Goal: Information Seeking & Learning: Learn about a topic

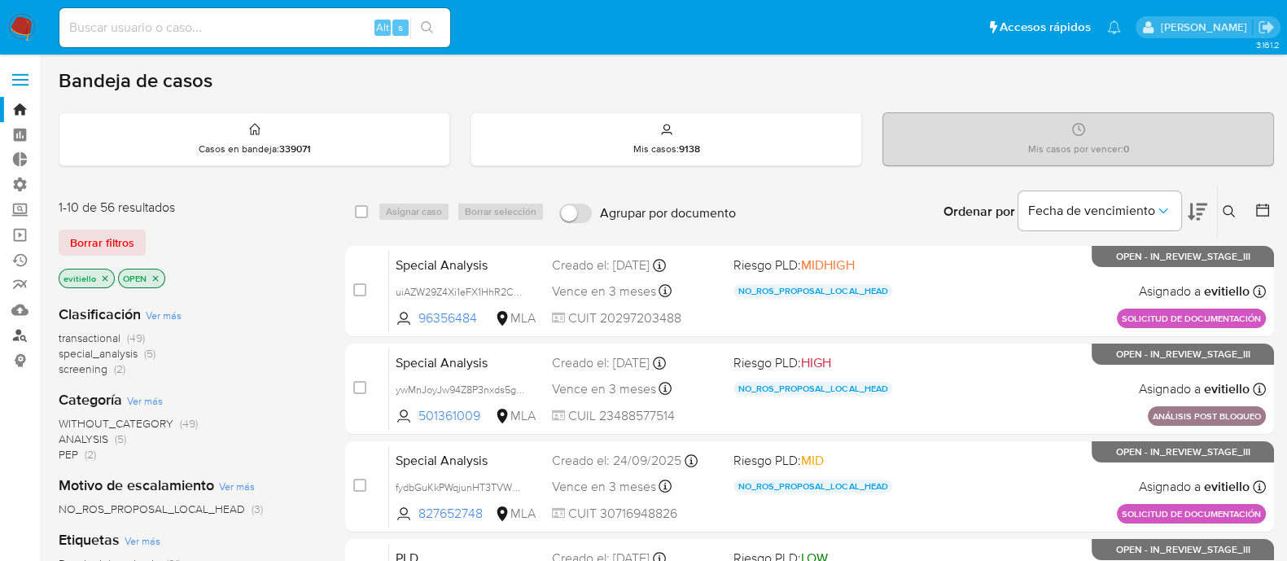
click at [28, 330] on link "Buscador de personas" at bounding box center [97, 334] width 194 height 25
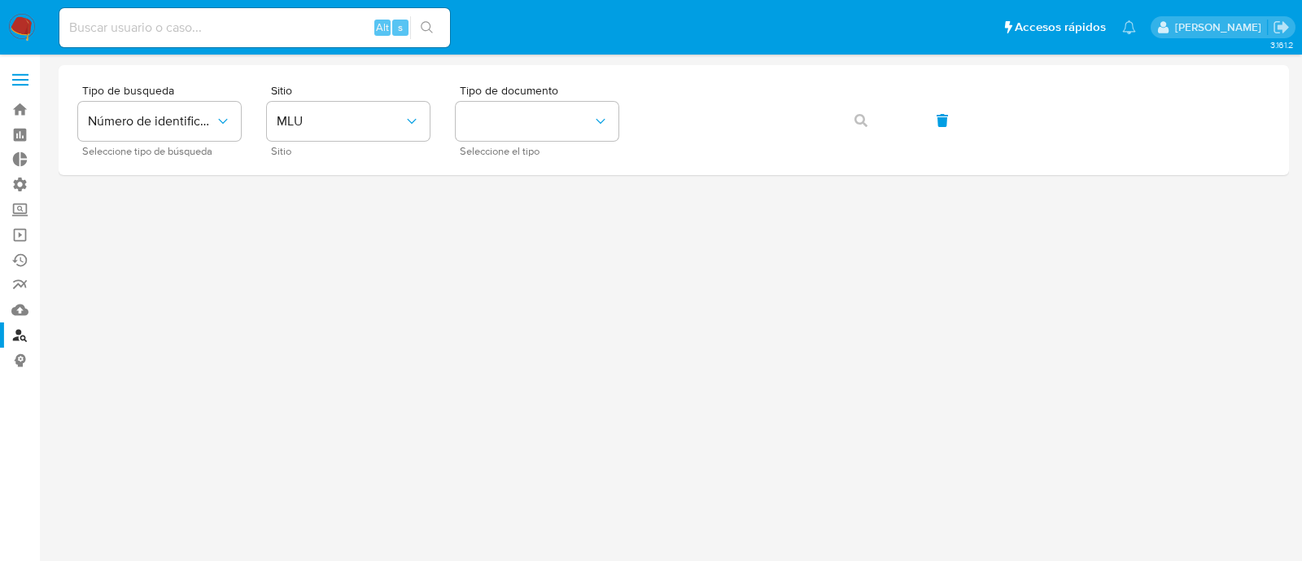
click at [289, 27] on input at bounding box center [254, 27] width 391 height 21
paste input "Ek1gFPV4TUuAX3NvcQflFmrj"
type input "Ek1gFPV4TUuAX3NvcQflFmrj"
click at [429, 26] on icon "search-icon" at bounding box center [427, 27] width 13 height 13
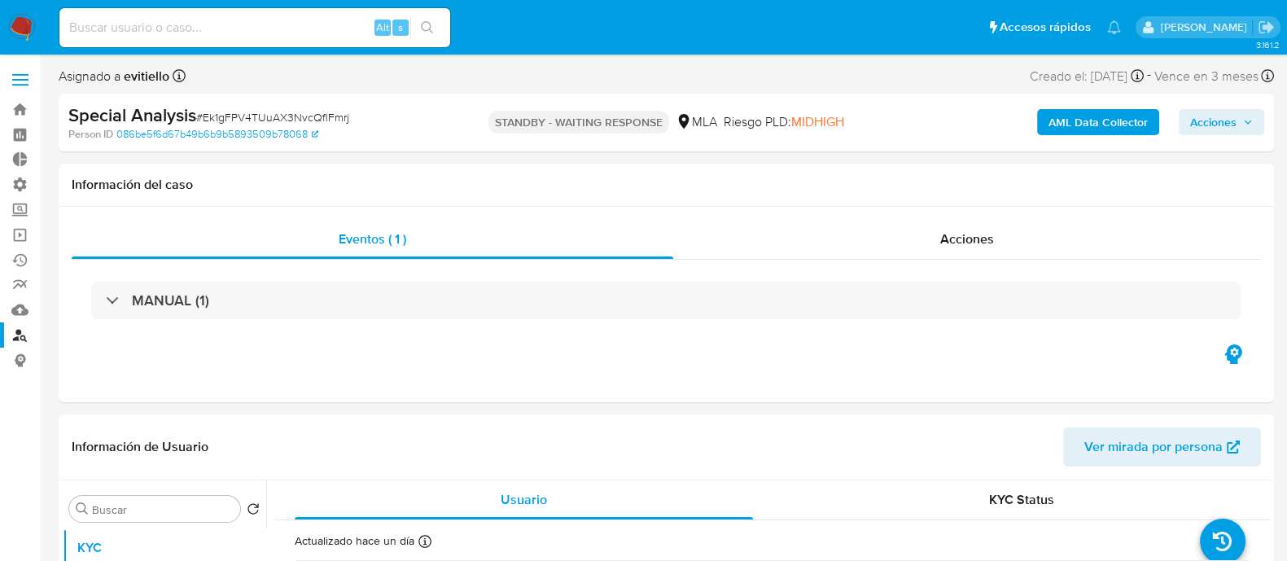
select select "10"
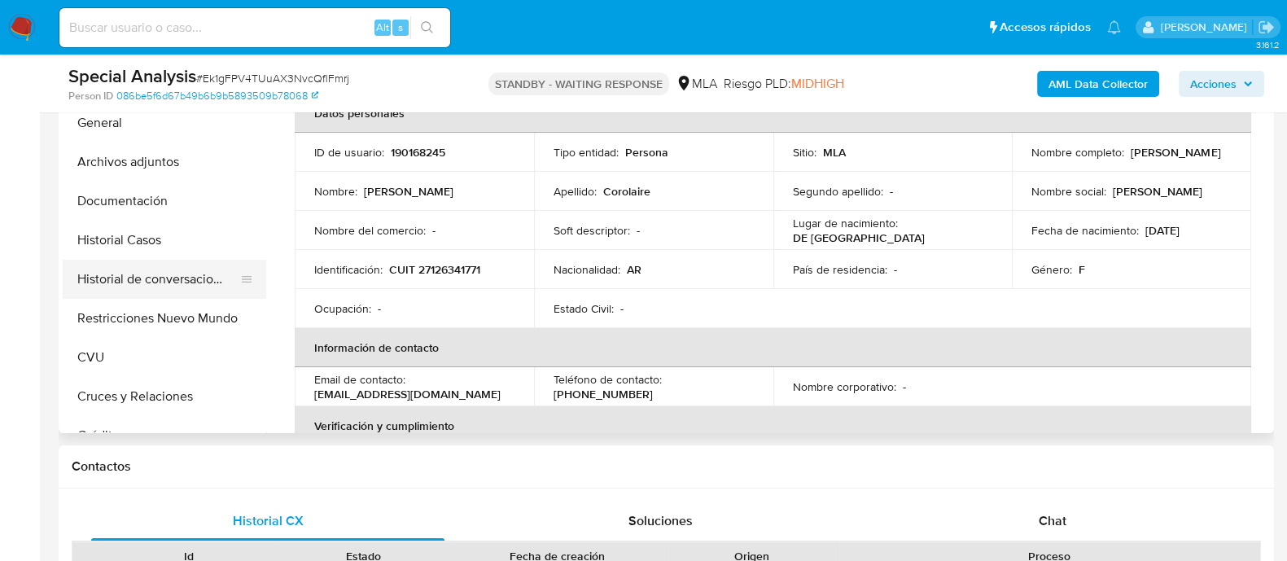
click at [164, 295] on button "Historial de conversaciones" at bounding box center [158, 279] width 190 height 39
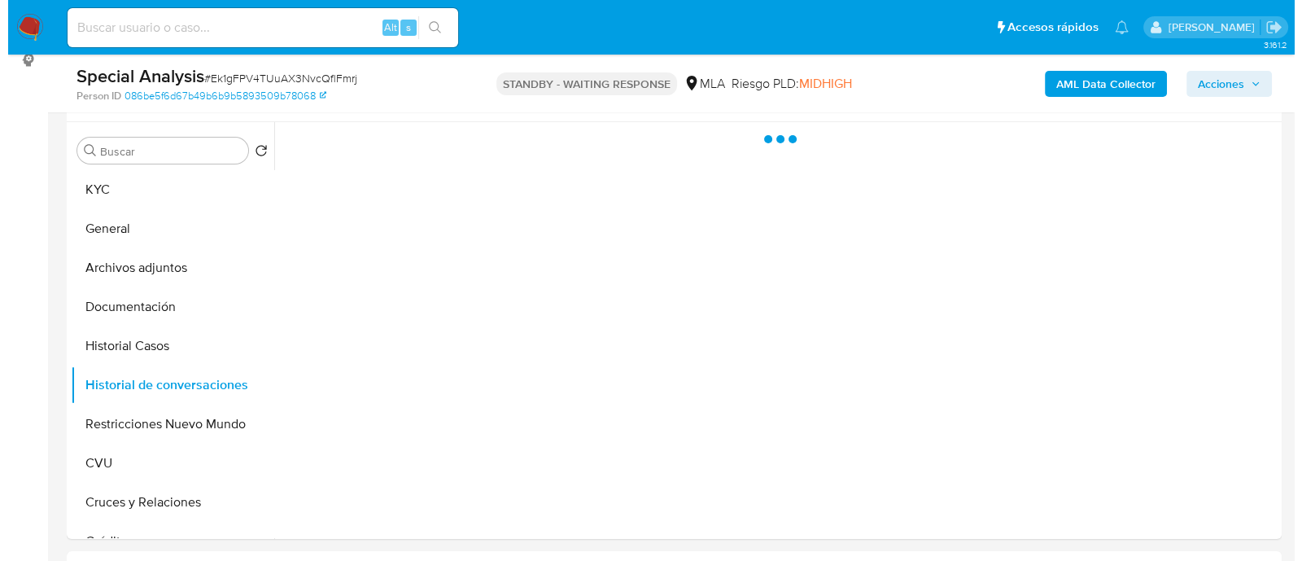
scroll to position [203, 0]
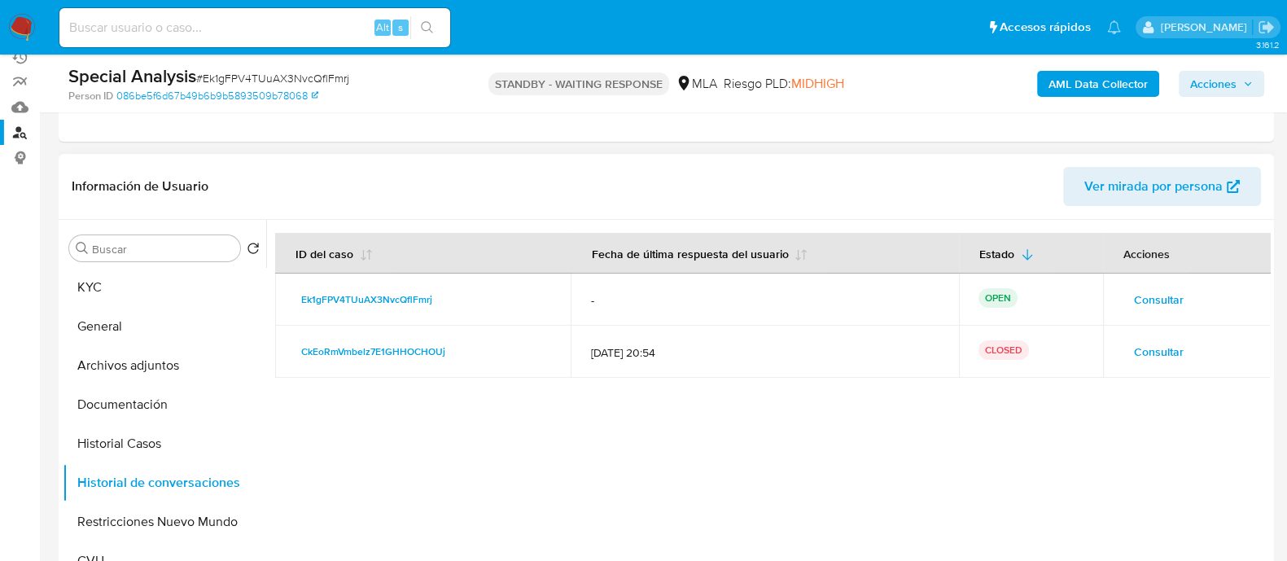
click at [1148, 291] on span "Consultar" at bounding box center [1159, 299] width 50 height 23
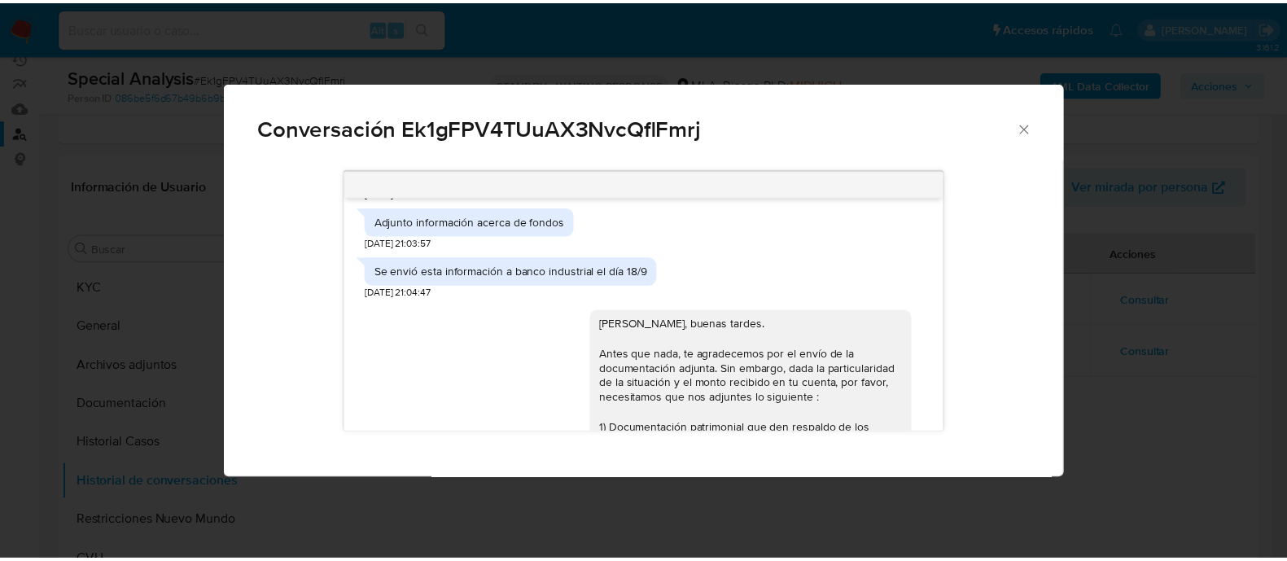
scroll to position [956, 0]
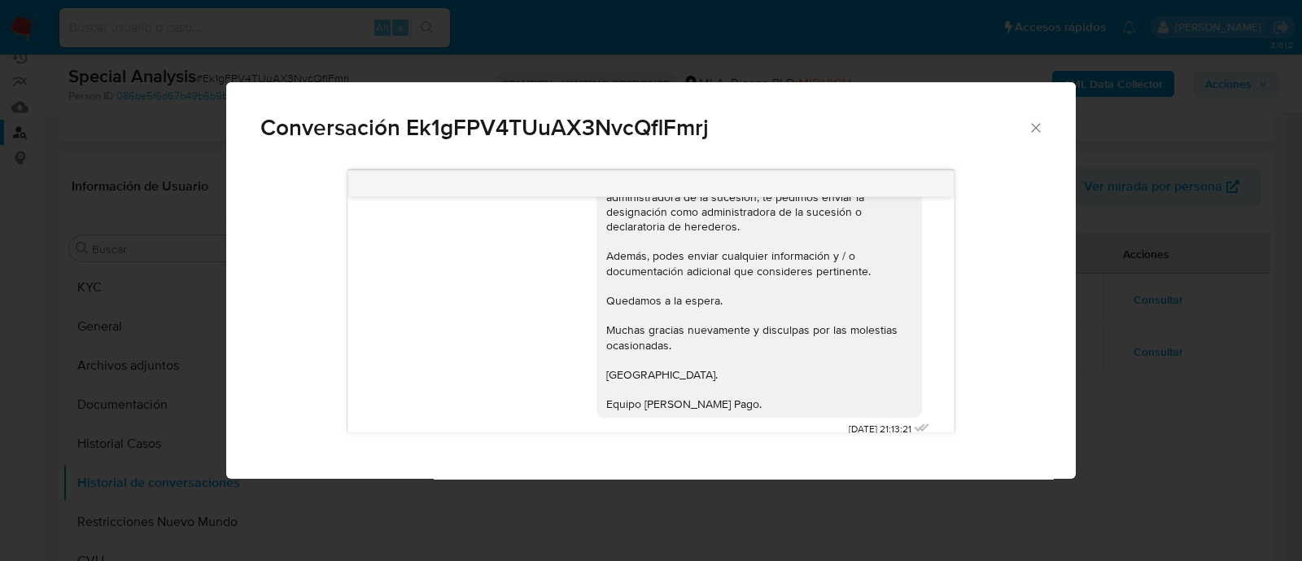
click at [1102, 300] on div "Conversación Ek1gFPV4TUuAX3NvcQflFmrj Buenos días, En función de las operacione…" at bounding box center [651, 280] width 1302 height 561
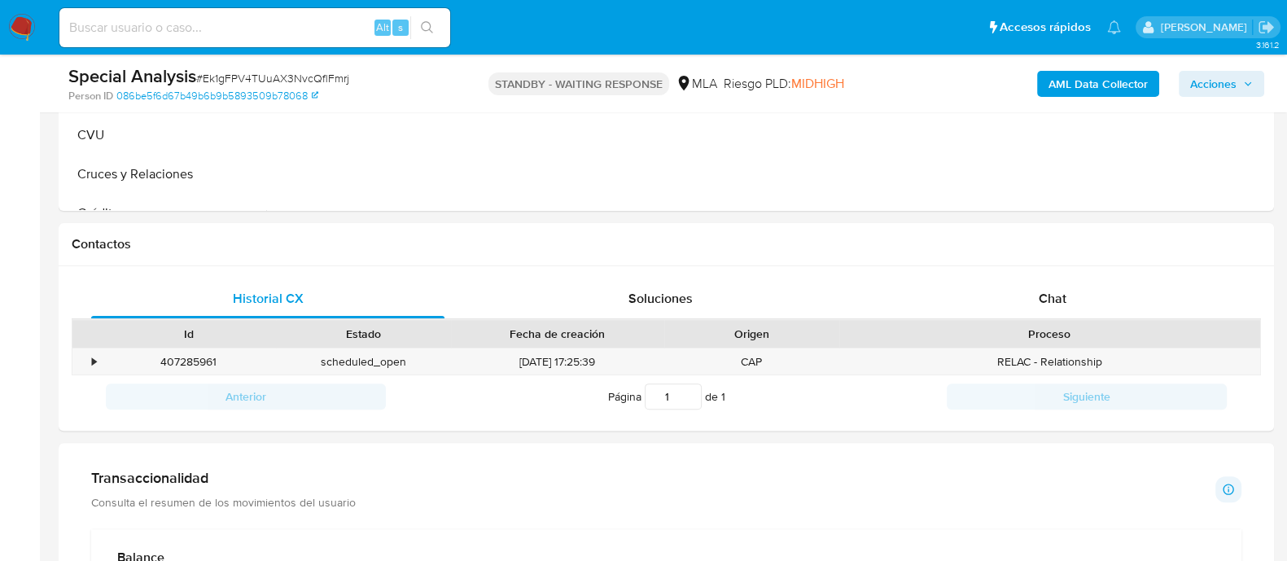
scroll to position [711, 0]
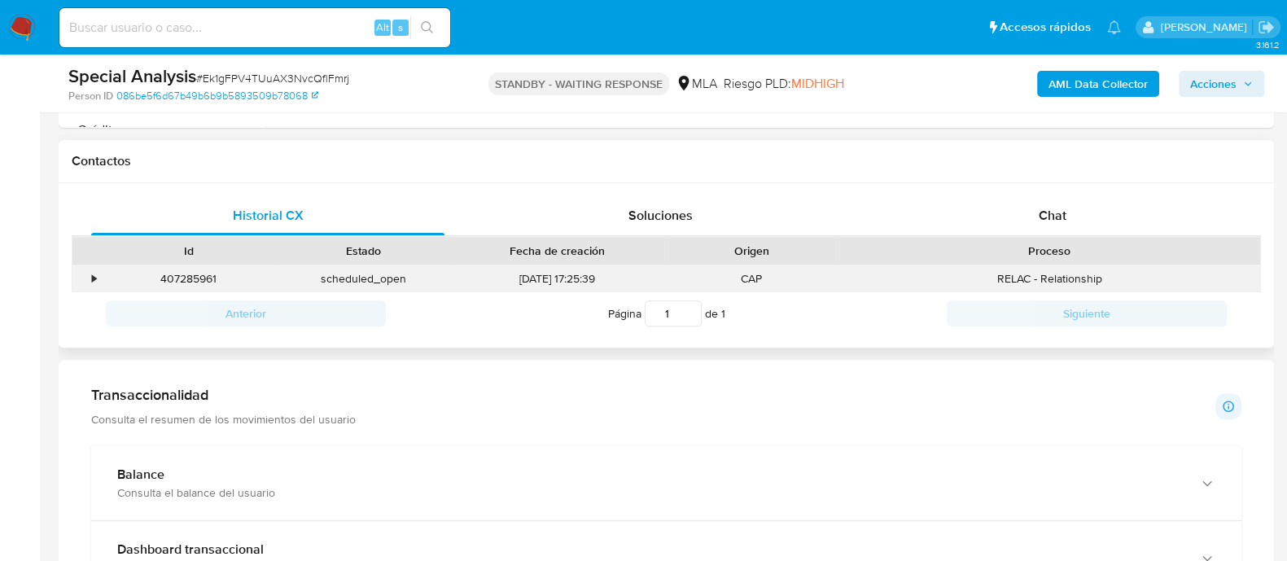
click at [90, 281] on div "•" at bounding box center [86, 278] width 28 height 27
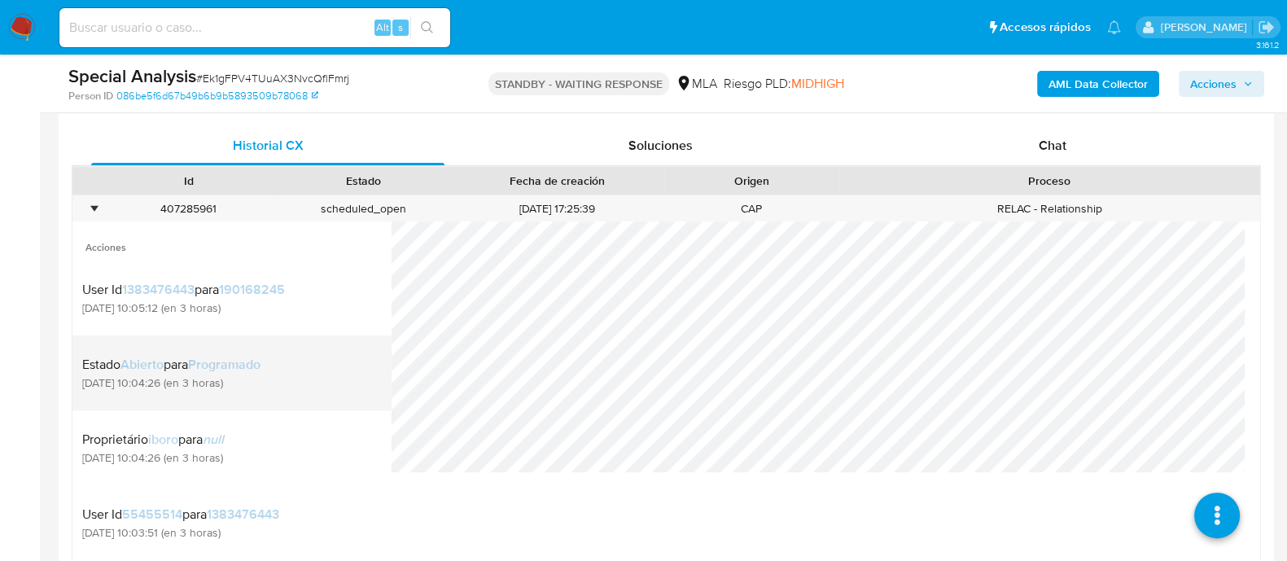
scroll to position [813, 0]
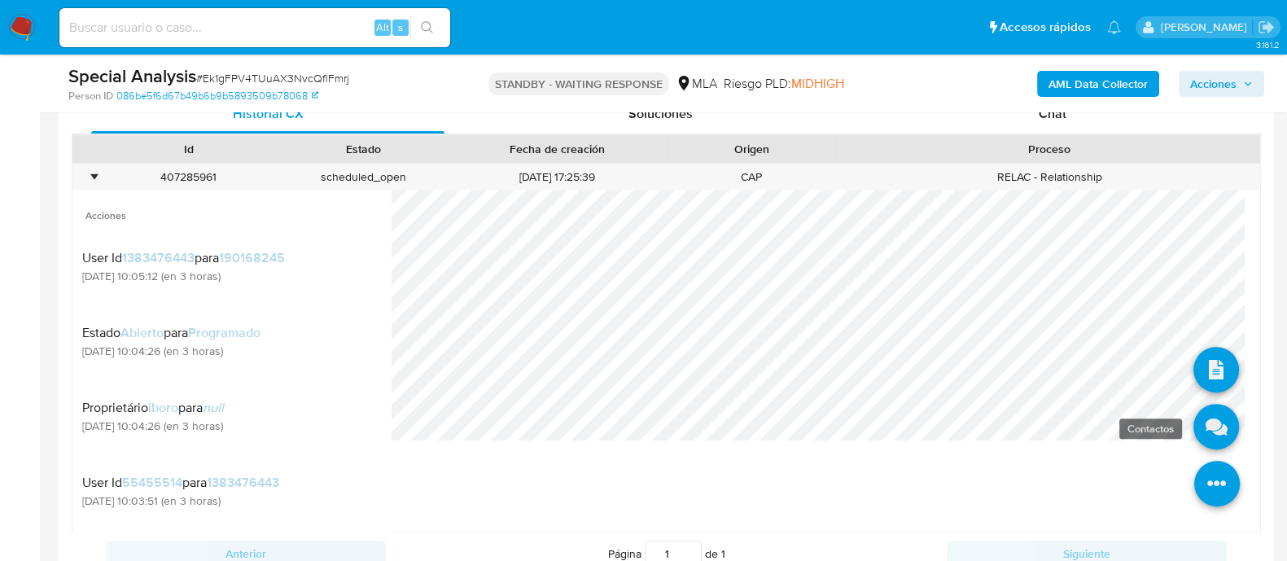
click at [1203, 405] on icon at bounding box center [1216, 427] width 46 height 46
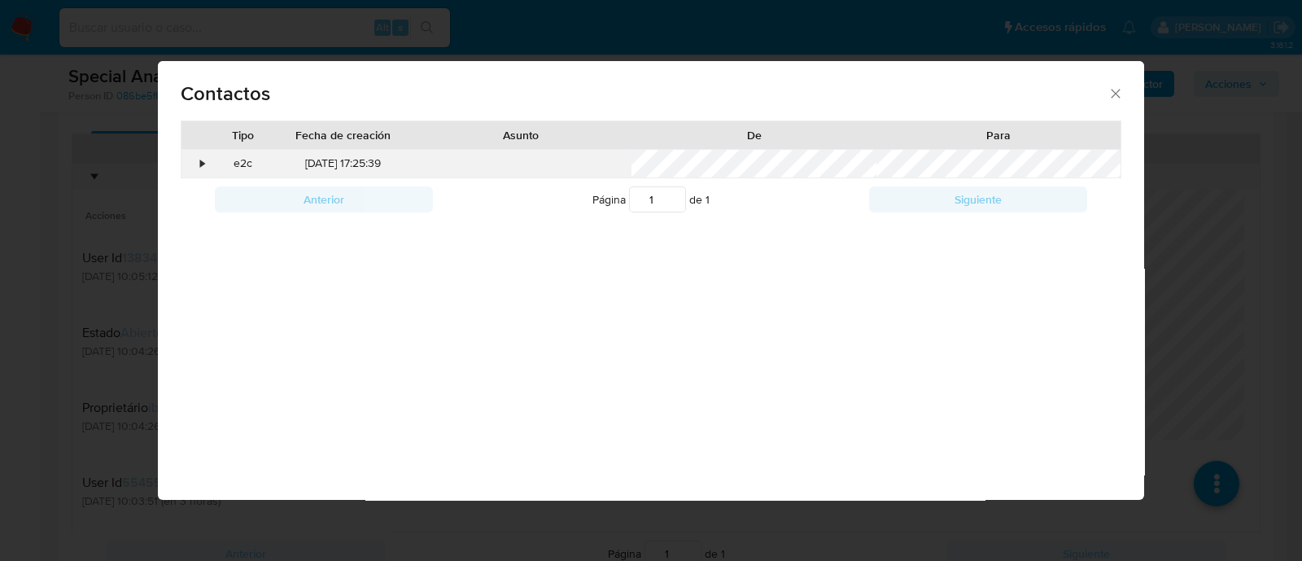
click at [202, 166] on div "•" at bounding box center [203, 163] width 4 height 16
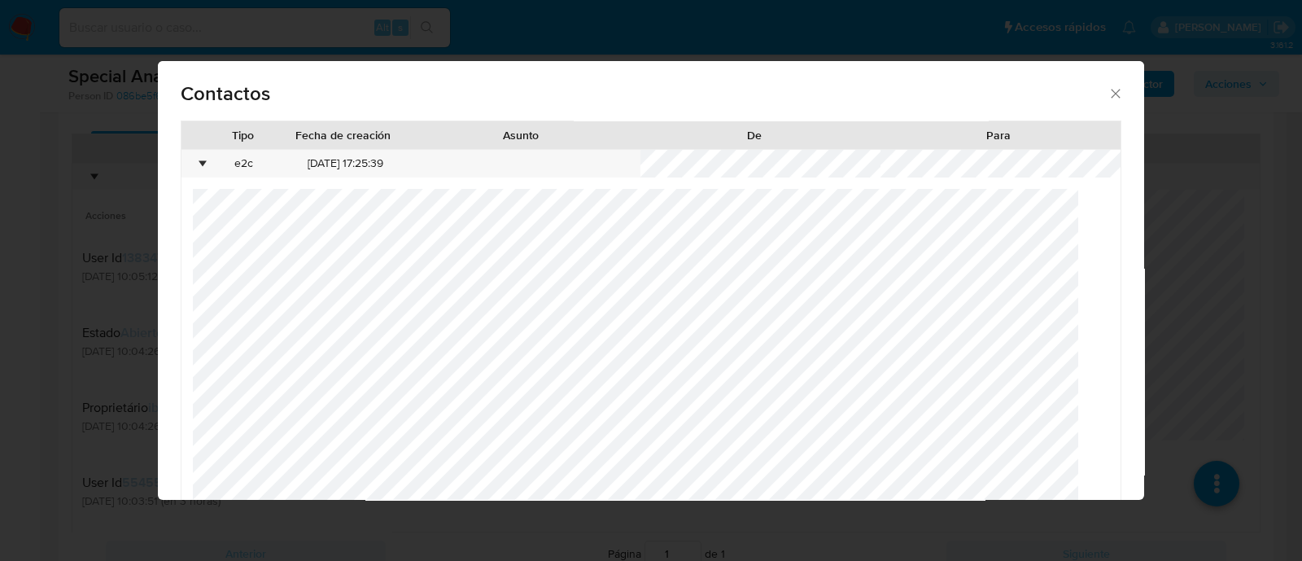
click at [1108, 99] on icon "close" at bounding box center [1116, 93] width 16 height 16
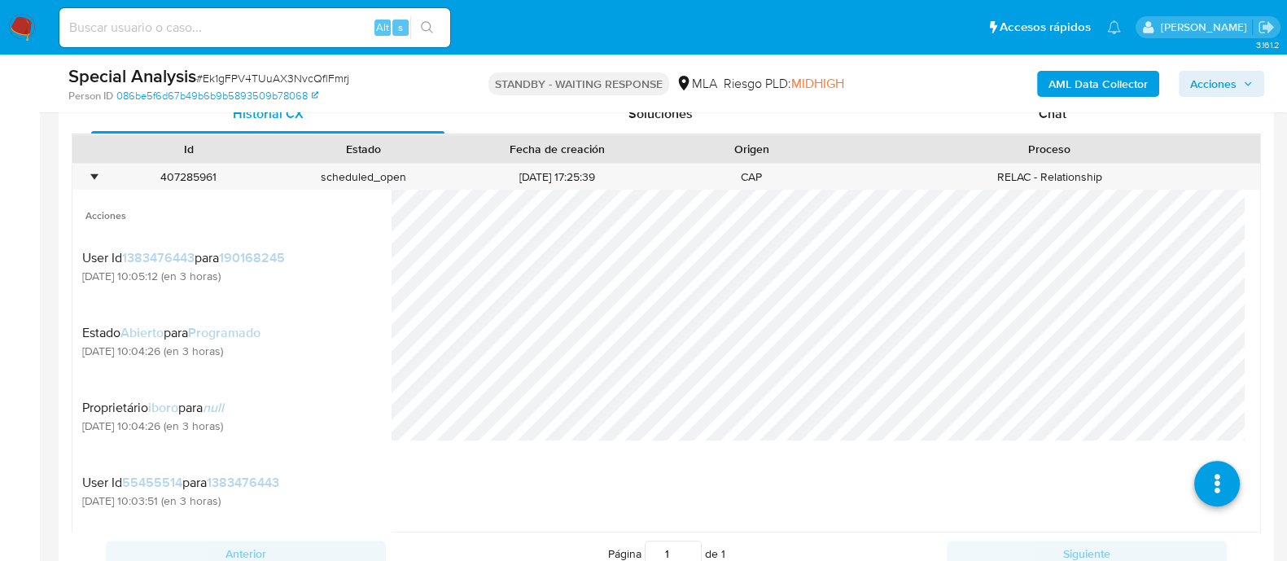
click at [269, 43] on div "Alt s" at bounding box center [254, 27] width 391 height 39
click at [287, 27] on input at bounding box center [254, 27] width 391 height 21
paste input "jwt9hu9v5rTqKuLPHLfXeyQV"
type input "jwt9hu9v5rTqKuLPHLfXeyQV"
click at [435, 30] on button "search-icon" at bounding box center [426, 27] width 33 height 23
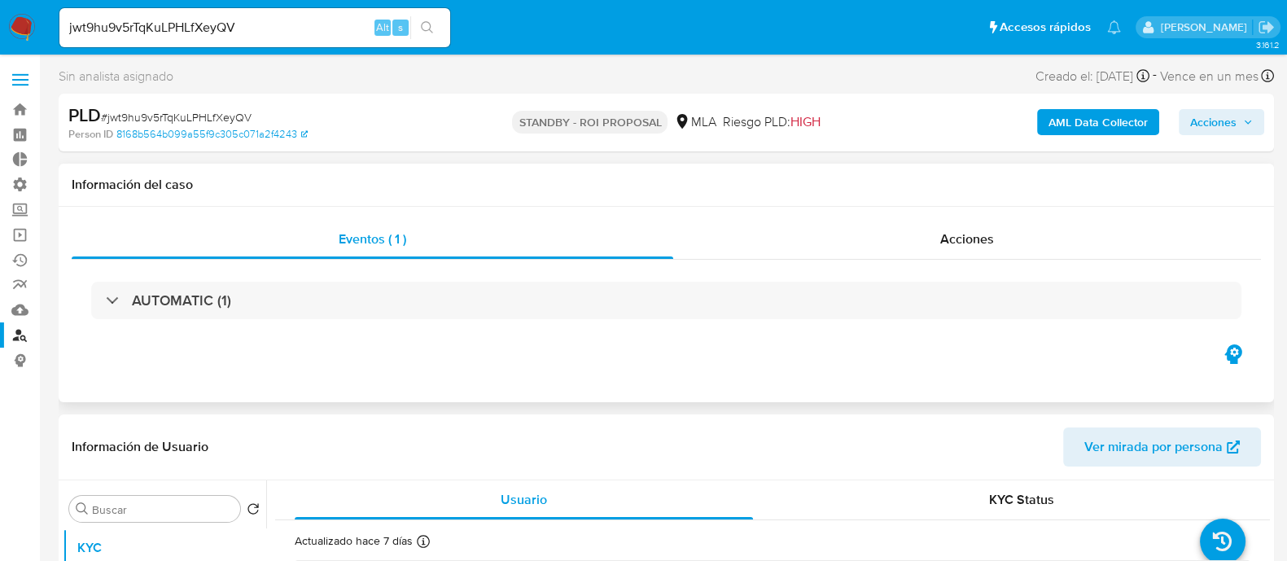
select select "10"
click at [885, 250] on div "Acciones" at bounding box center [967, 239] width 588 height 39
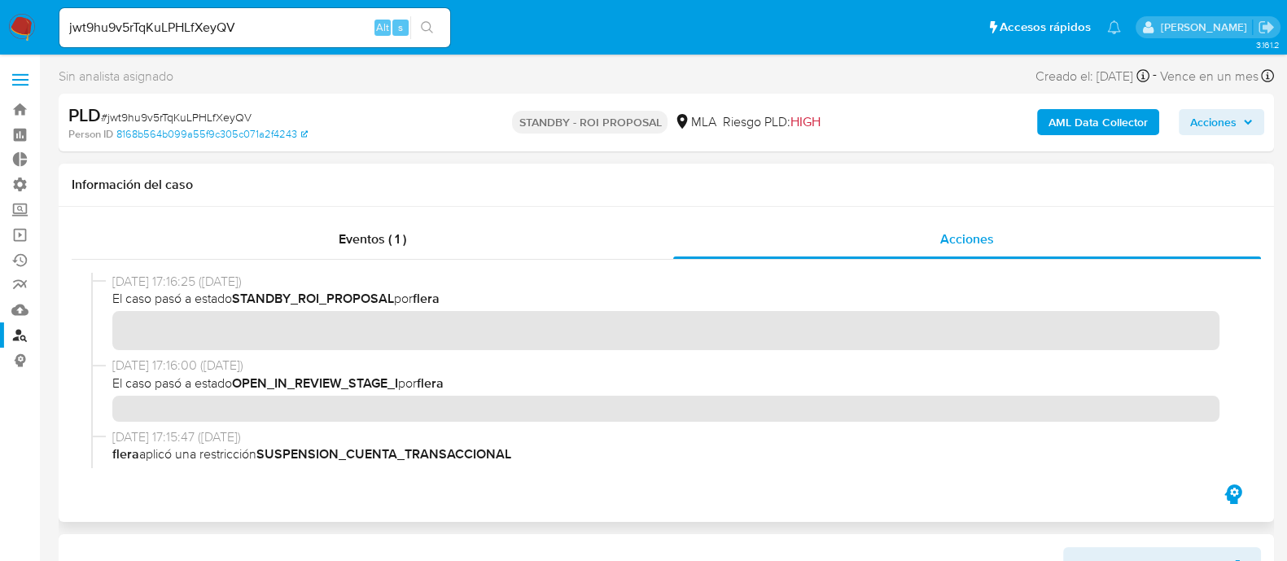
scroll to position [711, 0]
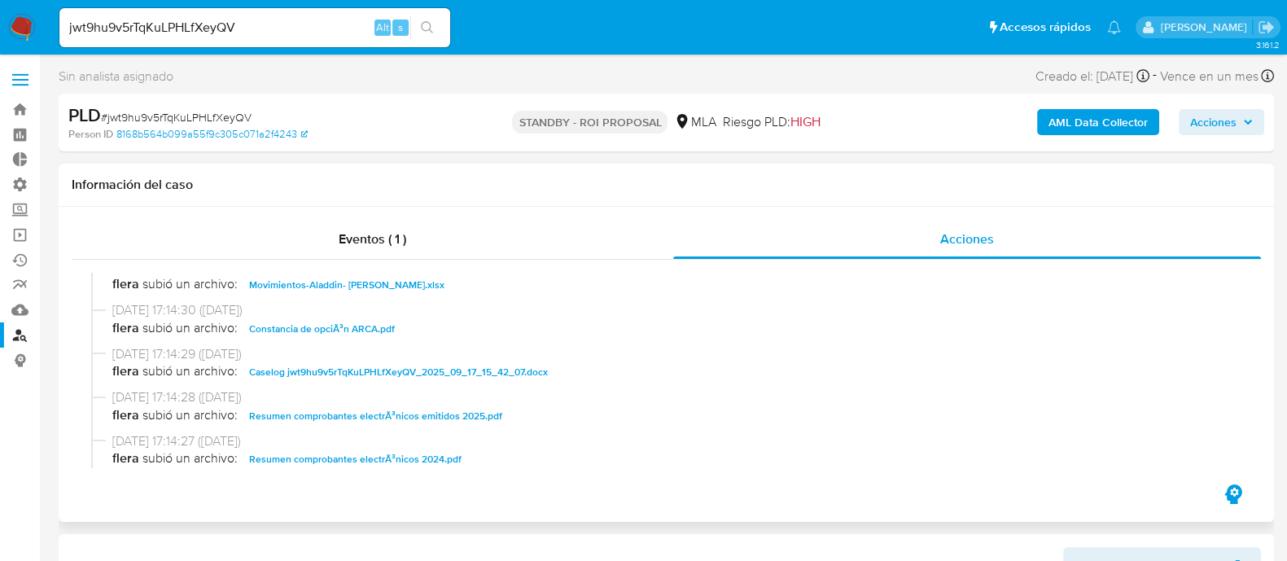
click at [353, 286] on span "Movimientos-Aladdin- Gustavo Ezequiel Franco.xlsx" at bounding box center [346, 285] width 195 height 20
click at [448, 412] on span "Resumen comprobantes electrÃ³nicos emitidos 2025.pdf" at bounding box center [375, 416] width 253 height 20
click at [391, 455] on span "Resumen comprobantes electrÃ³nicos 2024.pdf" at bounding box center [355, 459] width 212 height 20
click at [403, 372] on span "Caselog jwt9hu9v5rTqKuLPHLfXeyQV_2025_09_17_15_42_07.docx" at bounding box center [398, 372] width 299 height 20
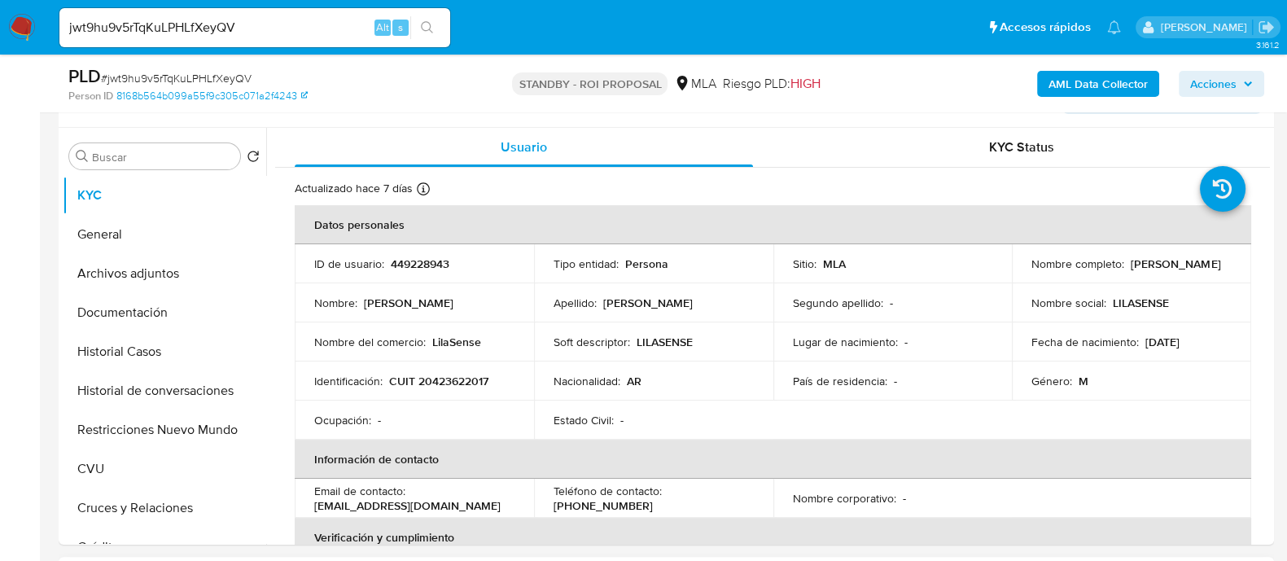
scroll to position [406, 0]
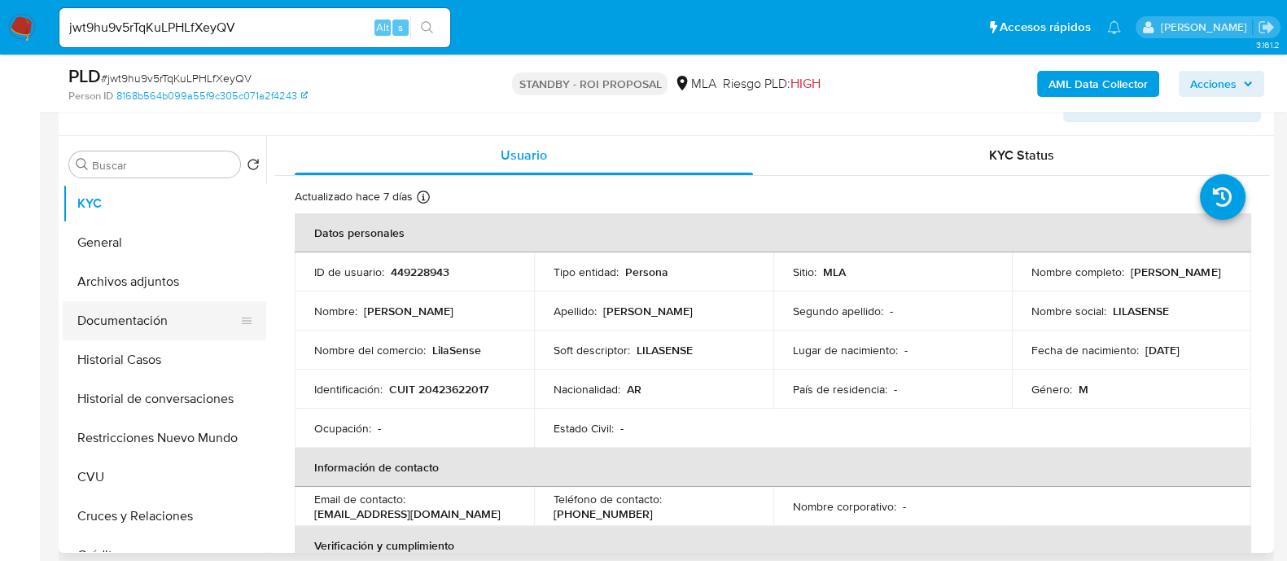
click at [194, 318] on button "Documentación" at bounding box center [158, 320] width 190 height 39
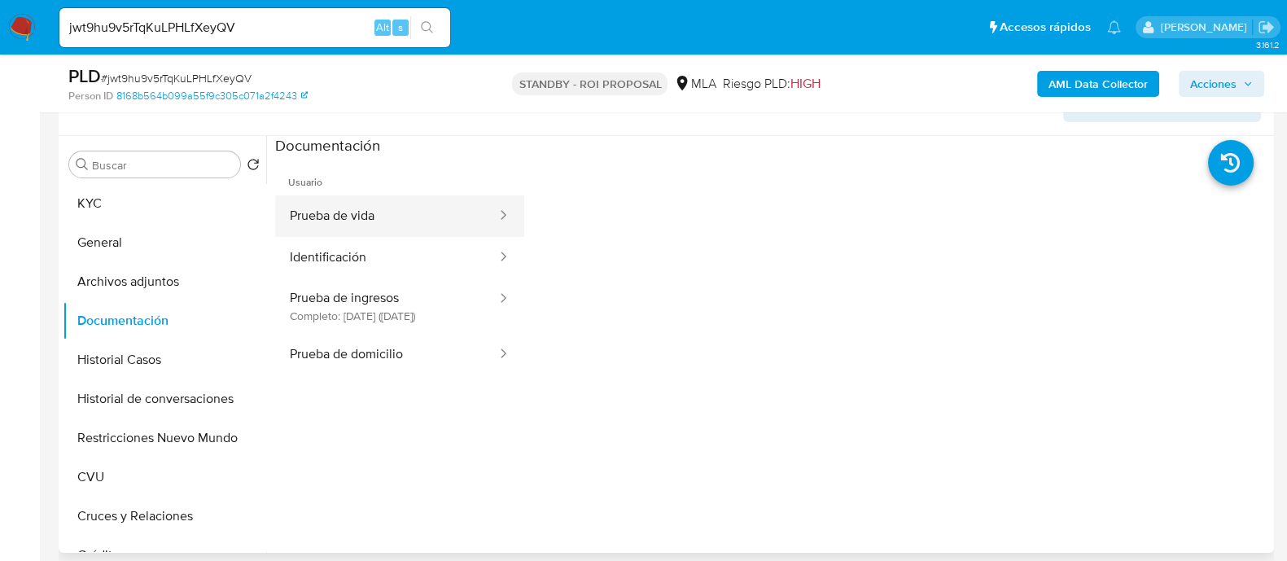
click at [369, 198] on button "Prueba de vida" at bounding box center [386, 216] width 223 height 42
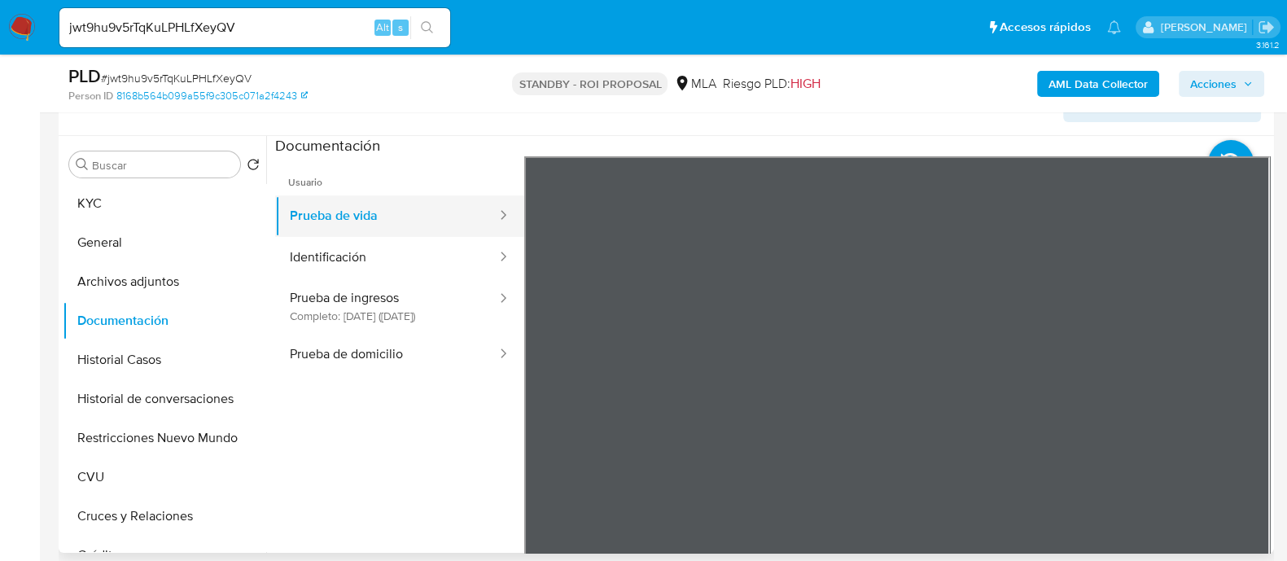
click at [438, 234] on button "Prueba de vida" at bounding box center [386, 216] width 223 height 42
drag, startPoint x: 168, startPoint y: 403, endPoint x: 31, endPoint y: 424, distance: 139.2
click at [169, 403] on button "Historial de conversaciones" at bounding box center [164, 398] width 203 height 39
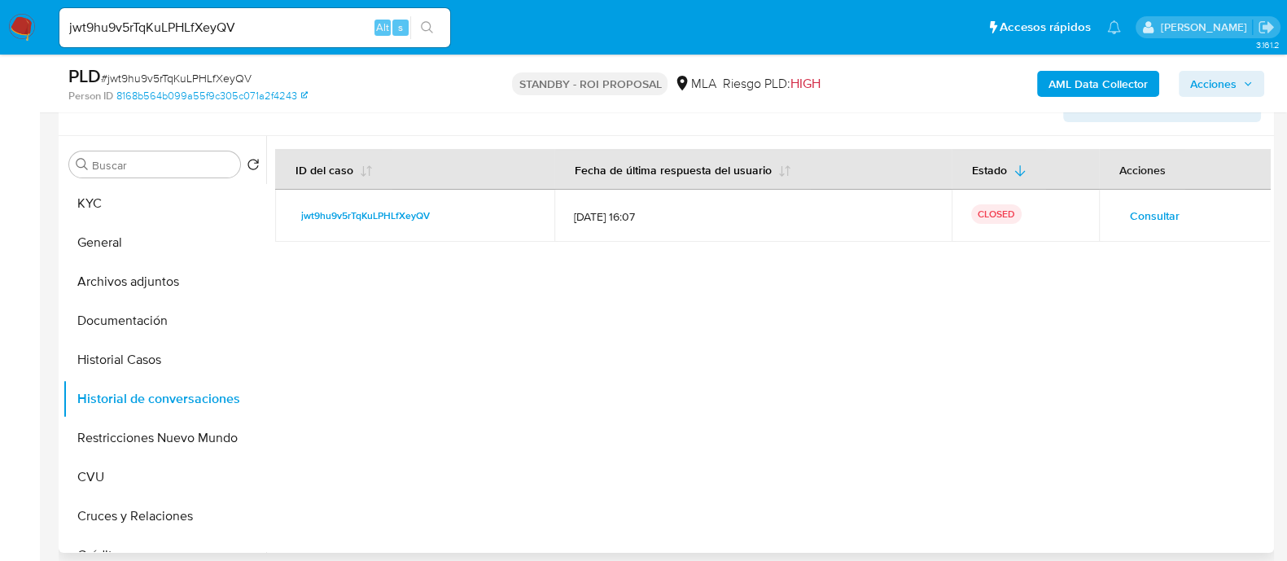
click at [1150, 213] on span "Consultar" at bounding box center [1155, 215] width 50 height 23
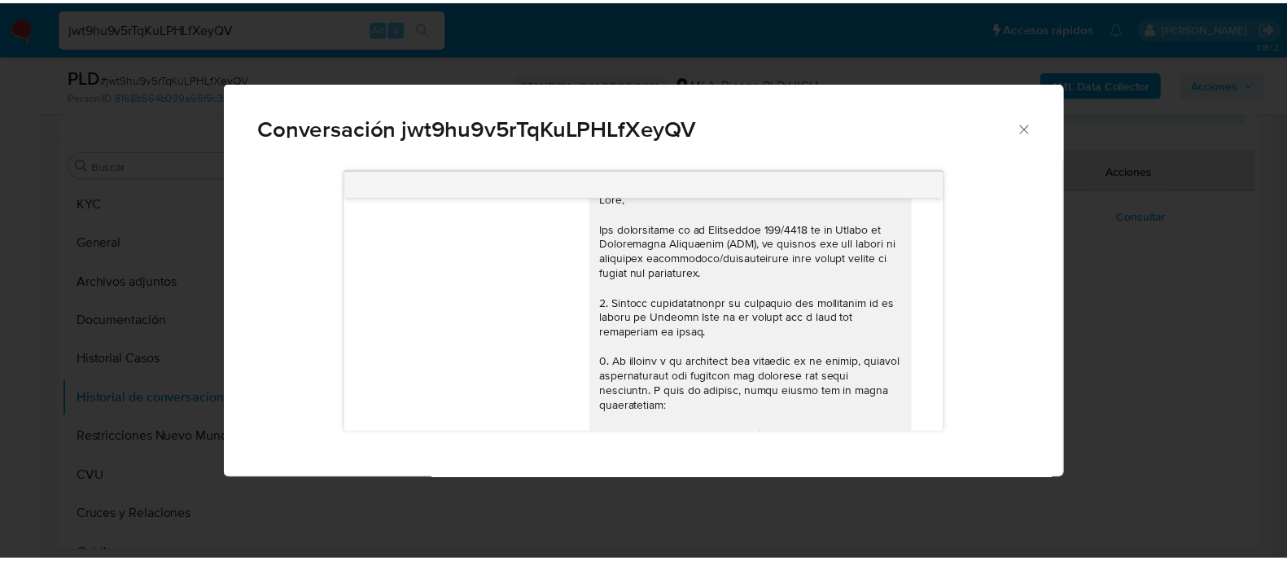
scroll to position [0, 0]
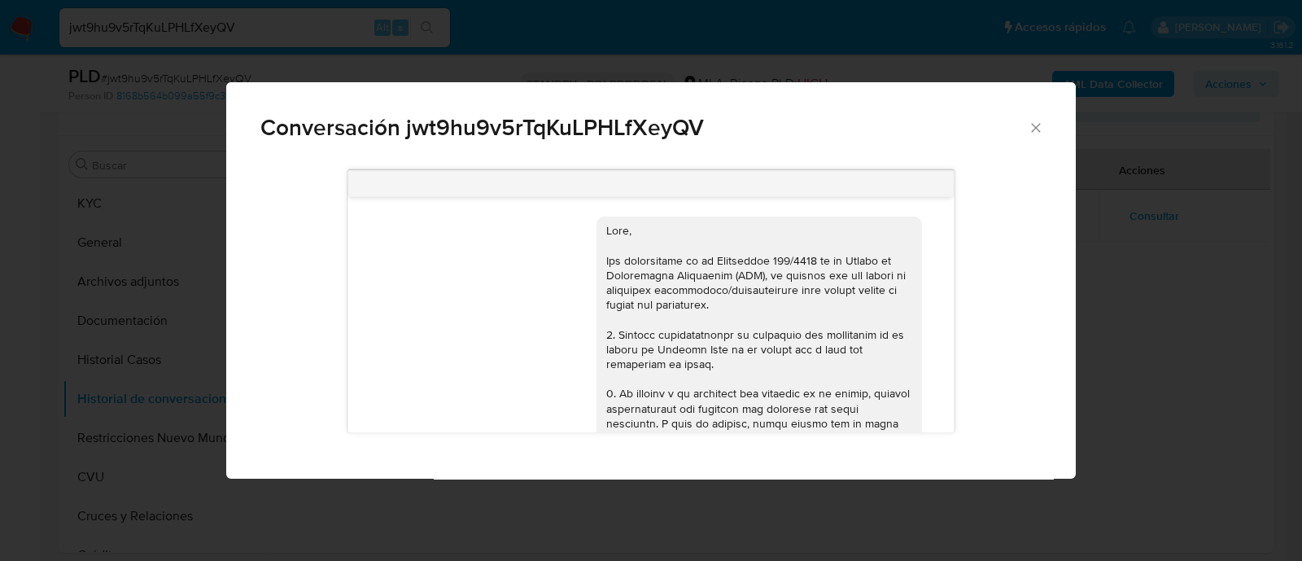
click at [1169, 307] on div "Conversación jwt9hu9v5rTqKuLPHLfXeyQV 17/09/2025 14:35:41 PDF PDF MP2.pdf PDF P…" at bounding box center [651, 280] width 1302 height 561
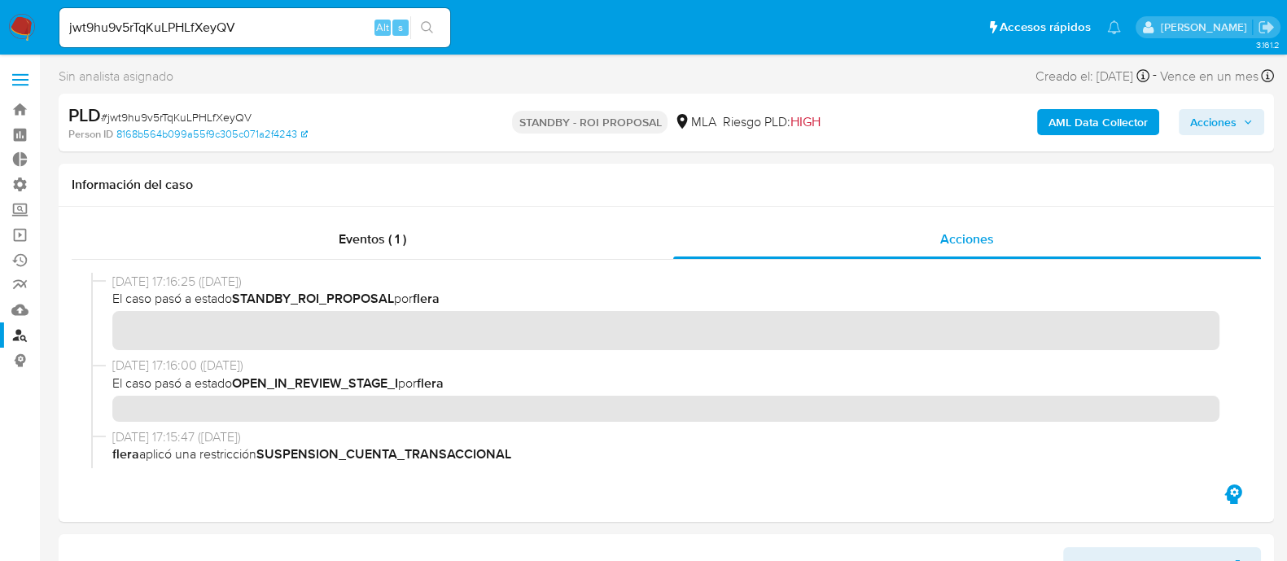
click at [251, 14] on div "jwt9hu9v5rTqKuLPHLfXeyQV Alt s" at bounding box center [254, 27] width 391 height 39
click at [254, 15] on div "jwt9hu9v5rTqKuLPHLfXeyQV Alt s" at bounding box center [254, 27] width 391 height 39
click at [256, 21] on input "jwt9hu9v5rTqKuLPHLfXeyQV" at bounding box center [254, 27] width 391 height 21
paste input "fc4BzznCczCCl9oEtDHINc82"
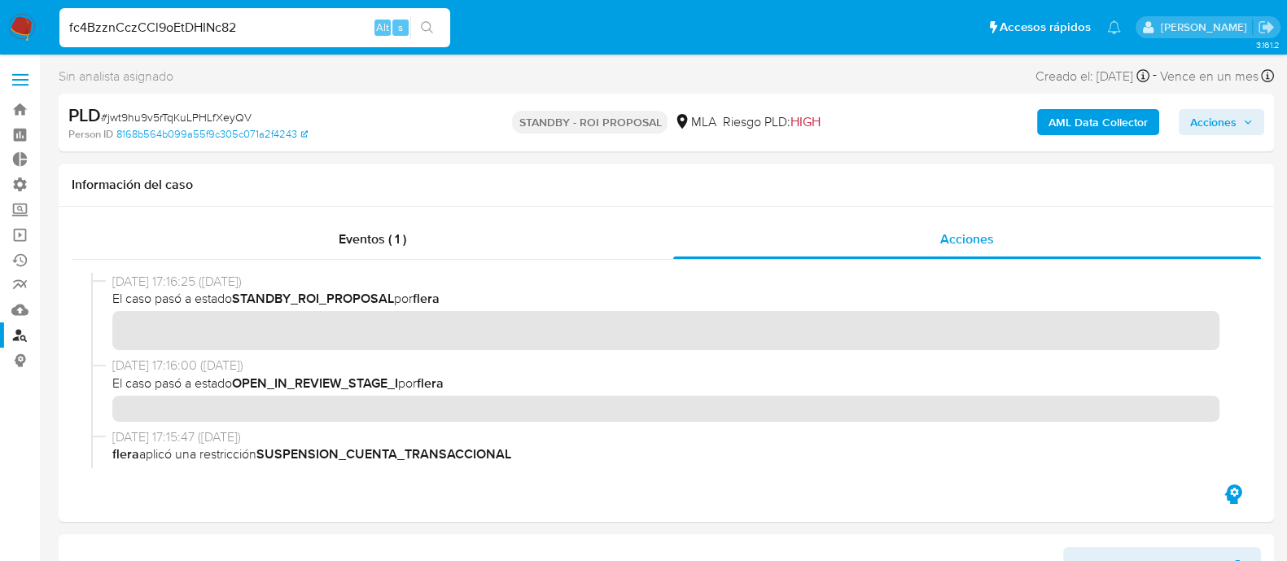
type input "fc4BzznCczCCl9oEtDHINc82"
click at [431, 24] on icon "search-icon" at bounding box center [427, 27] width 13 height 13
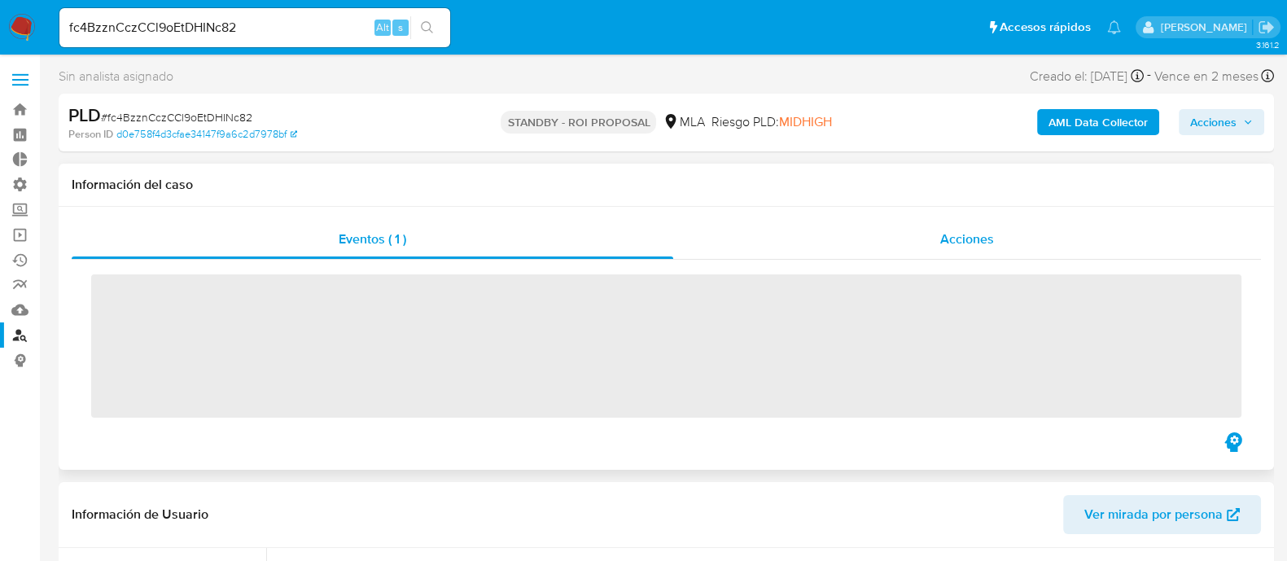
click at [916, 221] on div "Acciones" at bounding box center [967, 239] width 588 height 39
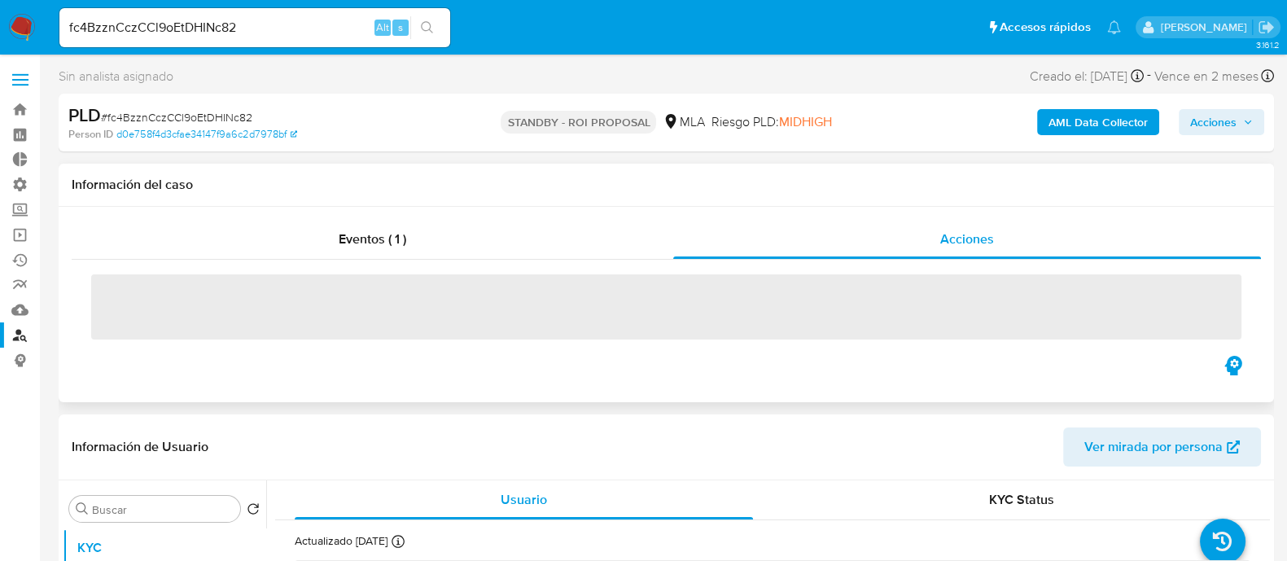
select select "10"
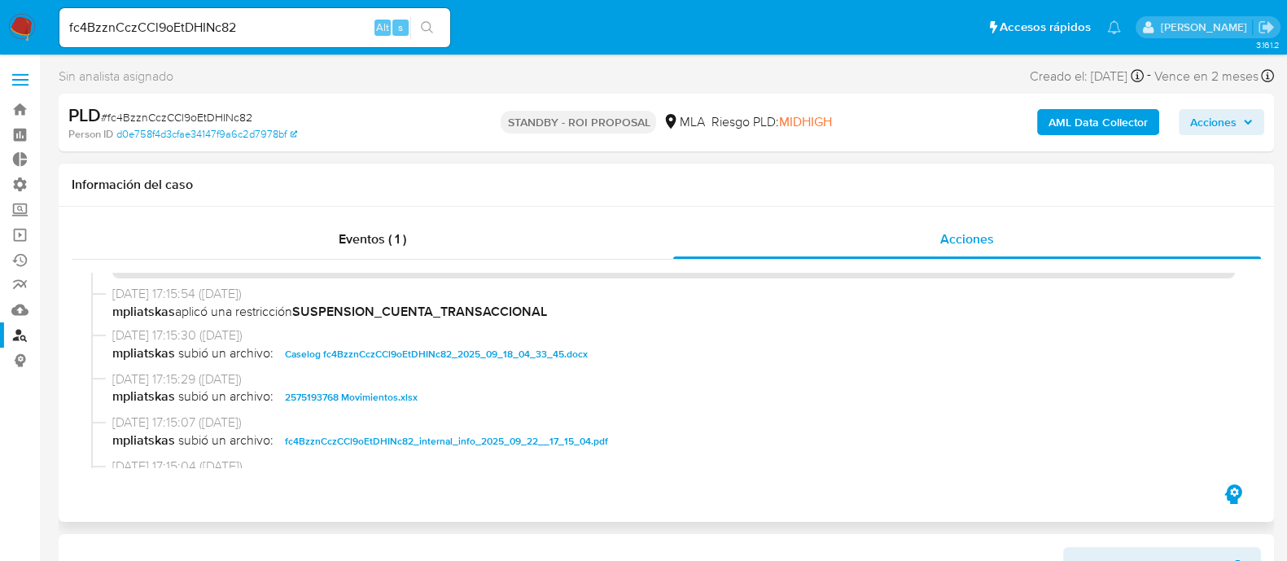
scroll to position [813, 0]
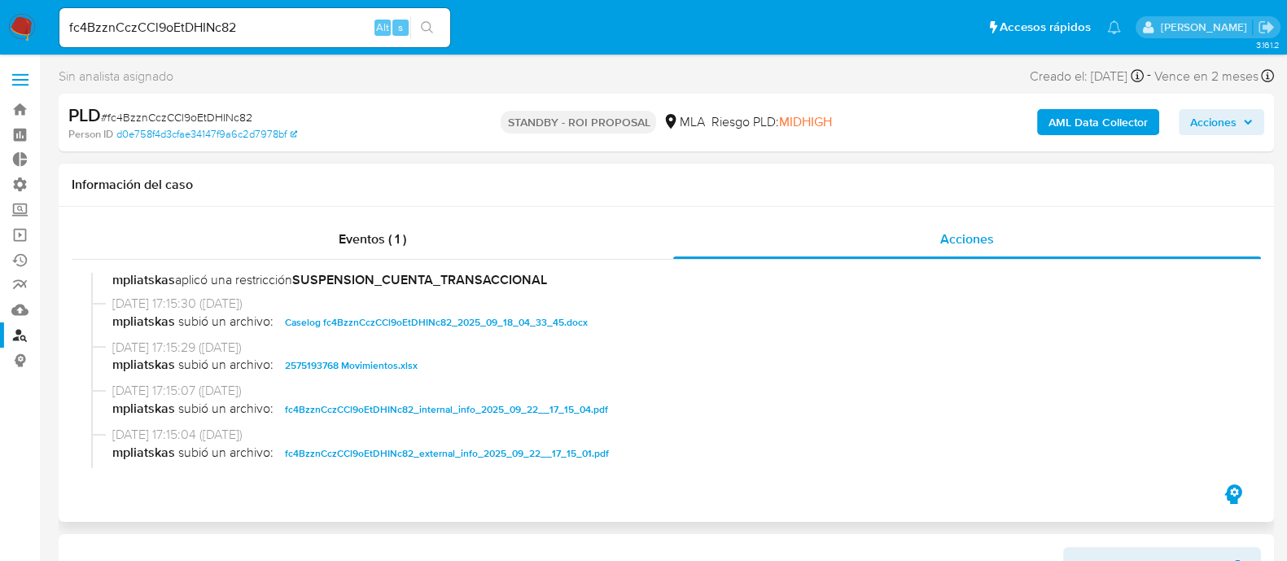
click at [454, 334] on div "22/09/2025 17:15:30 (hace 4 días) mpliatskas subió un archivo: Caselog fc4BzznC…" at bounding box center [666, 317] width 1150 height 44
click at [412, 325] on span "Caselog fc4BzznCczCCl9oEtDHINc82_2025_09_18_04_33_45.docx" at bounding box center [436, 323] width 303 height 20
click at [387, 364] on span "2575193768 Movimientos.xlsx" at bounding box center [351, 366] width 133 height 20
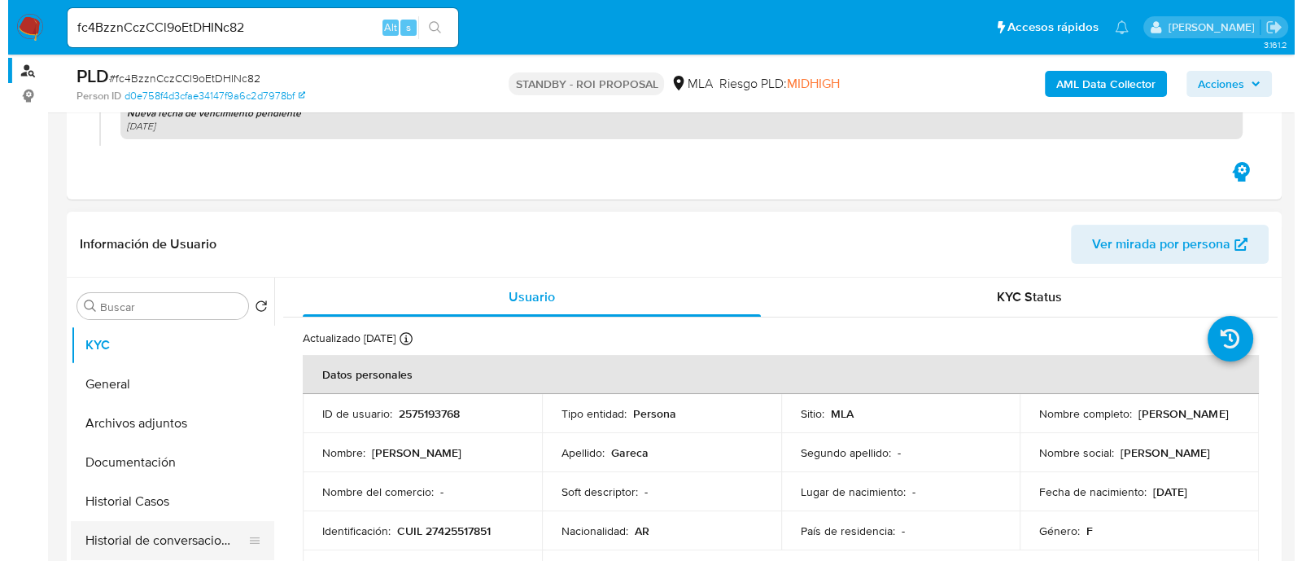
scroll to position [406, 0]
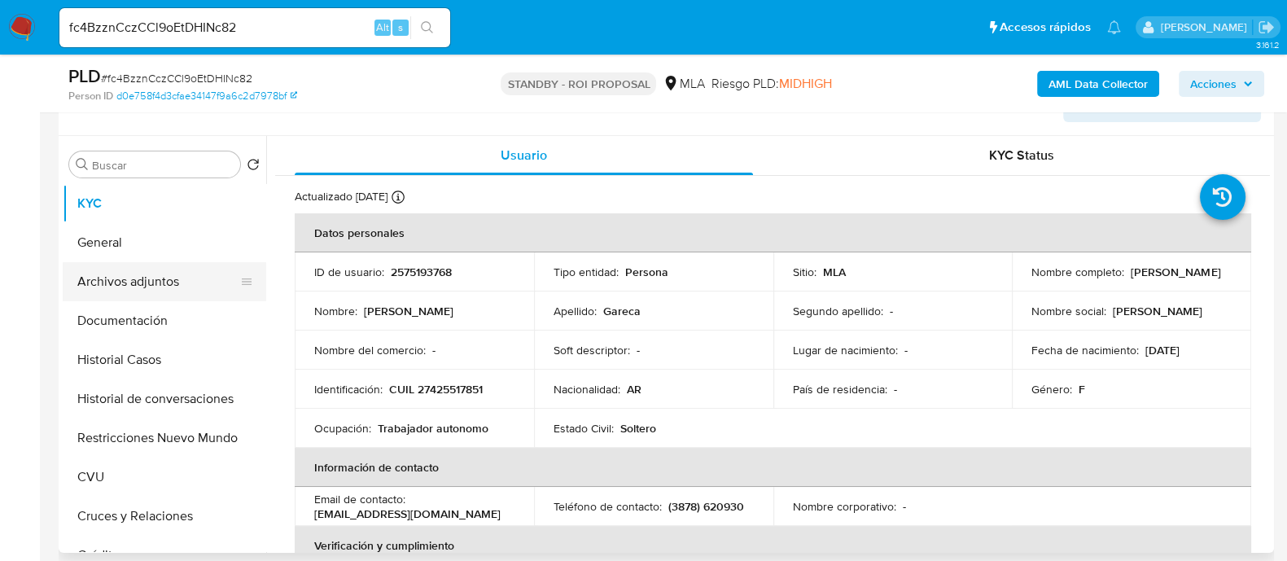
click at [163, 264] on button "Archivos adjuntos" at bounding box center [158, 281] width 190 height 39
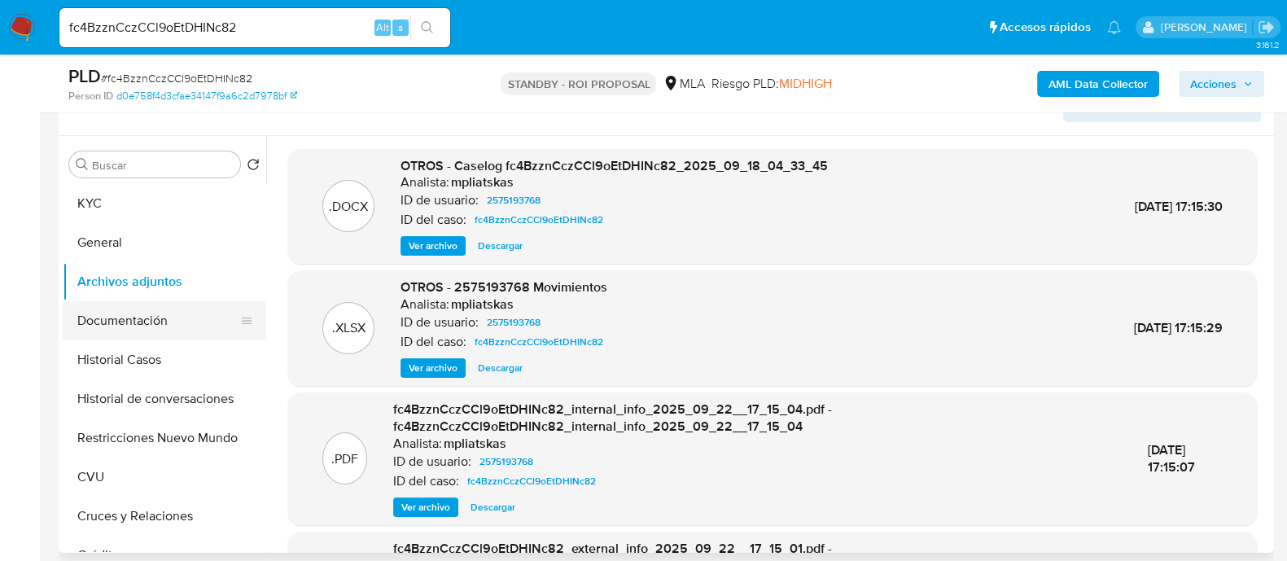
click at [206, 310] on button "Documentación" at bounding box center [158, 320] width 190 height 39
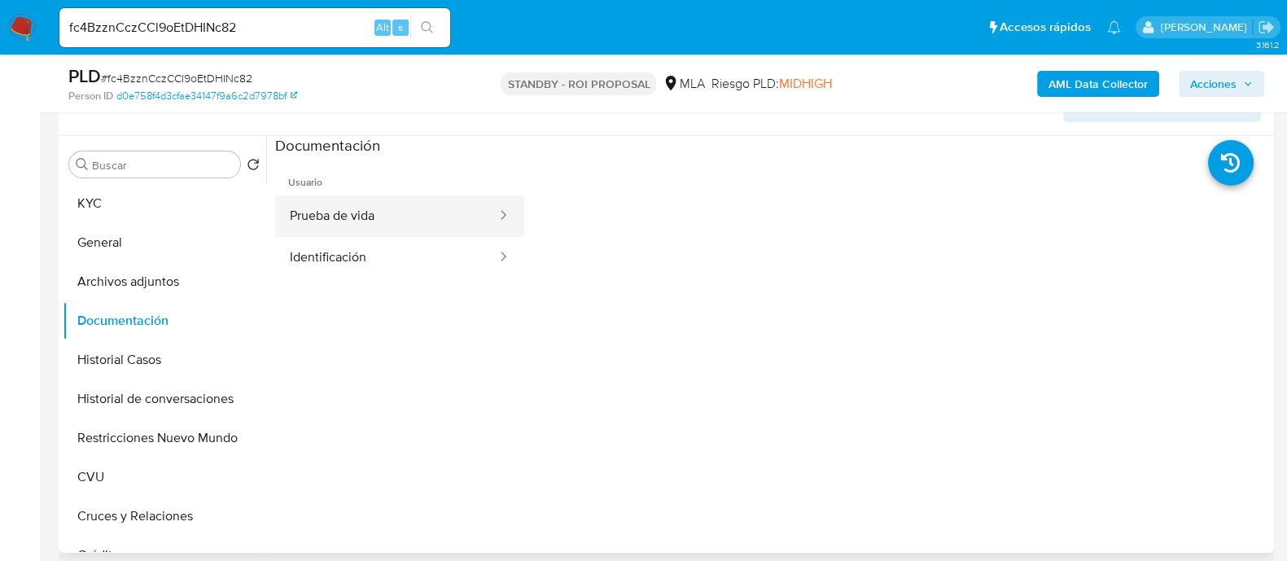
click at [370, 217] on button "Prueba de vida" at bounding box center [386, 216] width 223 height 42
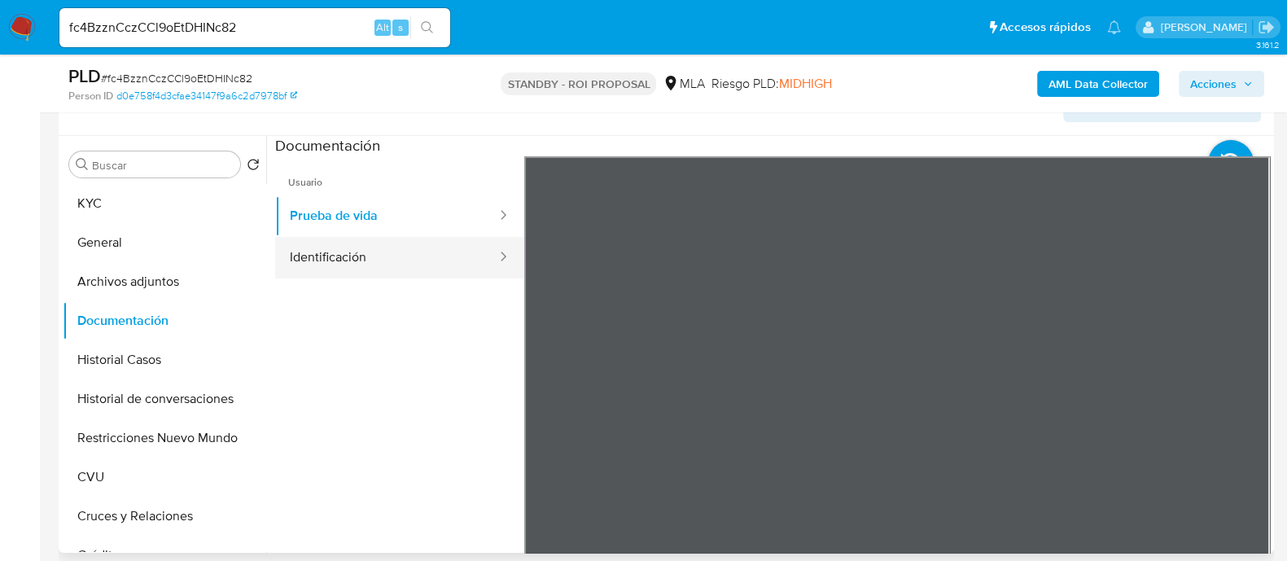
click at [383, 251] on button "Identificación" at bounding box center [386, 258] width 223 height 42
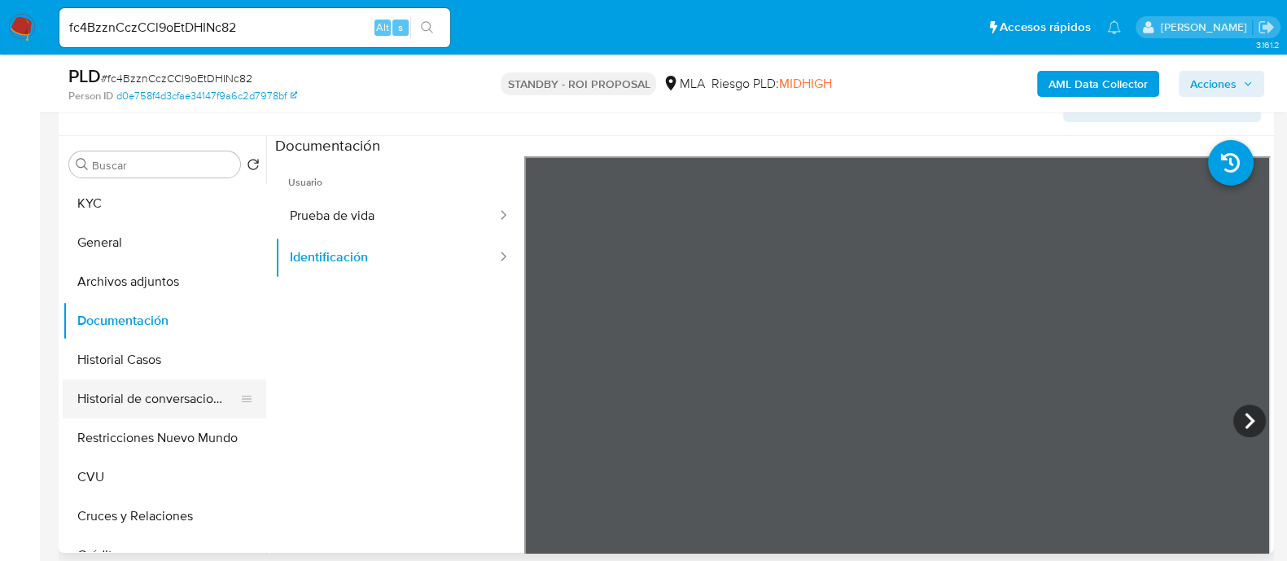
click at [192, 401] on button "Historial de conversaciones" at bounding box center [158, 398] width 190 height 39
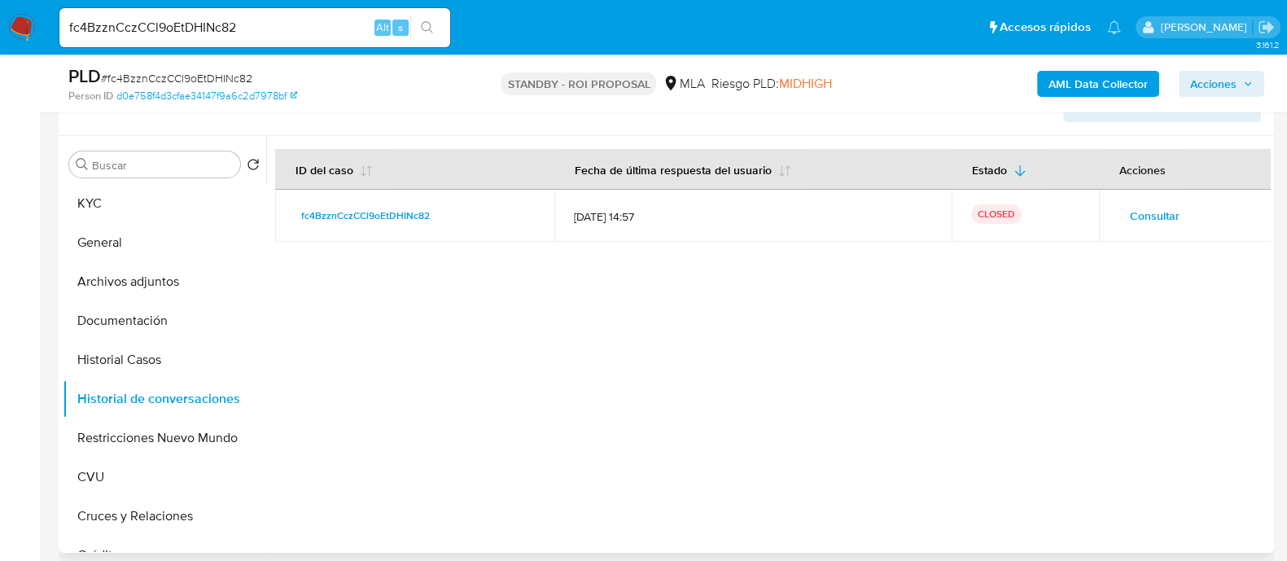
click at [1130, 216] on span "Consultar" at bounding box center [1155, 215] width 50 height 23
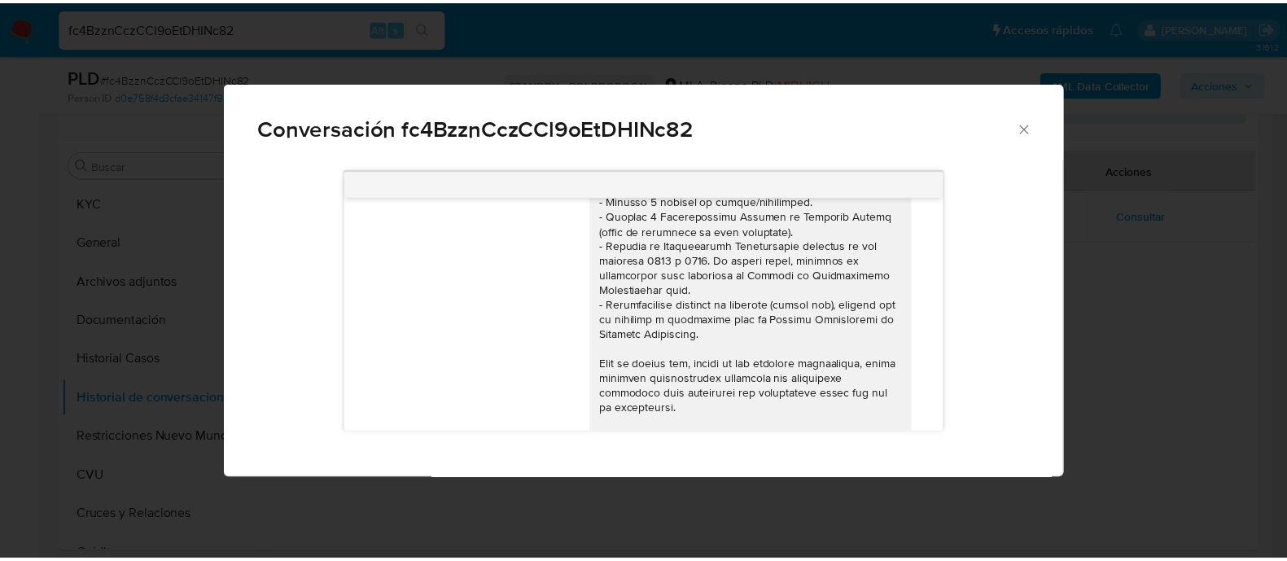
scroll to position [0, 0]
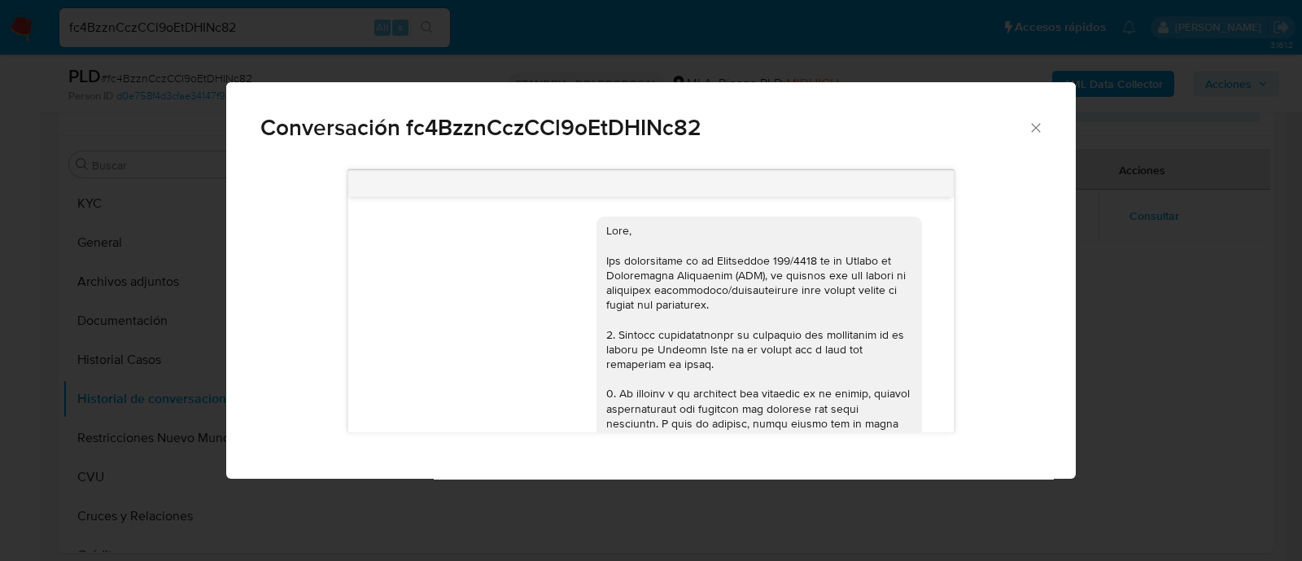
click at [129, 478] on div "Conversación fc4BzznCczCCl9oEtDHINc82 17/09/2025 14:45:47 NOMBRE COMPLETO: Dani…" at bounding box center [651, 280] width 1302 height 561
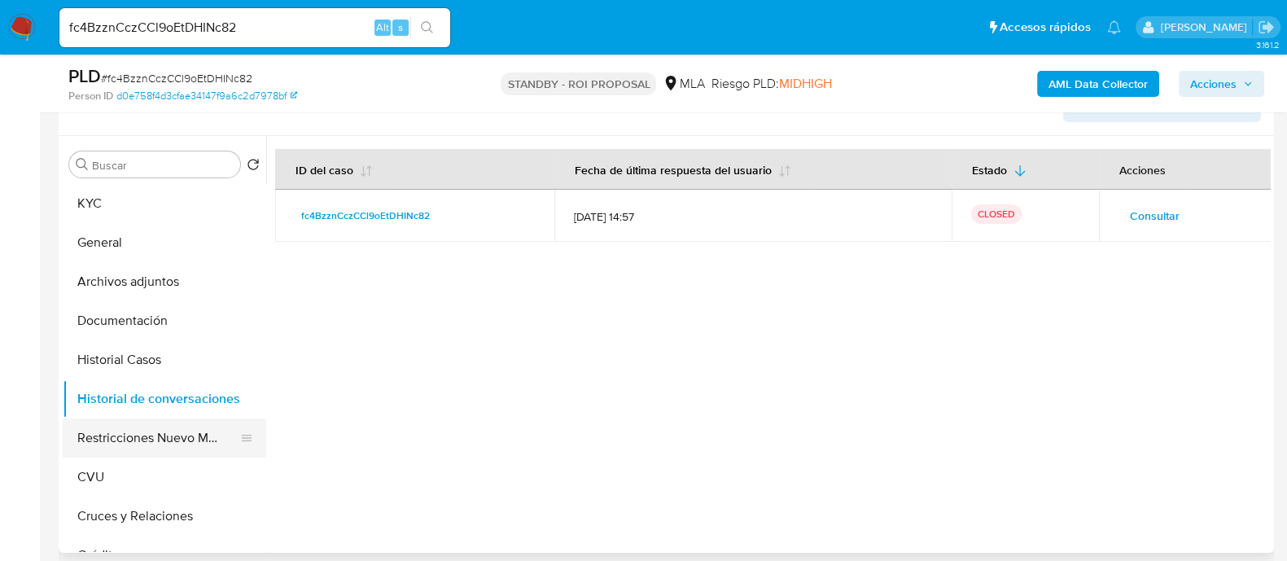
click at [150, 438] on button "Restricciones Nuevo Mundo" at bounding box center [158, 437] width 190 height 39
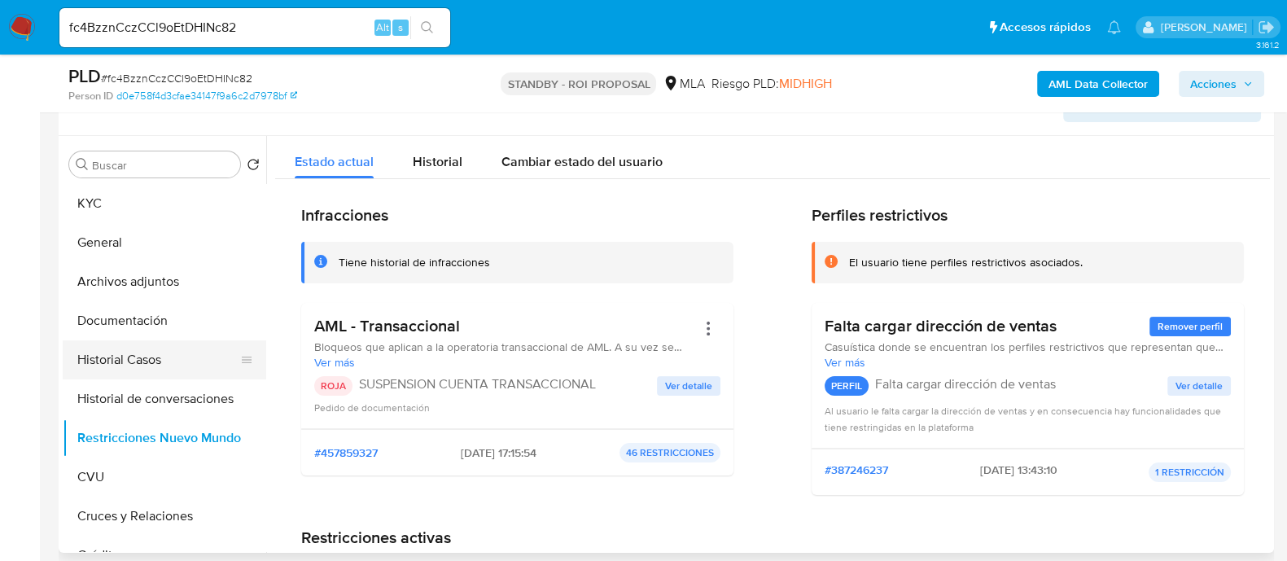
click at [167, 360] on button "Historial Casos" at bounding box center [158, 359] width 190 height 39
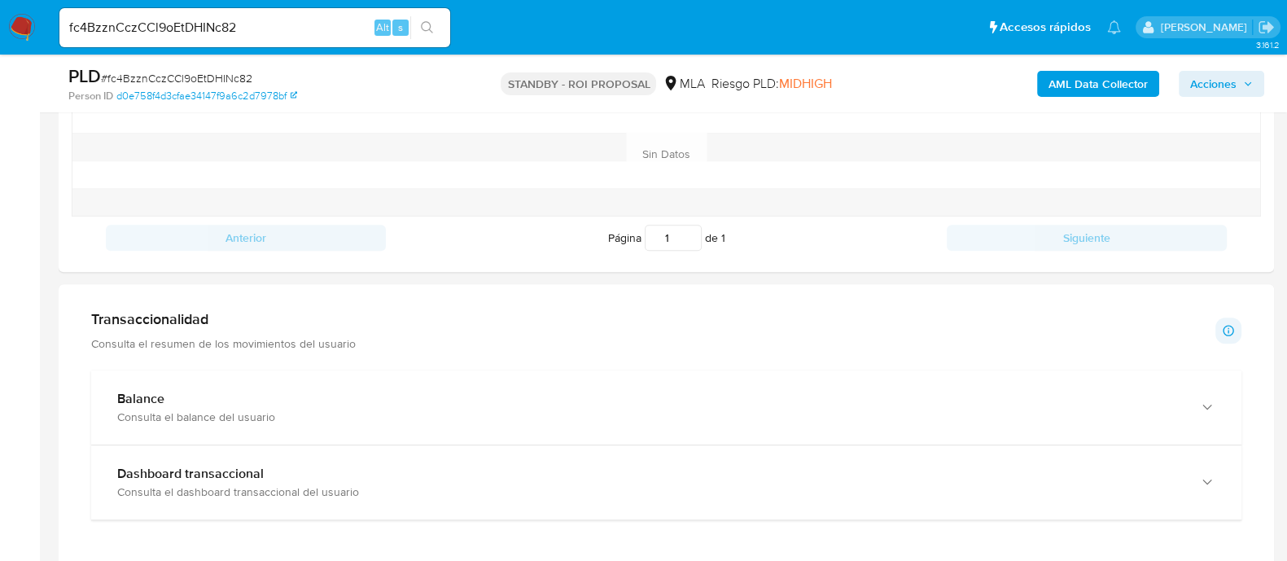
scroll to position [509, 0]
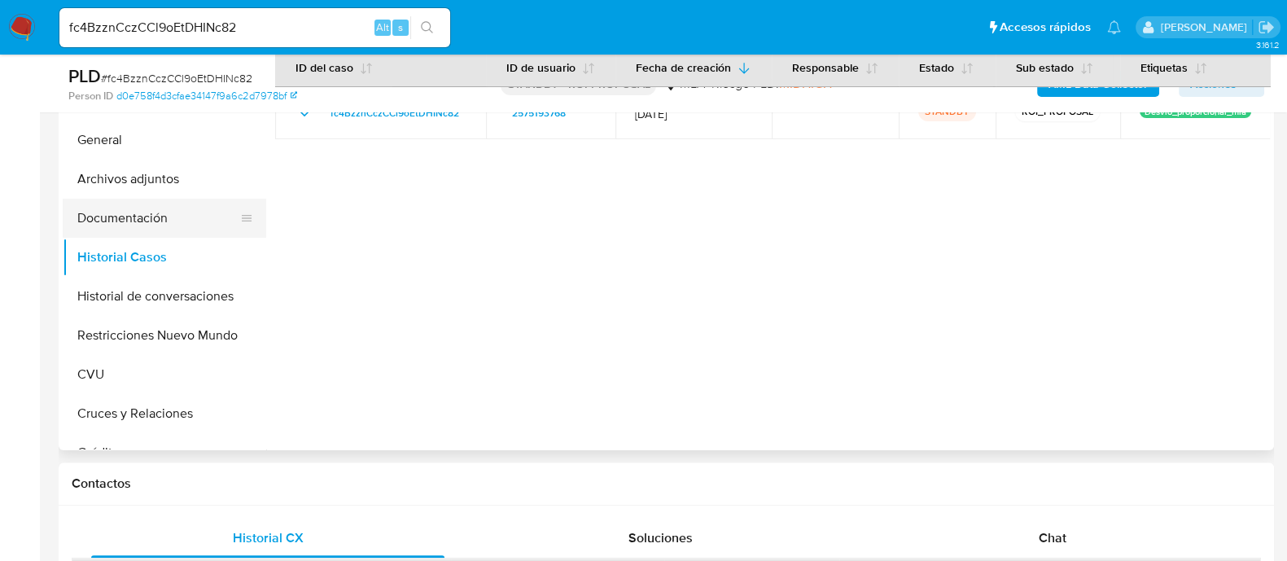
click at [146, 209] on button "Documentación" at bounding box center [158, 218] width 190 height 39
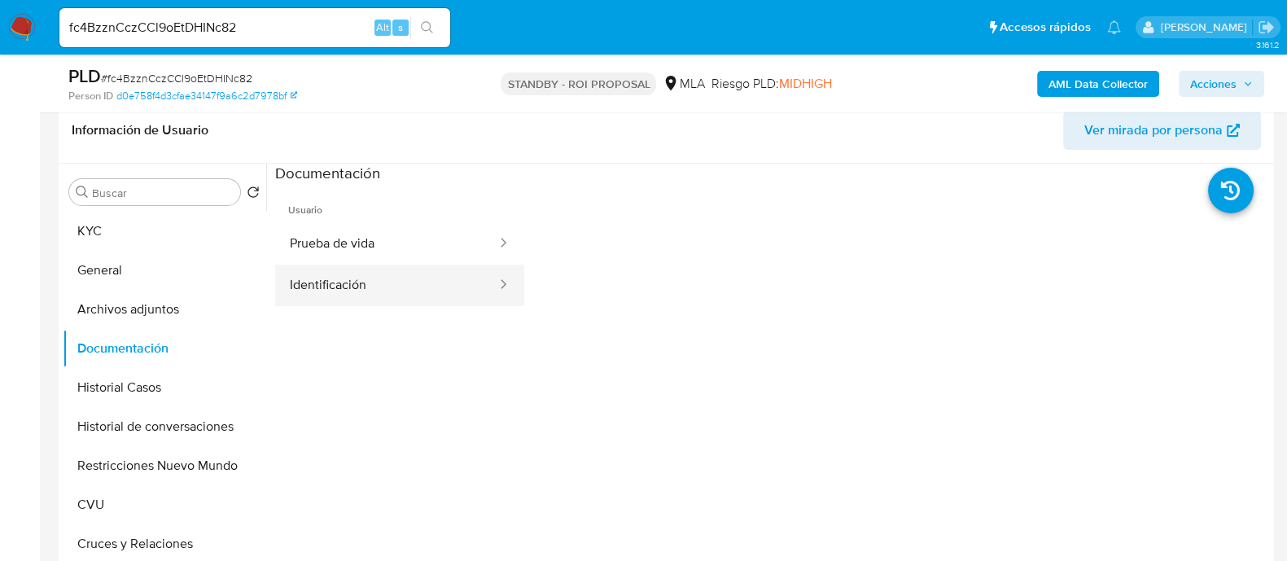
scroll to position [305, 0]
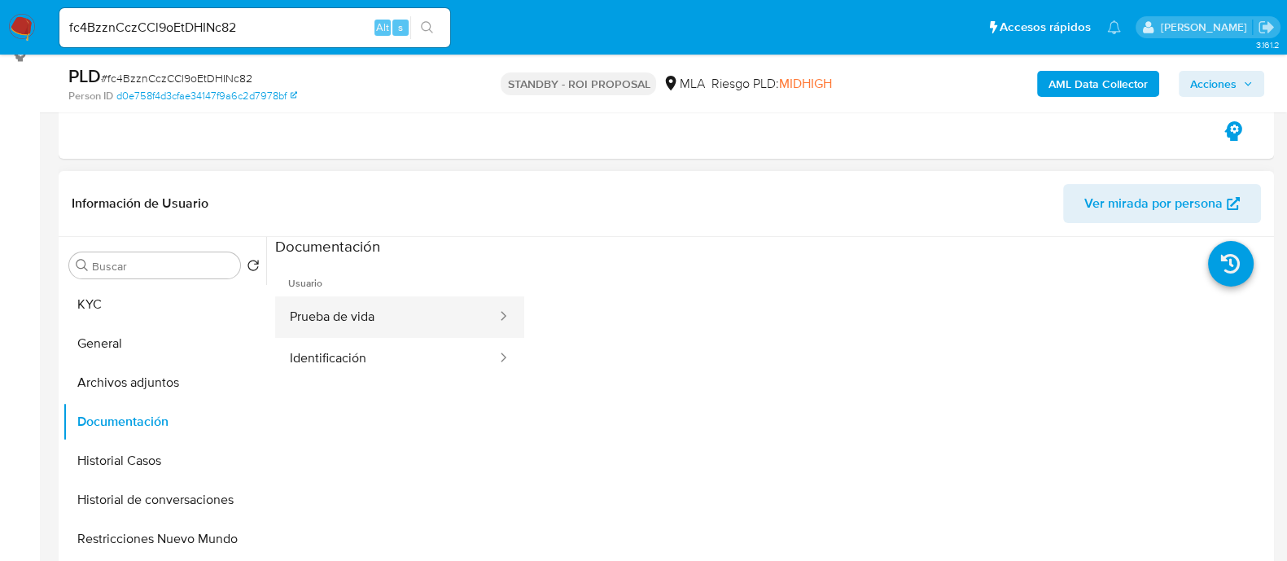
click at [412, 303] on button "Prueba de vida" at bounding box center [386, 317] width 223 height 42
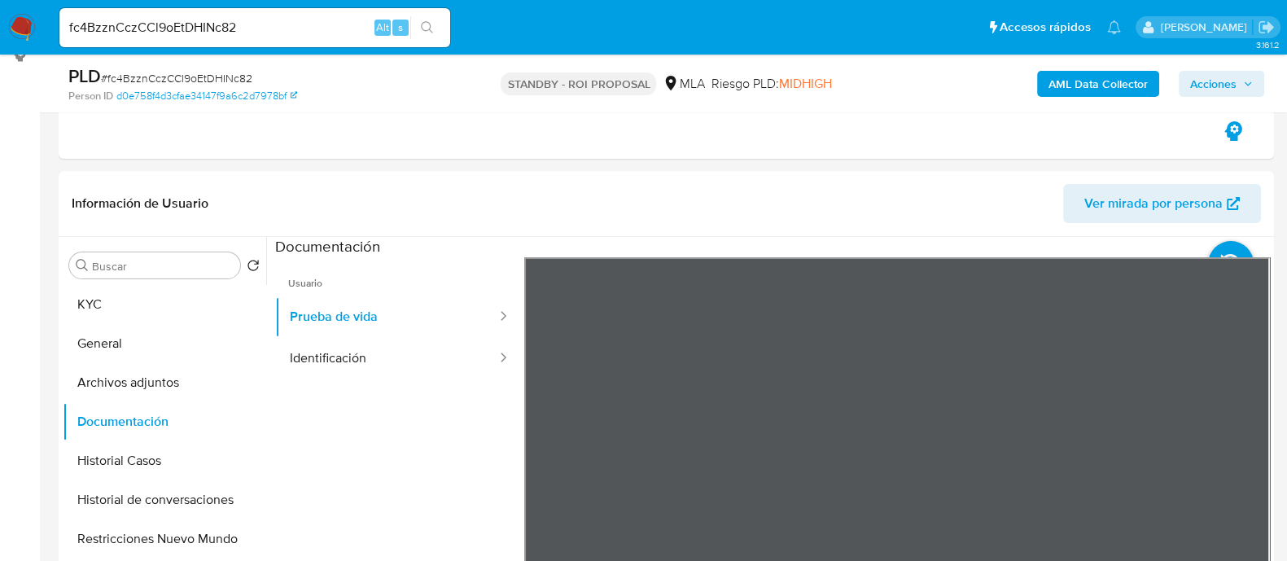
click at [176, 34] on input "fc4BzznCczCCl9oEtDHINc82" at bounding box center [254, 27] width 391 height 21
paste input "YzIMcFEzWcQVuqk08qAeeAmm"
type input "YzIMcFEzWcQVuqk08qAeeAmm"
click at [428, 33] on icon "search-icon" at bounding box center [427, 27] width 13 height 13
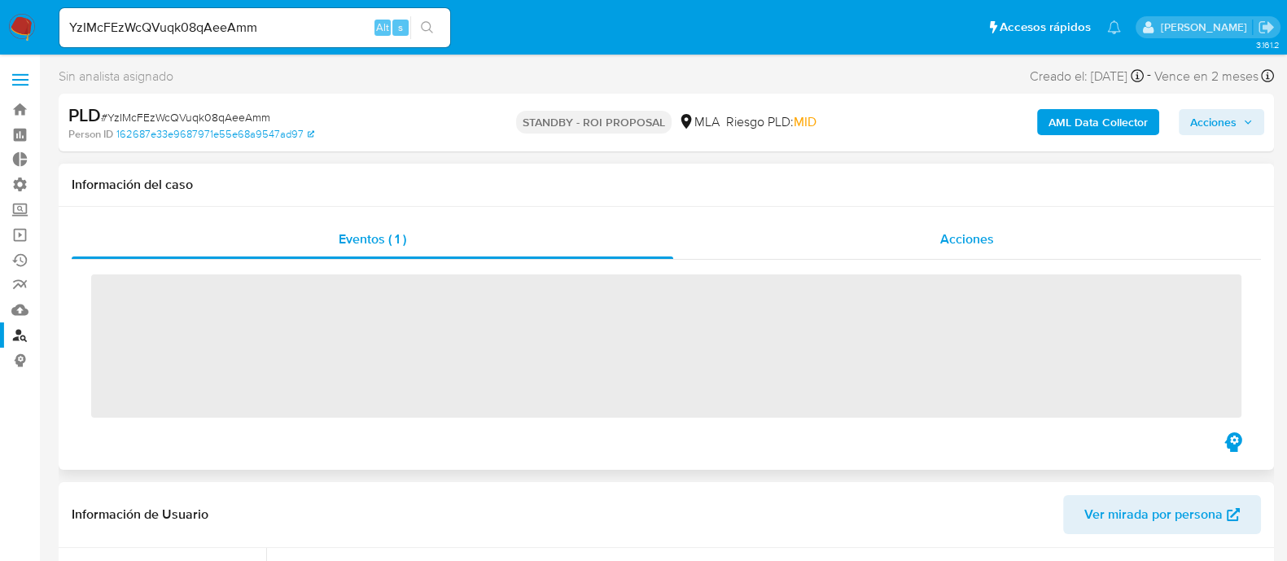
click at [990, 240] on span "Acciones" at bounding box center [967, 239] width 54 height 19
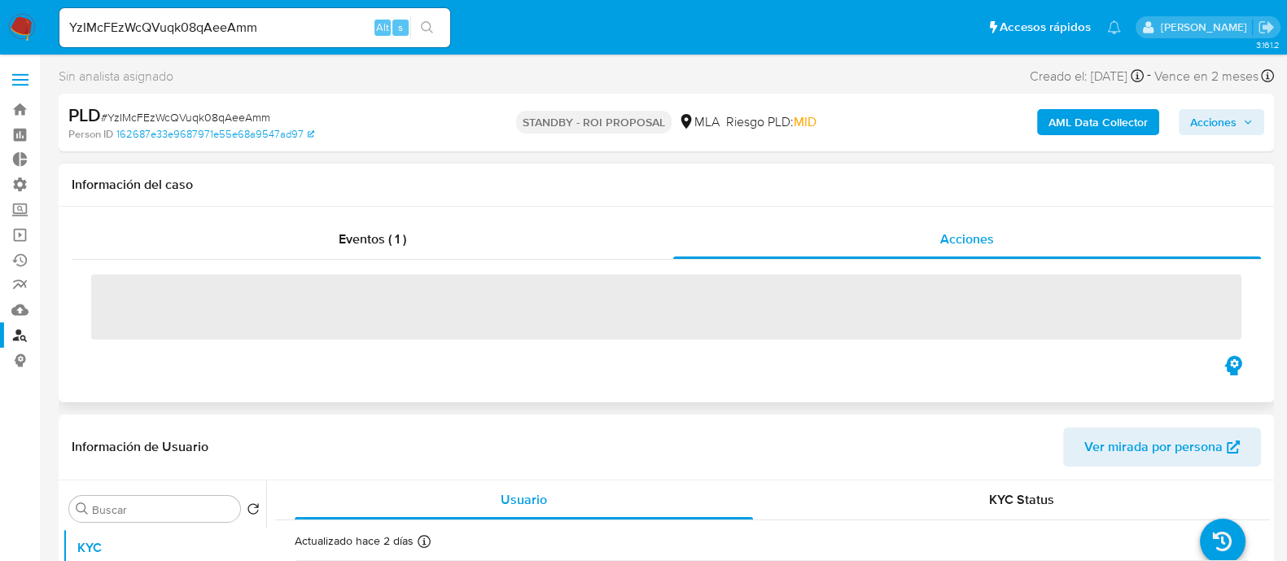
select select "10"
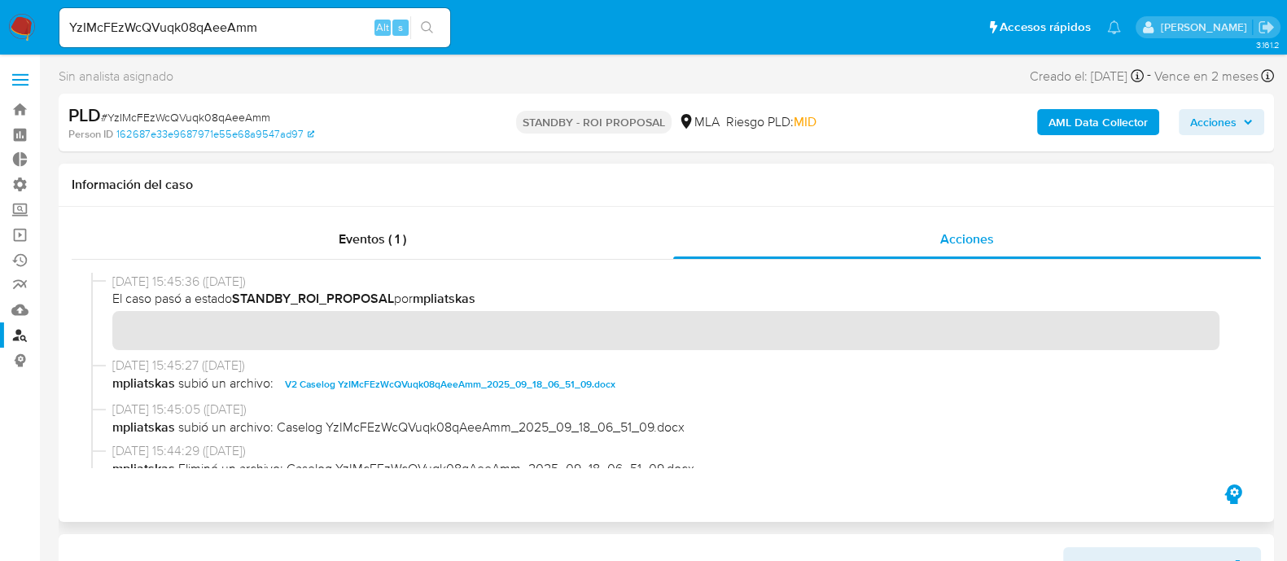
click at [484, 383] on span "V2 Caselog YzIMcFEzWcQVuqk08qAeeAmm_2025_09_18_06_51_09.docx" at bounding box center [450, 384] width 330 height 20
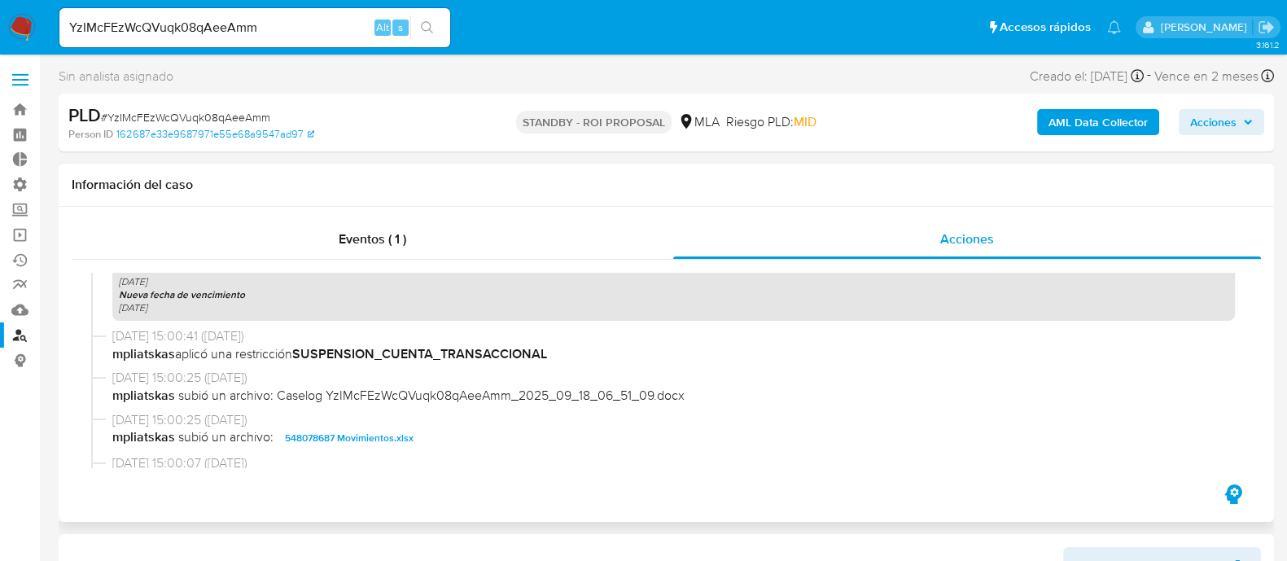
scroll to position [1017, 0]
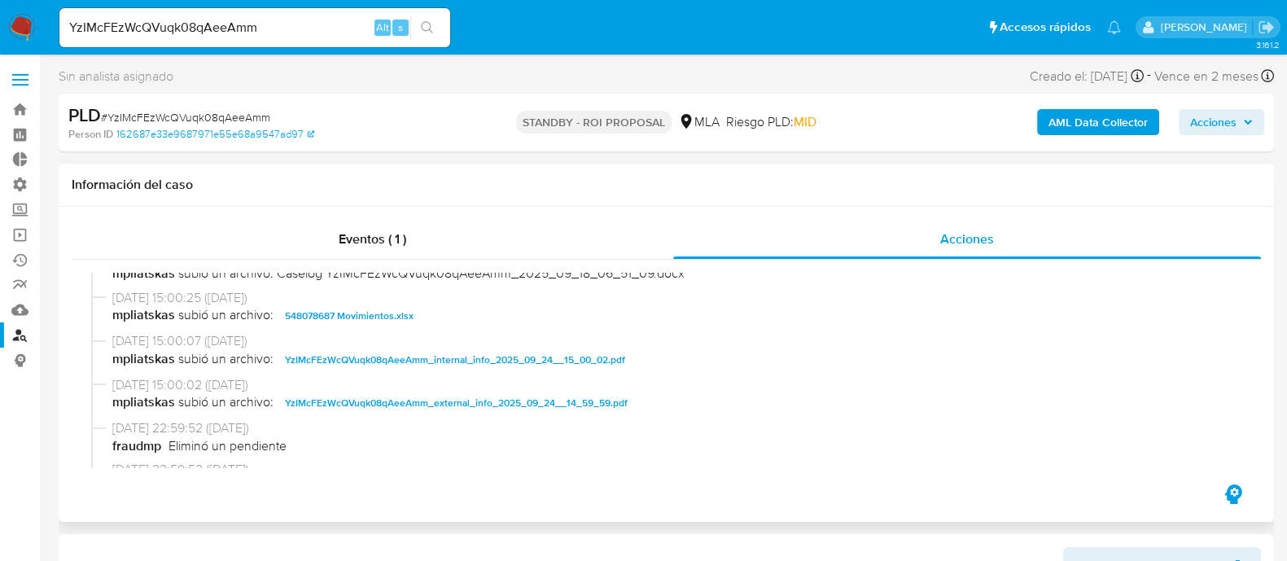
click at [369, 316] on span "548078687 Movimientos.xlsx" at bounding box center [349, 316] width 129 height 20
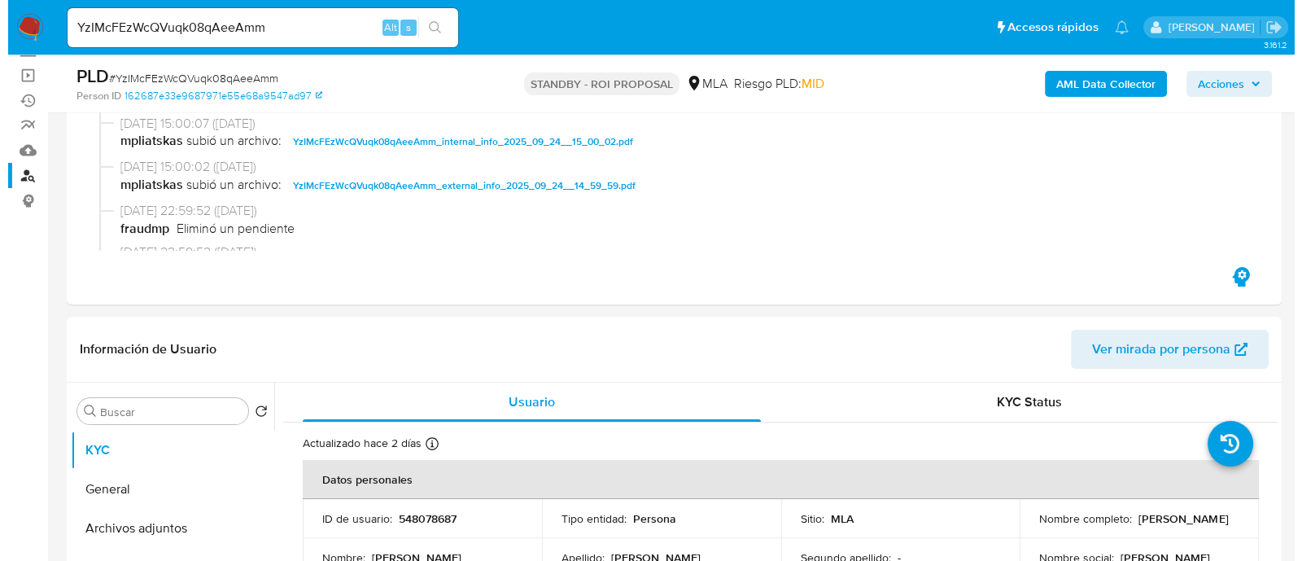
scroll to position [406, 0]
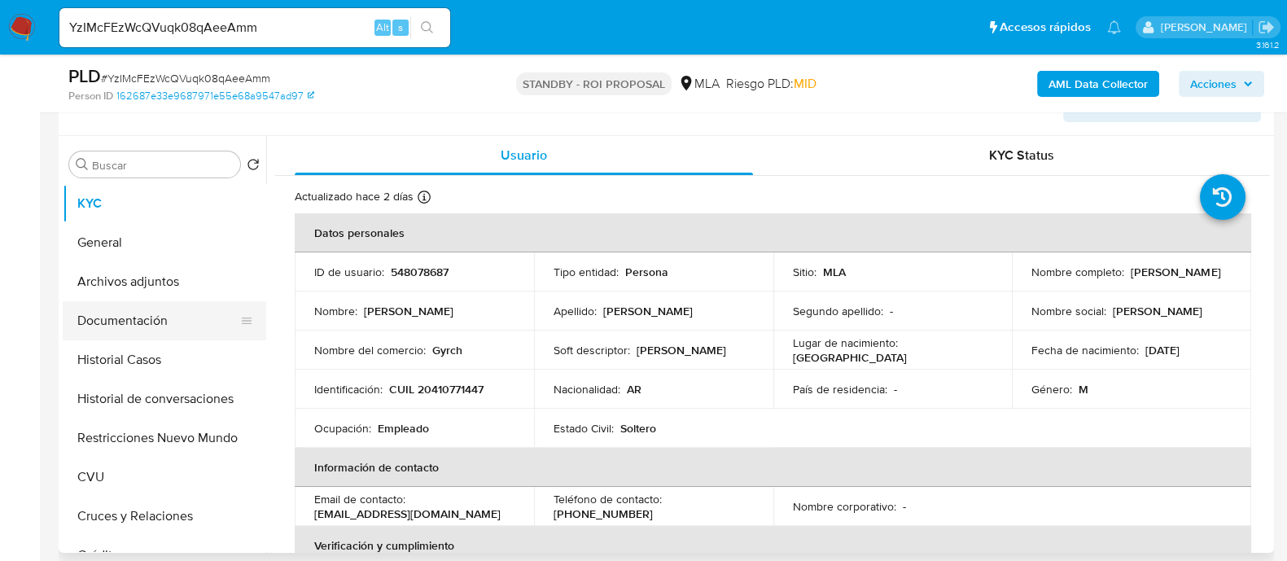
click at [173, 315] on button "Documentación" at bounding box center [158, 320] width 190 height 39
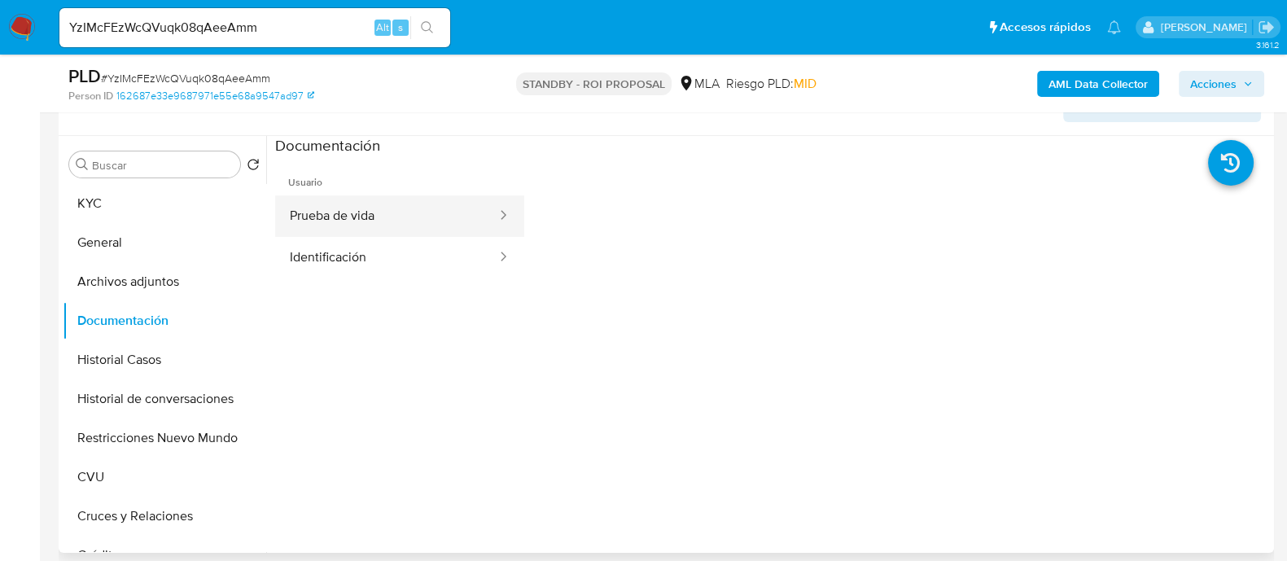
click at [426, 231] on button "Prueba de vida" at bounding box center [386, 216] width 223 height 42
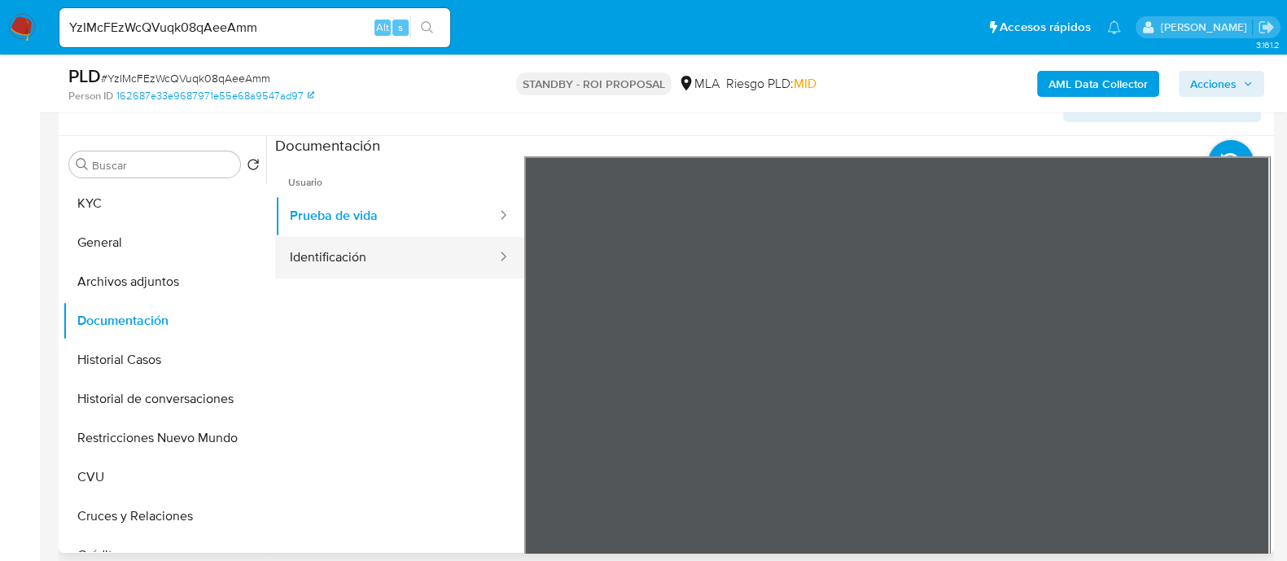
click at [420, 250] on button "Identificación" at bounding box center [386, 258] width 223 height 42
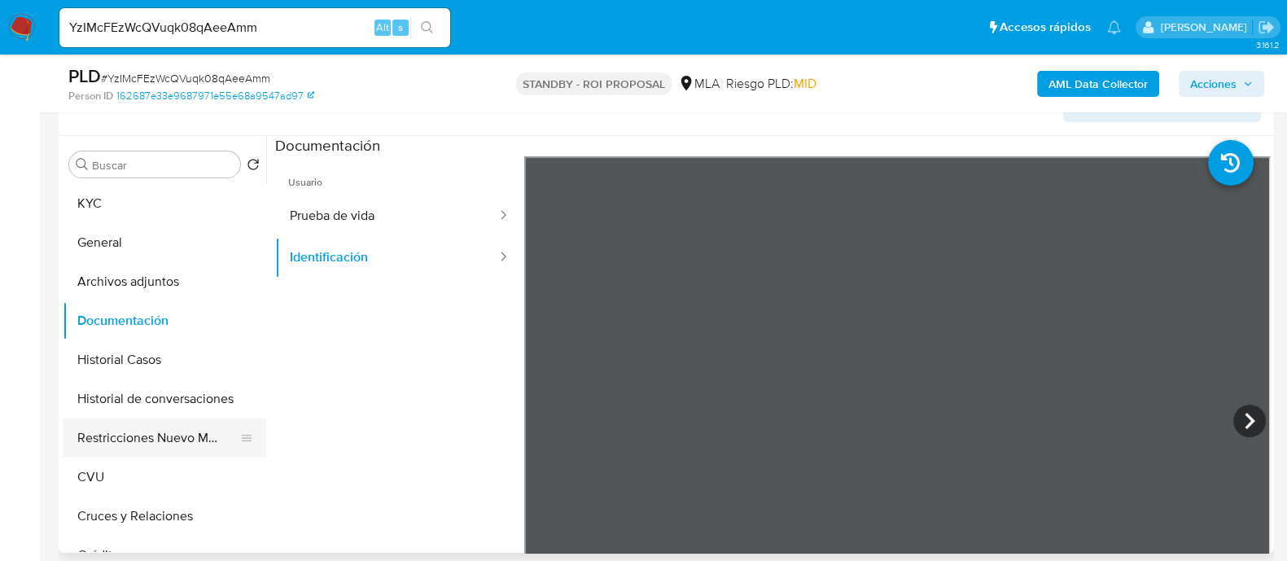
click at [197, 429] on button "Restricciones Nuevo Mundo" at bounding box center [158, 437] width 190 height 39
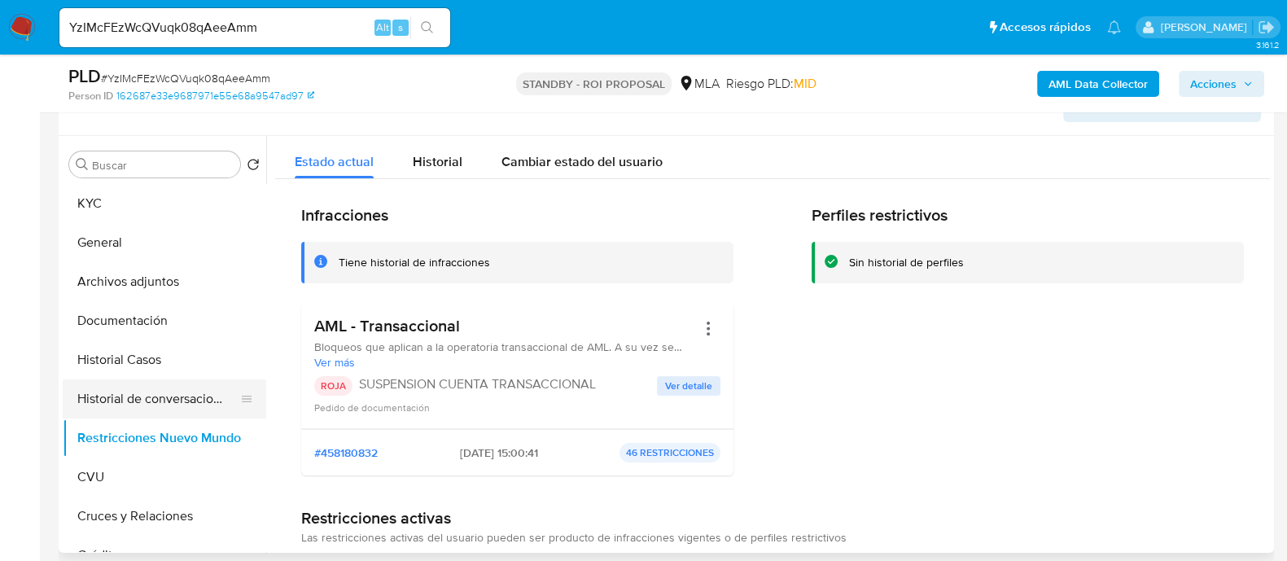
click at [195, 396] on button "Historial de conversaciones" at bounding box center [158, 398] width 190 height 39
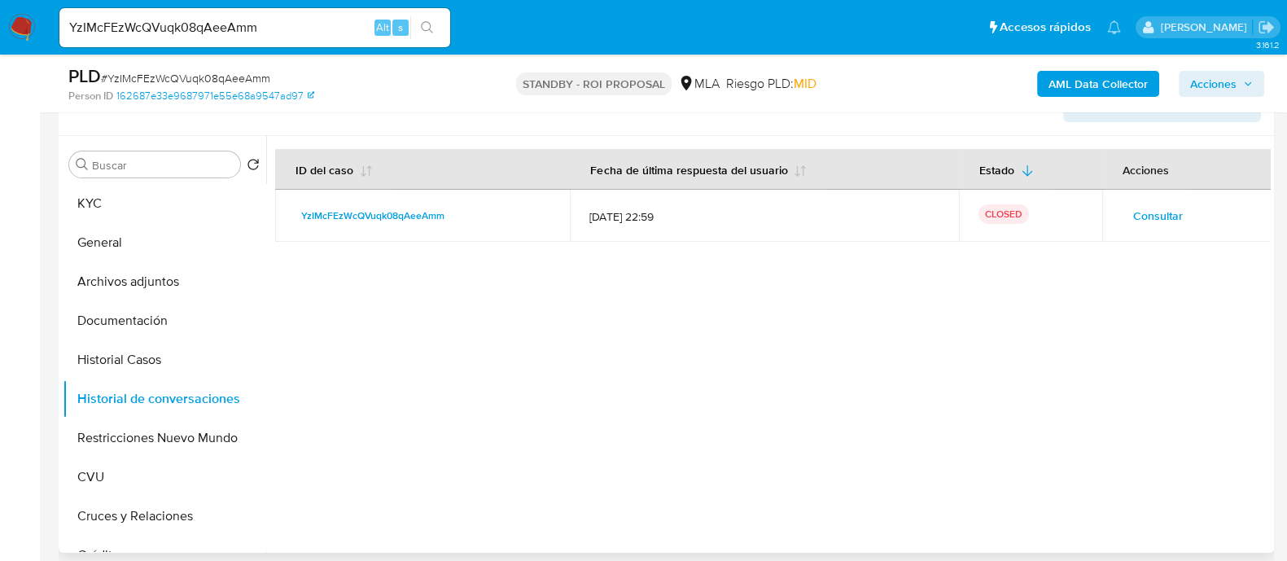
click at [1139, 219] on span "Consultar" at bounding box center [1158, 215] width 50 height 23
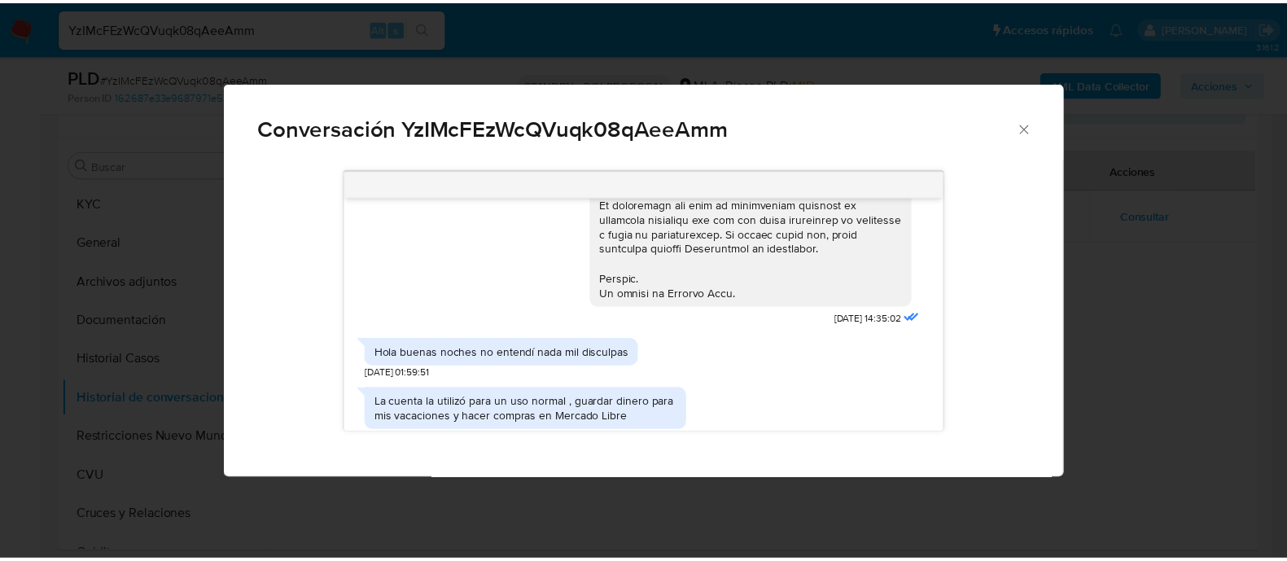
scroll to position [813, 0]
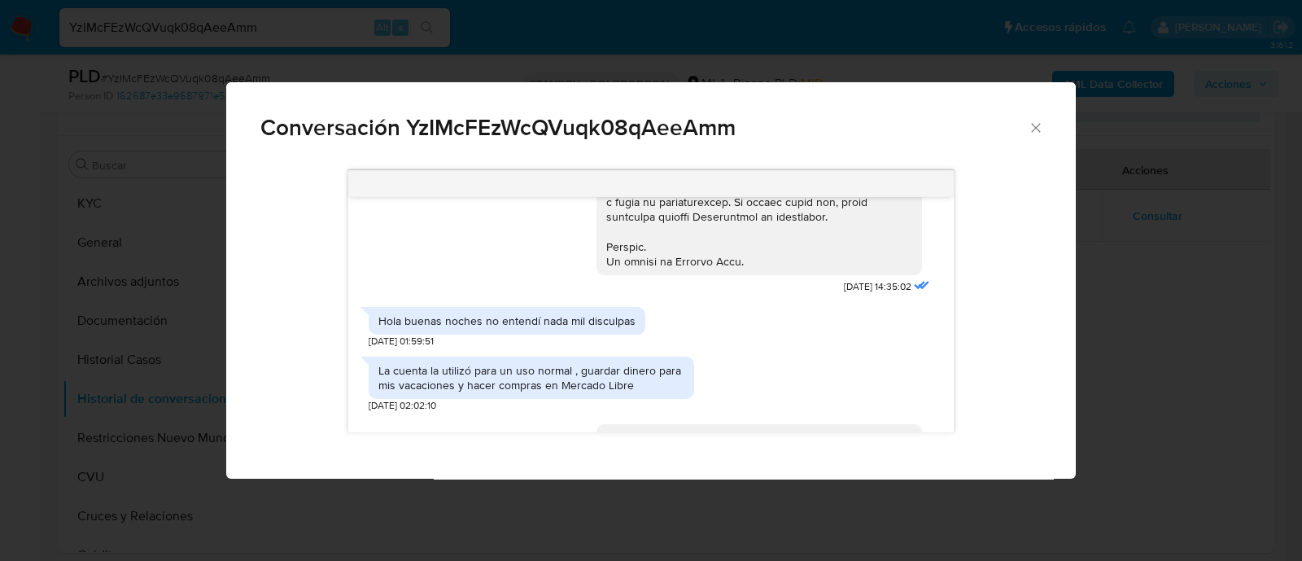
click at [575, 493] on div "Conversación YzIMcFEzWcQVuqk08qAeeAmm 17/09/2025 14:35:02 Hola buenas noches no…" at bounding box center [651, 280] width 1302 height 561
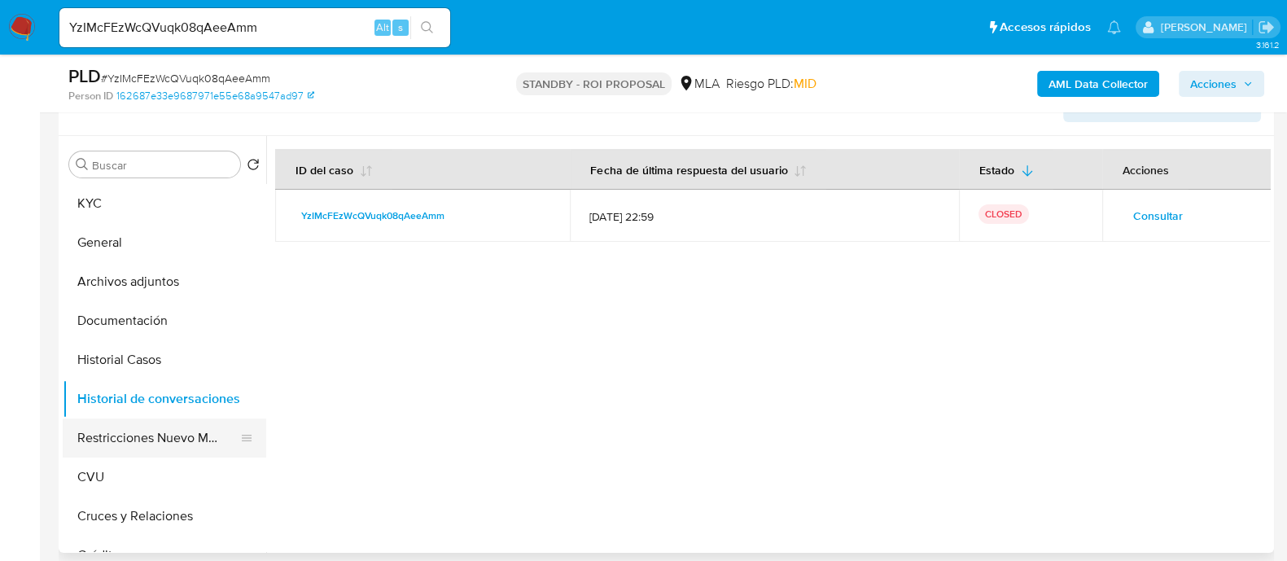
click at [164, 441] on button "Restricciones Nuevo Mundo" at bounding box center [158, 437] width 190 height 39
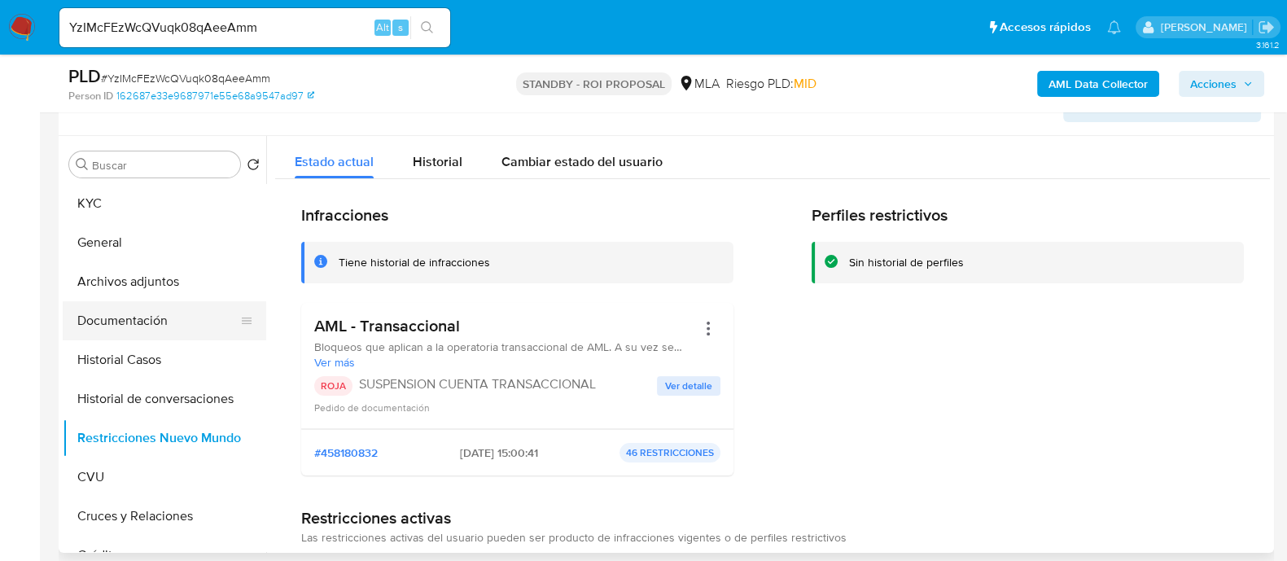
click at [201, 323] on button "Documentación" at bounding box center [158, 320] width 190 height 39
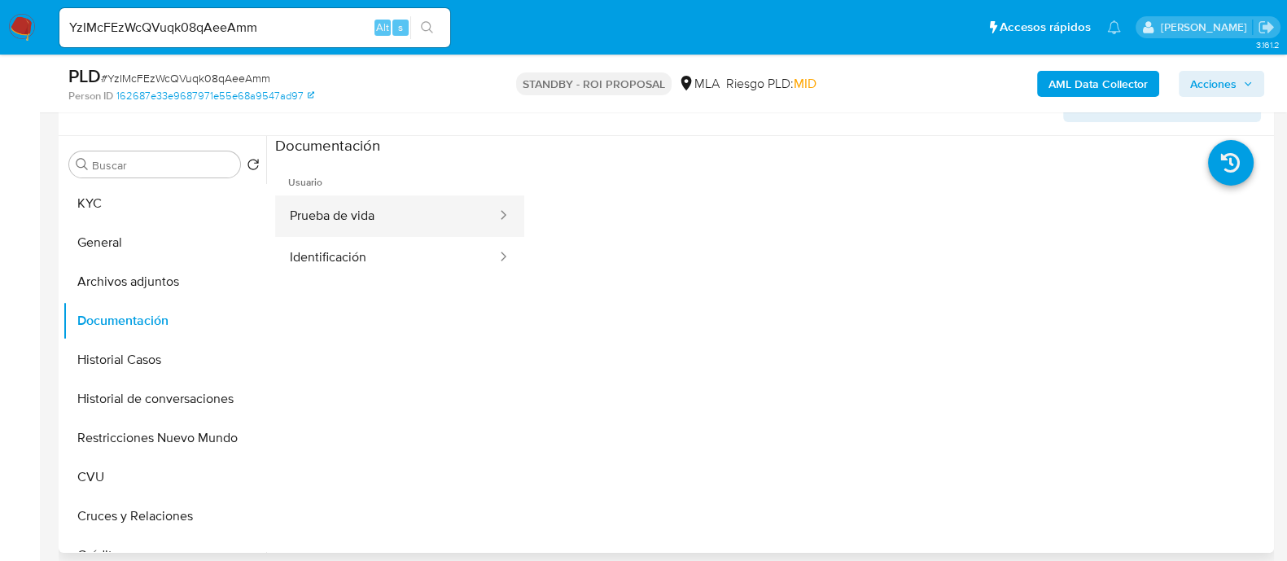
click at [418, 213] on button "Prueba de vida" at bounding box center [386, 216] width 223 height 42
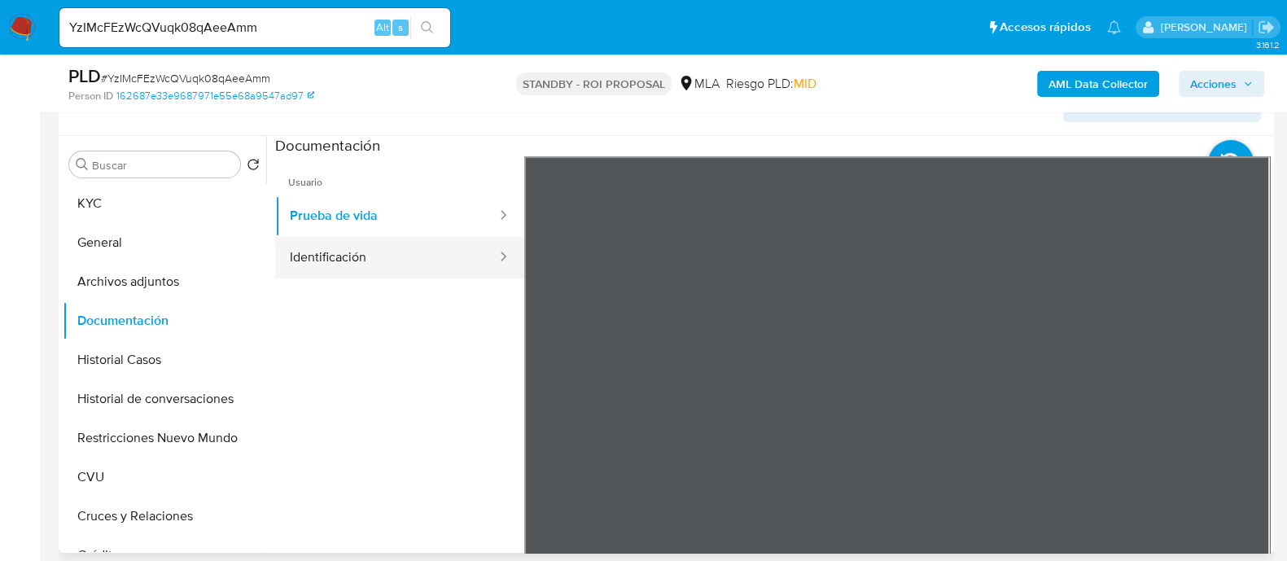
click at [415, 257] on button "Identificación" at bounding box center [386, 258] width 223 height 42
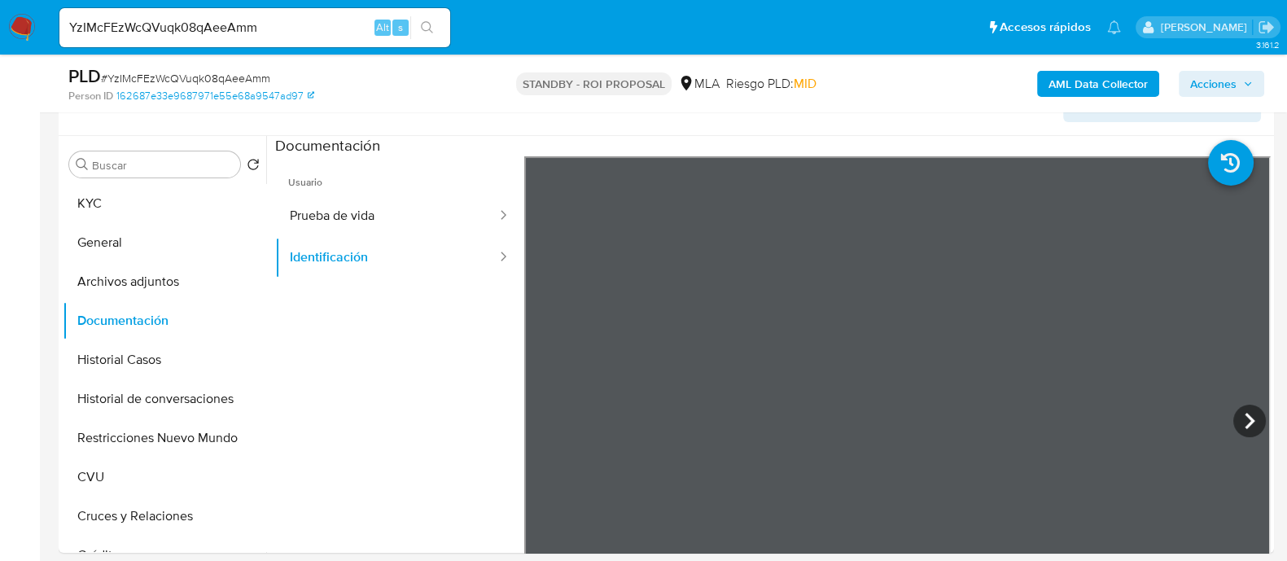
click at [360, 22] on input "YzIMcFEzWcQVuqk08qAeeAmm" at bounding box center [254, 27] width 391 height 21
paste input "pTZawVGpsEOF1ACw1LF7UB9a"
type input "pTZawVGpsEOF1ACw1LF7UB9a"
click at [439, 28] on button "search-icon" at bounding box center [426, 27] width 33 height 23
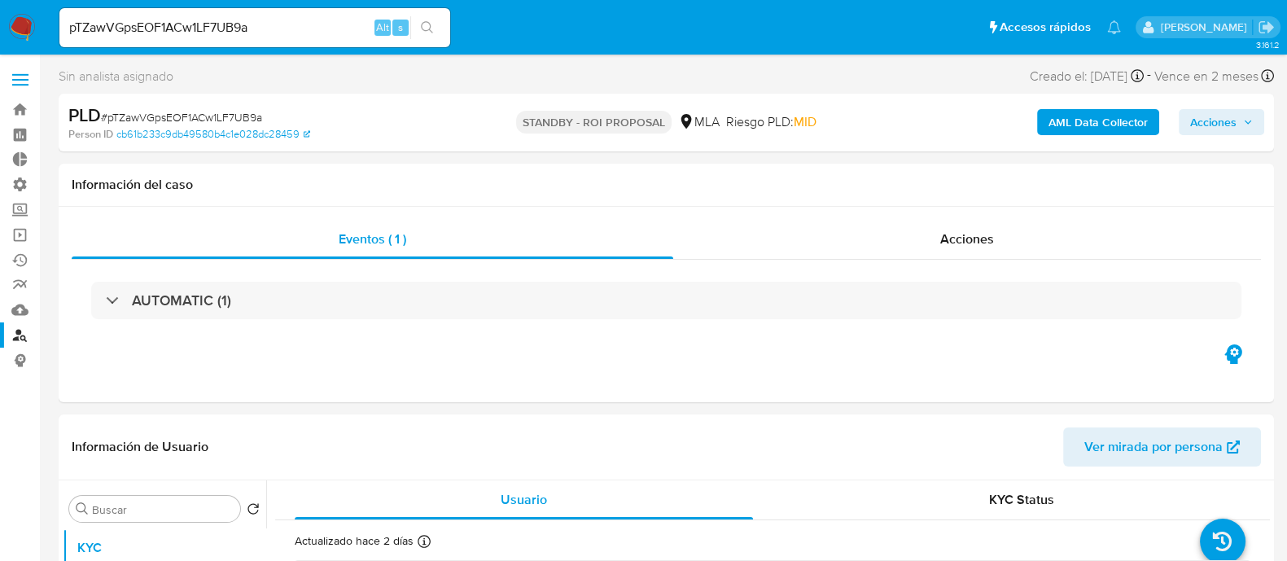
select select "10"
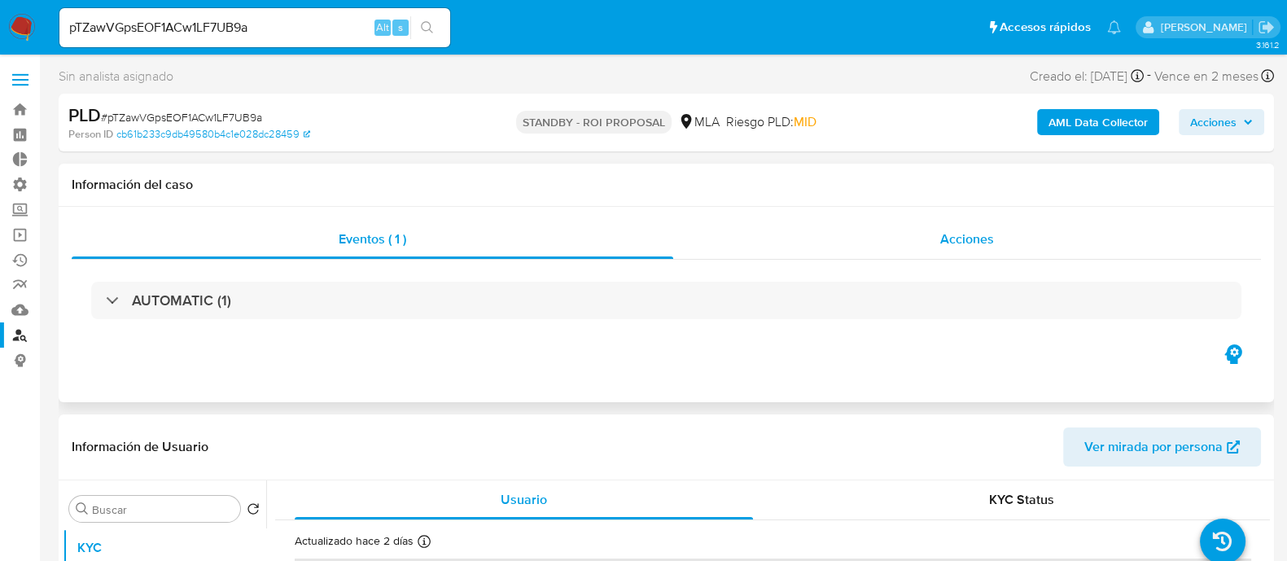
click at [960, 246] on span "Acciones" at bounding box center [967, 239] width 54 height 19
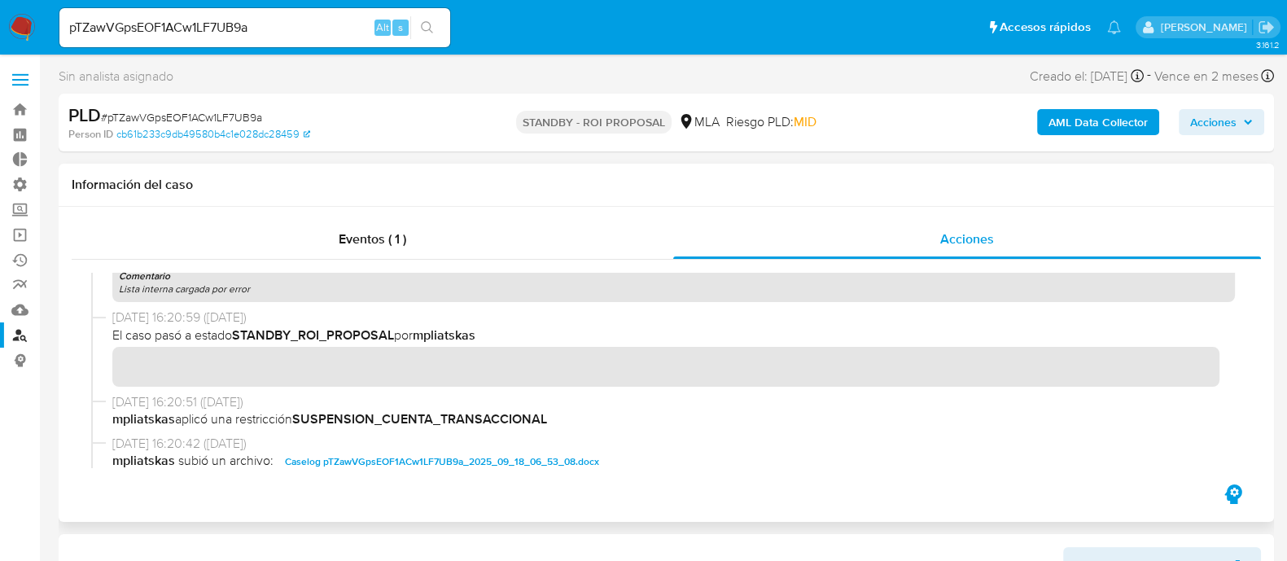
scroll to position [203, 0]
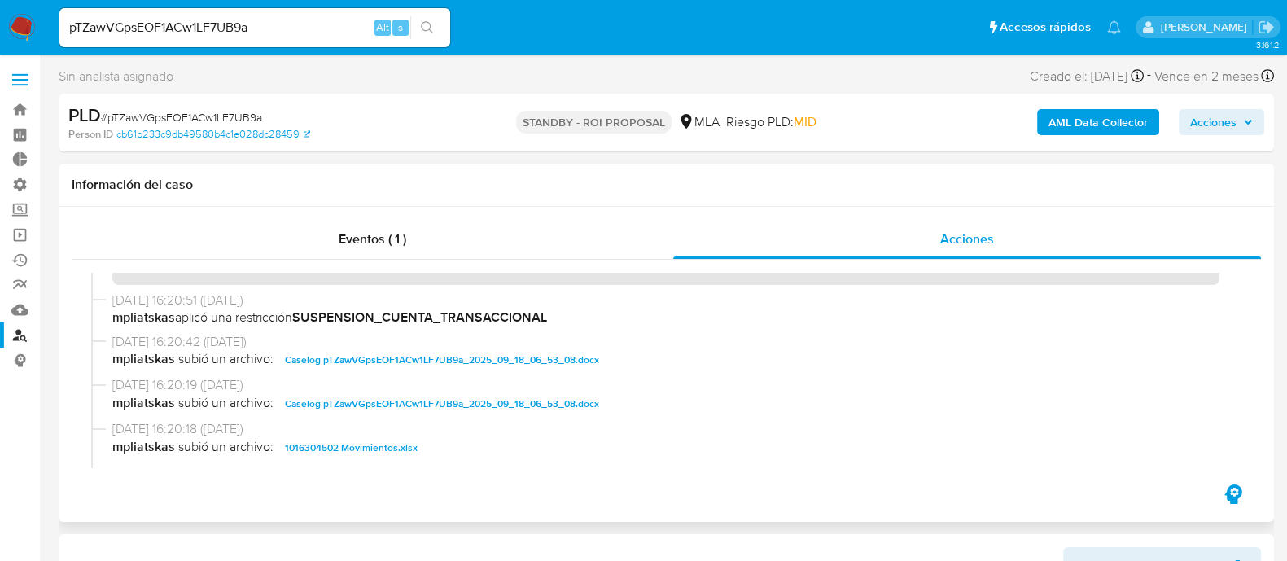
click at [425, 362] on span "Caselog pTZawVGpsEOF1ACw1LF7UB9a_2025_09_18_06_53_08.docx" at bounding box center [442, 360] width 314 height 20
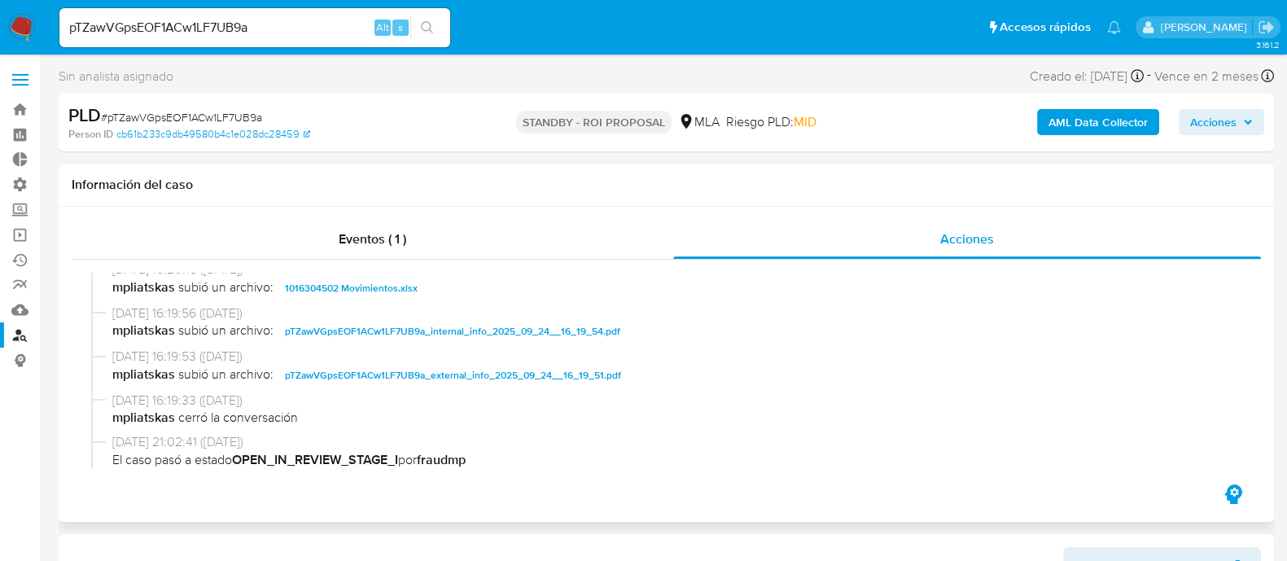
scroll to position [305, 0]
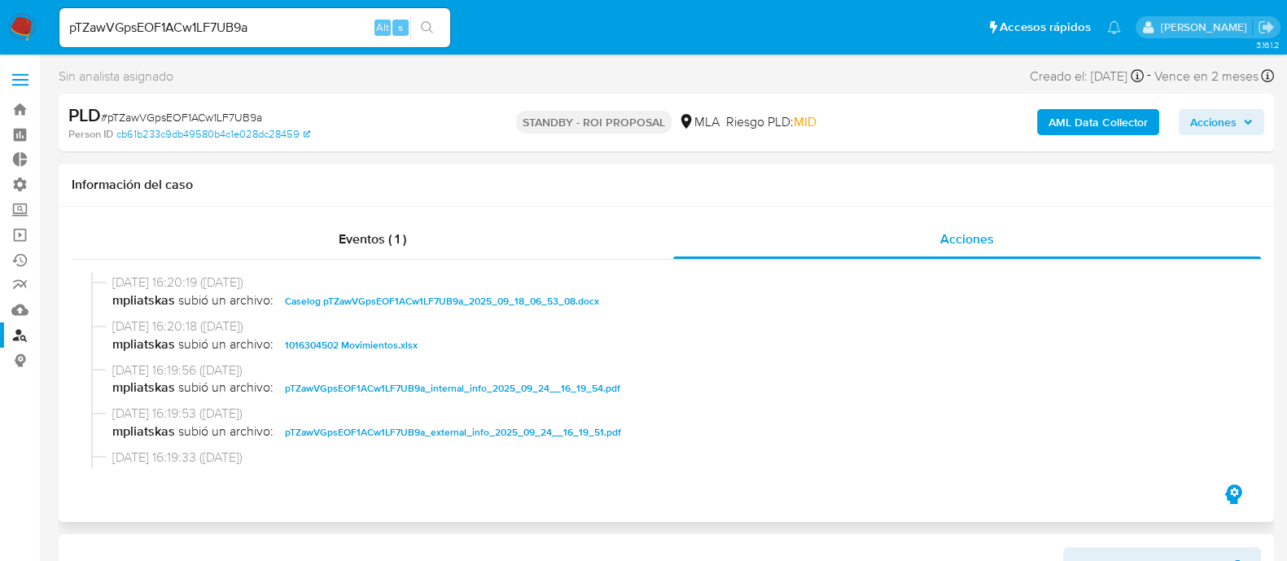
click at [404, 355] on span "1016304502 Movimientos.xlsx" at bounding box center [351, 345] width 133 height 20
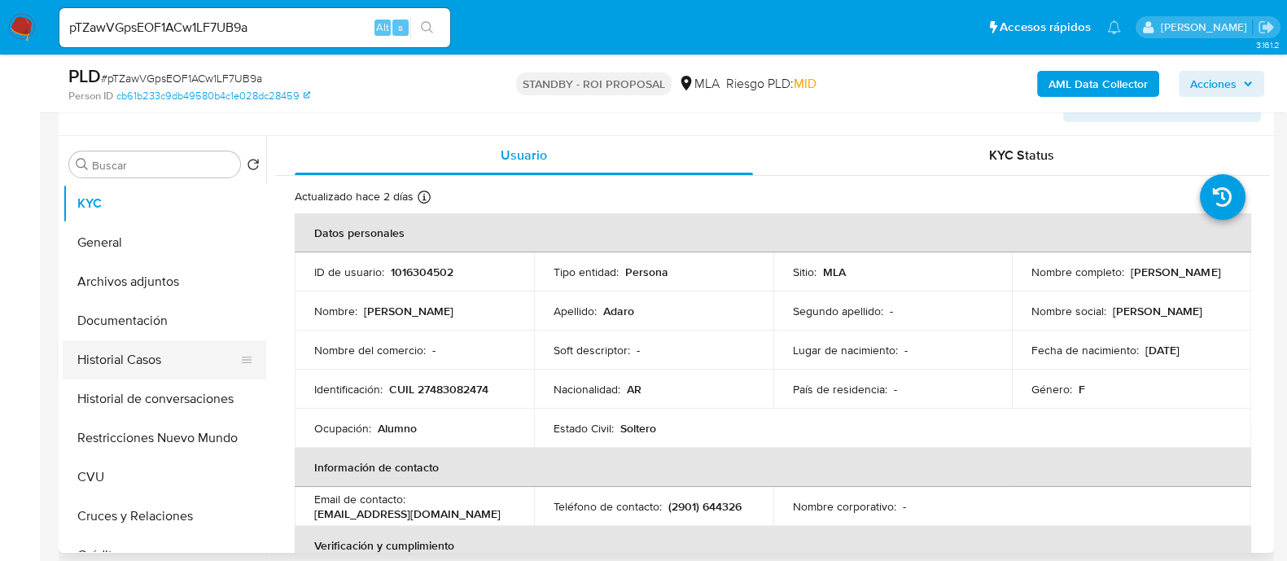
drag, startPoint x: 172, startPoint y: 356, endPoint x: 171, endPoint y: 372, distance: 16.3
click at [172, 356] on button "Historial Casos" at bounding box center [158, 359] width 190 height 39
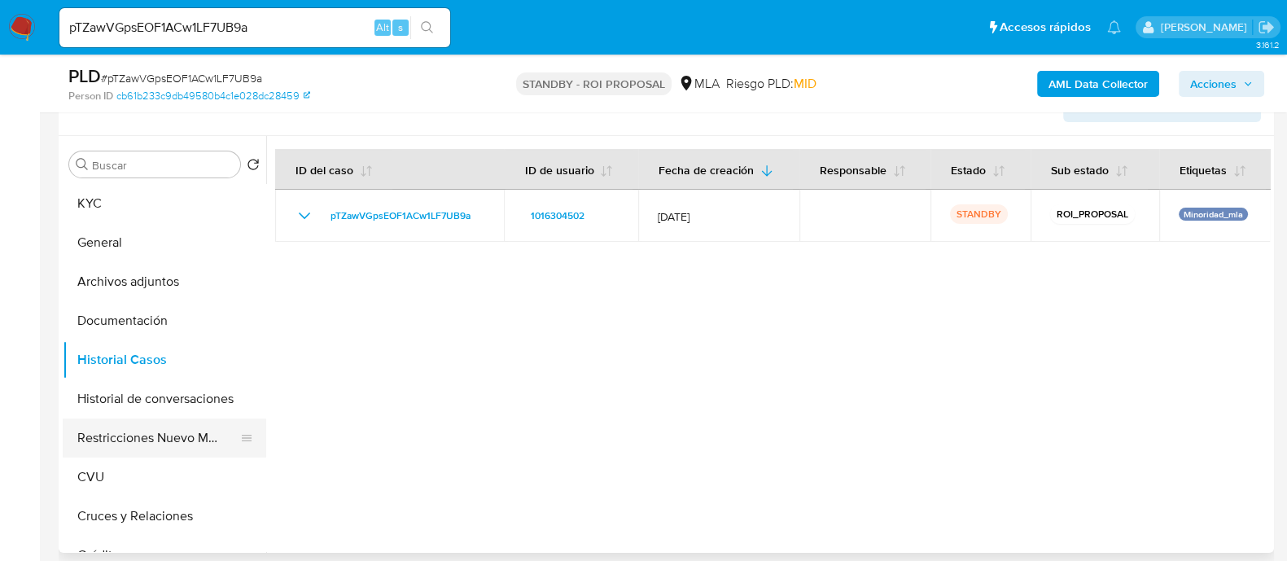
click at [167, 434] on button "Restricciones Nuevo Mundo" at bounding box center [158, 437] width 190 height 39
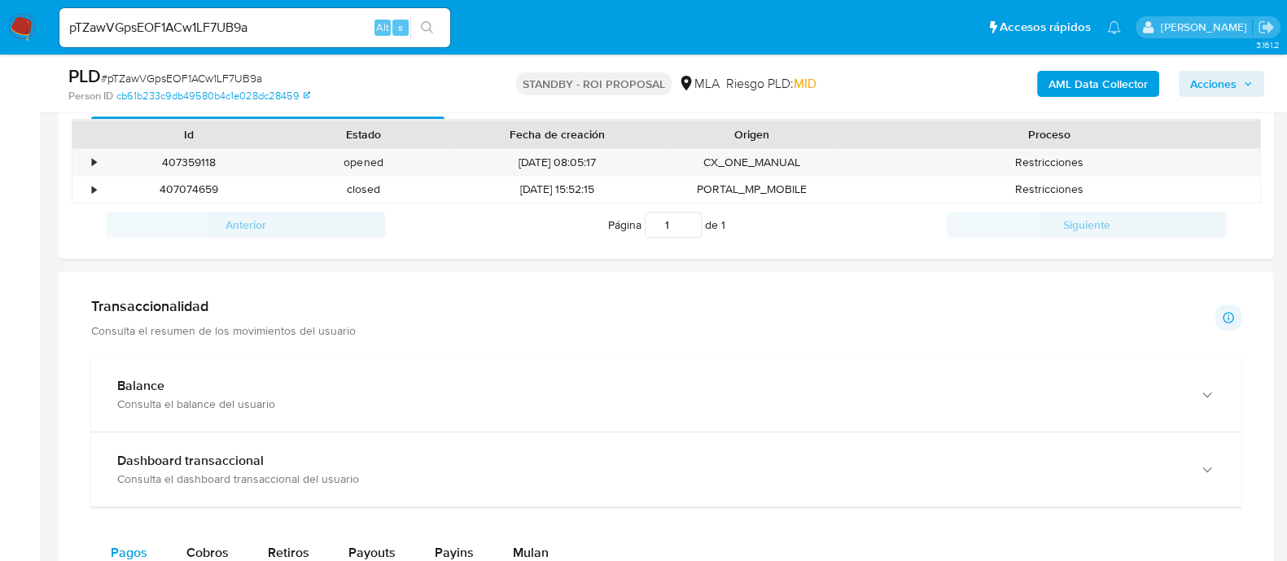
scroll to position [916, 0]
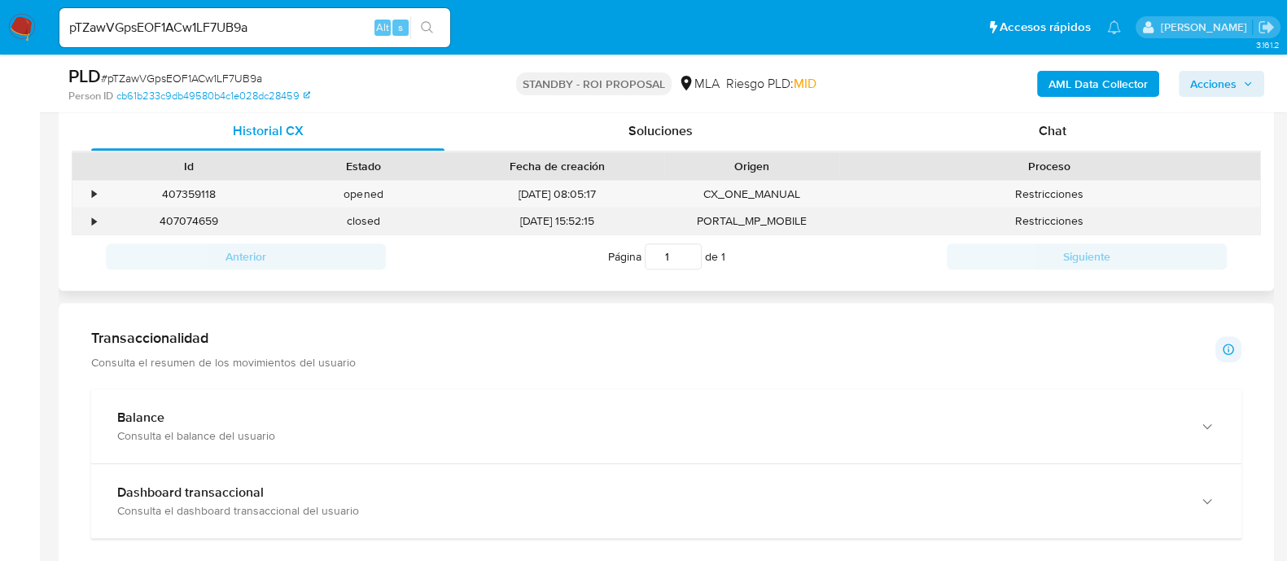
click at [87, 227] on div "•" at bounding box center [86, 221] width 28 height 27
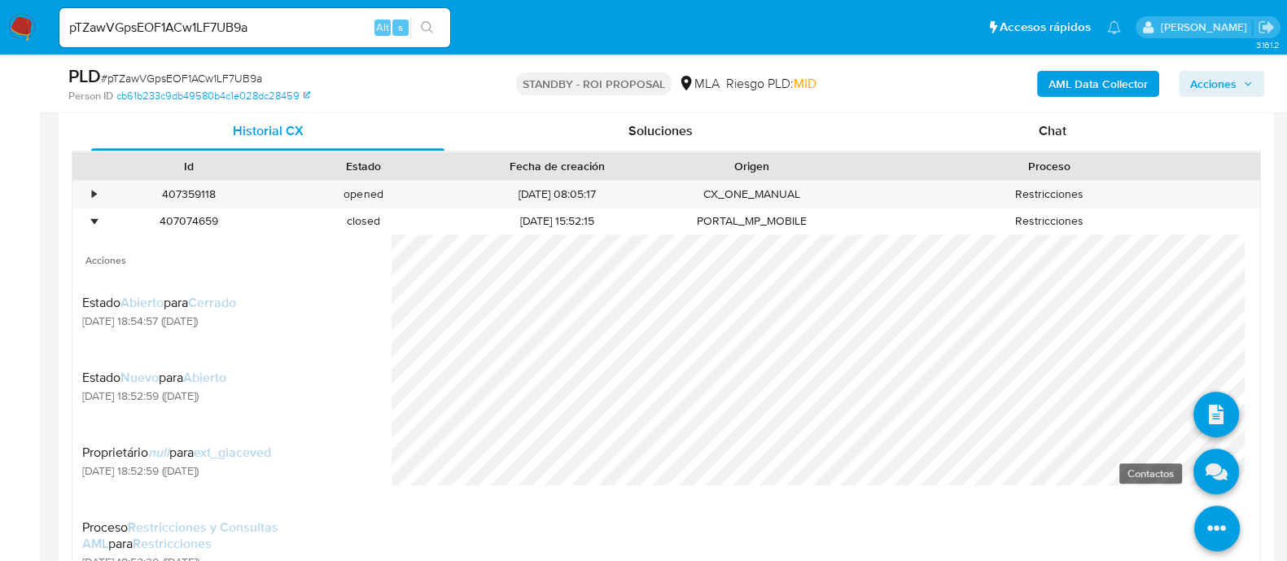
click at [1193, 469] on icon at bounding box center [1216, 471] width 46 height 46
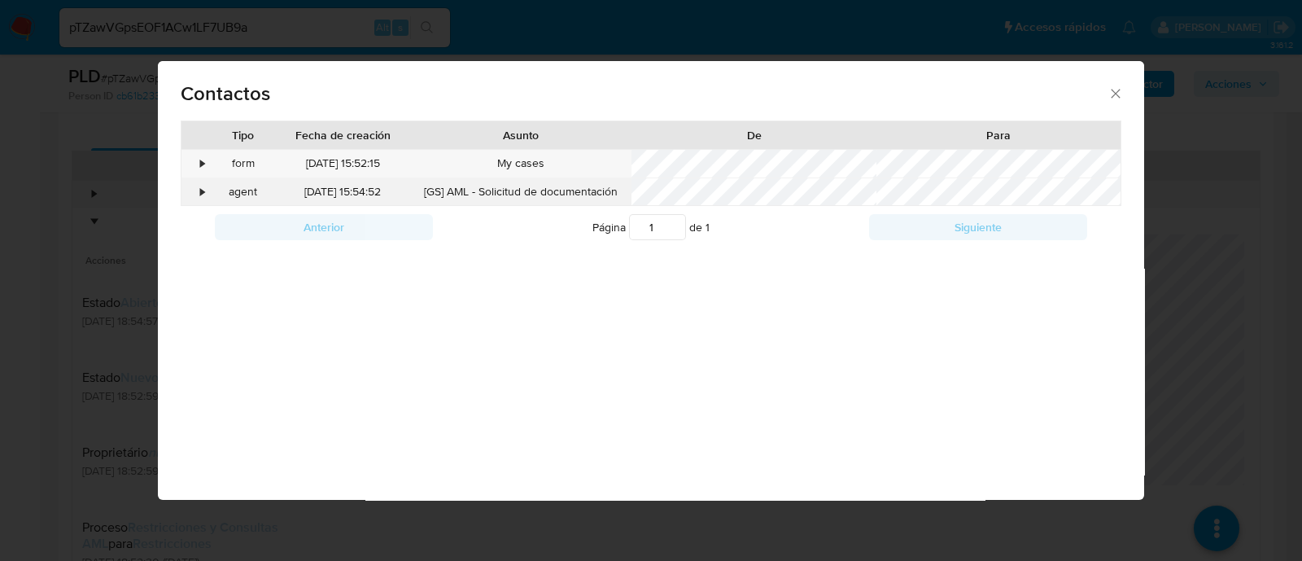
click at [208, 190] on div "•" at bounding box center [195, 192] width 28 height 28
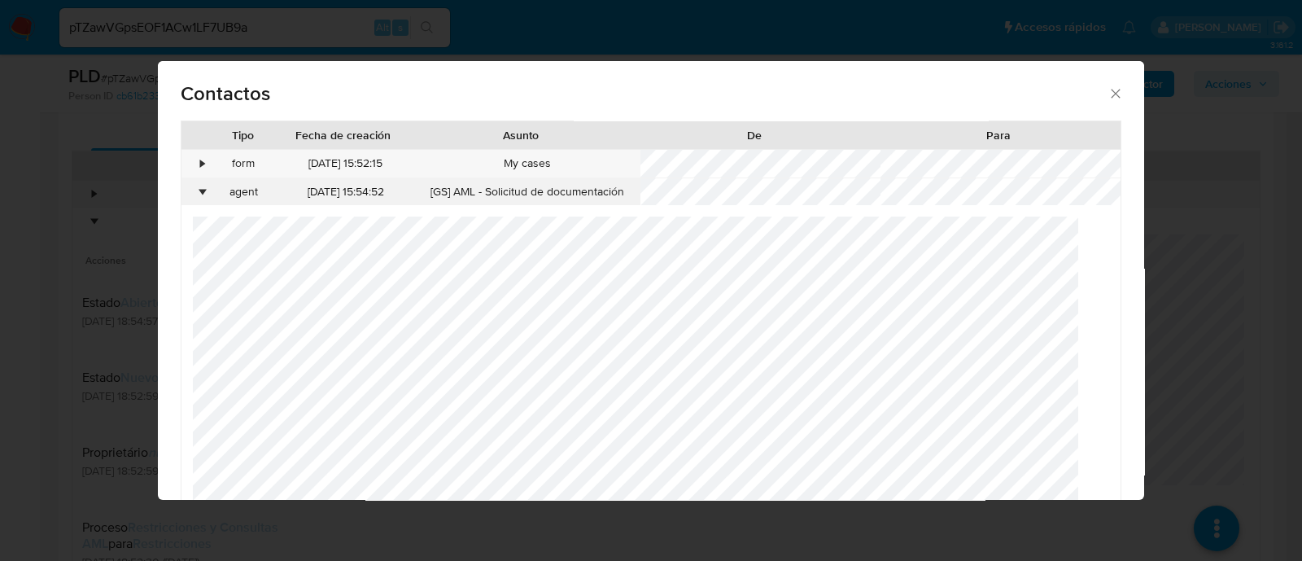
click at [208, 190] on div "•" at bounding box center [195, 192] width 28 height 28
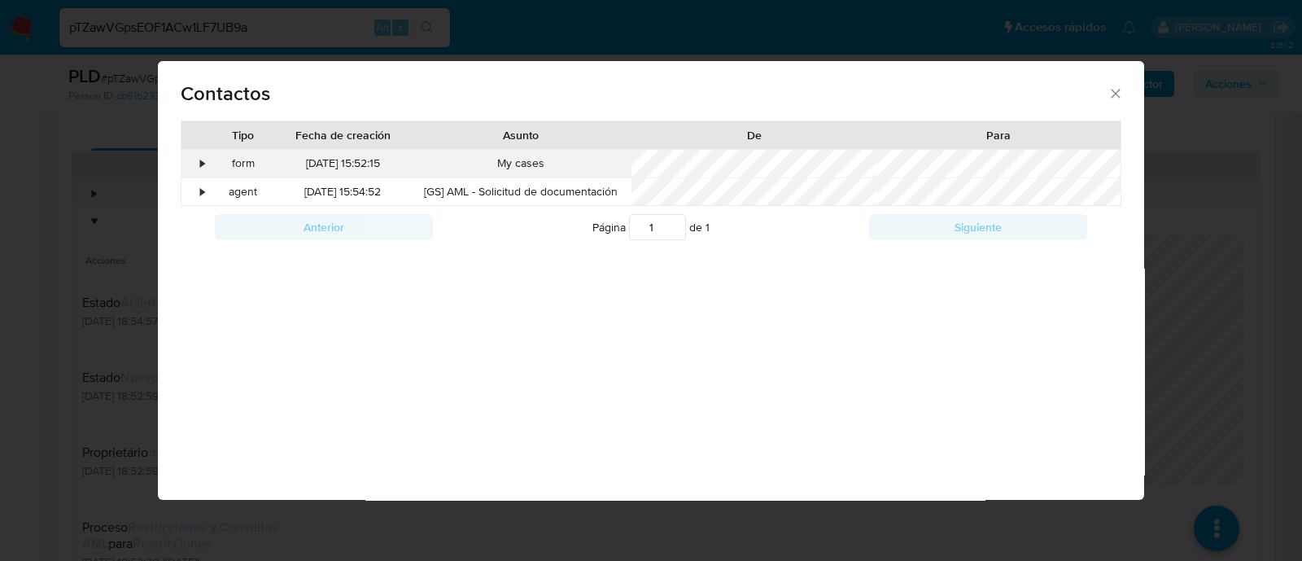
click at [204, 156] on div "•" at bounding box center [195, 164] width 28 height 28
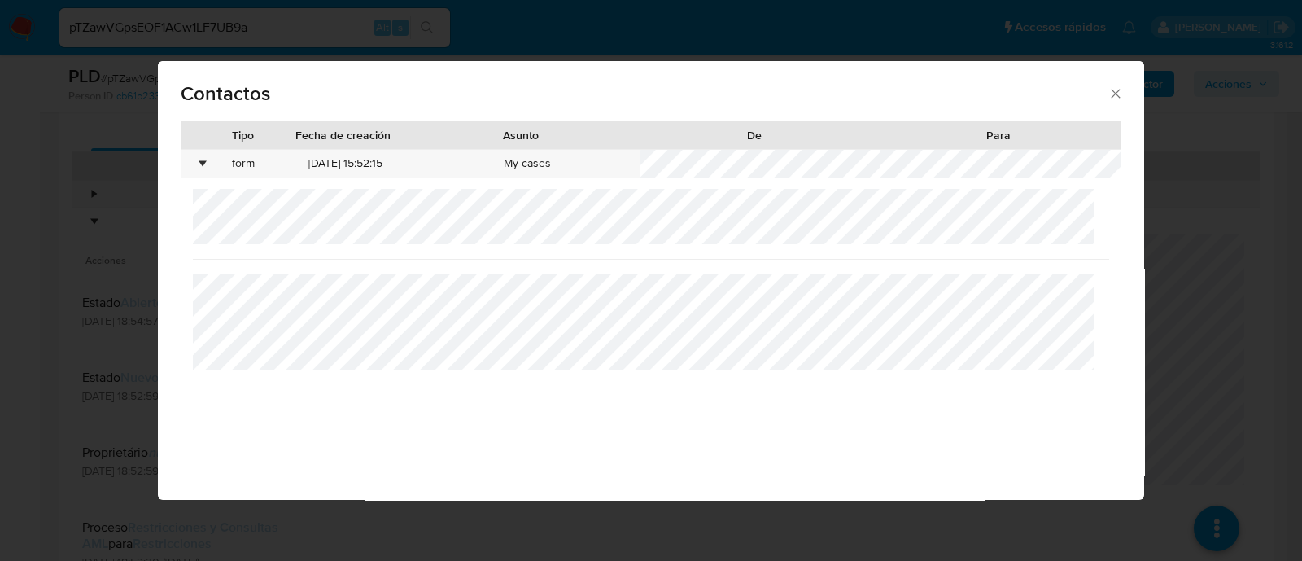
click at [1220, 229] on div "Contactos Tipo Fecha de creación Asunto De Para • form 24/09/2025 15:52:15 My c…" at bounding box center [651, 280] width 1302 height 561
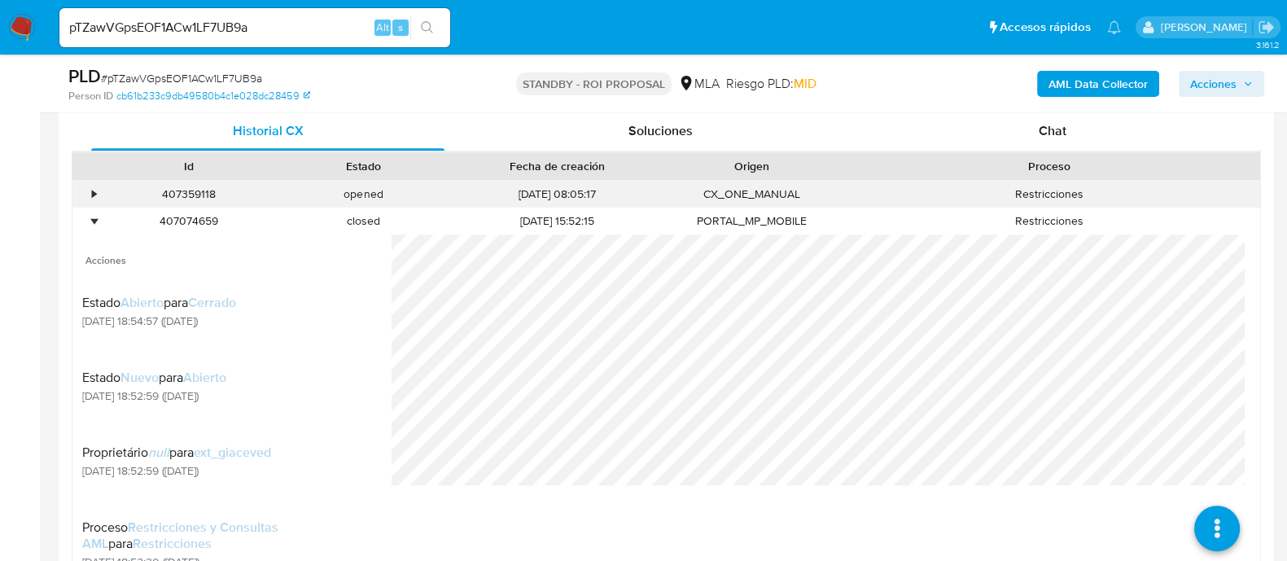
click at [97, 195] on div "•" at bounding box center [86, 194] width 28 height 27
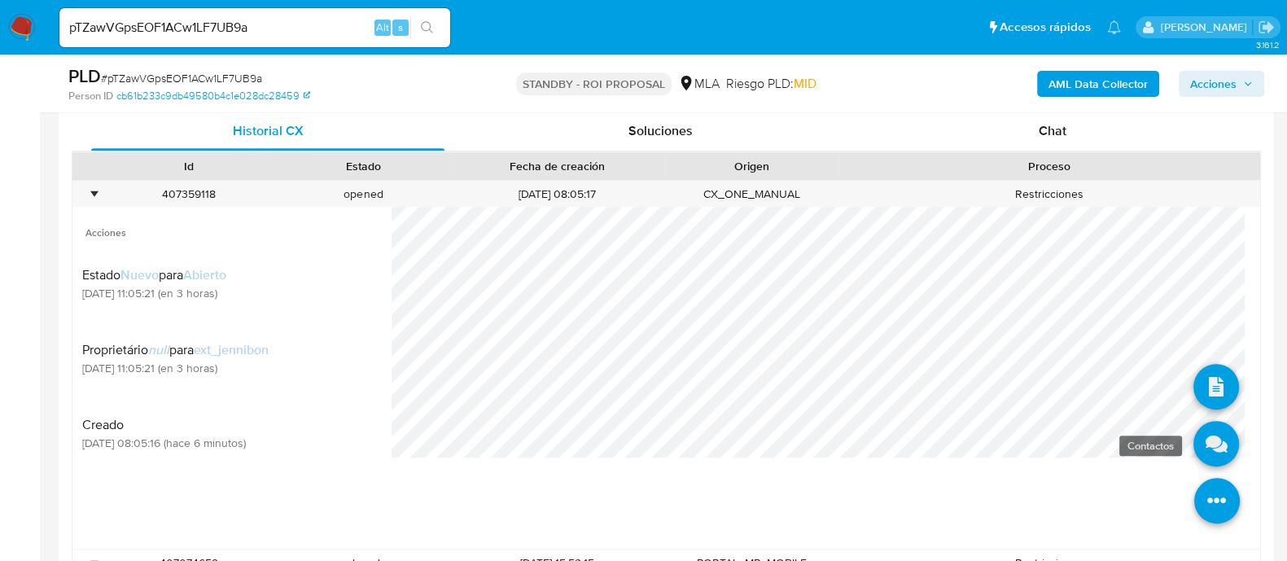
click at [1204, 449] on icon at bounding box center [1216, 444] width 46 height 46
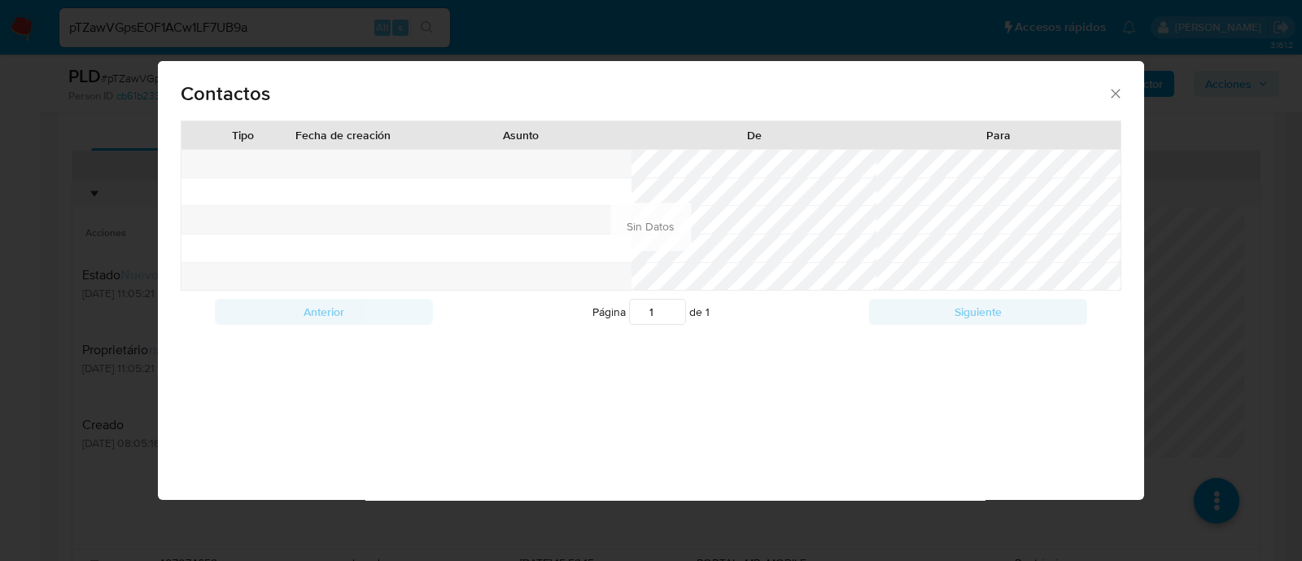
click at [1115, 94] on icon "close" at bounding box center [1115, 94] width 9 height 9
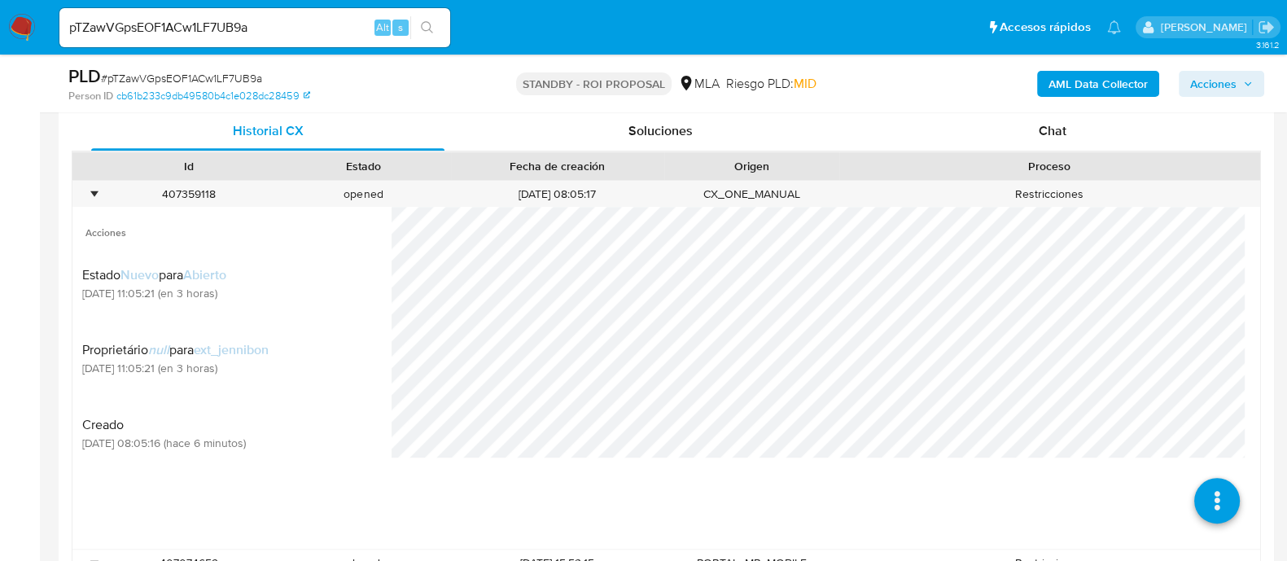
click at [243, 22] on input "pTZawVGpsEOF1ACw1LF7UB9a" at bounding box center [254, 27] width 391 height 21
paste input "7uoDoeDpILV2foxLnZcoH60l"
type input "7uoDoeDpILV2foxLnZcoH60l"
click at [423, 29] on icon "search-icon" at bounding box center [427, 27] width 12 height 12
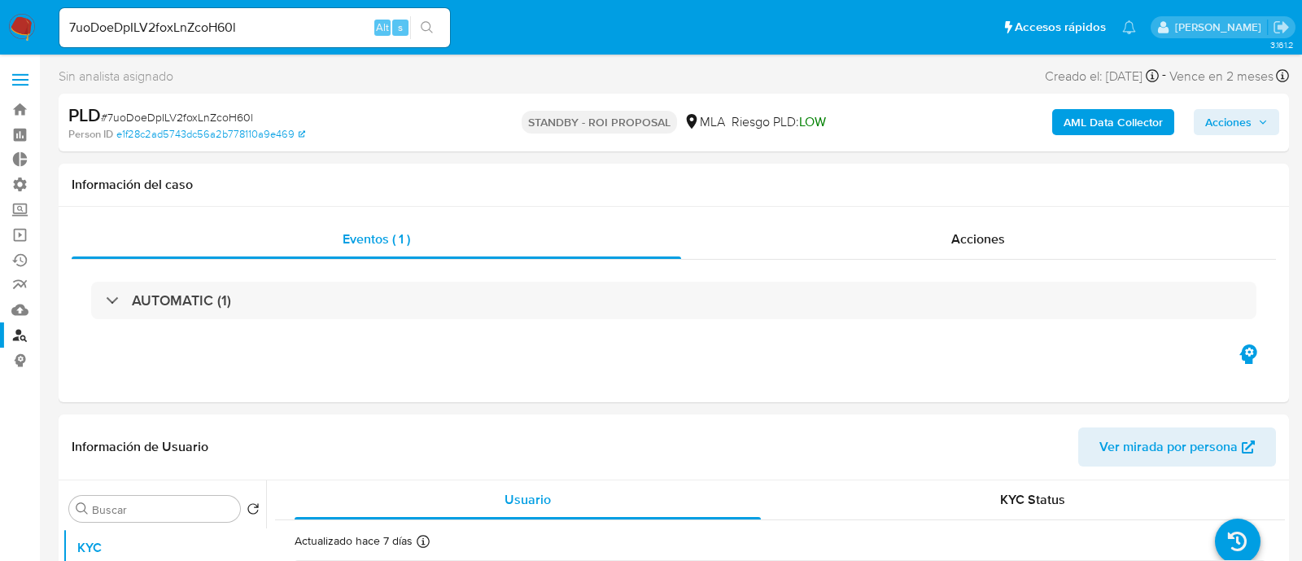
select select "10"
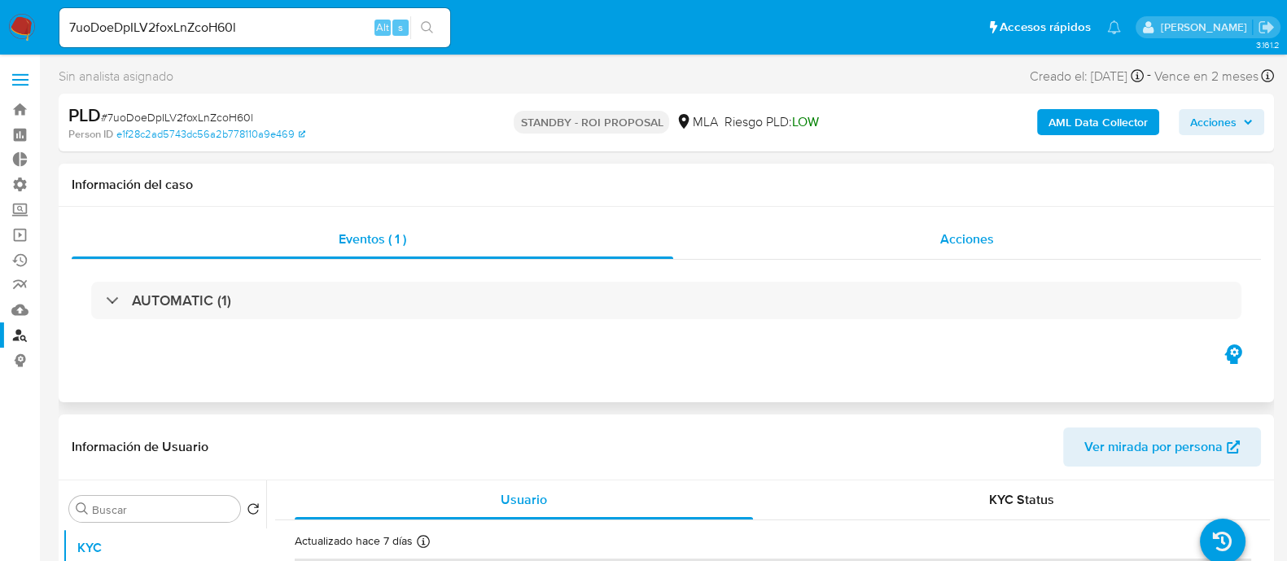
click at [960, 228] on div "Acciones" at bounding box center [967, 239] width 588 height 39
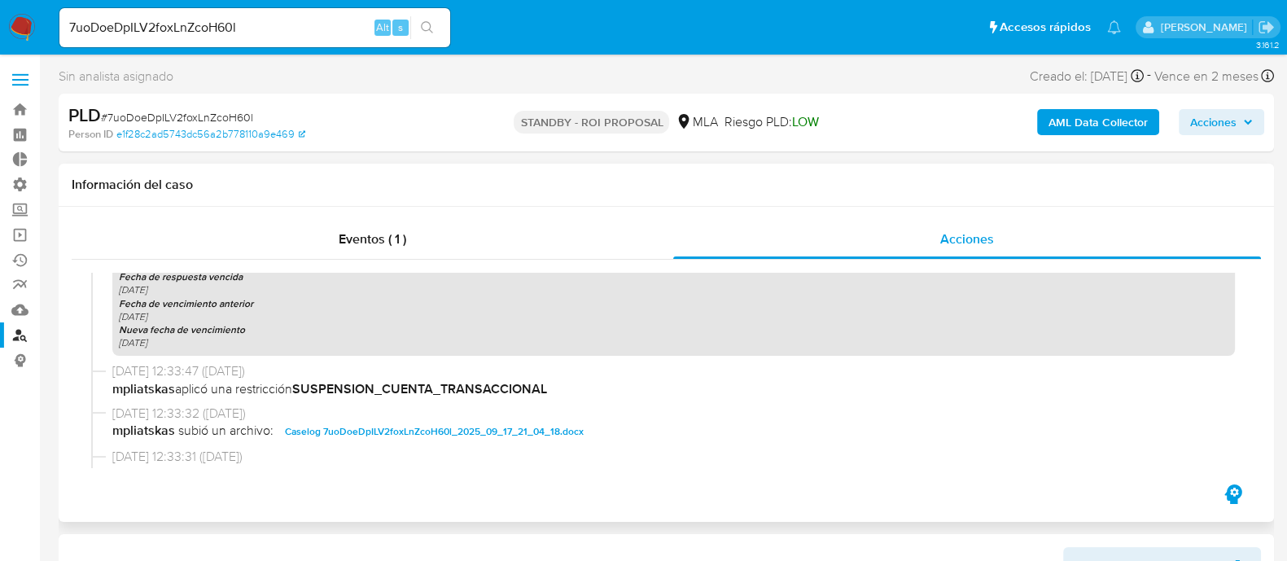
scroll to position [610, 0]
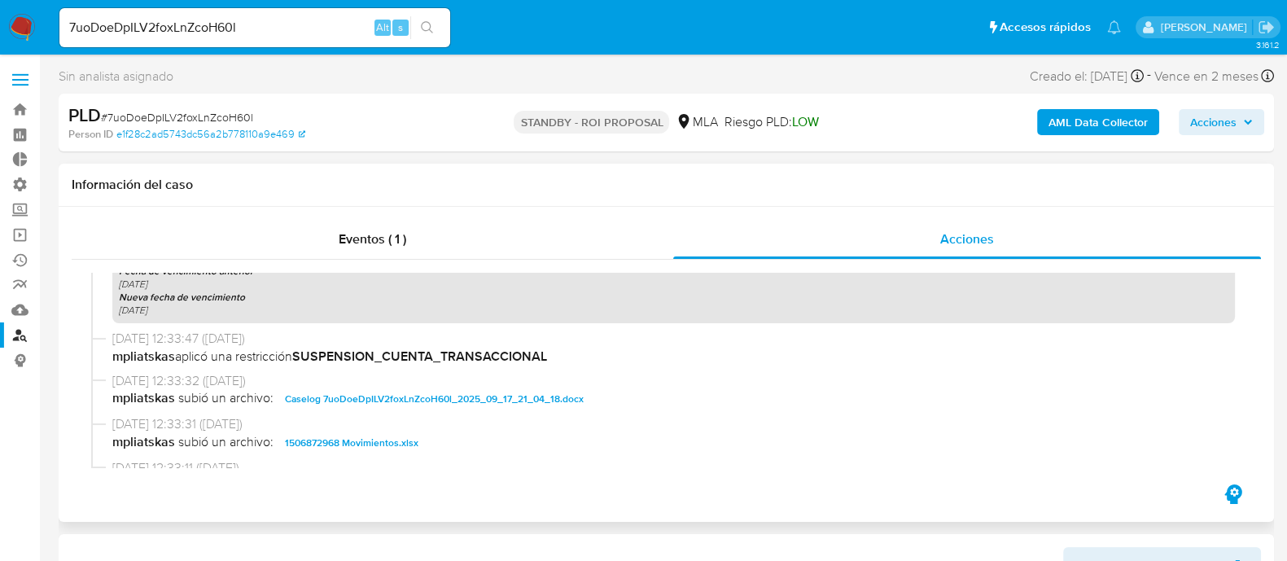
click at [420, 394] on span "Caselog 7uoDoeDpILV2foxLnZcoH60l_2025_09_17_21_04_18.docx" at bounding box center [434, 399] width 299 height 20
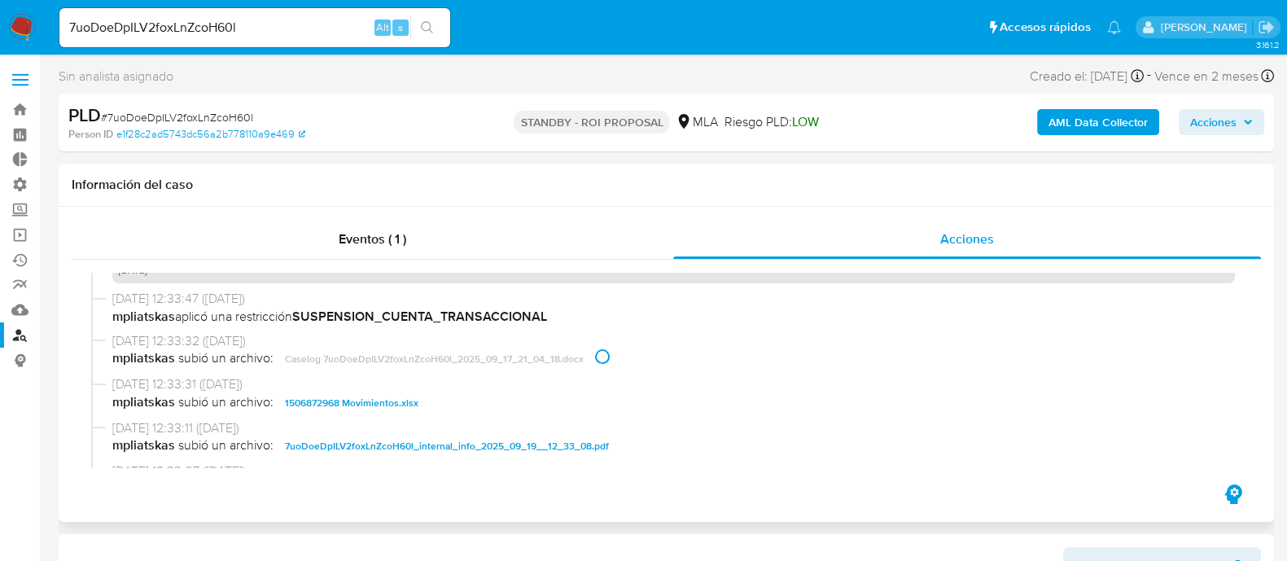
scroll to position [711, 0]
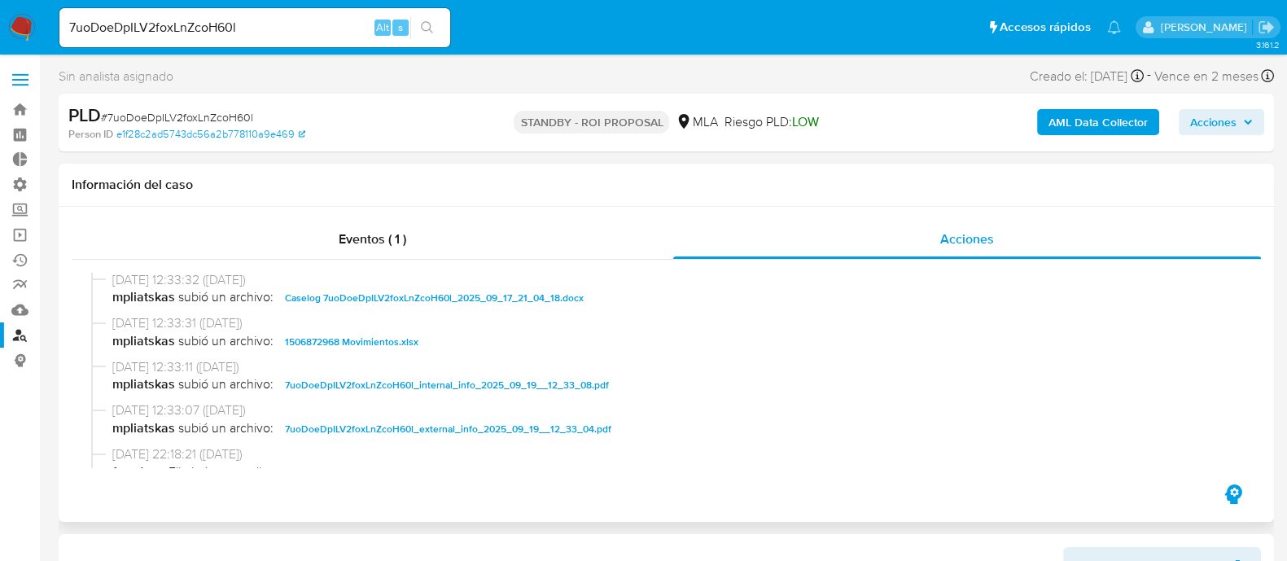
click at [399, 343] on span "1506872968 Movimientos.xlsx" at bounding box center [351, 342] width 133 height 20
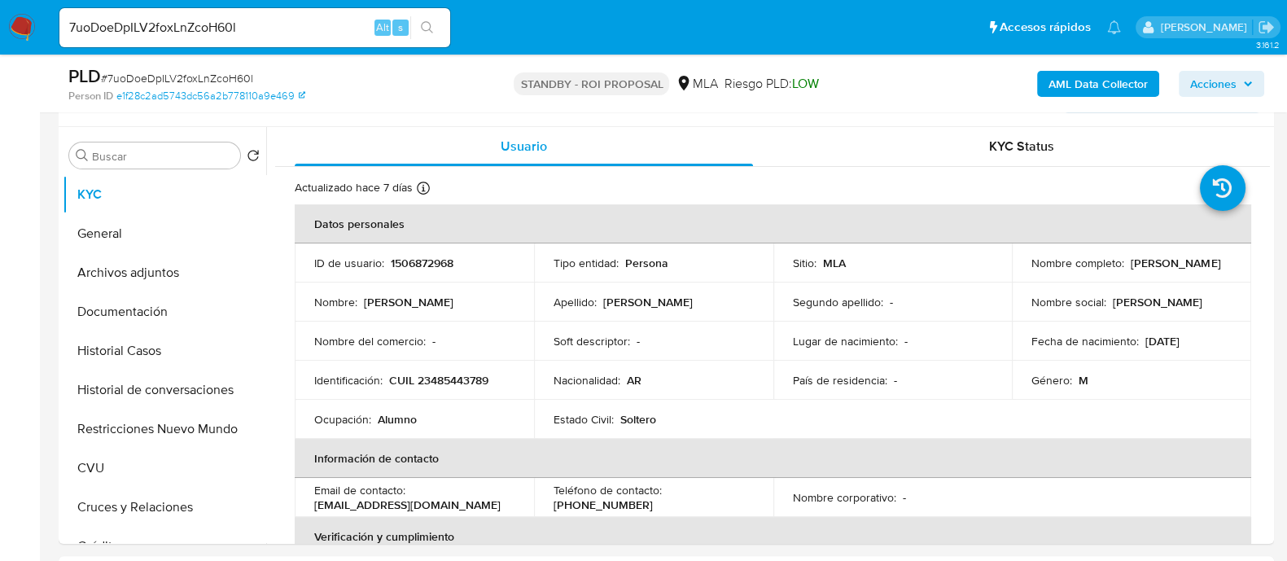
scroll to position [509, 0]
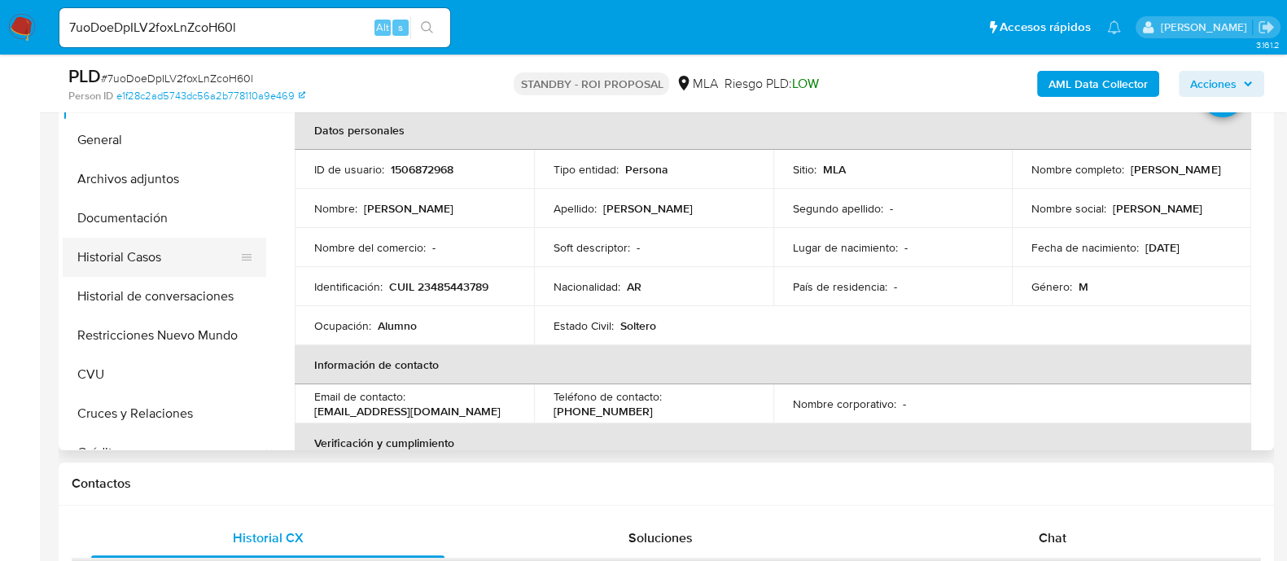
click at [171, 269] on button "Historial Casos" at bounding box center [158, 257] width 190 height 39
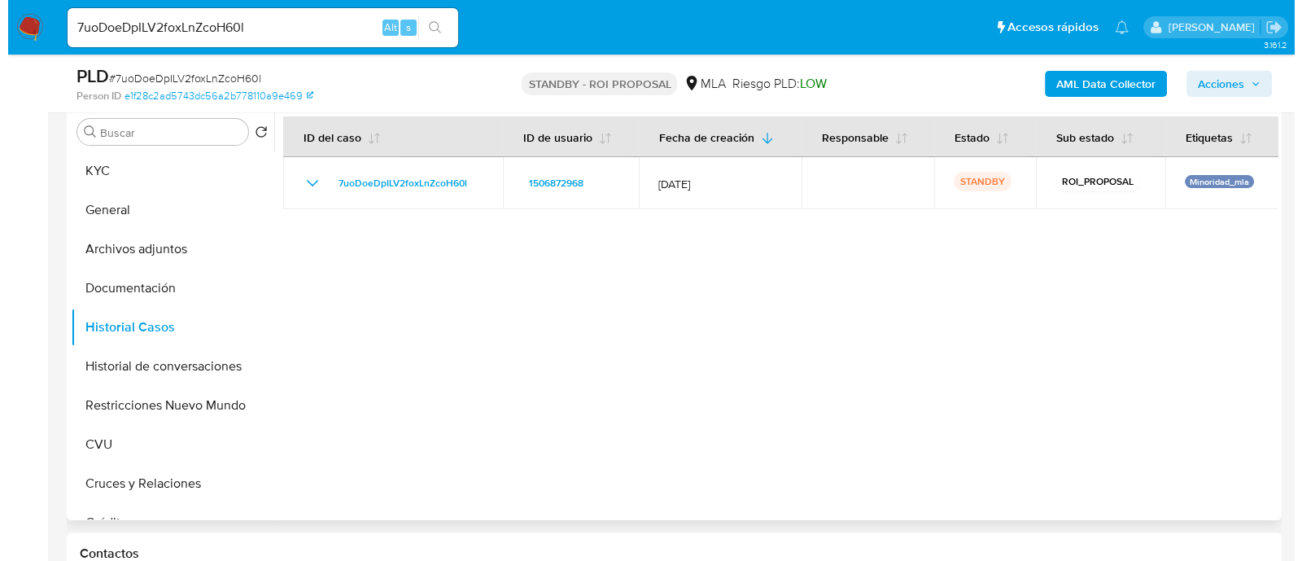
scroll to position [406, 0]
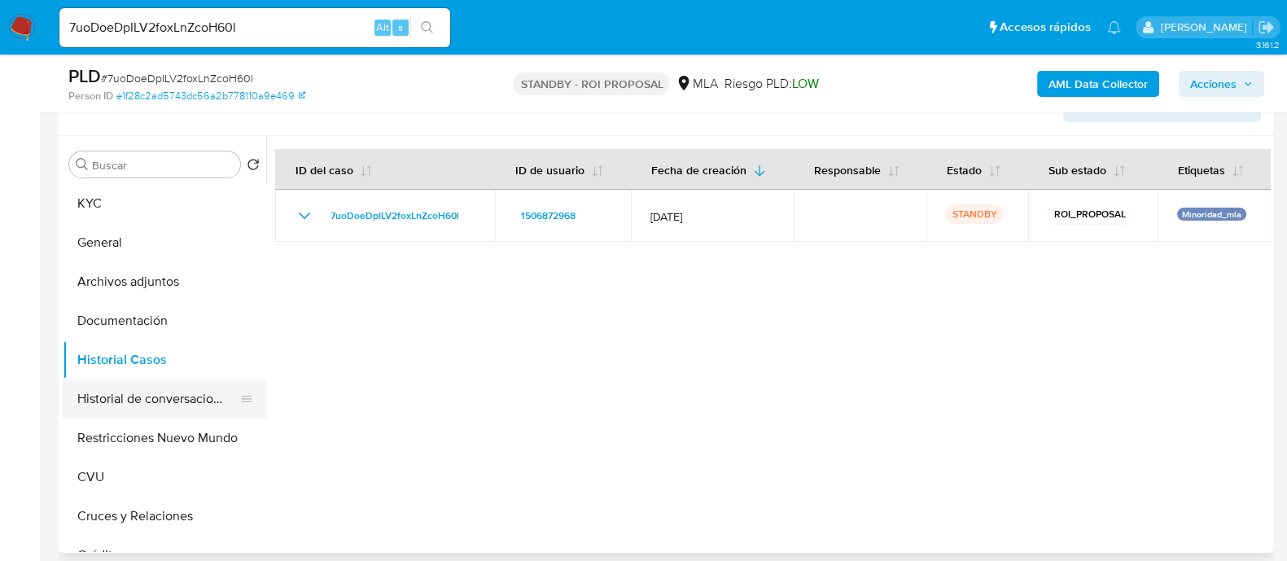
click at [232, 394] on button "Historial de conversaciones" at bounding box center [158, 398] width 190 height 39
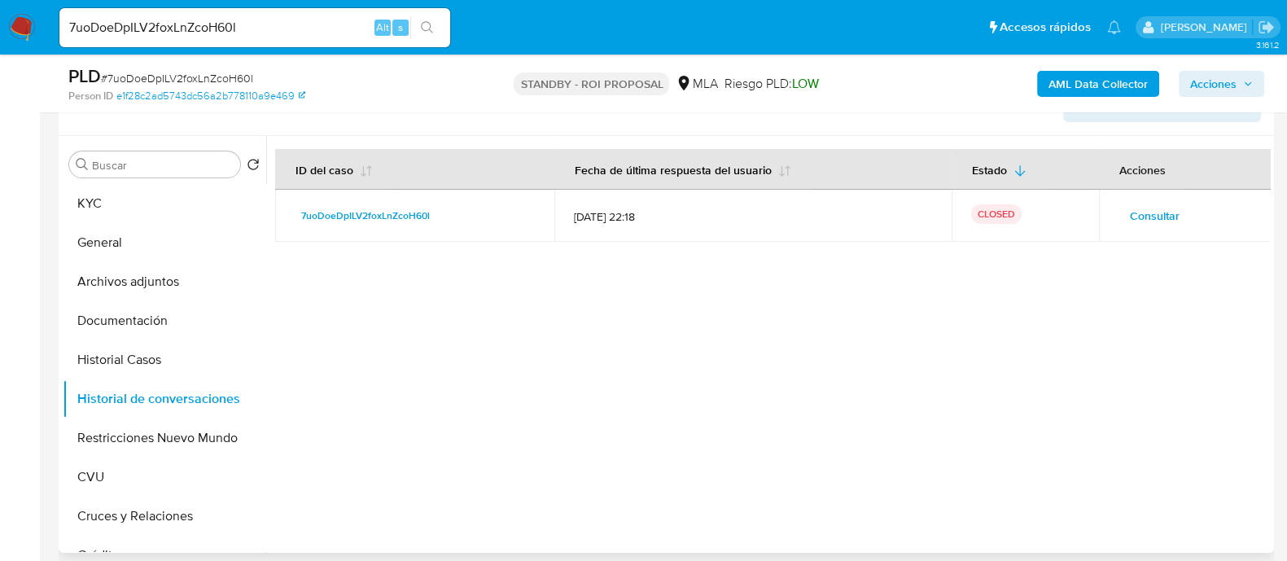
click at [1135, 217] on span "Consultar" at bounding box center [1155, 215] width 50 height 23
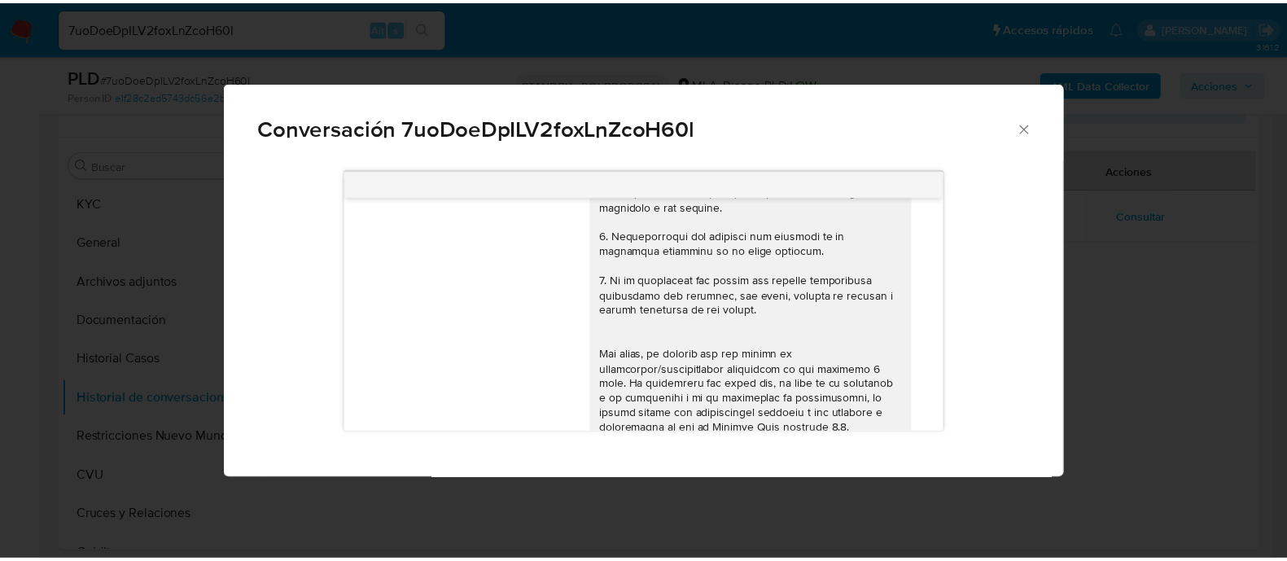
scroll to position [0, 0]
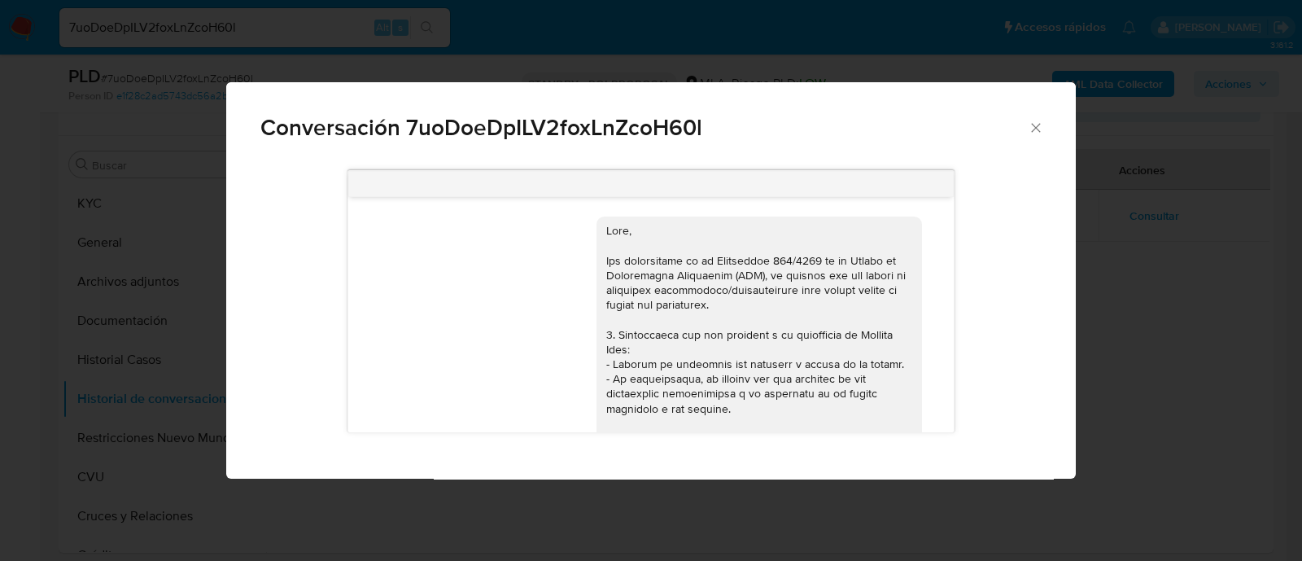
click at [1168, 308] on div "Conversación 7uoDoeDpILV2foxLnZcoH60l 17/09/2025 14:21:51 PDF PDF melifile50571…" at bounding box center [651, 280] width 1302 height 561
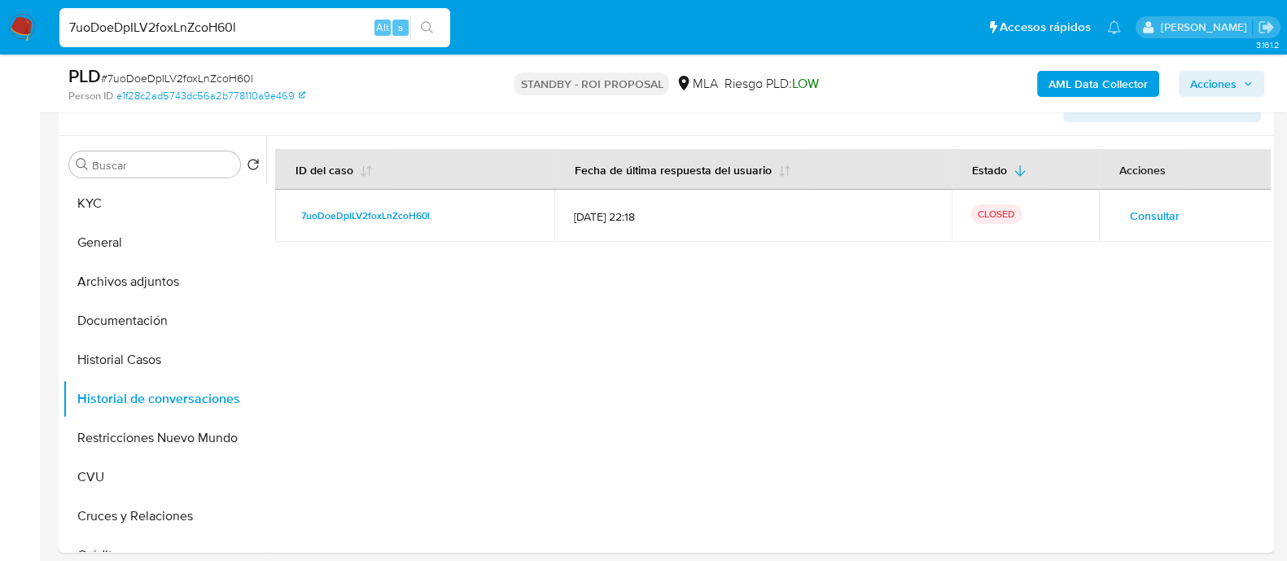
click at [228, 30] on input "7uoDoeDpILV2foxLnZcoH60l" at bounding box center [254, 27] width 391 height 21
paste input "2mmKceDRttkm1RGd9QiEkCB8"
type input "2mmKceDRttkm1RGd9QiEkCB8"
click at [423, 28] on icon "search-icon" at bounding box center [427, 27] width 13 height 13
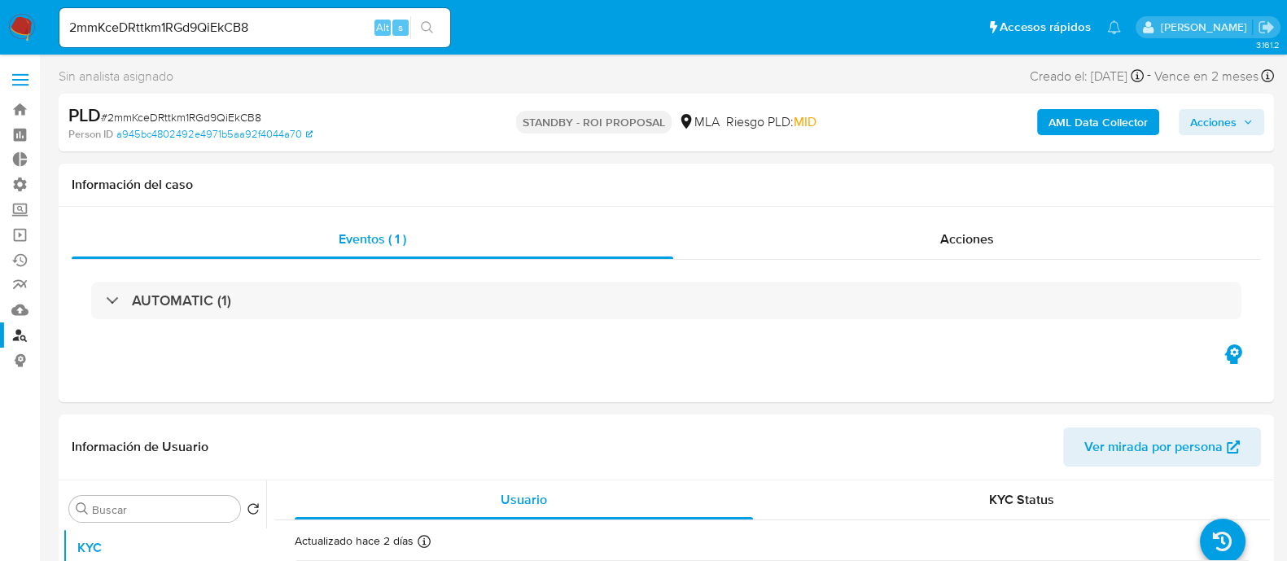
select select "10"
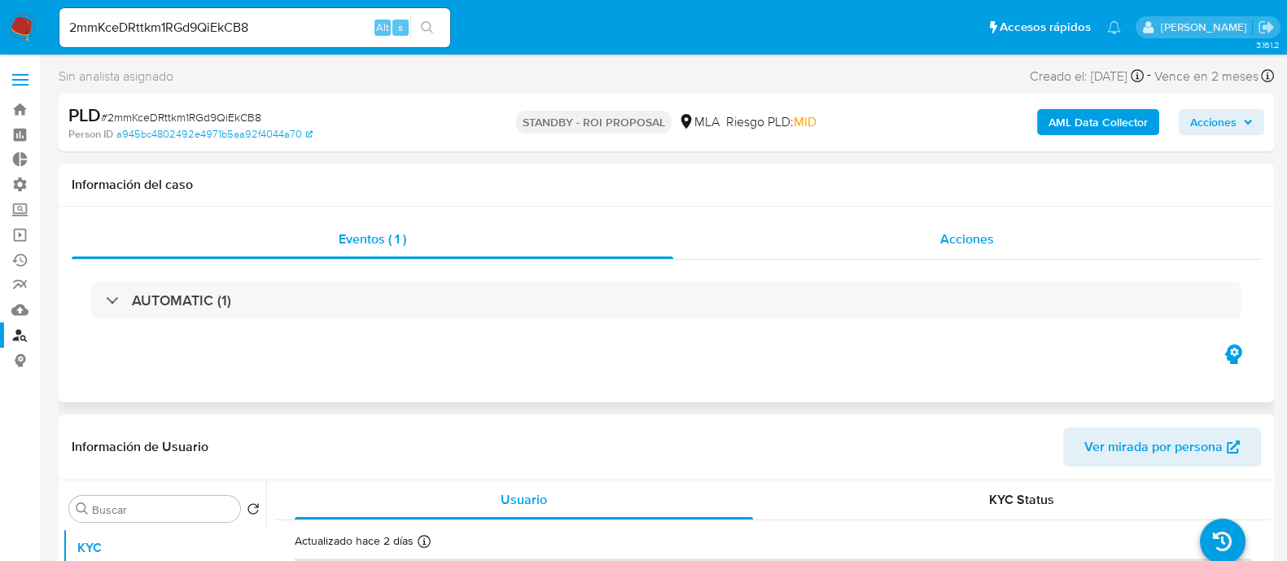
click at [933, 241] on div "Acciones" at bounding box center [967, 239] width 588 height 39
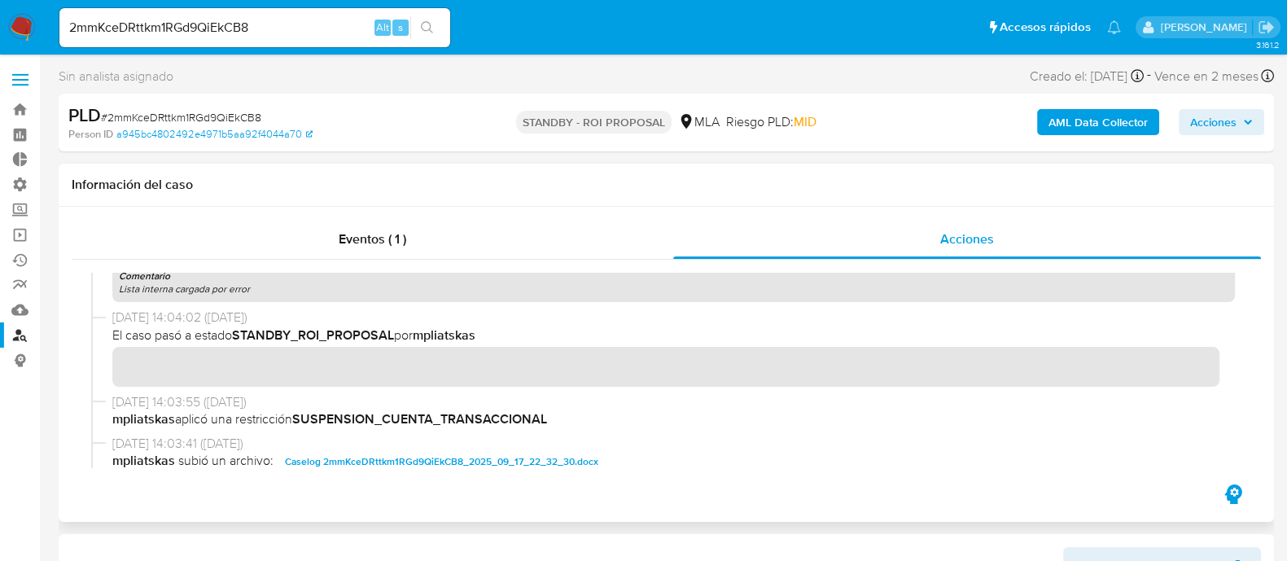
scroll to position [203, 0]
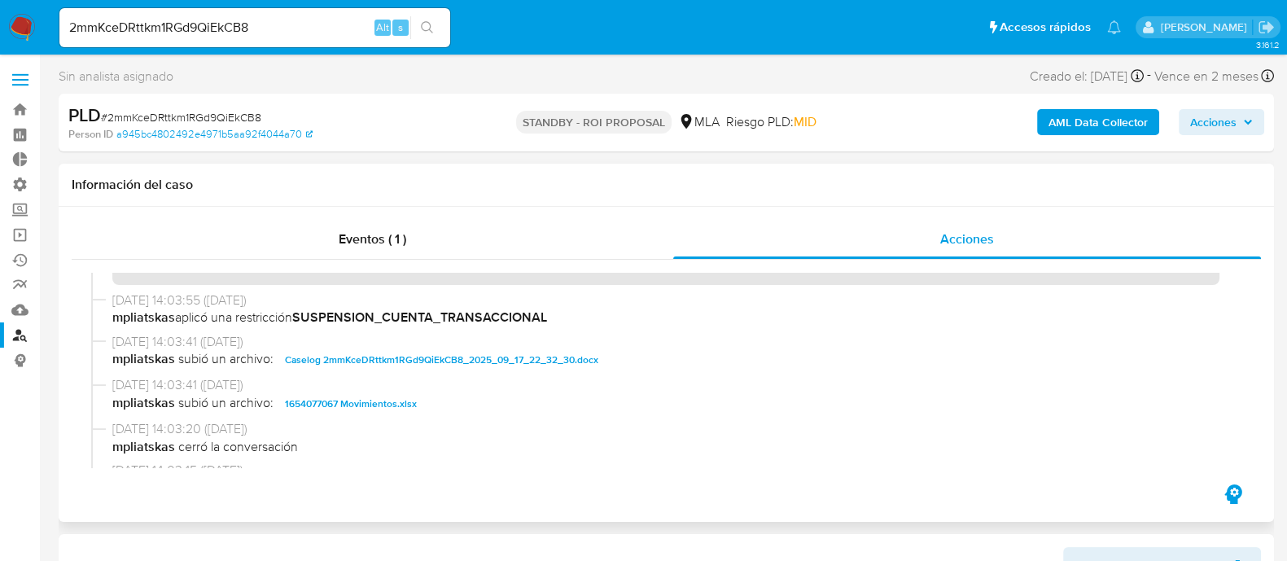
click at [393, 352] on span "Caselog 2mmKceDRttkm1RGd9QiEkCB8_2025_09_17_22_32_30.docx" at bounding box center [441, 360] width 313 height 20
click at [378, 396] on span "1654077067 Movimientos.xlsx" at bounding box center [351, 404] width 132 height 20
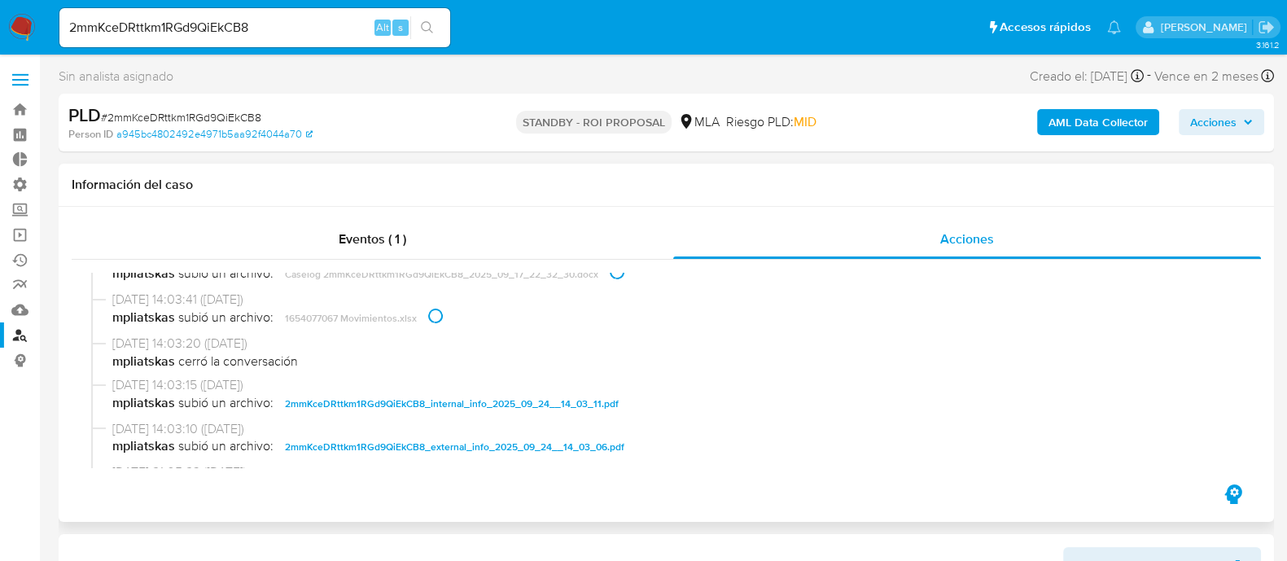
scroll to position [406, 0]
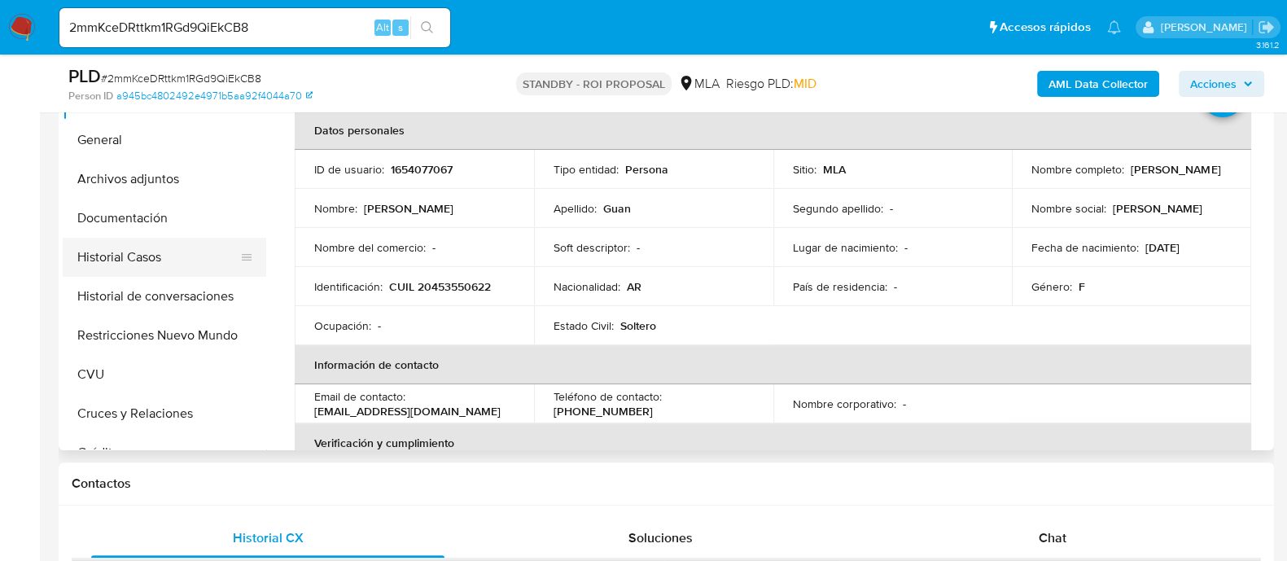
click at [190, 264] on button "Historial Casos" at bounding box center [158, 257] width 190 height 39
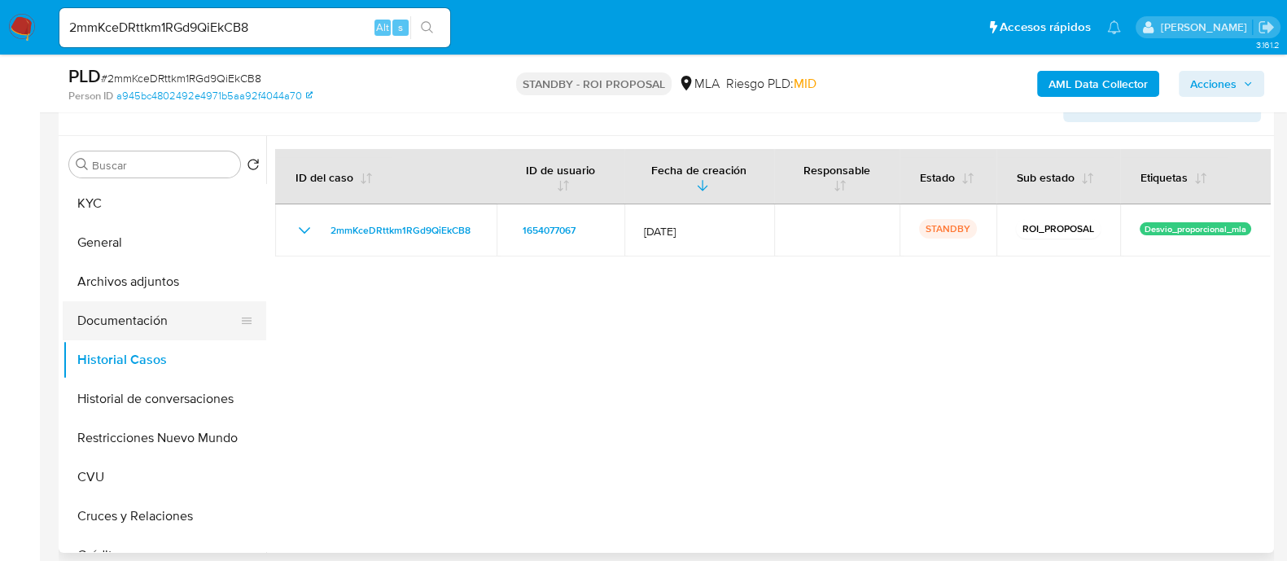
click at [179, 319] on button "Documentación" at bounding box center [158, 320] width 190 height 39
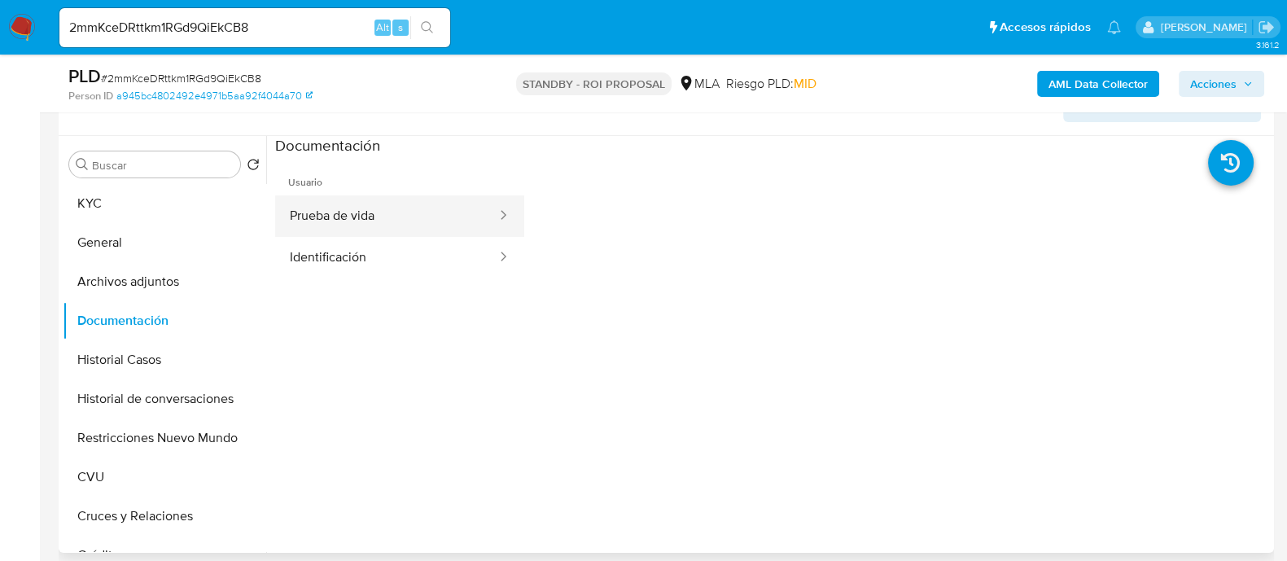
click at [430, 212] on button "Prueba de vida" at bounding box center [386, 216] width 223 height 42
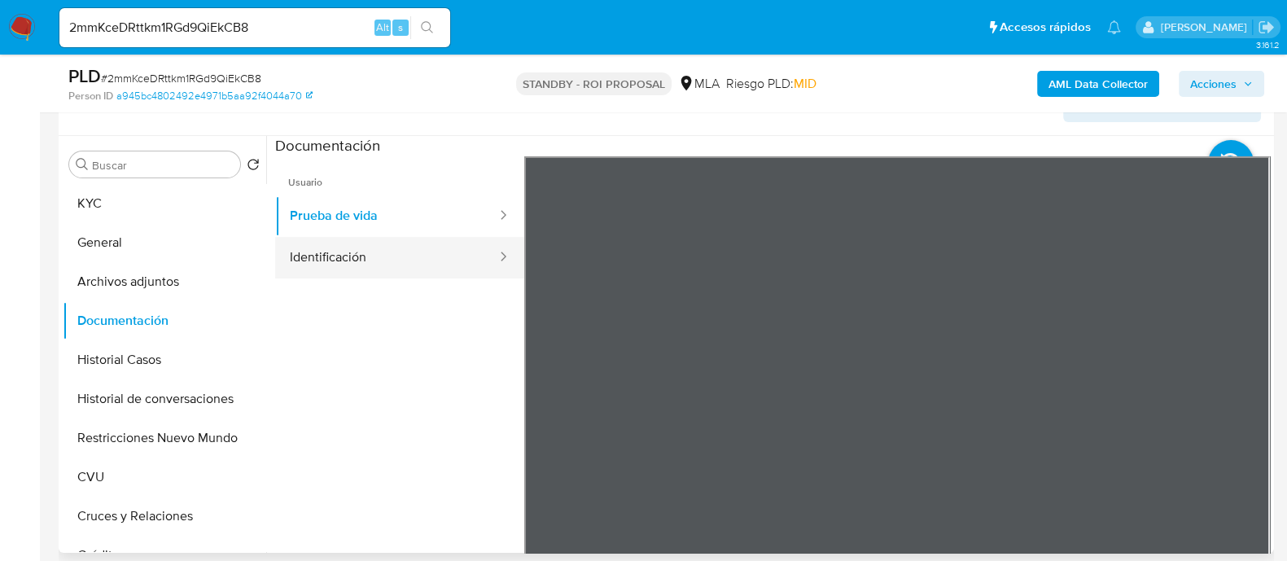
click at [407, 264] on button "Identificación" at bounding box center [386, 258] width 223 height 42
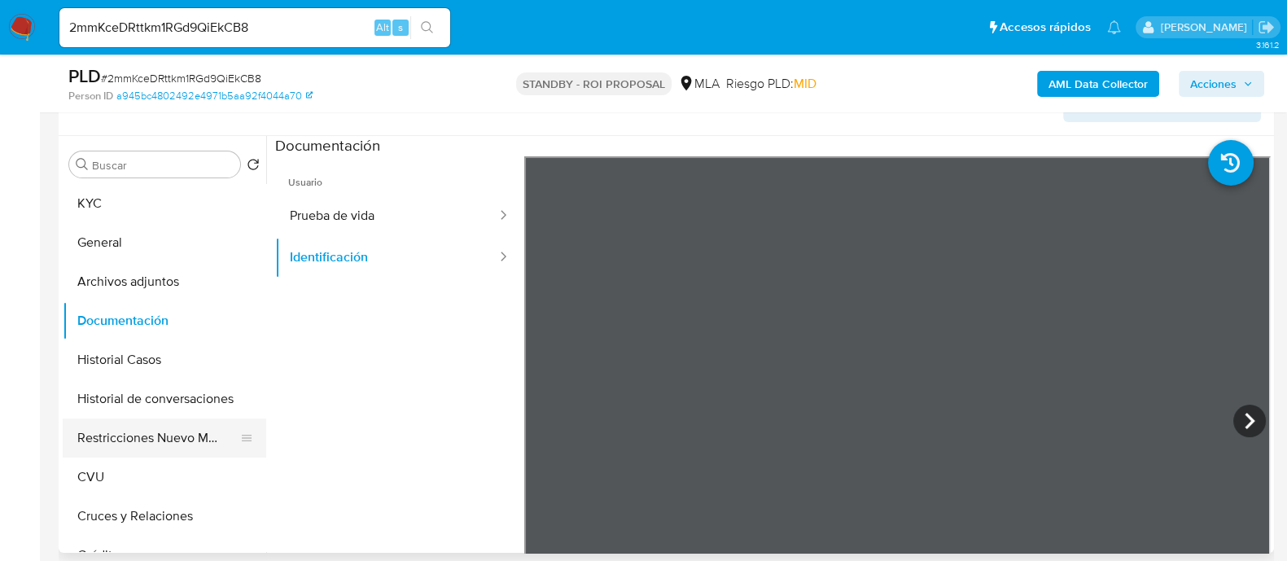
click at [167, 442] on button "Restricciones Nuevo Mundo" at bounding box center [158, 437] width 190 height 39
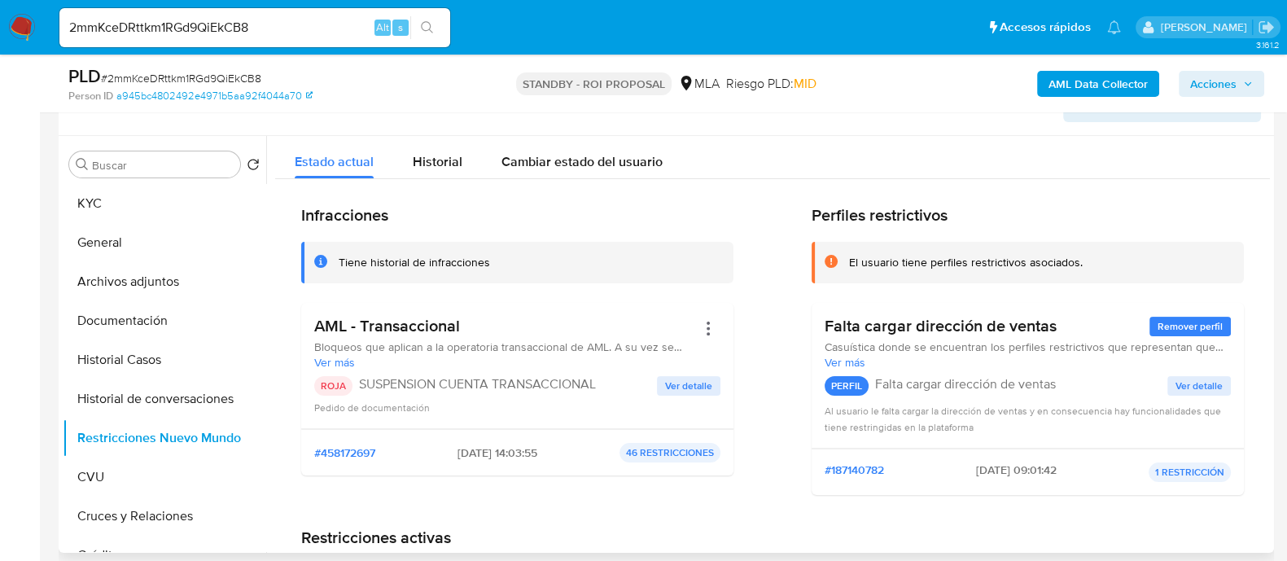
click at [738, 502] on div "Infracciones Tiene historial de infracciones AML - Transaccional Bloqueos que a…" at bounding box center [772, 356] width 942 height 303
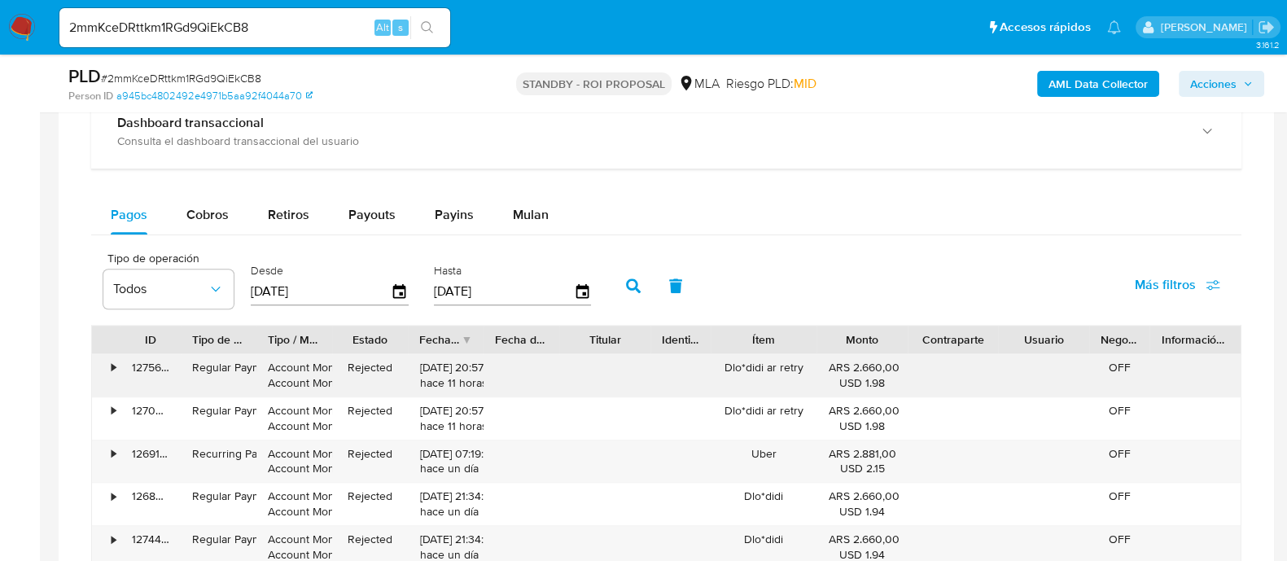
scroll to position [1284, 0]
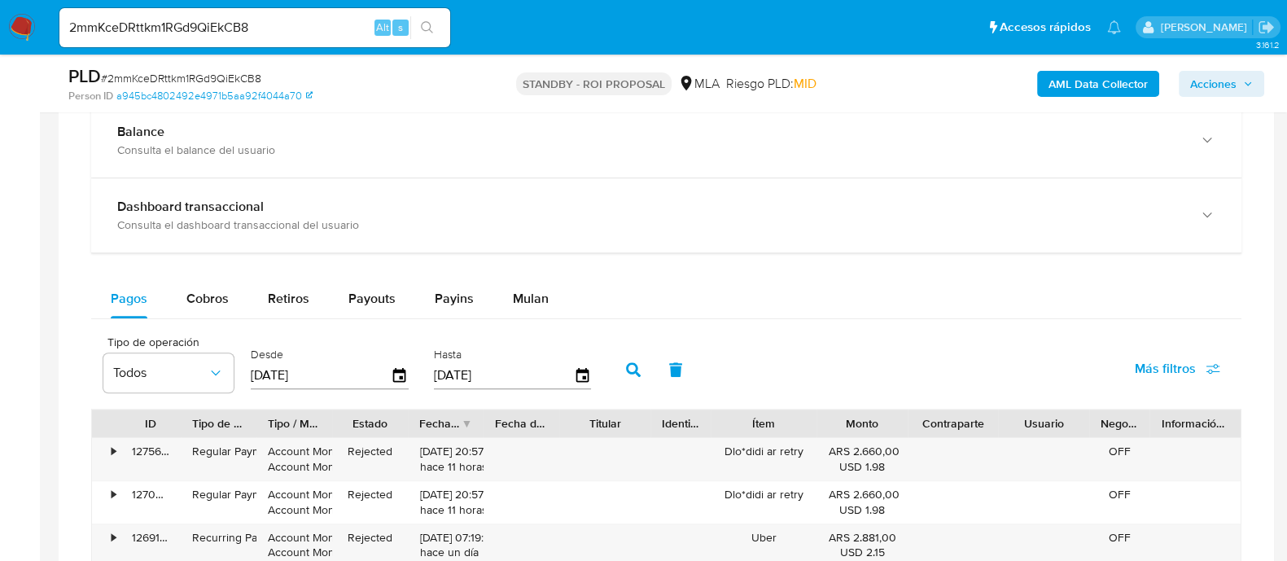
click at [254, 26] on input "2mmKceDRttkm1RGd9QiEkCB8" at bounding box center [254, 27] width 391 height 21
paste input "LxnFeZAf143ChD7HtWGAkzfT"
type input "LxnFeZAf143ChD7HtWGAkzfT"
click at [437, 27] on button "search-icon" at bounding box center [426, 27] width 33 height 23
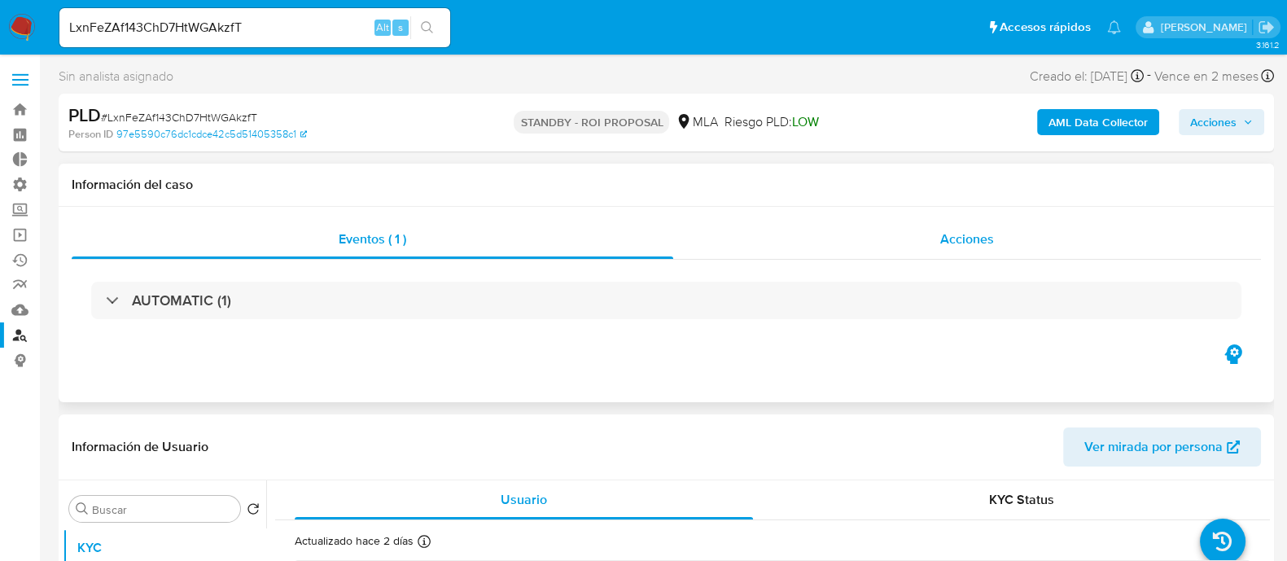
click at [949, 237] on span "Acciones" at bounding box center [967, 239] width 54 height 19
select select "10"
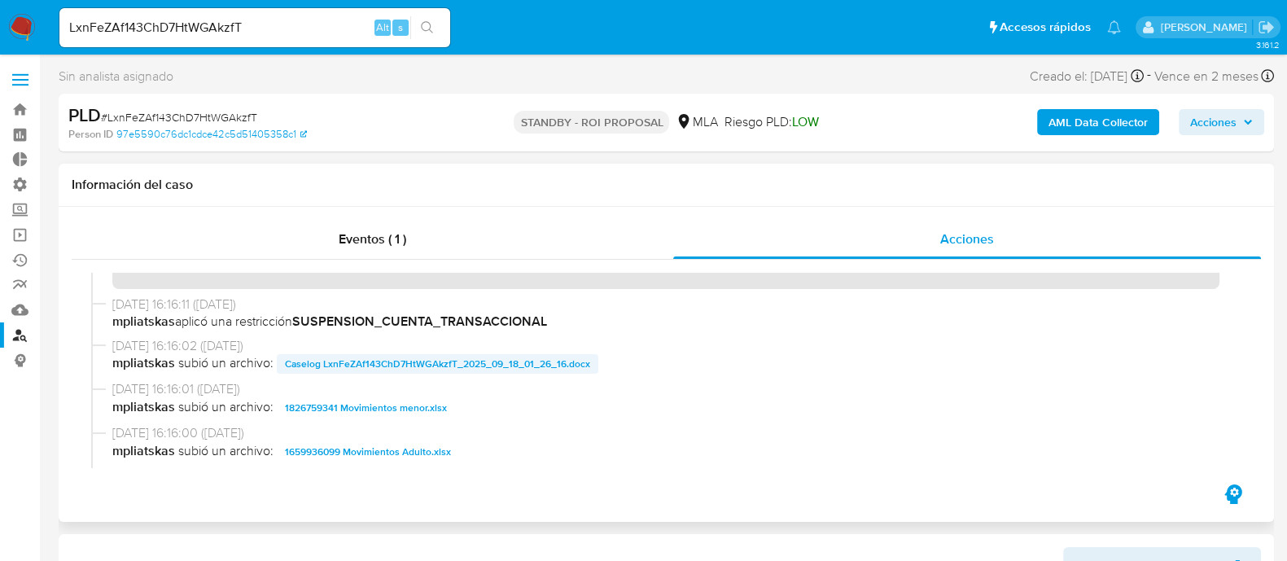
scroll to position [203, 0]
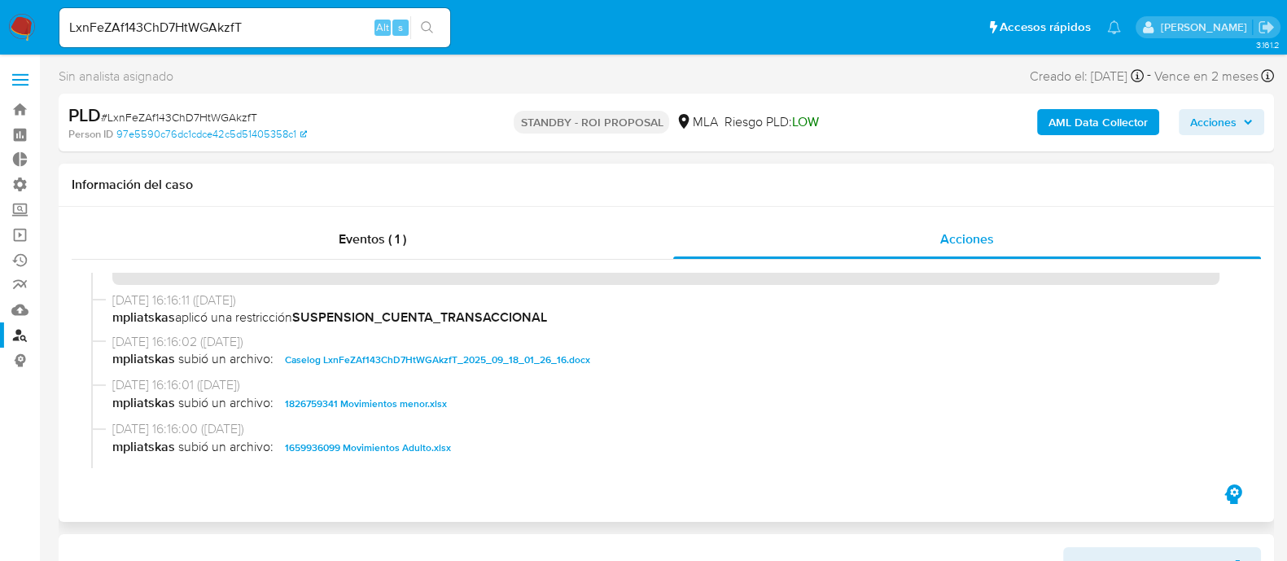
click at [479, 363] on span "Caselog LxnFeZAf143ChD7HtWGAkzfT_2025_09_18_01_26_16.docx" at bounding box center [437, 360] width 305 height 20
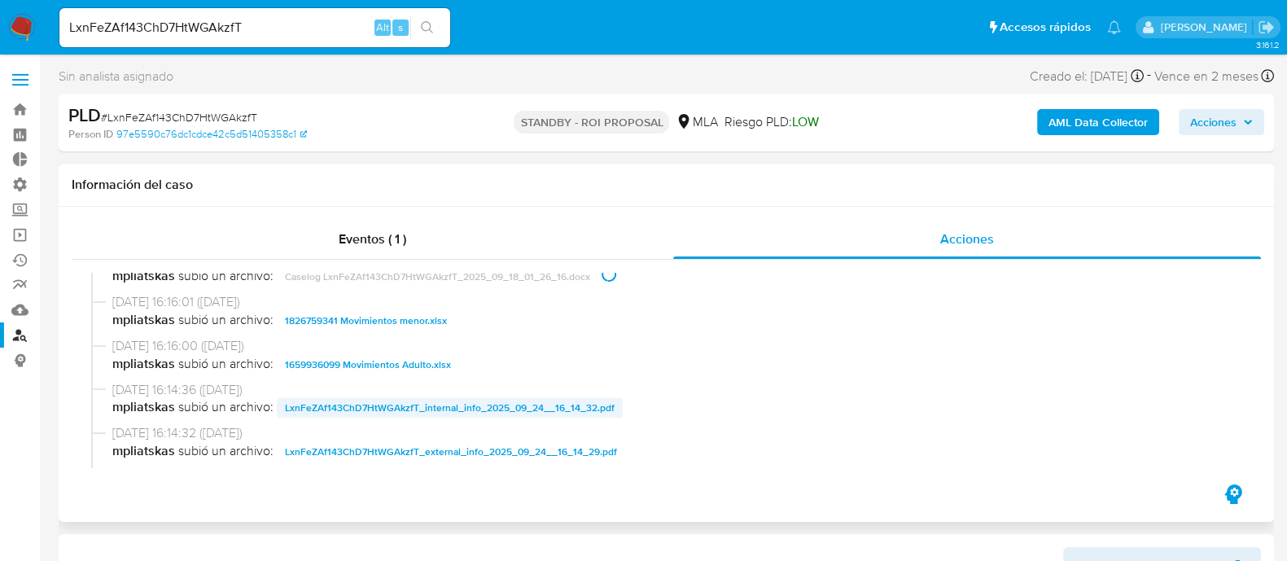
scroll to position [305, 0]
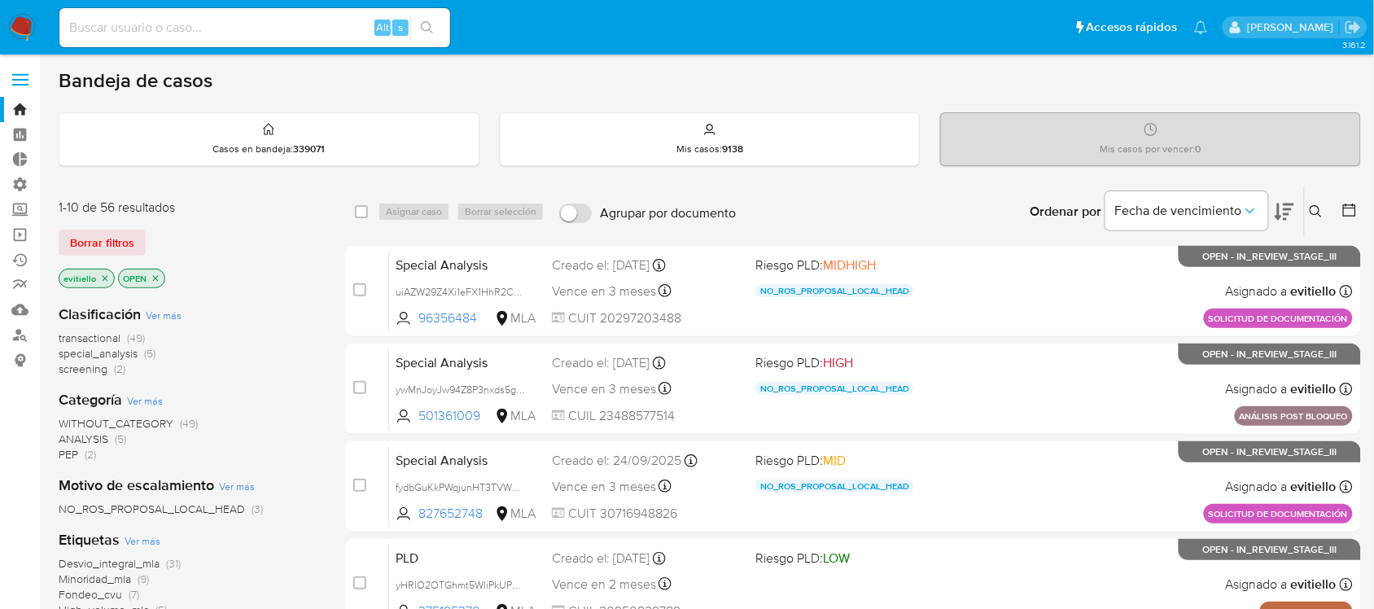
click at [356, 37] on input at bounding box center [254, 27] width 391 height 21
paste input "Ek1gFPV4TUuAX3NvcQflFmrj"
type input "Ek1gFPV4TUuAX3NvcQflFmrj"
click at [422, 28] on icon "search-icon" at bounding box center [427, 27] width 12 height 12
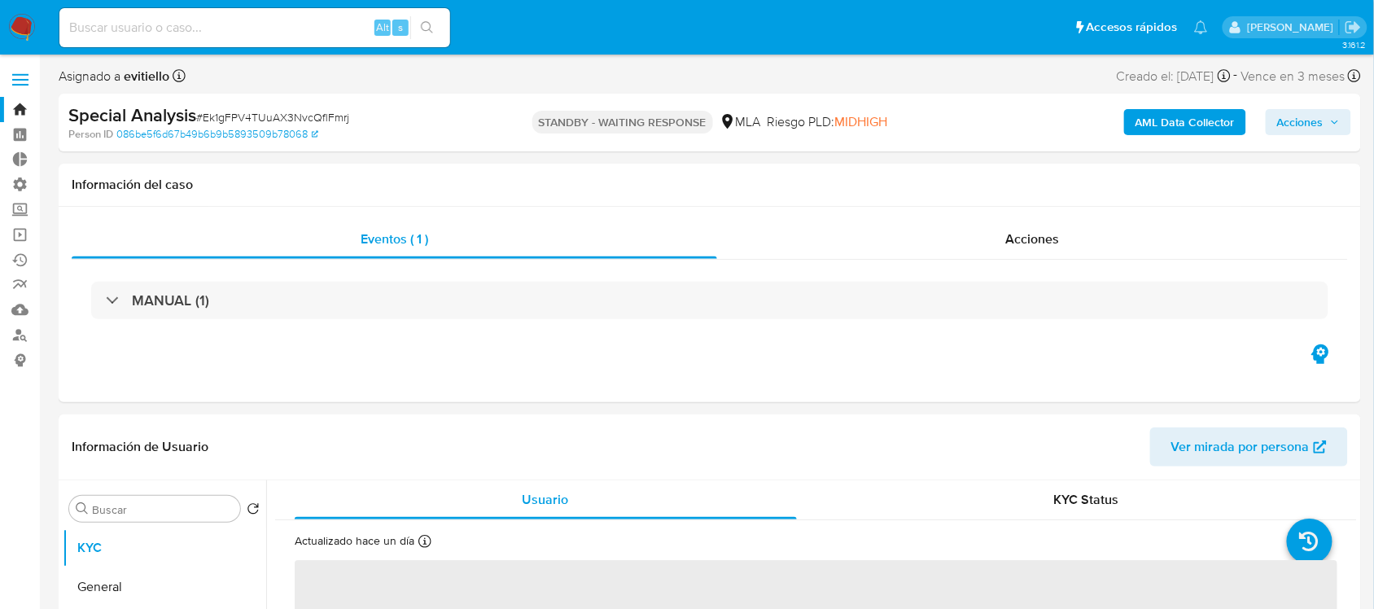
select select "10"
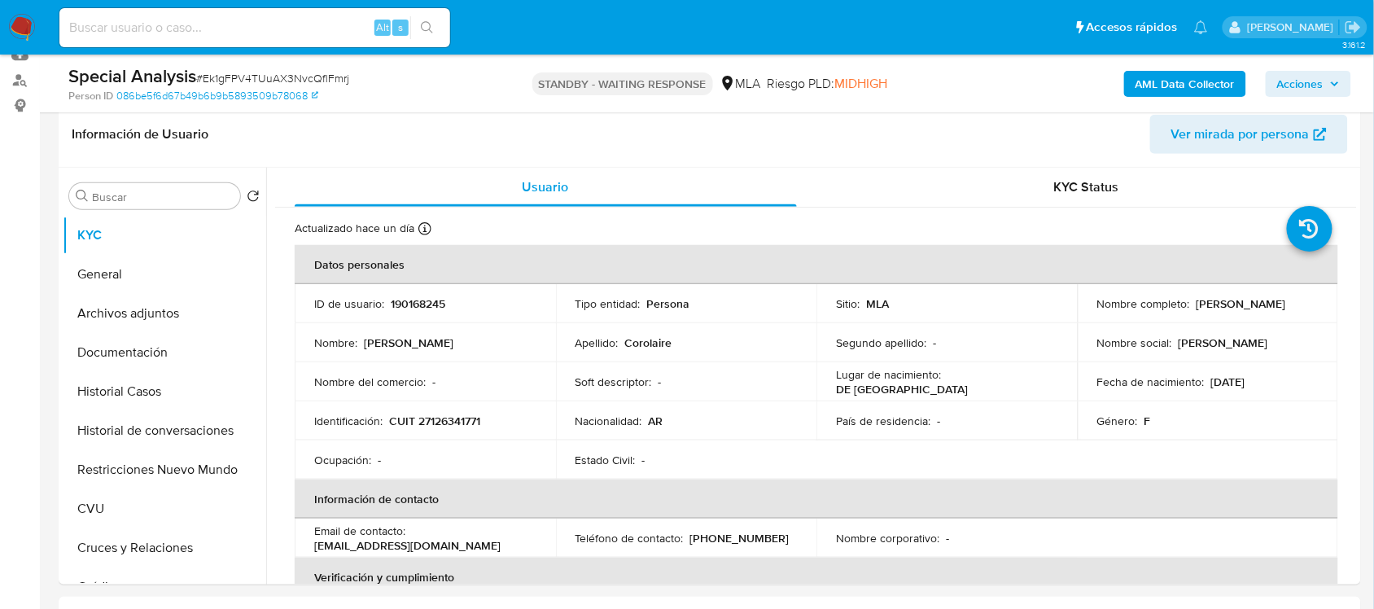
scroll to position [509, 0]
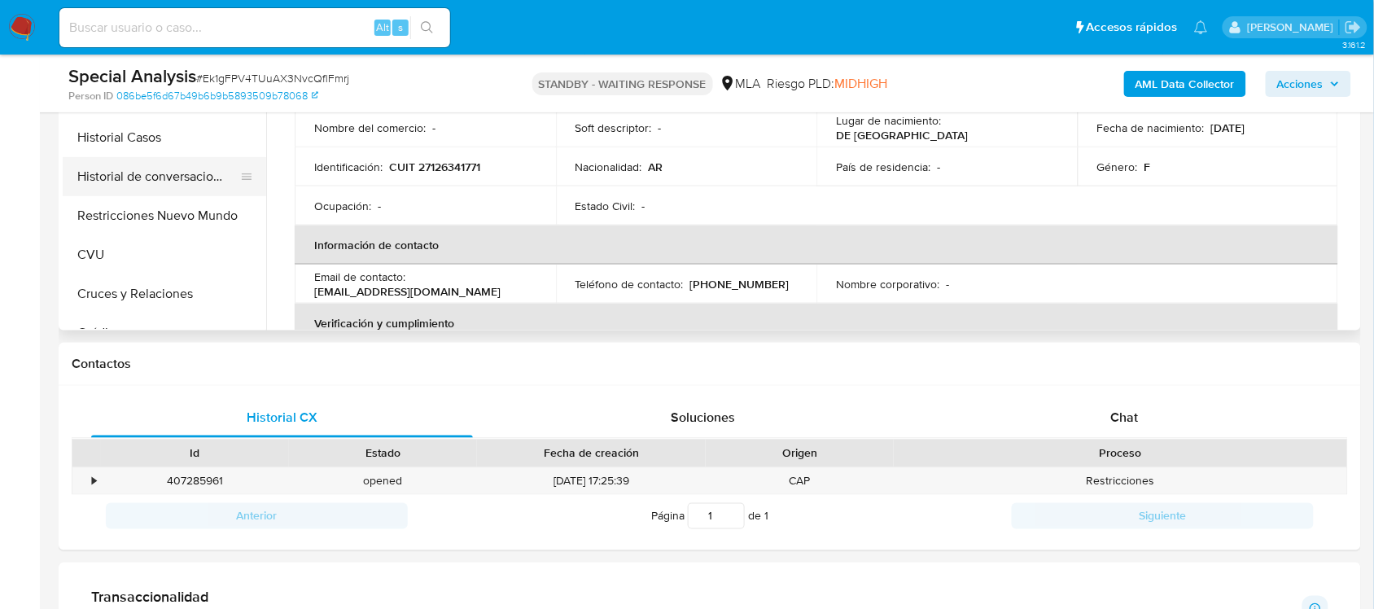
click at [183, 165] on button "Historial de conversaciones" at bounding box center [158, 176] width 190 height 39
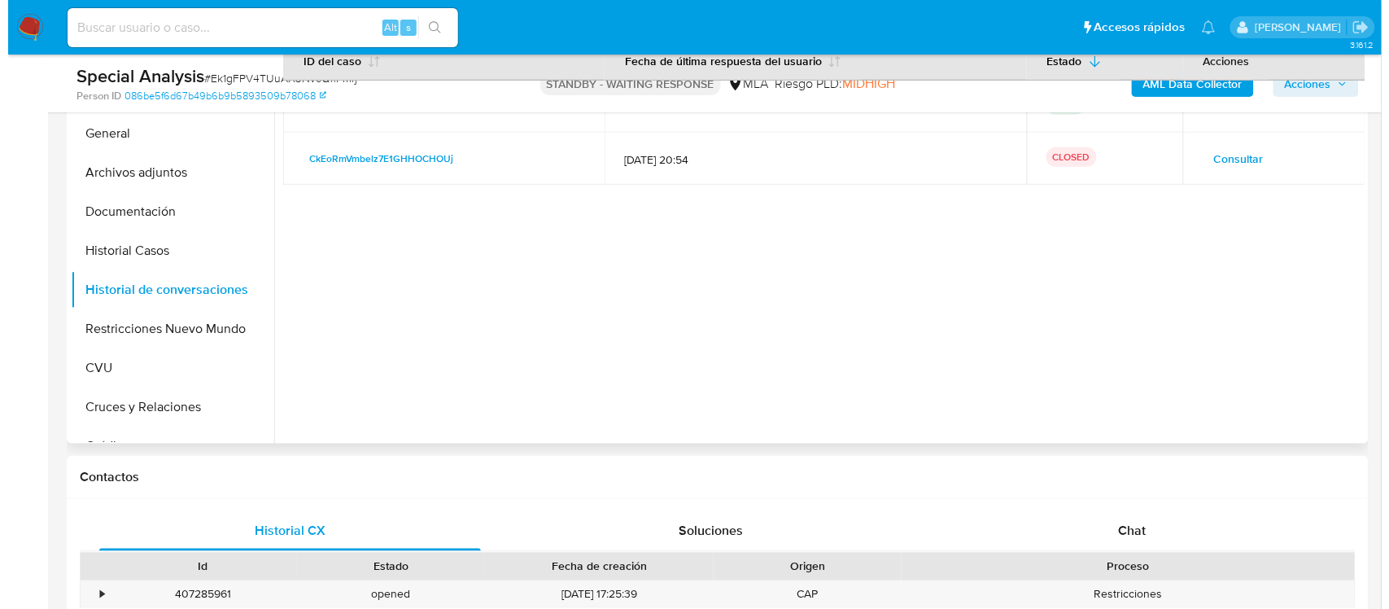
scroll to position [305, 0]
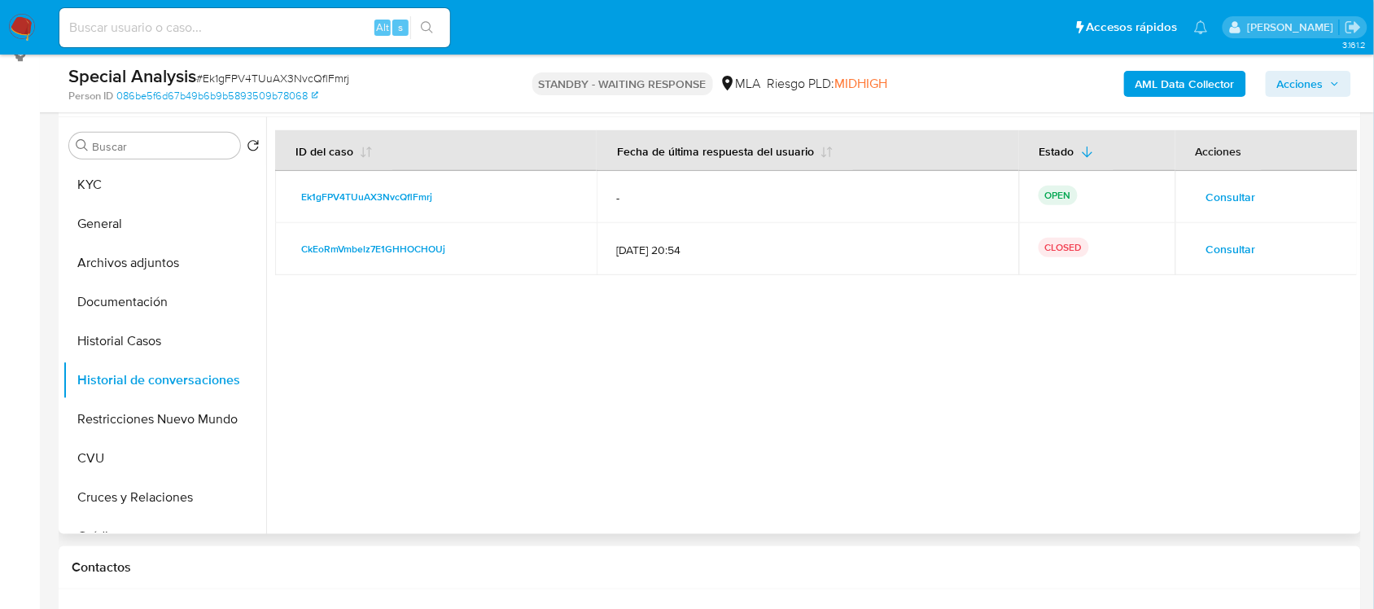
click at [1225, 201] on span "Consultar" at bounding box center [1231, 197] width 50 height 23
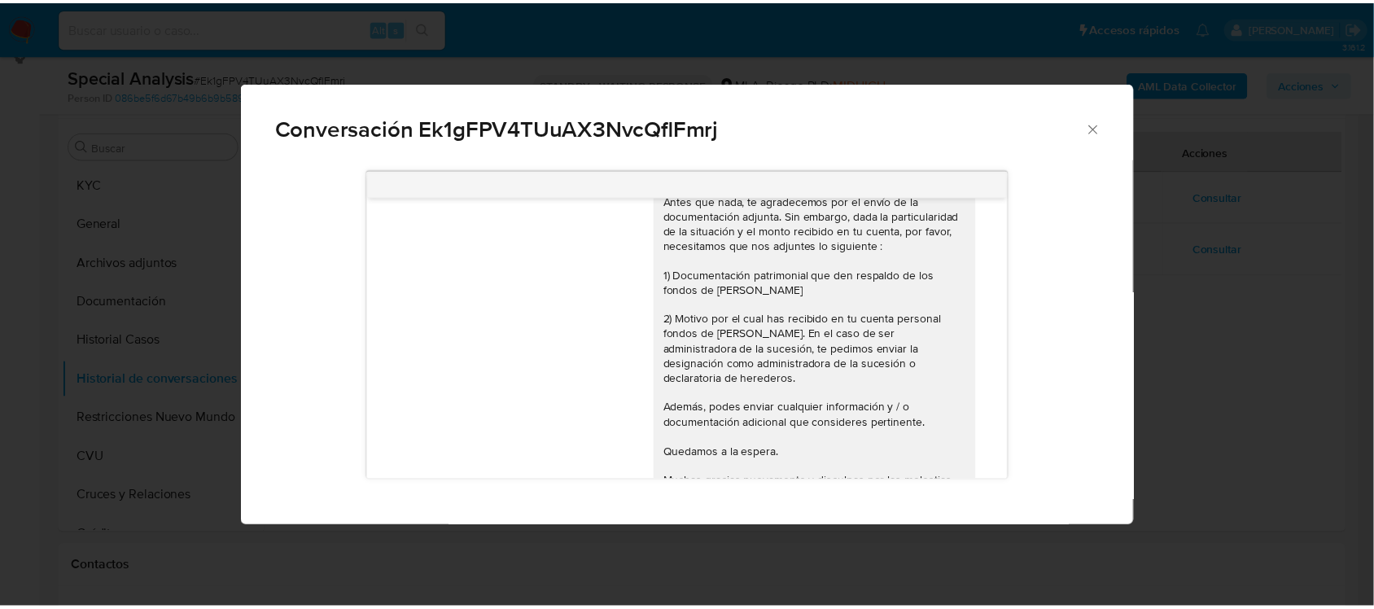
scroll to position [706, 0]
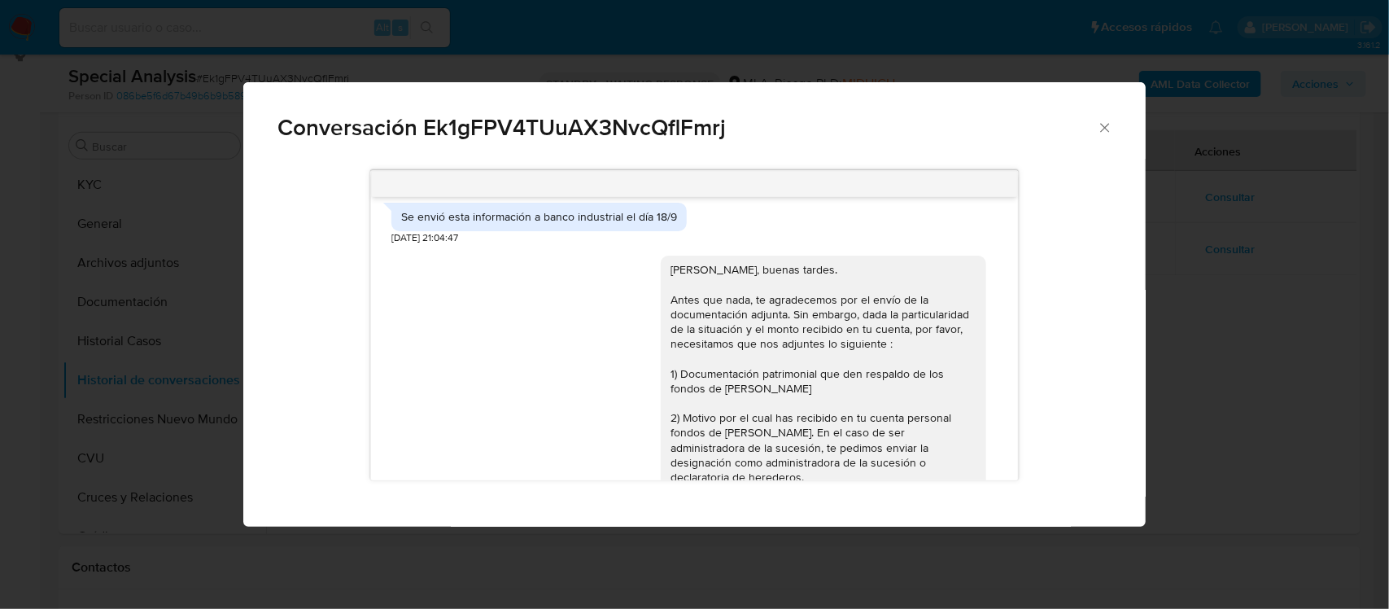
click at [1145, 358] on div "Buenos días, En función de las operaciones registradas en tu cuenta, por favor,…" at bounding box center [694, 343] width 902 height 368
click at [1264, 347] on div "Conversación Ek1gFPV4TUuAX3NvcQflFmrj Buenos días, En función de las operacione…" at bounding box center [694, 304] width 1389 height 609
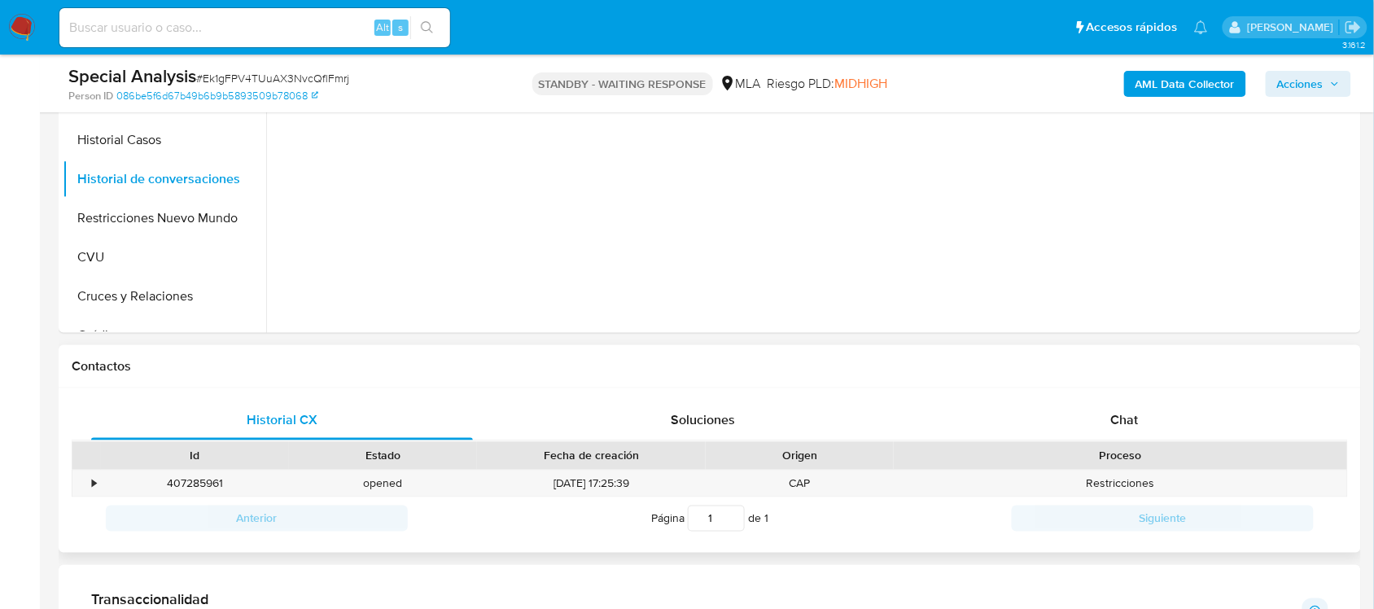
scroll to position [712, 0]
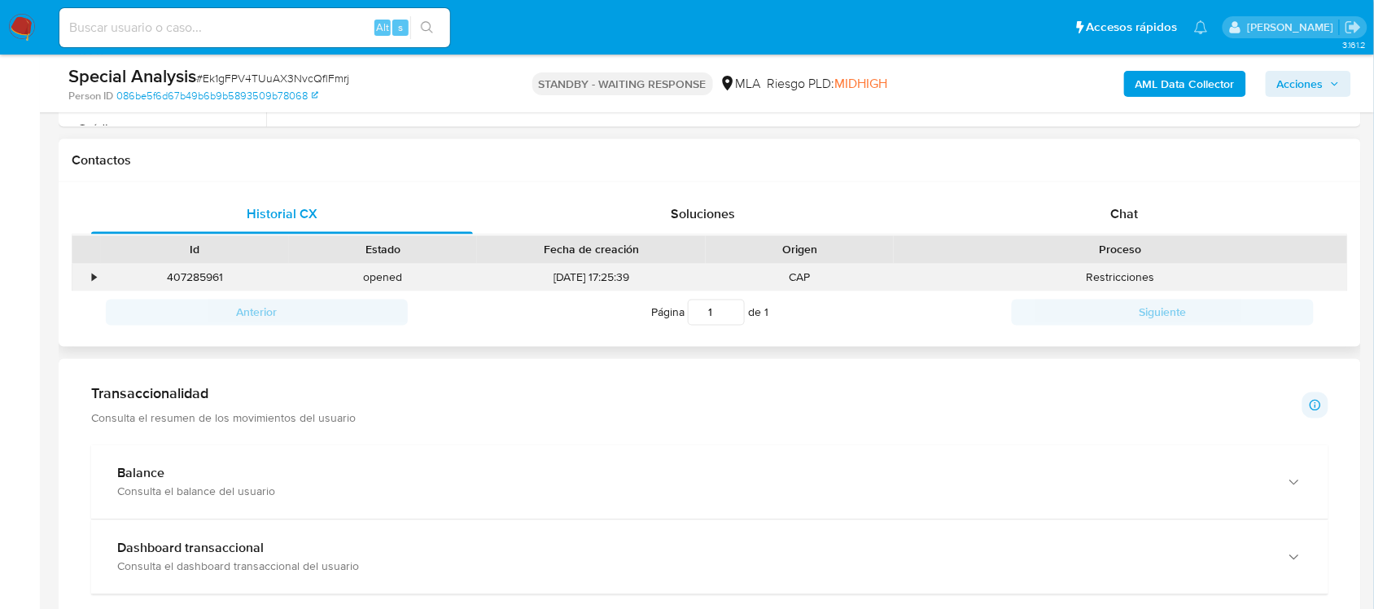
click at [92, 278] on div "•" at bounding box center [94, 277] width 4 height 15
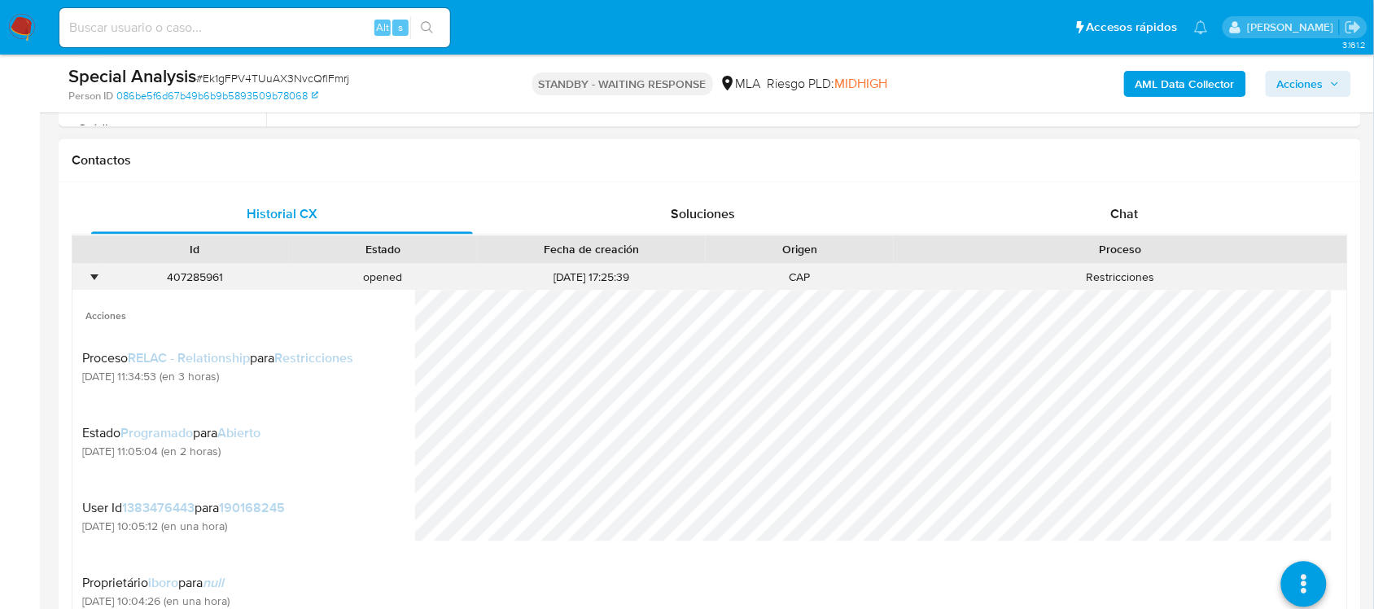
click at [92, 278] on div "•" at bounding box center [94, 277] width 4 height 15
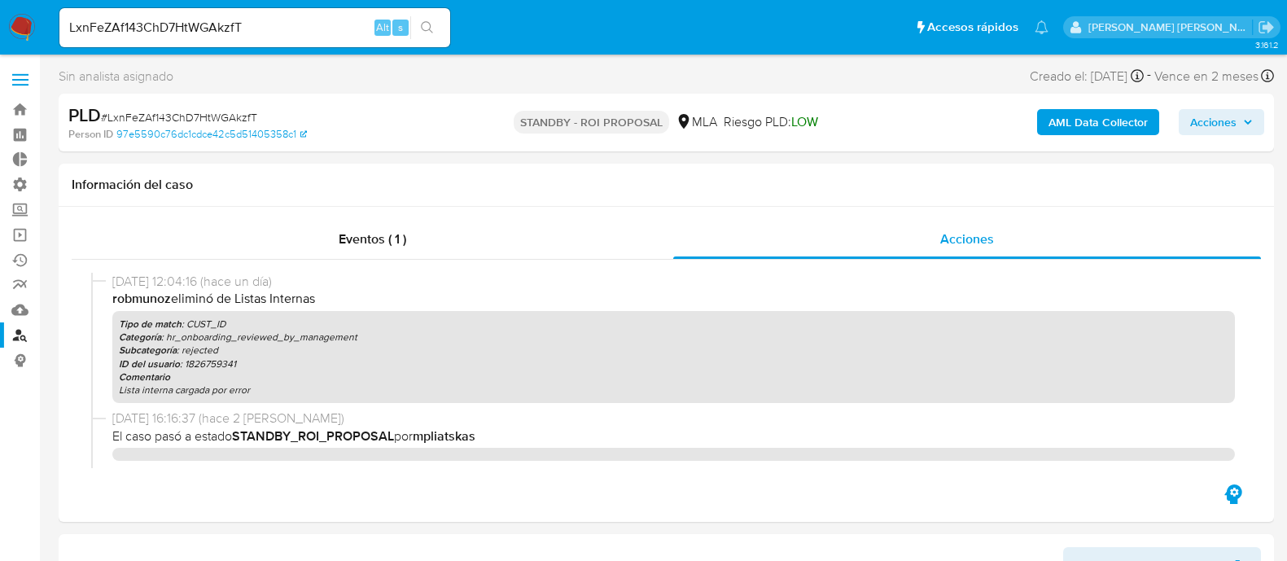
select select "10"
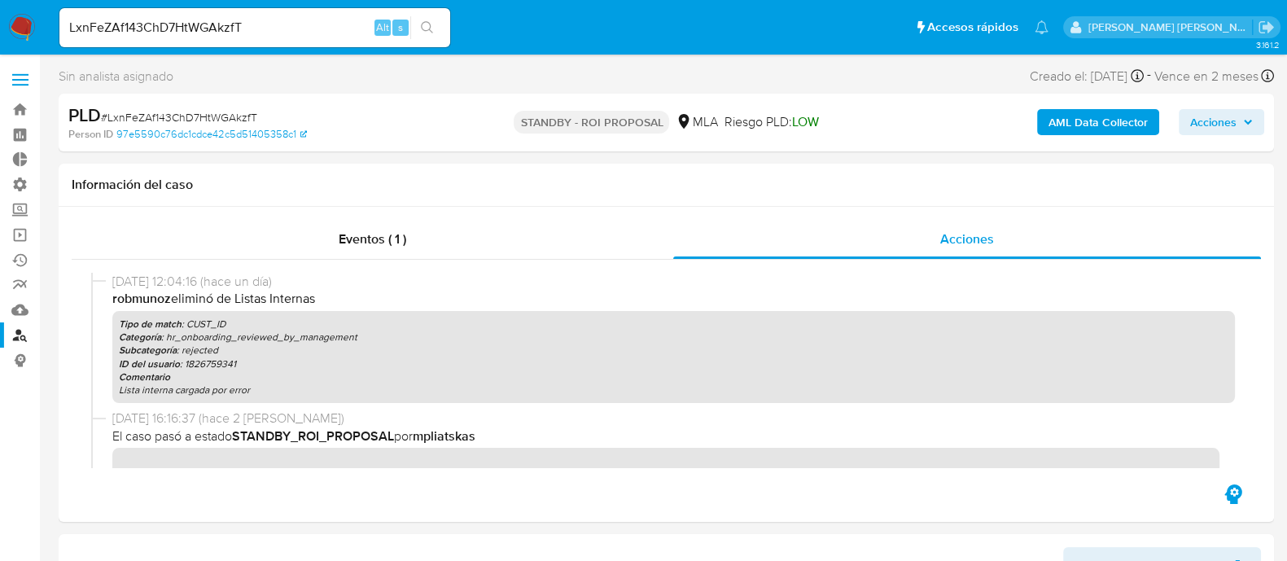
scroll to position [305, 0]
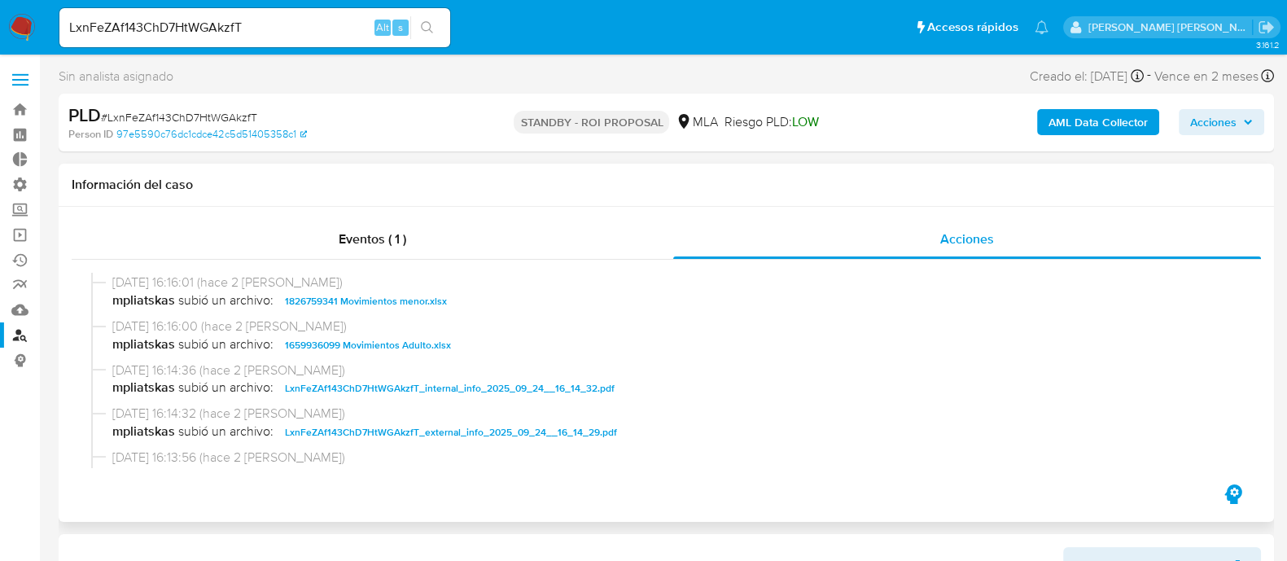
click at [387, 304] on span "1826759341 Movimientos menor.xlsx" at bounding box center [366, 301] width 162 height 20
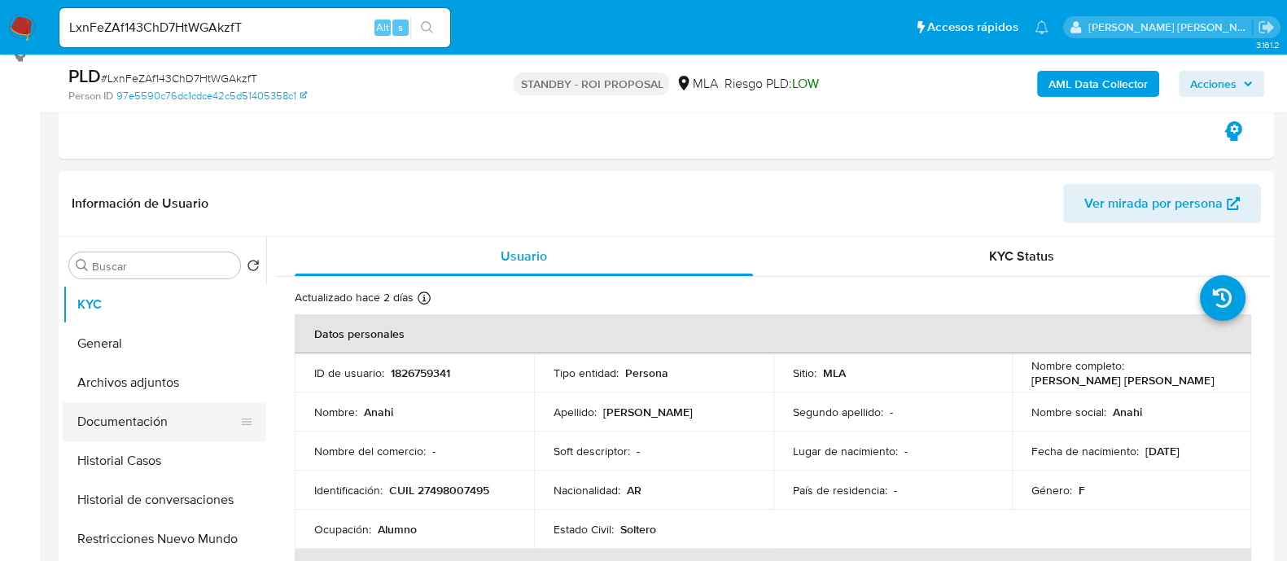
click at [186, 419] on button "Documentación" at bounding box center [158, 421] width 190 height 39
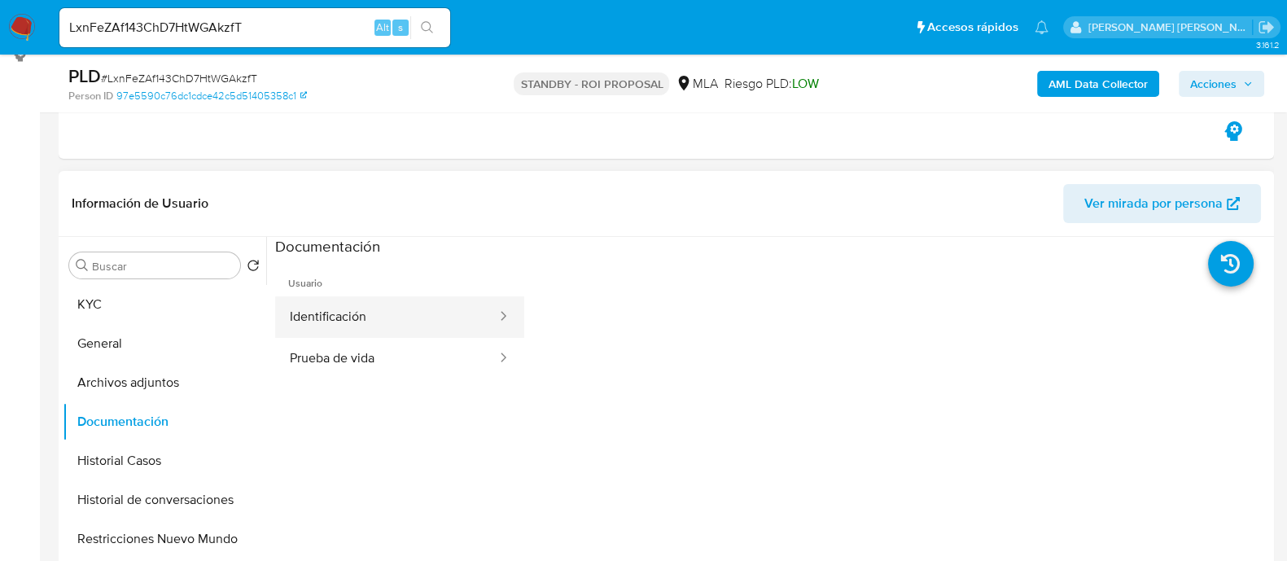
click at [326, 317] on button "Identificación" at bounding box center [386, 317] width 223 height 42
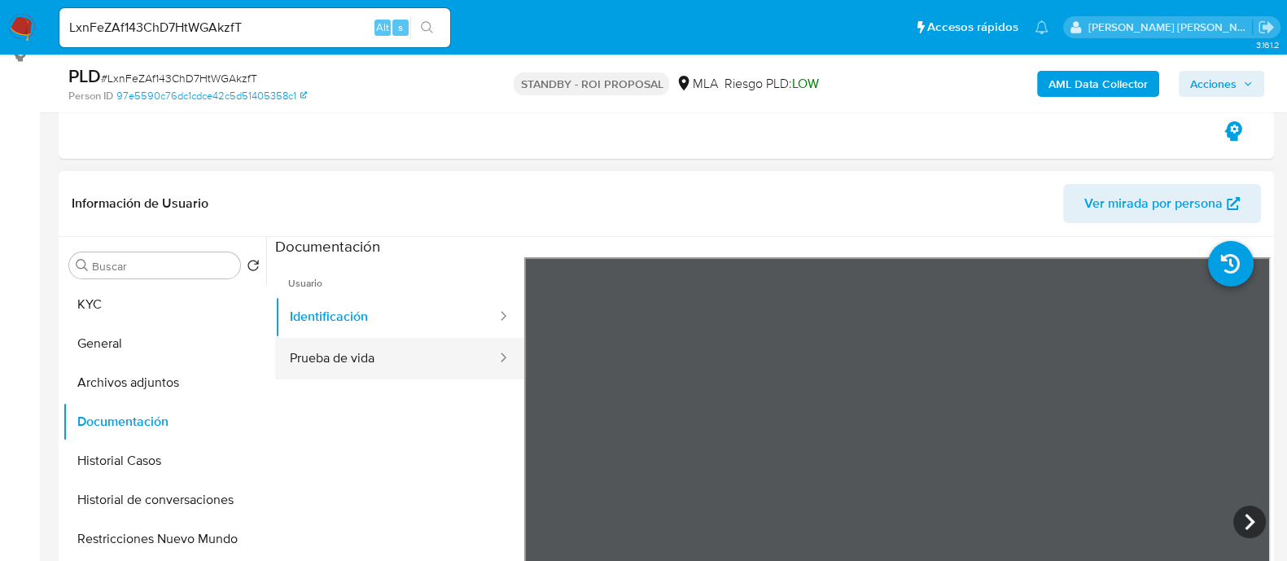
click at [330, 361] on button "Prueba de vida" at bounding box center [386, 359] width 223 height 42
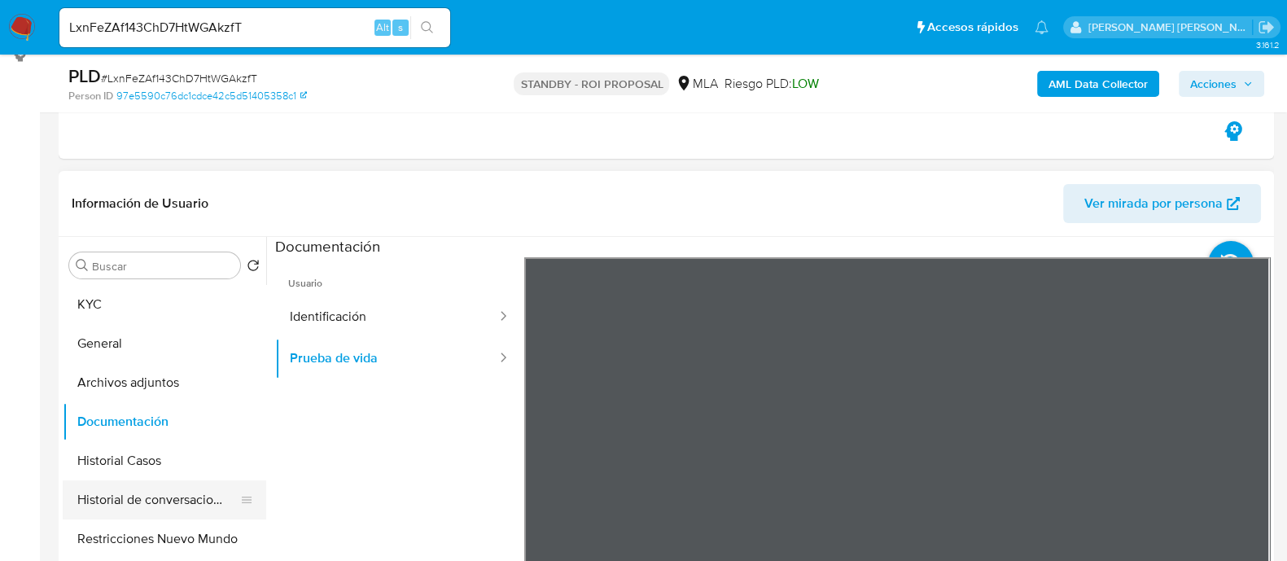
click at [175, 493] on button "Historial de conversaciones" at bounding box center [158, 499] width 190 height 39
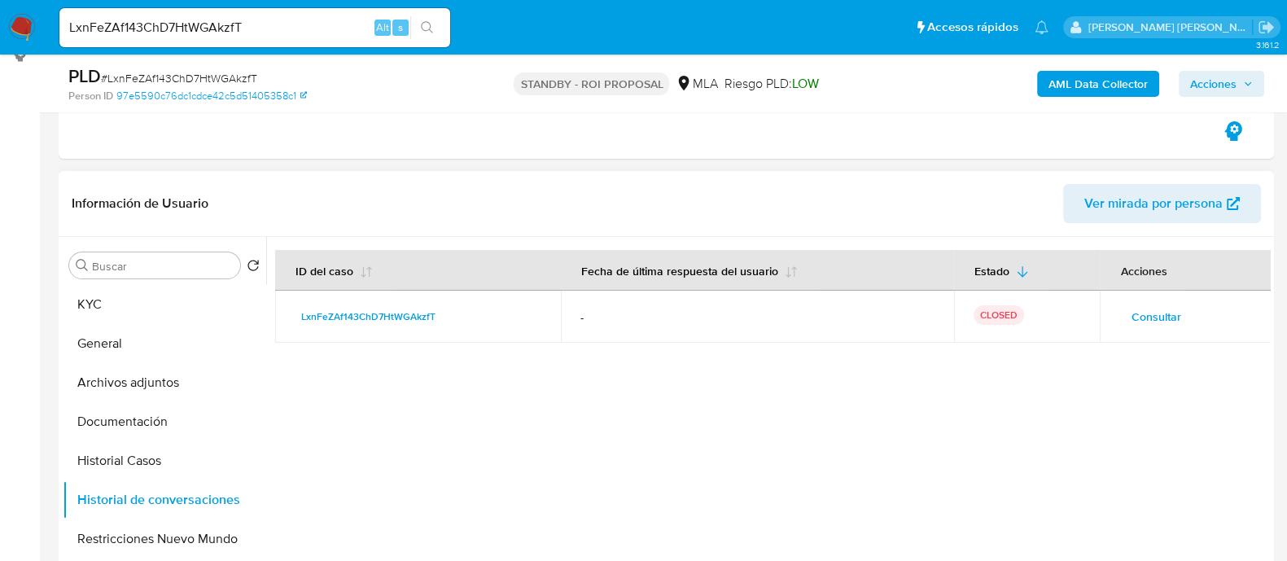
click at [1143, 309] on span "Consultar" at bounding box center [1155, 316] width 50 height 23
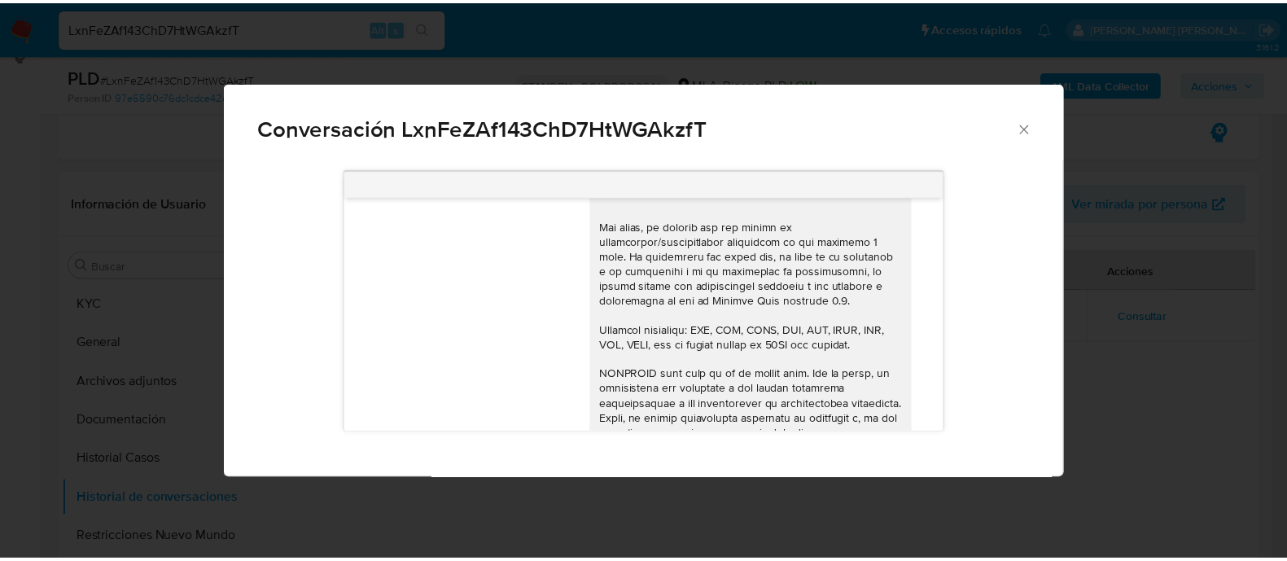
scroll to position [53, 0]
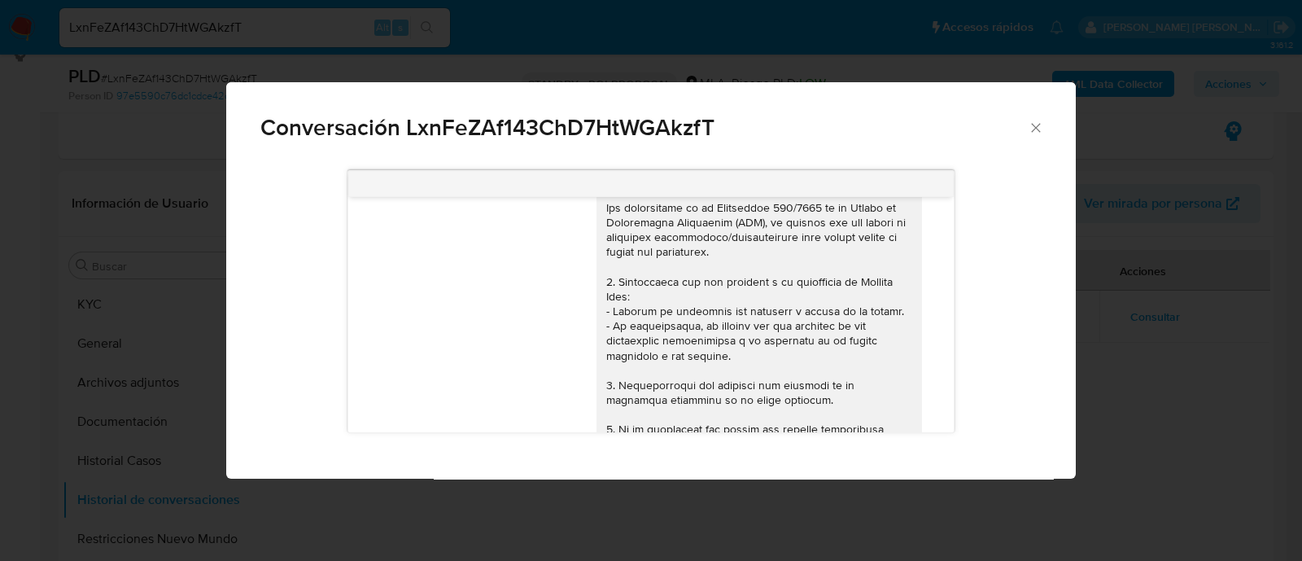
click at [1108, 351] on div "Conversación LxnFeZAf143ChD7HtWGAkzfT 17/09/2025 14:22:47 Hola, Esperamos que t…" at bounding box center [651, 280] width 1302 height 561
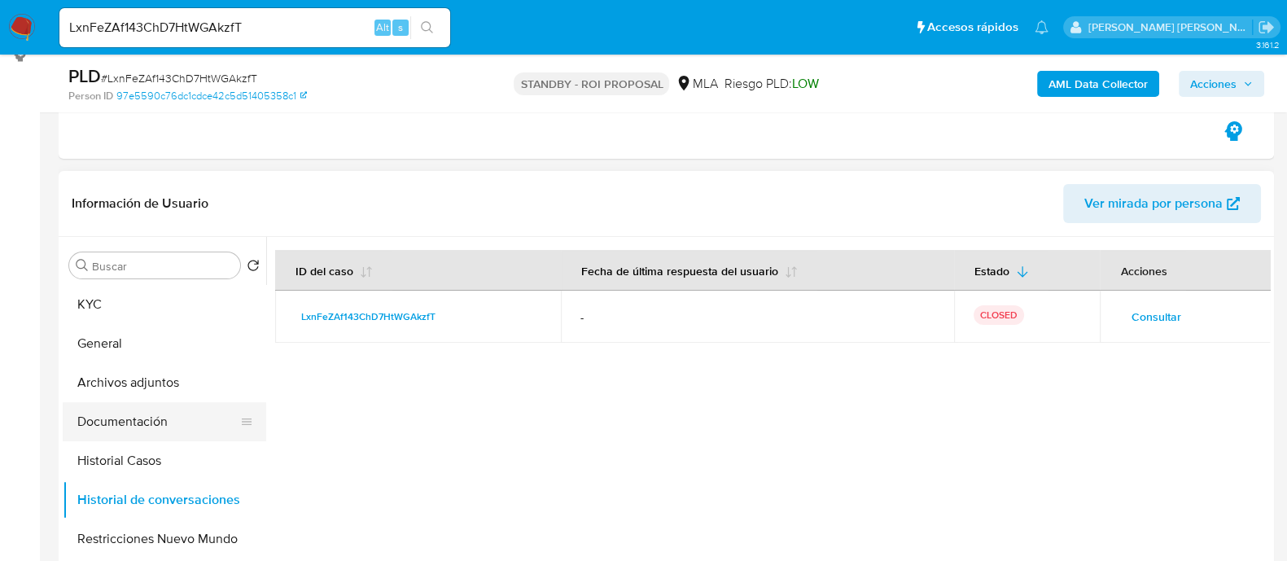
click at [167, 426] on button "Documentación" at bounding box center [158, 421] width 190 height 39
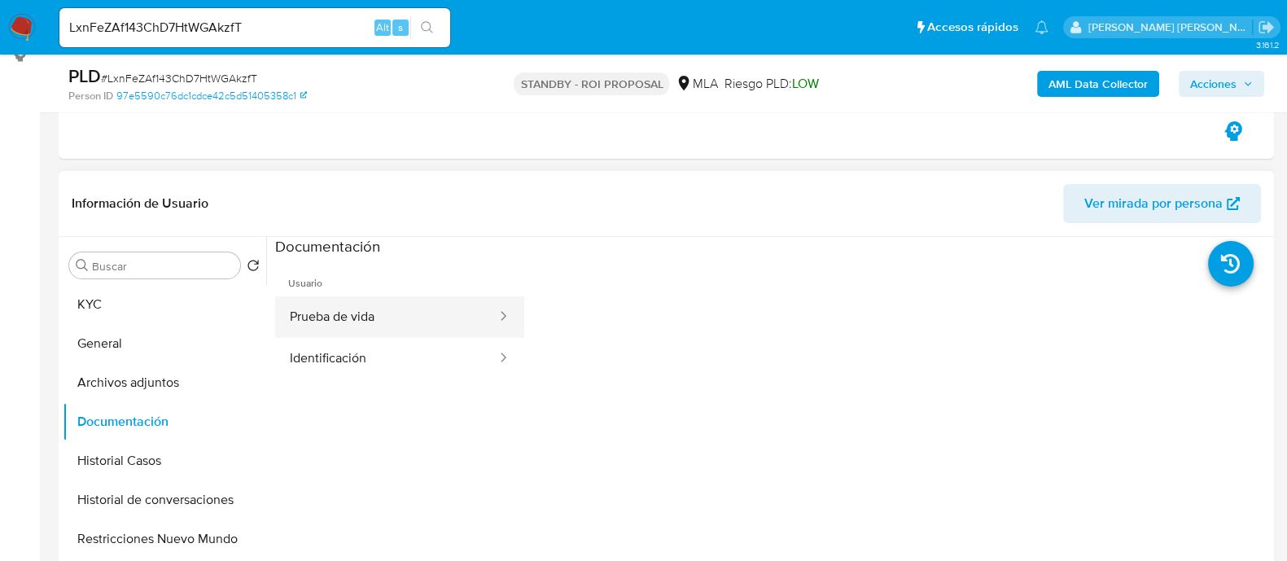
click at [407, 302] on button "Prueba de vida" at bounding box center [386, 317] width 223 height 42
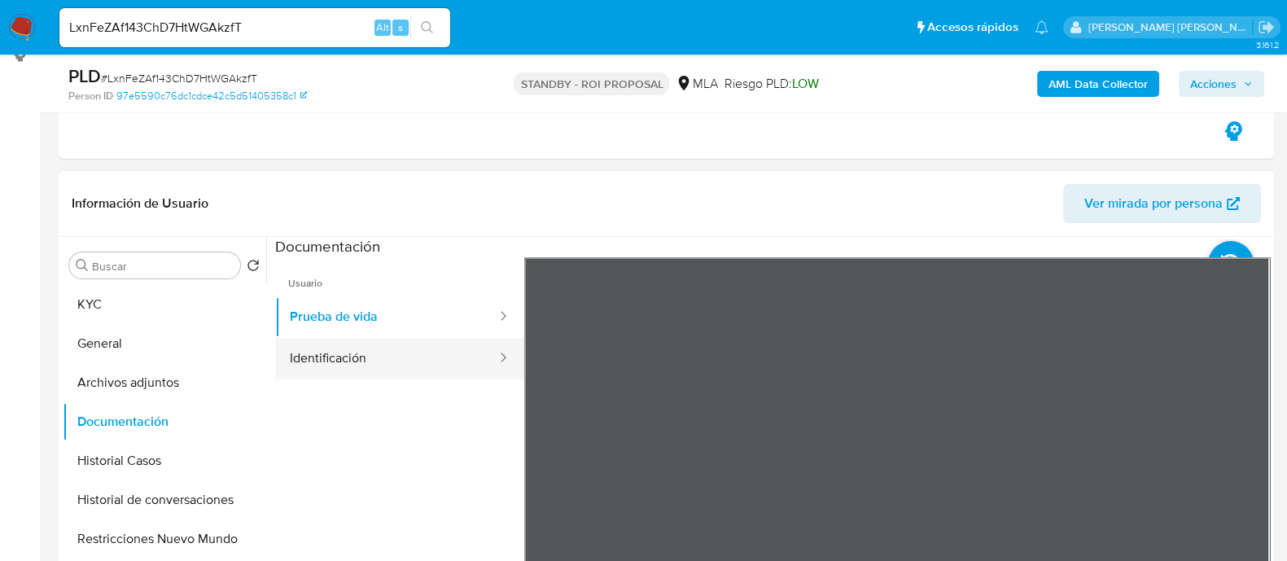
click at [395, 356] on button "Identificación" at bounding box center [386, 359] width 223 height 42
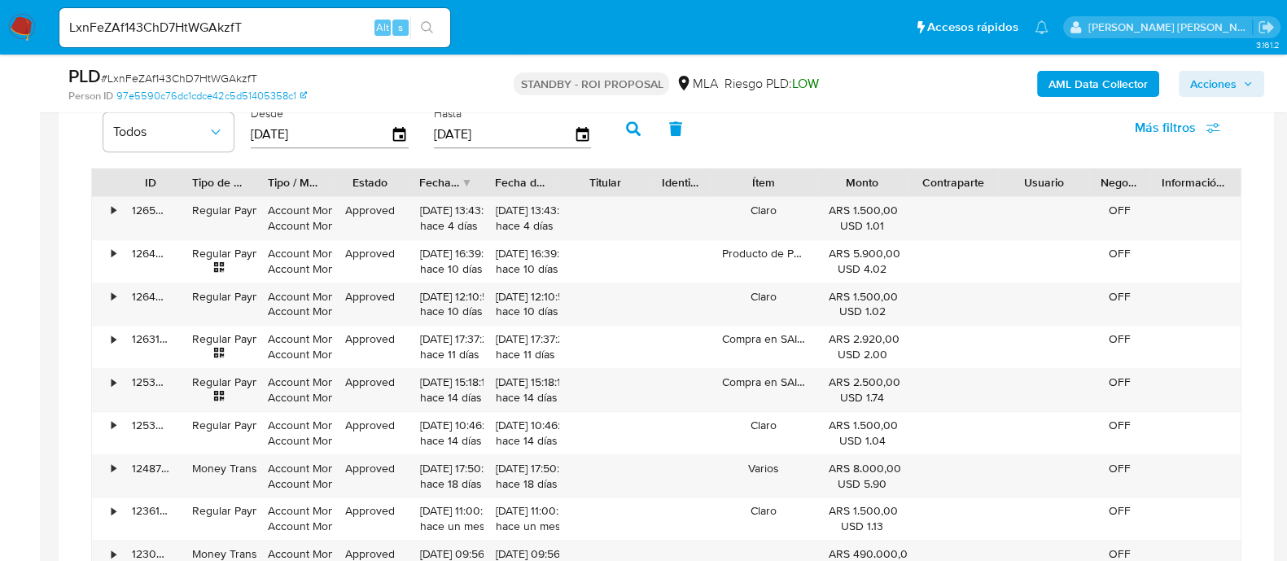
scroll to position [2015, 0]
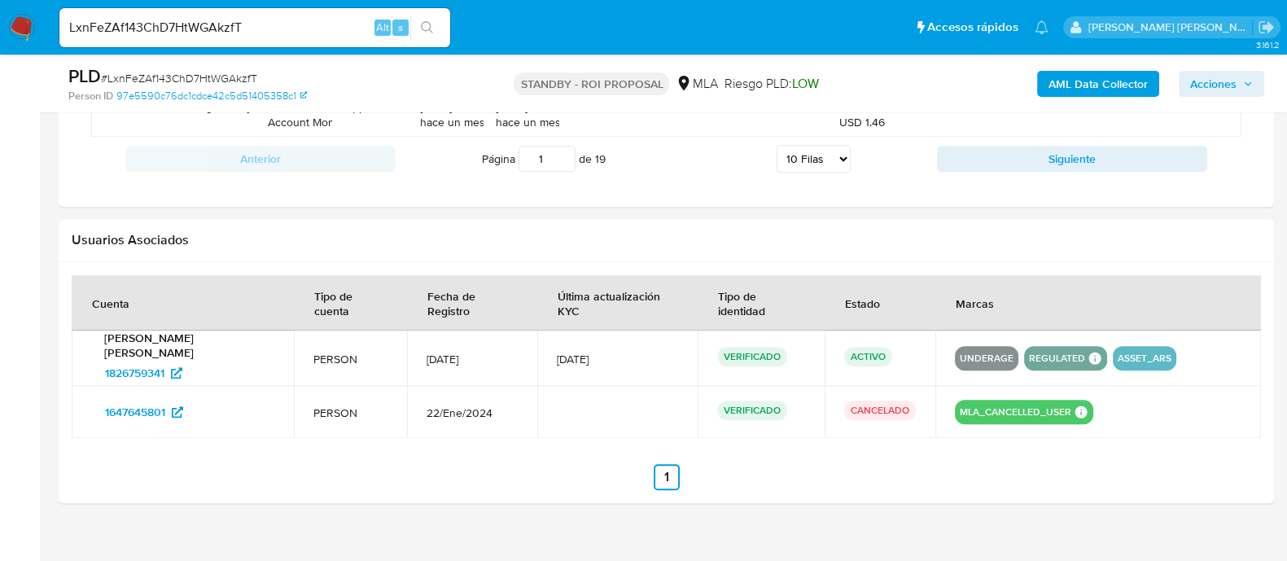
click at [290, 28] on input "LxnFeZAf143ChD7HtWGAkzfT" at bounding box center [254, 27] width 391 height 21
paste input "XzCTMR9xxGuxilUtpuOnHkPs"
type input "XzCTMR9xxGuxilUtpuOnHkPs"
click at [431, 24] on icon "search-icon" at bounding box center [427, 27] width 13 height 13
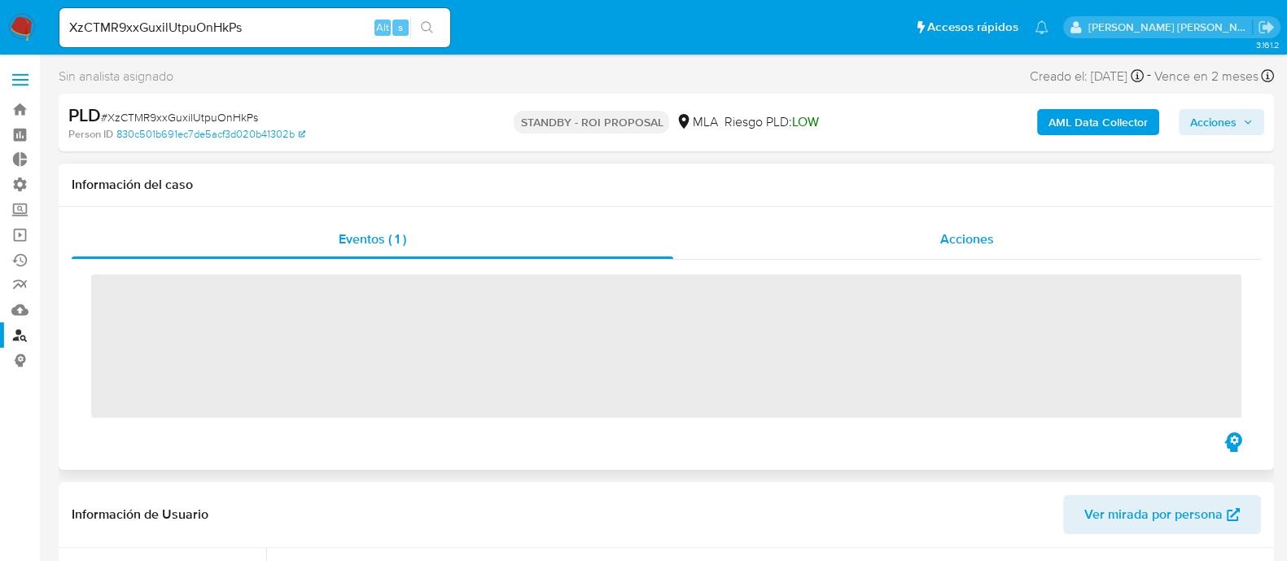
click at [991, 241] on span "Acciones" at bounding box center [967, 239] width 54 height 19
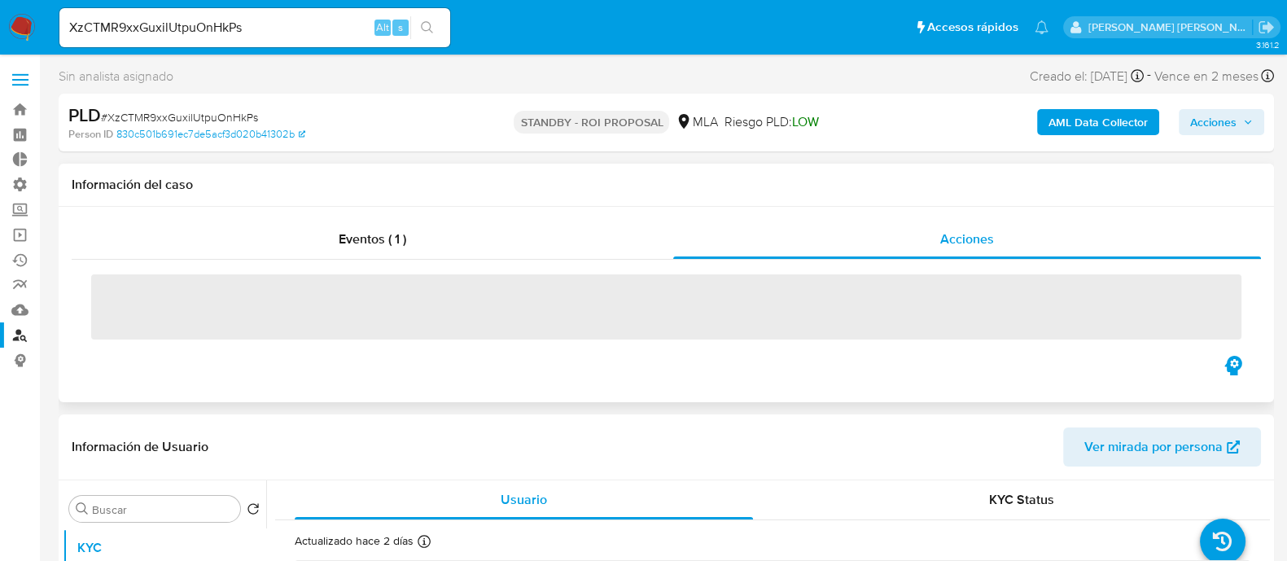
select select "10"
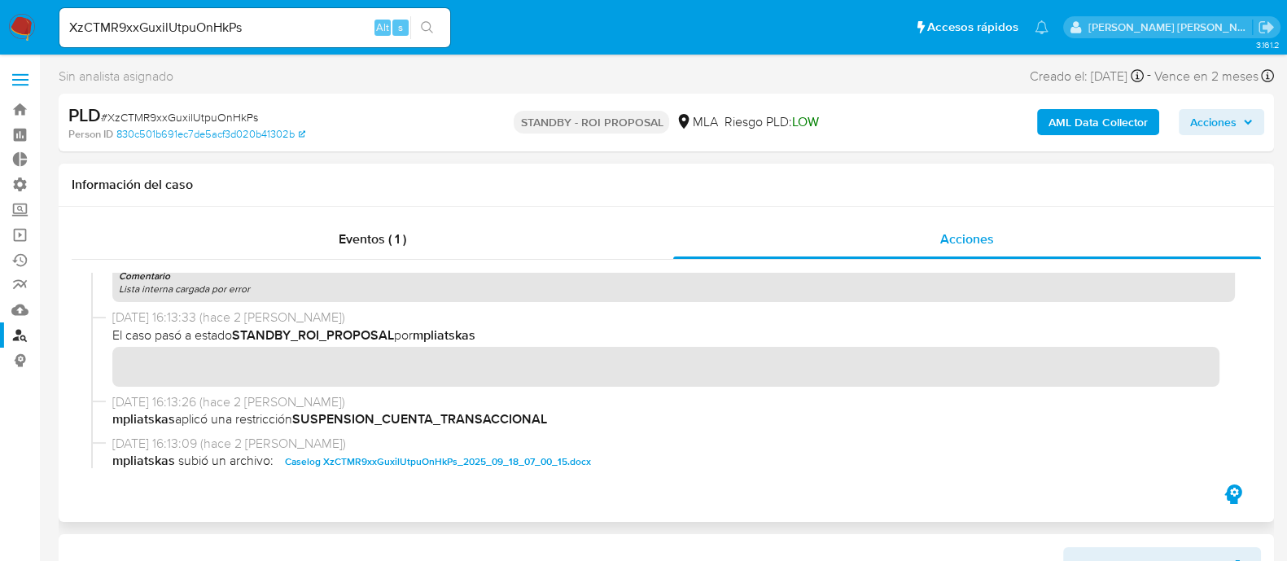
scroll to position [203, 0]
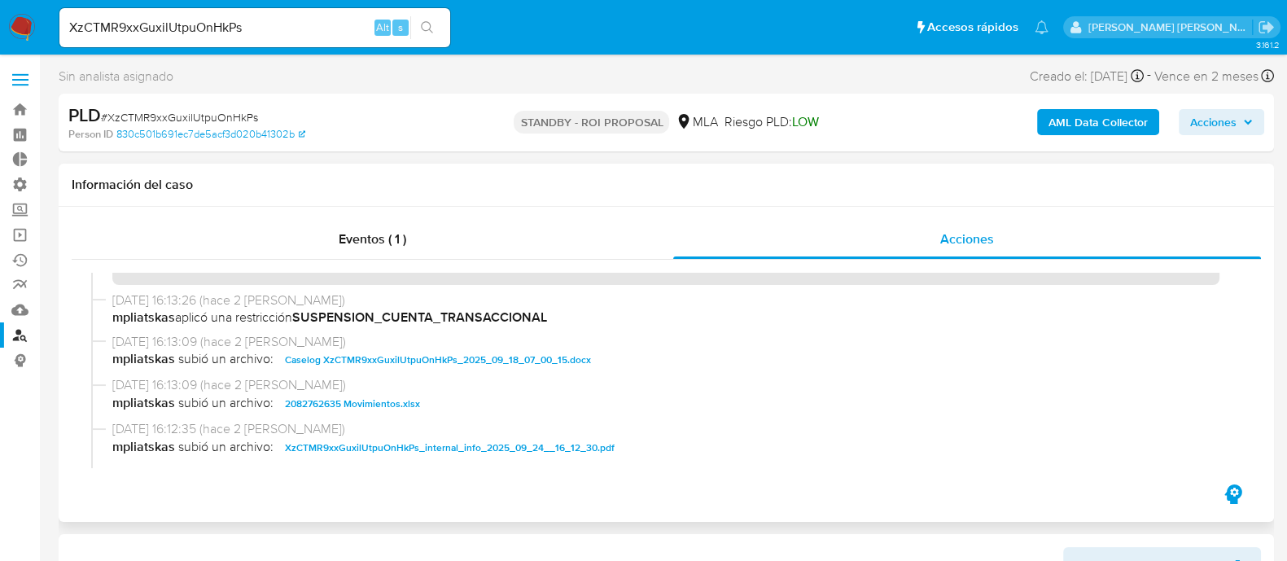
click at [462, 352] on span "Caselog XzCTMR9xxGuxilUtpuOnHkPs_2025_09_18_07_00_15.docx" at bounding box center [438, 360] width 306 height 20
click at [405, 397] on span "2082762635 Movimientos.xlsx" at bounding box center [352, 404] width 135 height 20
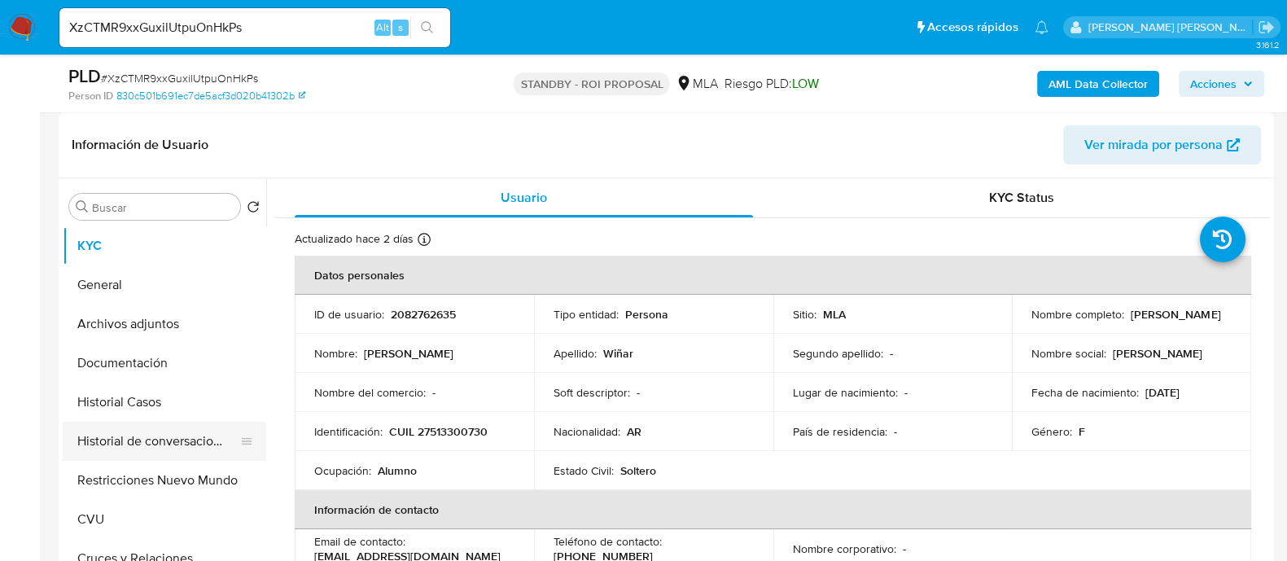
scroll to position [406, 0]
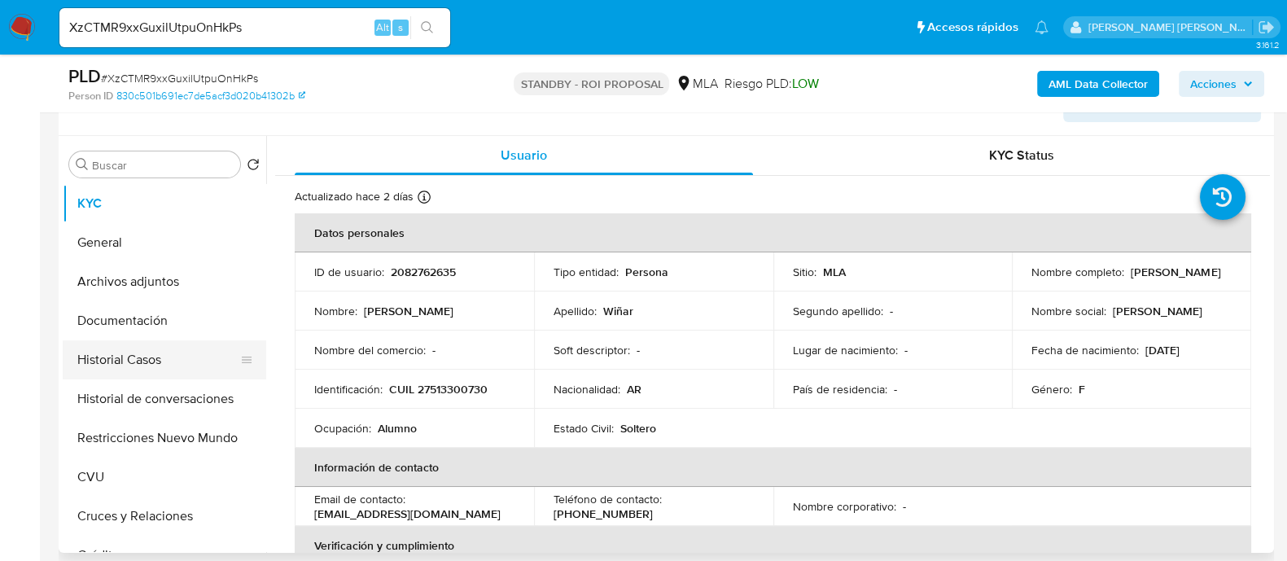
click at [186, 369] on button "Historial Casos" at bounding box center [158, 359] width 190 height 39
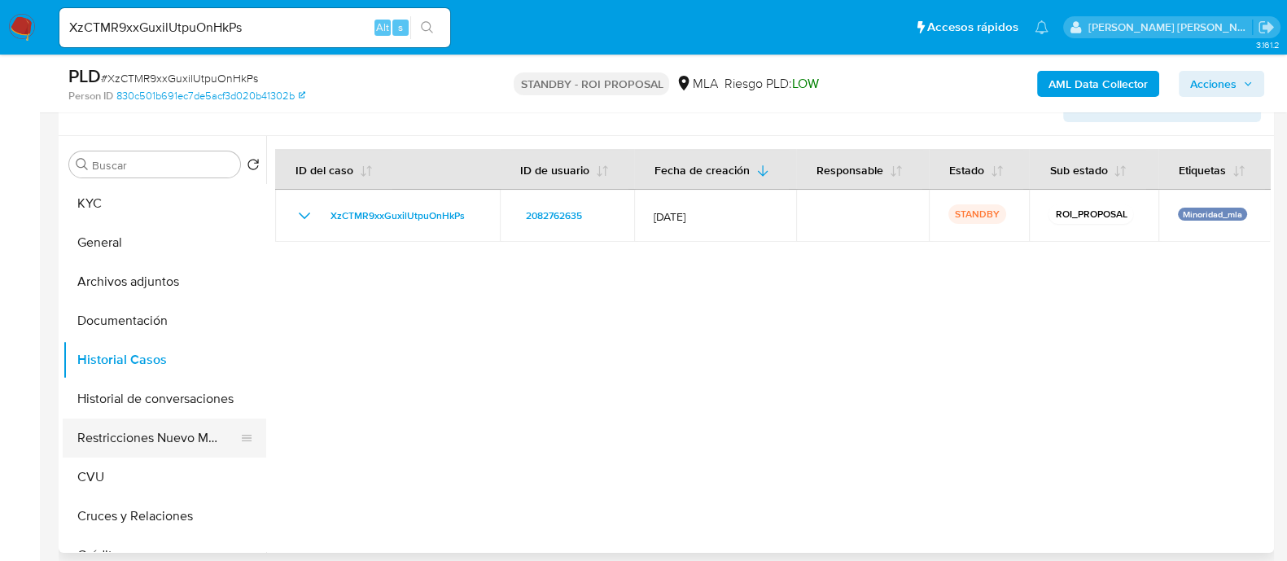
click at [165, 425] on button "Restricciones Nuevo Mundo" at bounding box center [158, 437] width 190 height 39
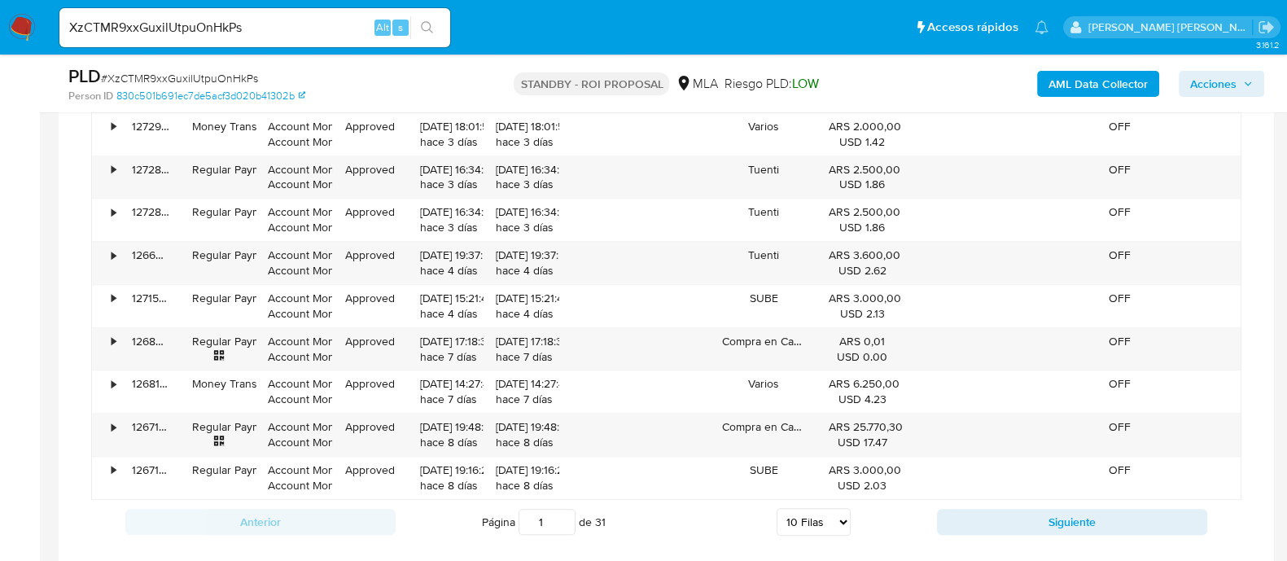
scroll to position [1963, 0]
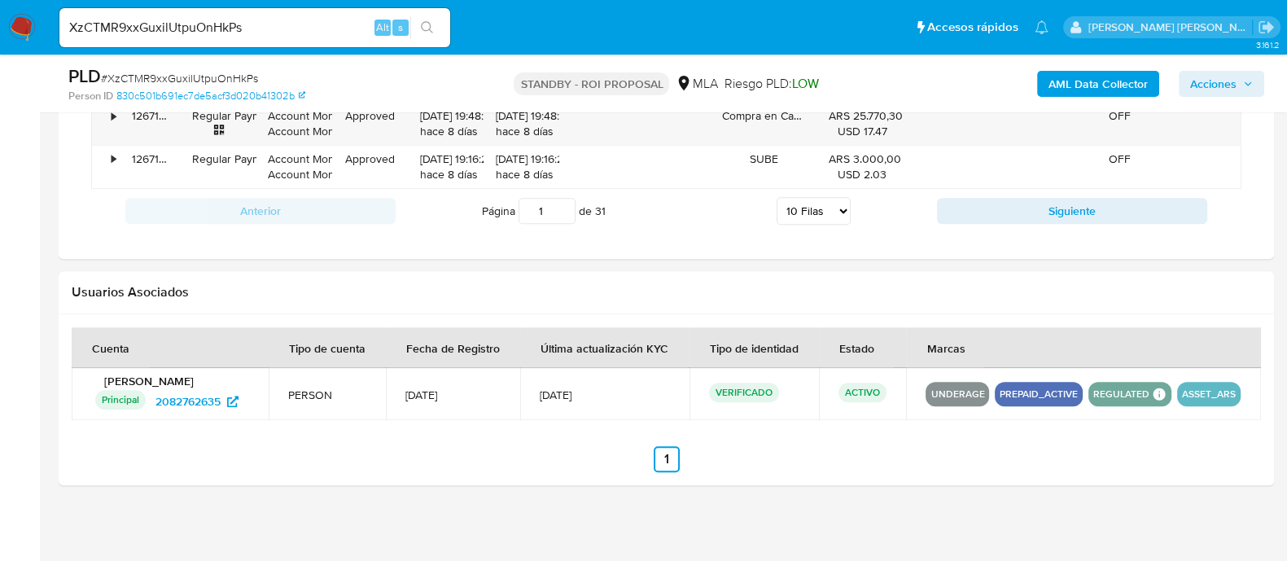
click at [303, 32] on input "XzCTMR9xxGuxilUtpuOnHkPs" at bounding box center [254, 27] width 391 height 21
paste input "QPxxPuXUfRNYgezZzP452X2P"
type input "QPxxPuXUfRNYgezZzP452X2P"
click at [428, 21] on icon "search-icon" at bounding box center [427, 27] width 13 height 13
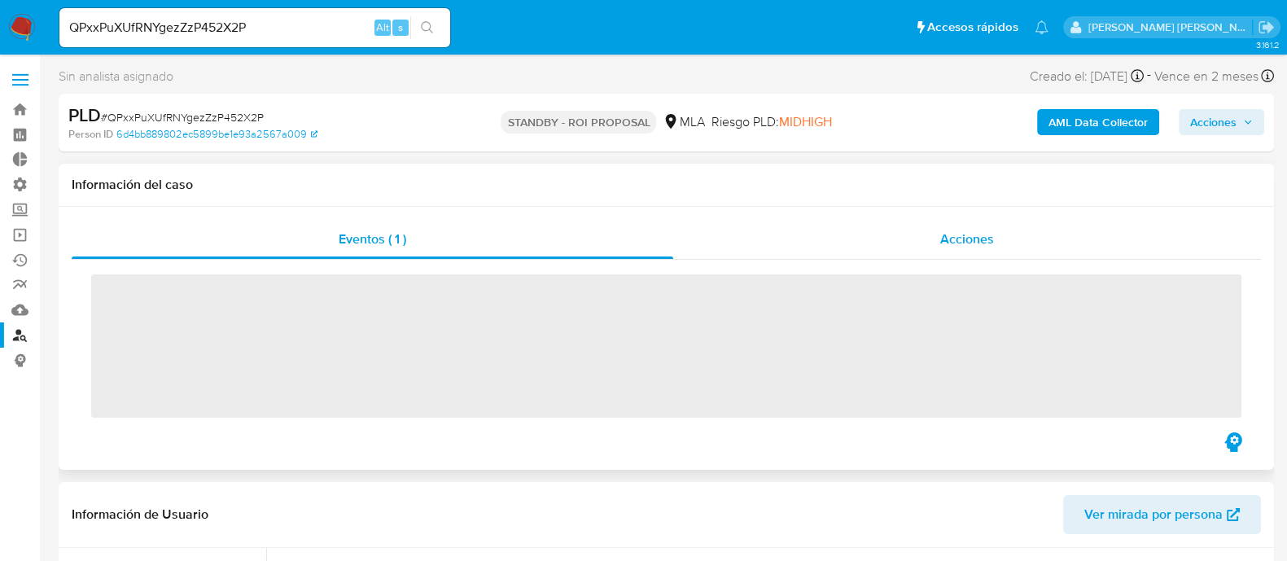
click at [986, 235] on span "Acciones" at bounding box center [967, 239] width 54 height 19
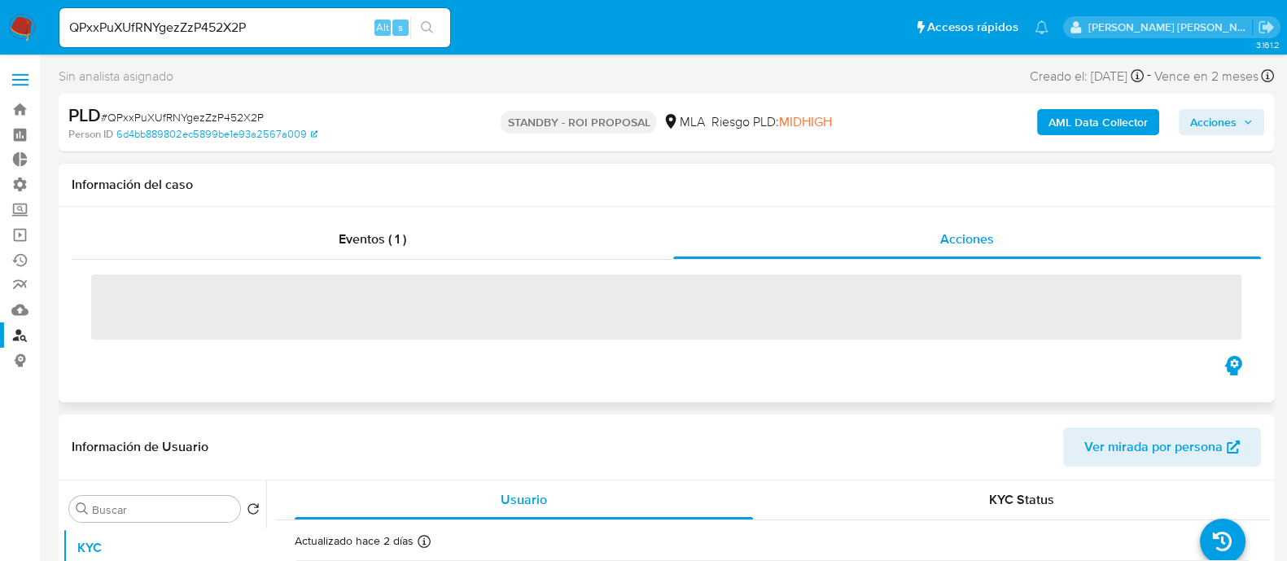
select select "10"
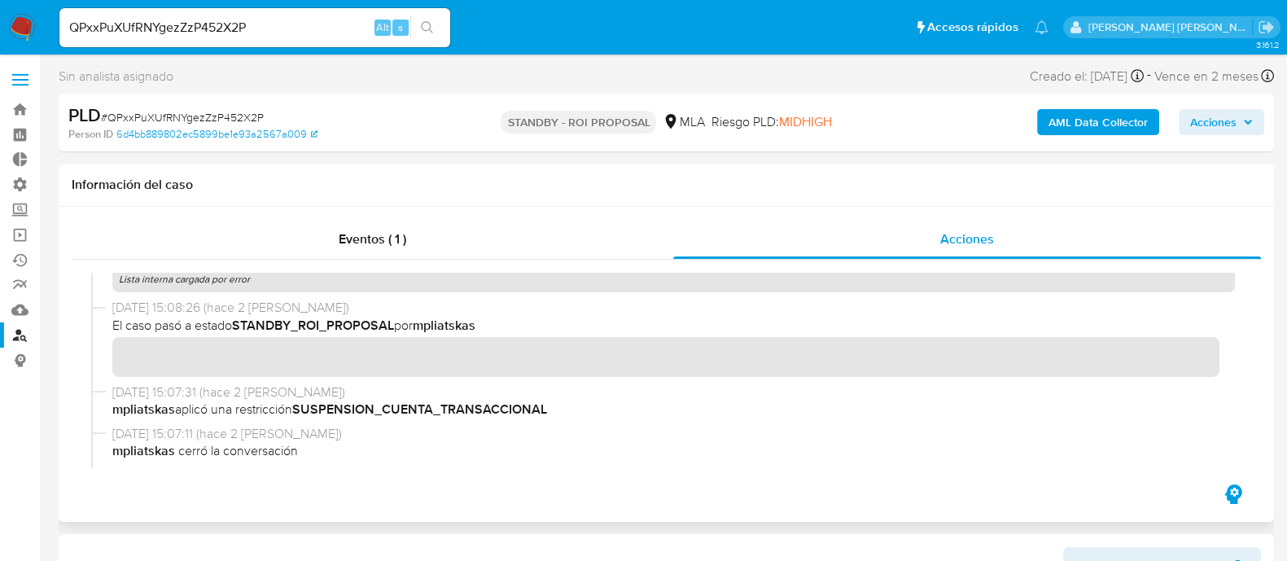
scroll to position [203, 0]
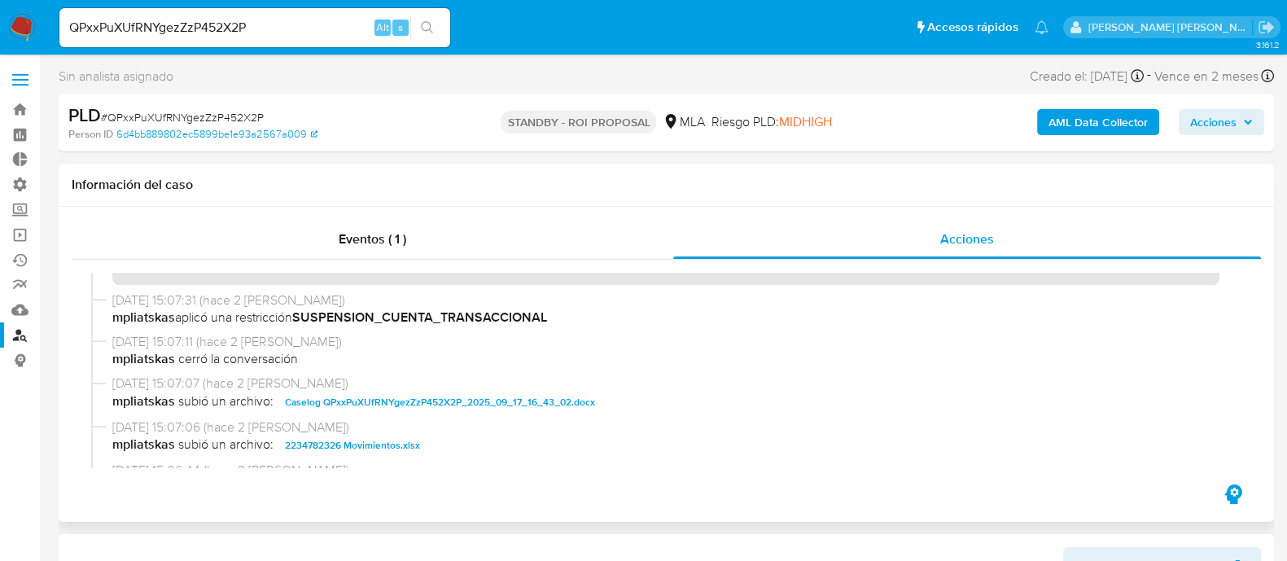
click at [479, 392] on span "Caselog QPxxPuXUfRNYgezZzP452X2P_2025_09_17_16_43_02.docx" at bounding box center [440, 402] width 310 height 20
click at [366, 444] on span "2234782326 Movimientos.xlsx" at bounding box center [352, 445] width 135 height 20
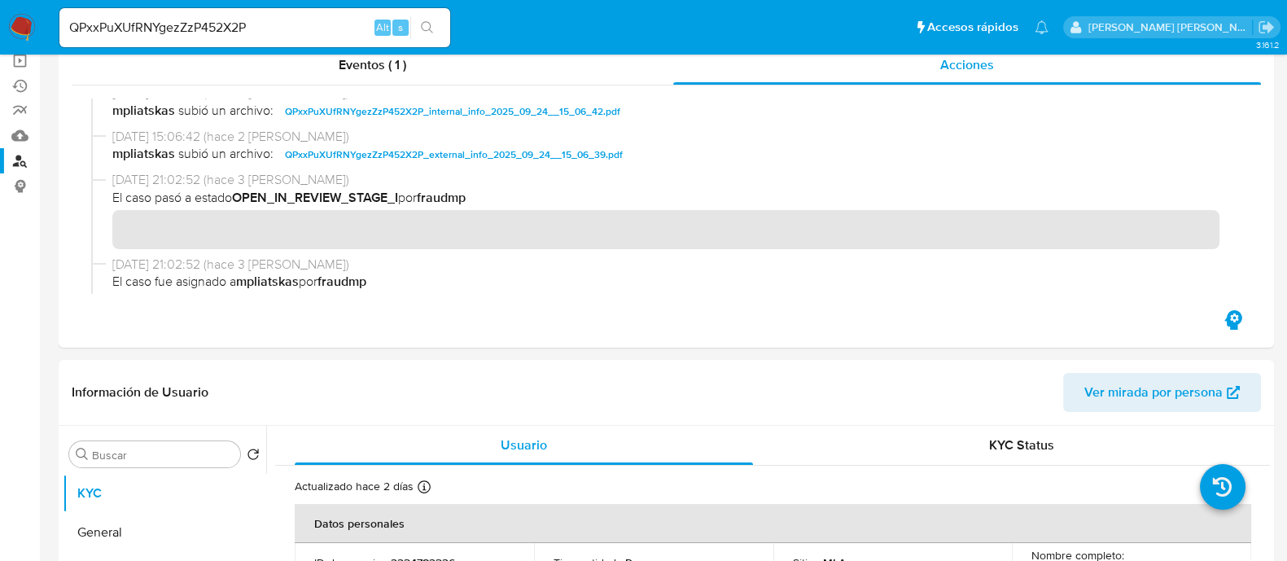
scroll to position [305, 0]
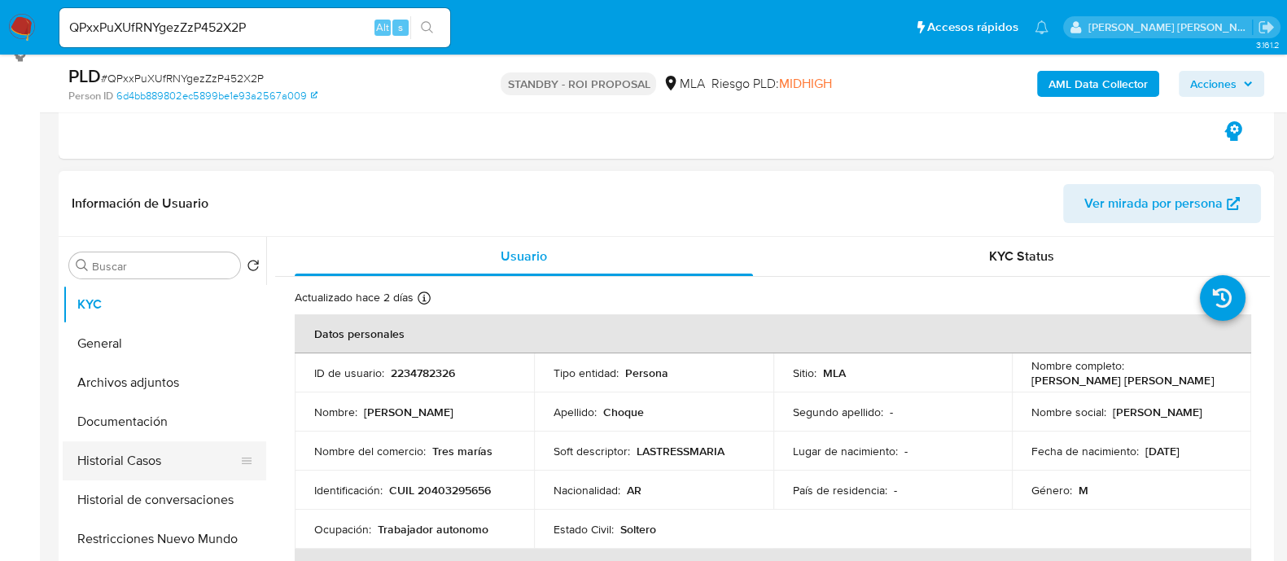
click at [175, 464] on button "Historial Casos" at bounding box center [158, 460] width 190 height 39
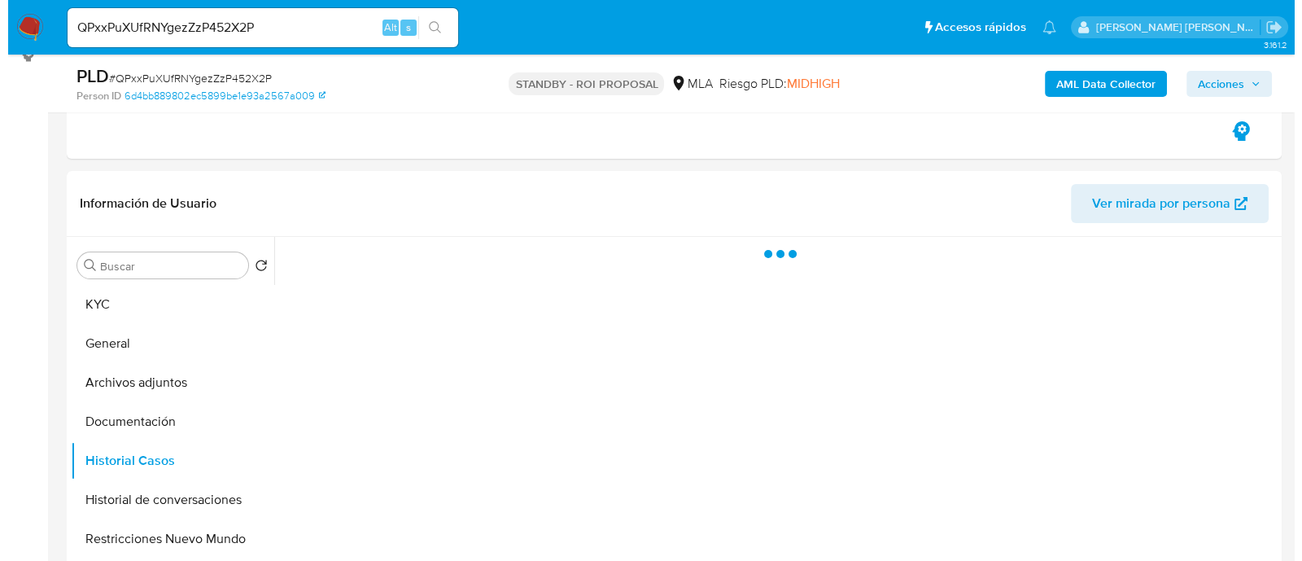
scroll to position [406, 0]
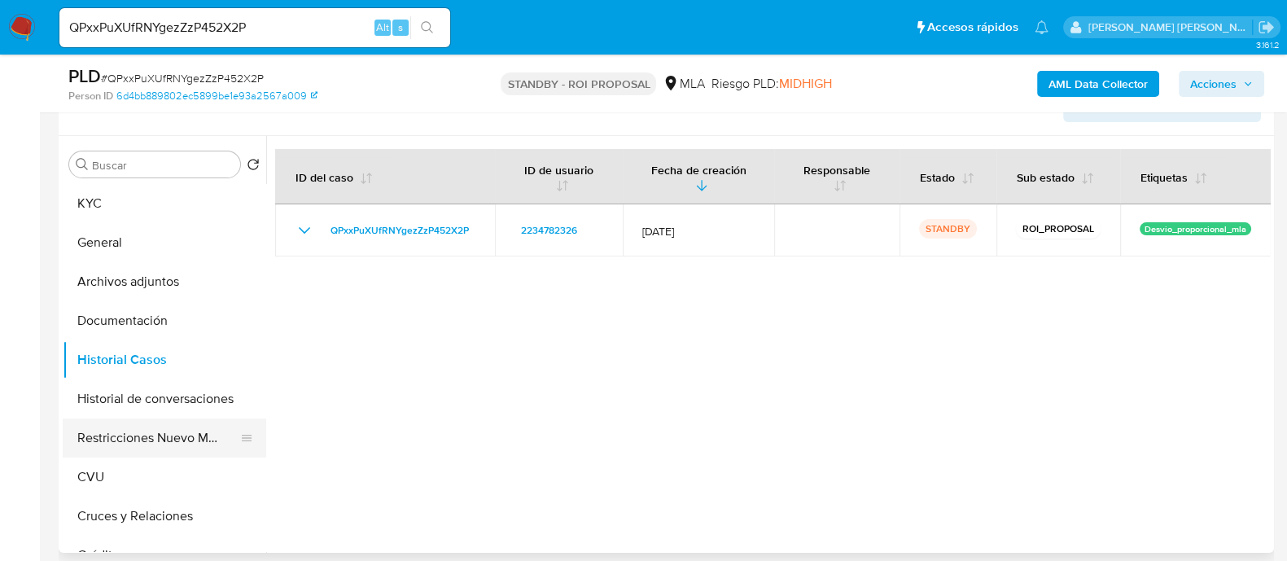
click at [175, 435] on button "Restricciones Nuevo Mundo" at bounding box center [158, 437] width 190 height 39
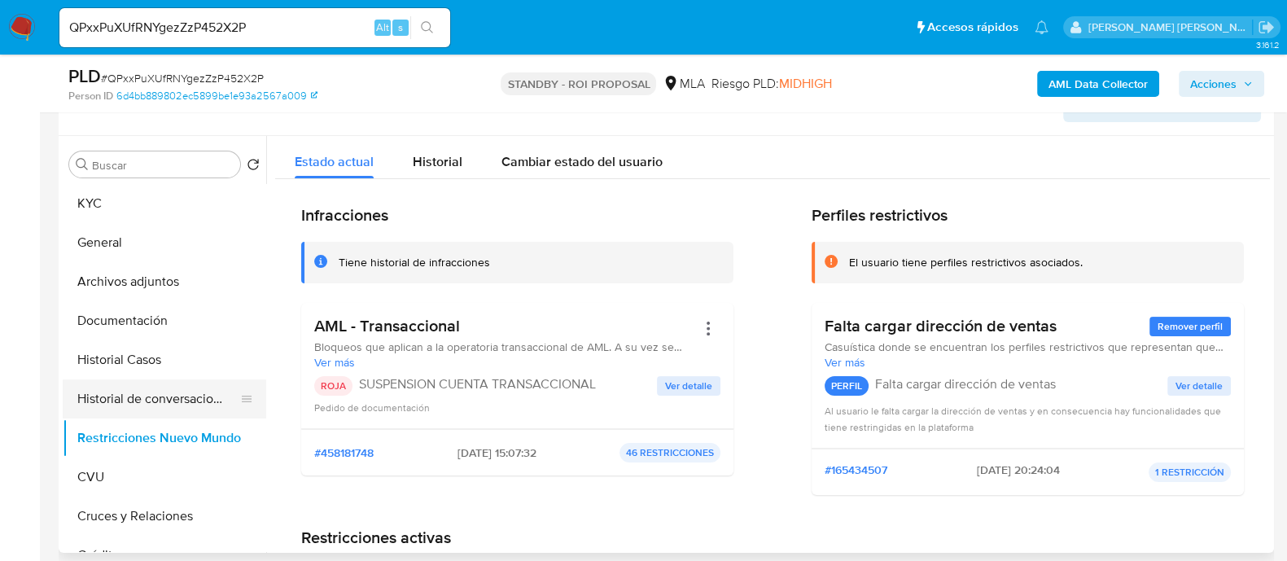
click at [203, 391] on button "Historial de conversaciones" at bounding box center [158, 398] width 190 height 39
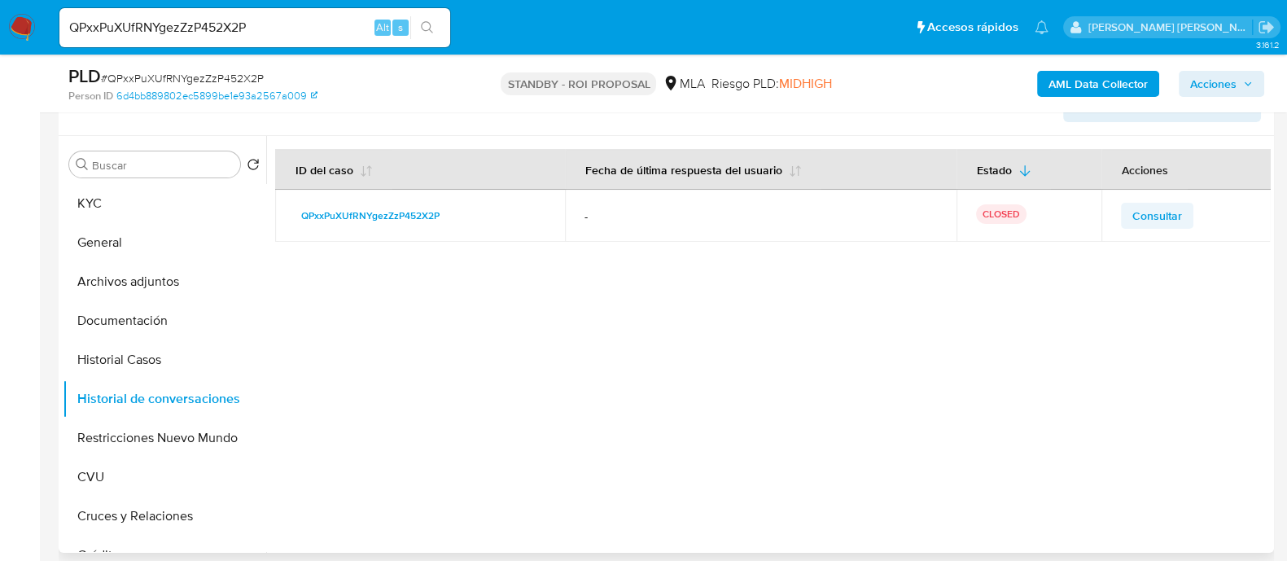
click at [1160, 226] on td "Consultar" at bounding box center [1185, 216] width 169 height 52
click at [1156, 213] on span "Consultar" at bounding box center [1157, 215] width 50 height 23
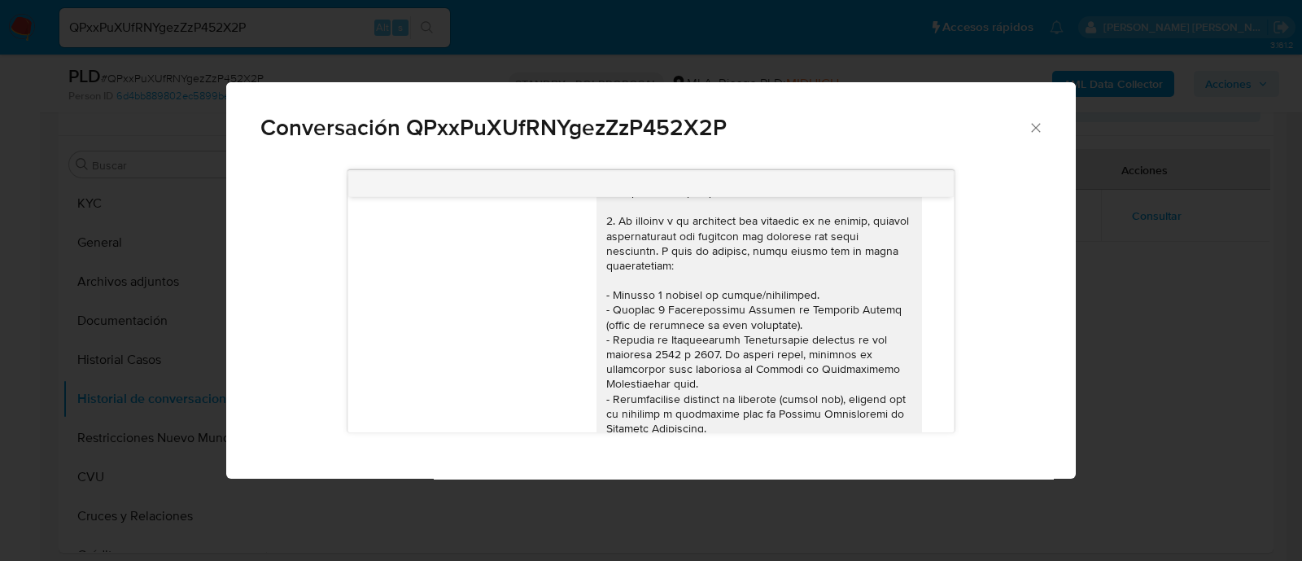
scroll to position [129, 0]
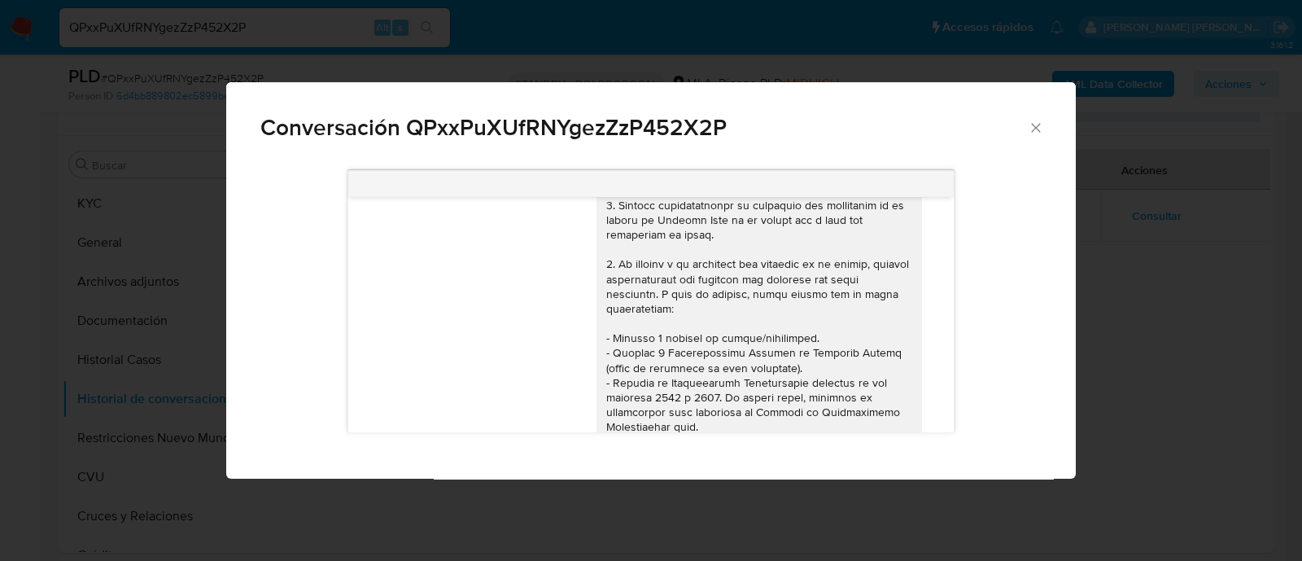
click at [1191, 326] on div "Conversación QPxxPuXUfRNYgezZzP452X2P 17/09/2025 14:34:43 Hola, Esperamos que t…" at bounding box center [651, 280] width 1302 height 561
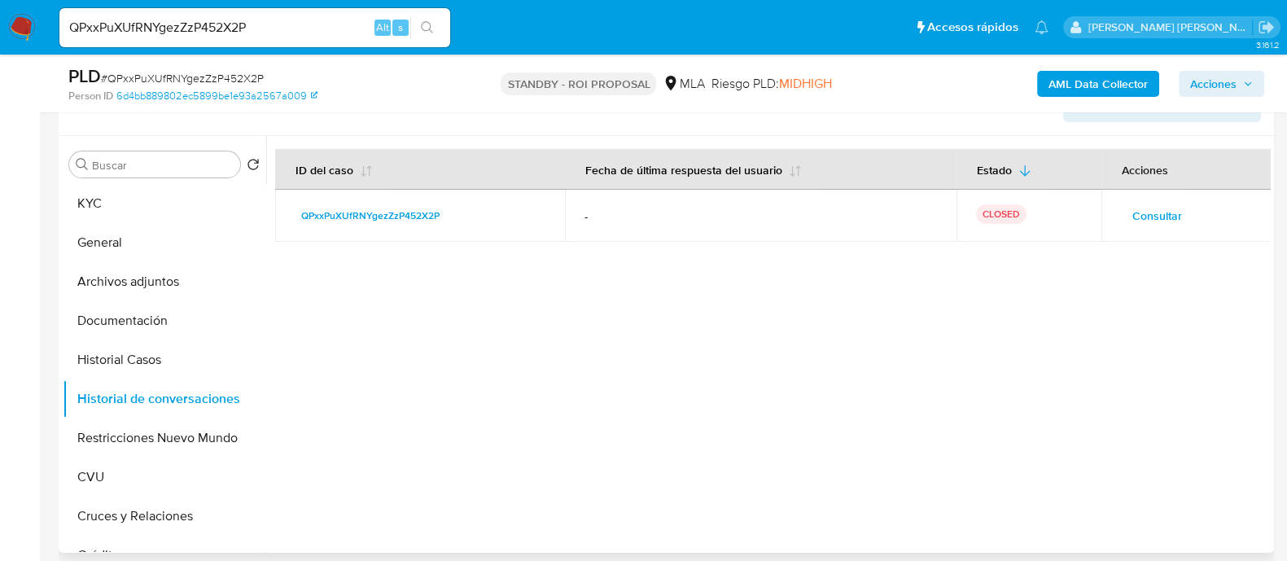
click at [1163, 214] on span "Consultar" at bounding box center [1157, 215] width 50 height 23
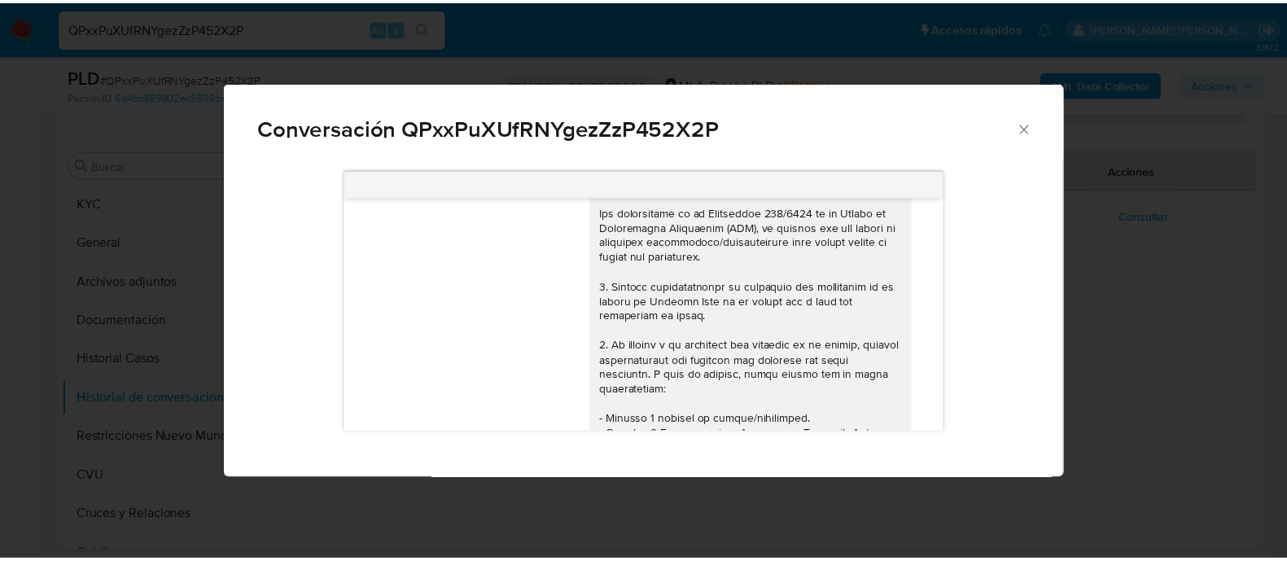
scroll to position [0, 0]
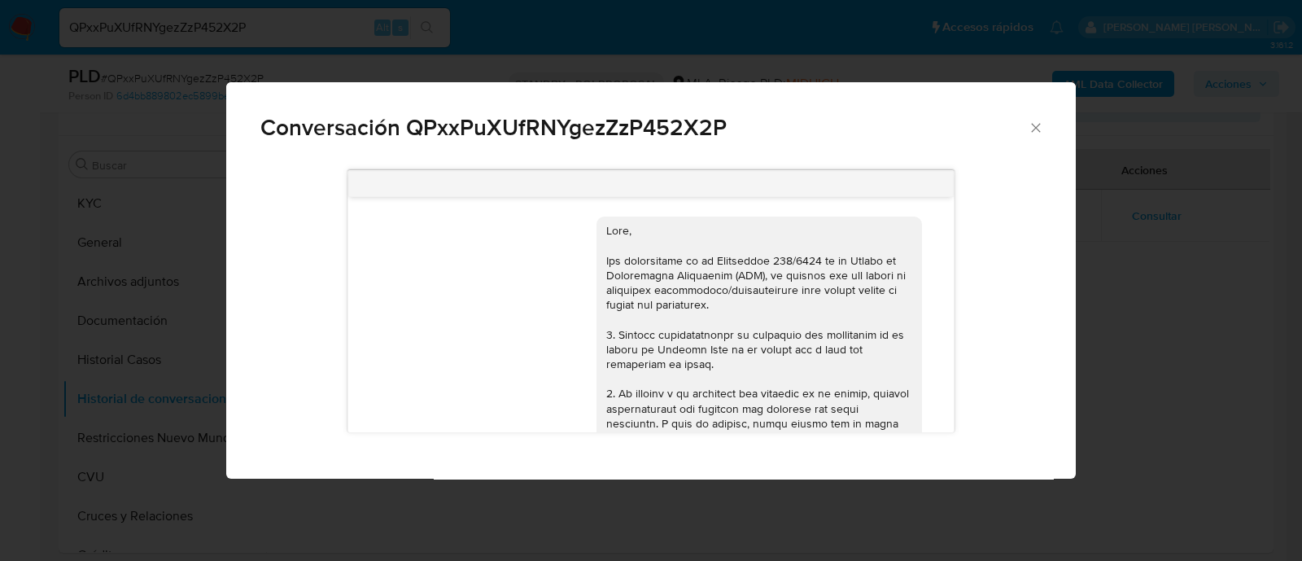
click at [1126, 282] on div "Conversación QPxxPuXUfRNYgezZzP452X2P 17/09/2025 14:34:43 Hola, Esperamos que t…" at bounding box center [651, 280] width 1302 height 561
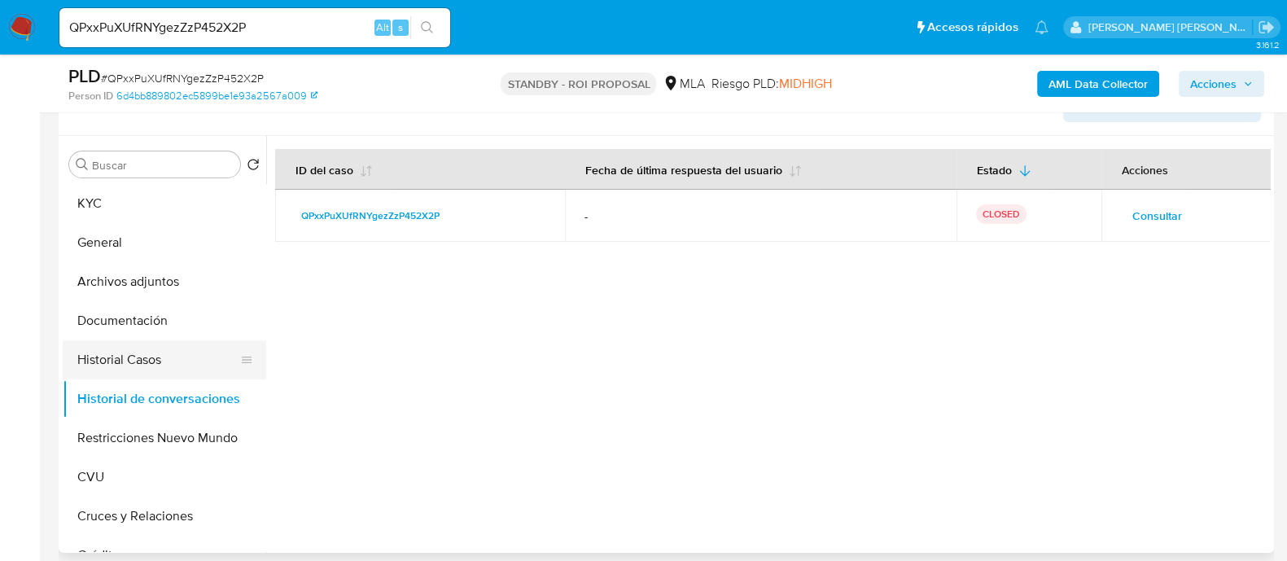
click at [122, 361] on button "Historial Casos" at bounding box center [158, 359] width 190 height 39
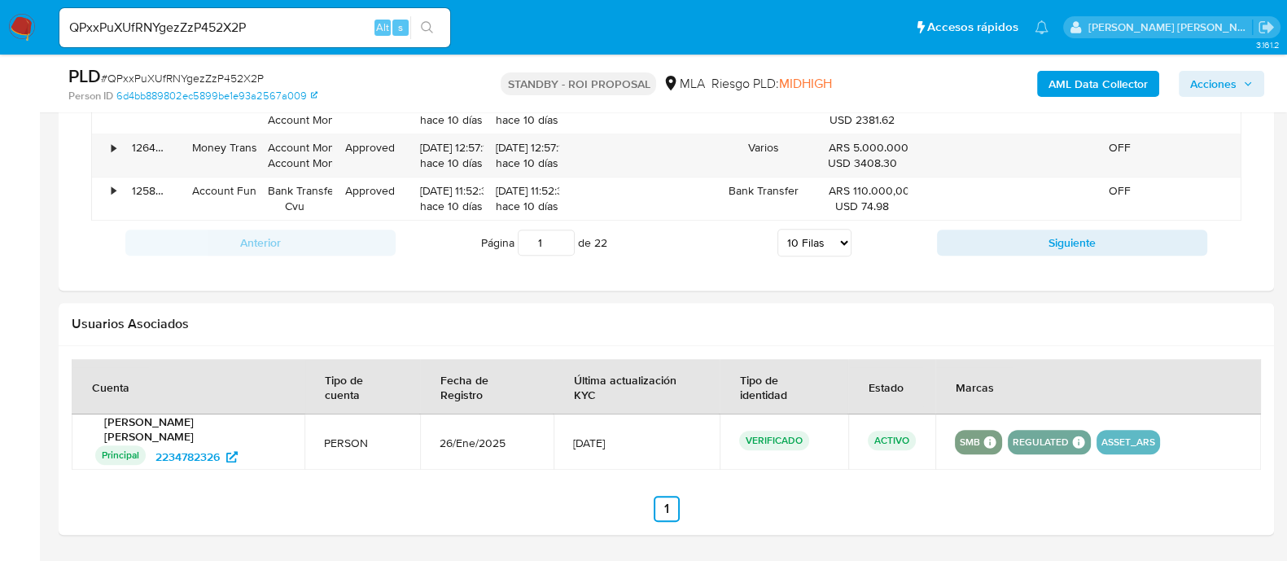
scroll to position [1963, 0]
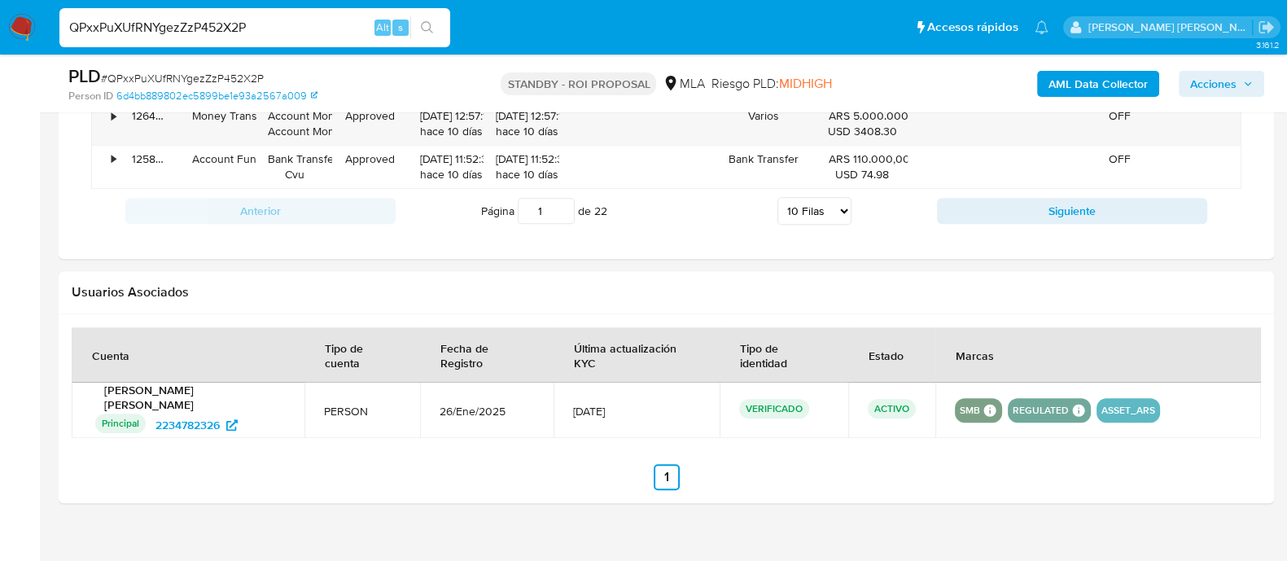
click at [312, 22] on input "QPxxPuXUfRNYgezZzP452X2P" at bounding box center [254, 27] width 391 height 21
paste input "woR3HZQoXWwtnN1mEgvxtYpA"
type input "woR3HZQoXWwtnN1mEgvxtYpA"
click at [434, 22] on button "search-icon" at bounding box center [426, 27] width 33 height 23
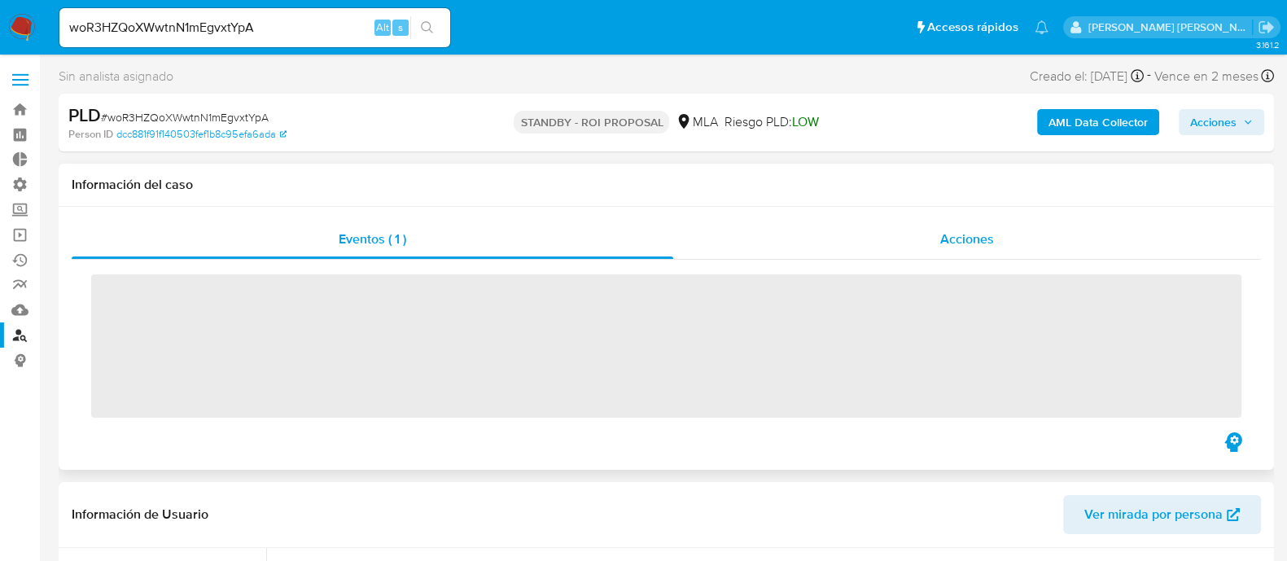
click at [981, 240] on span "Acciones" at bounding box center [967, 239] width 54 height 19
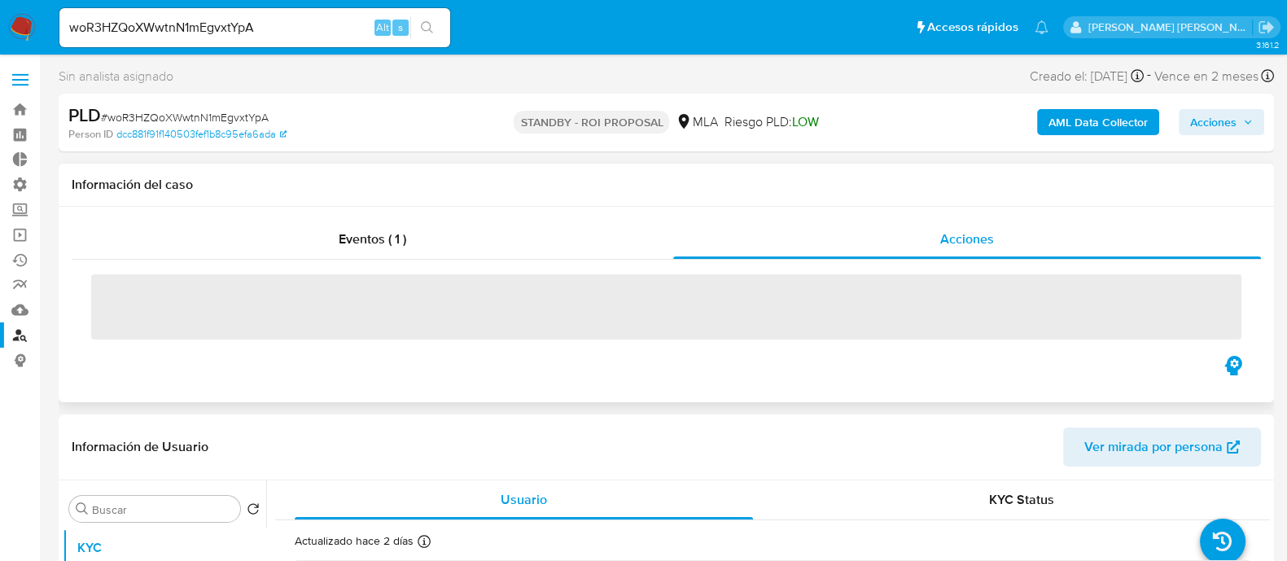
select select "10"
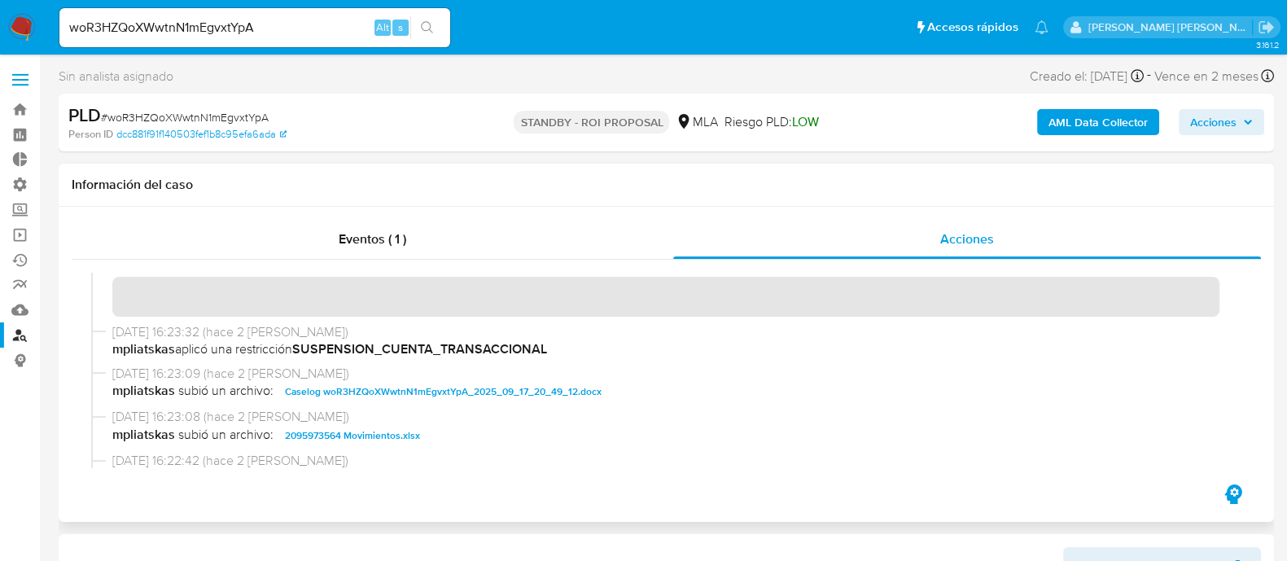
scroll to position [203, 0]
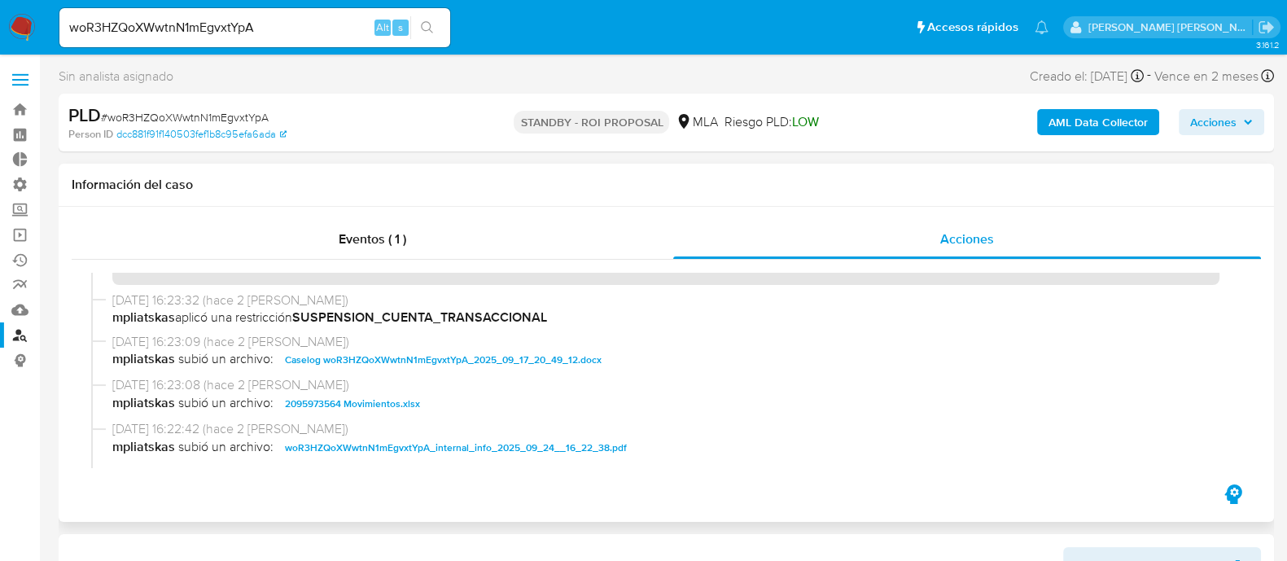
click at [396, 357] on span "Caselog woR3HZQoXWwtnN1mEgvxtYpA_2025_09_17_20_49_12.docx" at bounding box center [443, 360] width 317 height 20
click at [384, 414] on div "24/09/2025 16:23:08 (hace 2 días) mpliatskas subió un archivo: 2095973564 Movim…" at bounding box center [666, 398] width 1150 height 44
click at [389, 407] on span "2095973564 Movimientos.xlsx" at bounding box center [352, 404] width 135 height 20
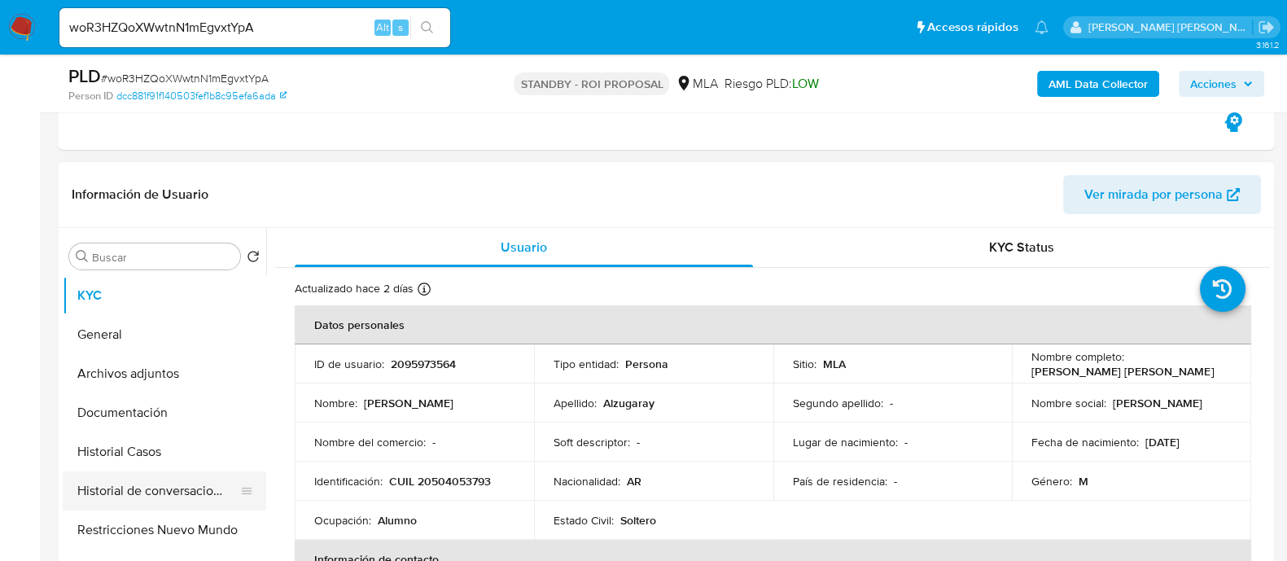
scroll to position [406, 0]
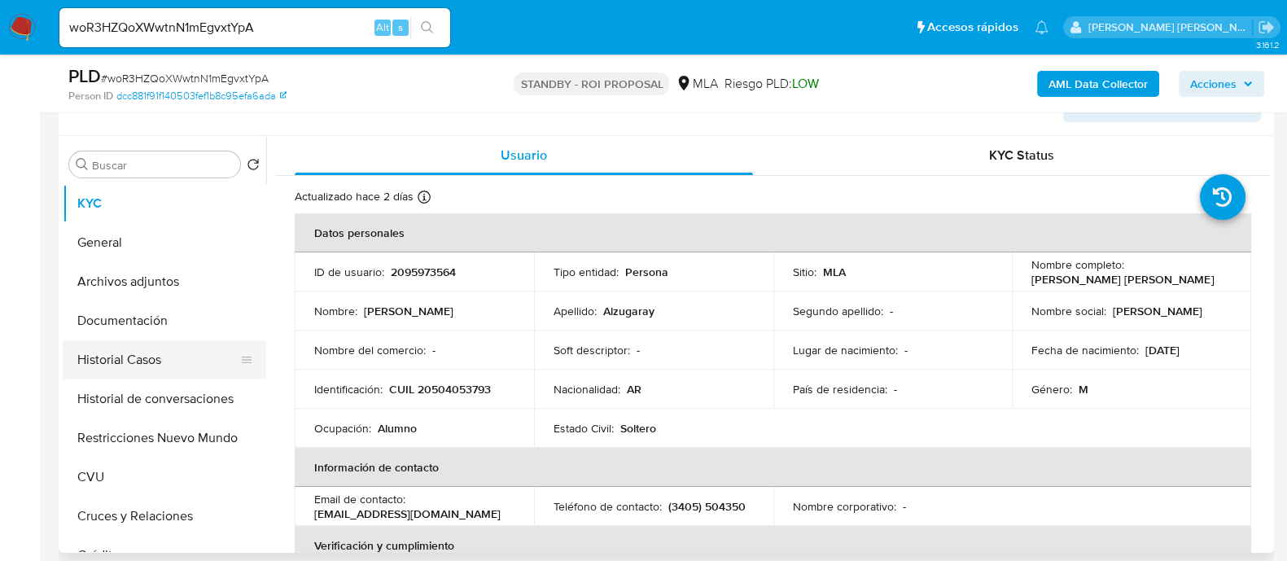
click at [160, 364] on button "Historial Casos" at bounding box center [158, 359] width 190 height 39
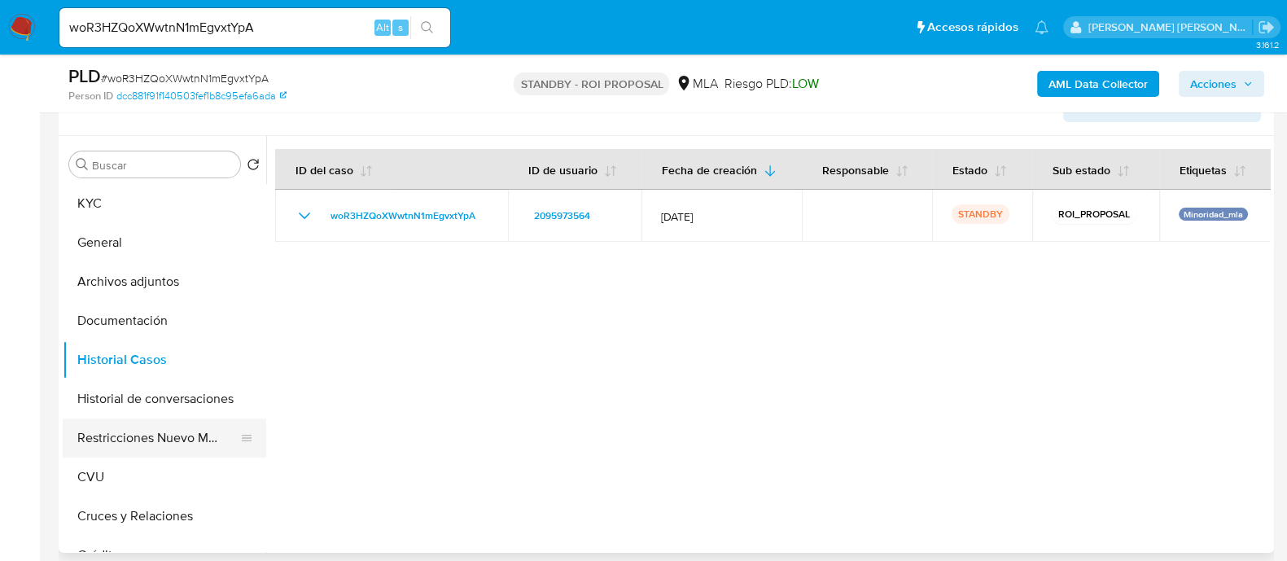
click at [166, 438] on button "Restricciones Nuevo Mundo" at bounding box center [158, 437] width 190 height 39
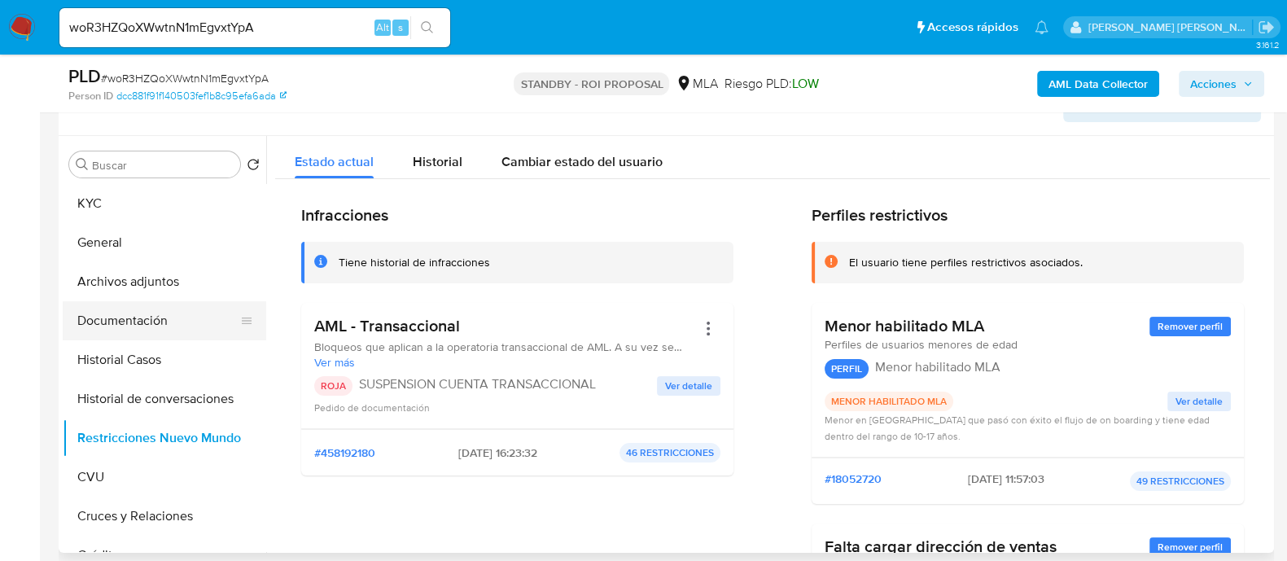
click at [175, 322] on button "Documentación" at bounding box center [158, 320] width 190 height 39
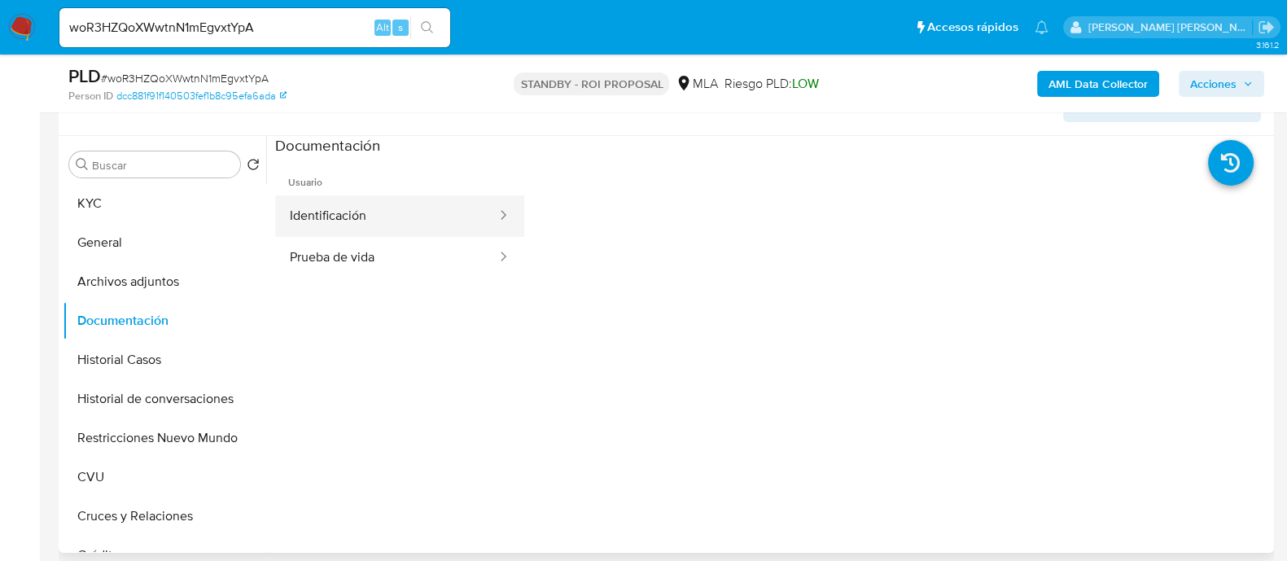
click at [355, 221] on button "Identificación" at bounding box center [386, 216] width 223 height 42
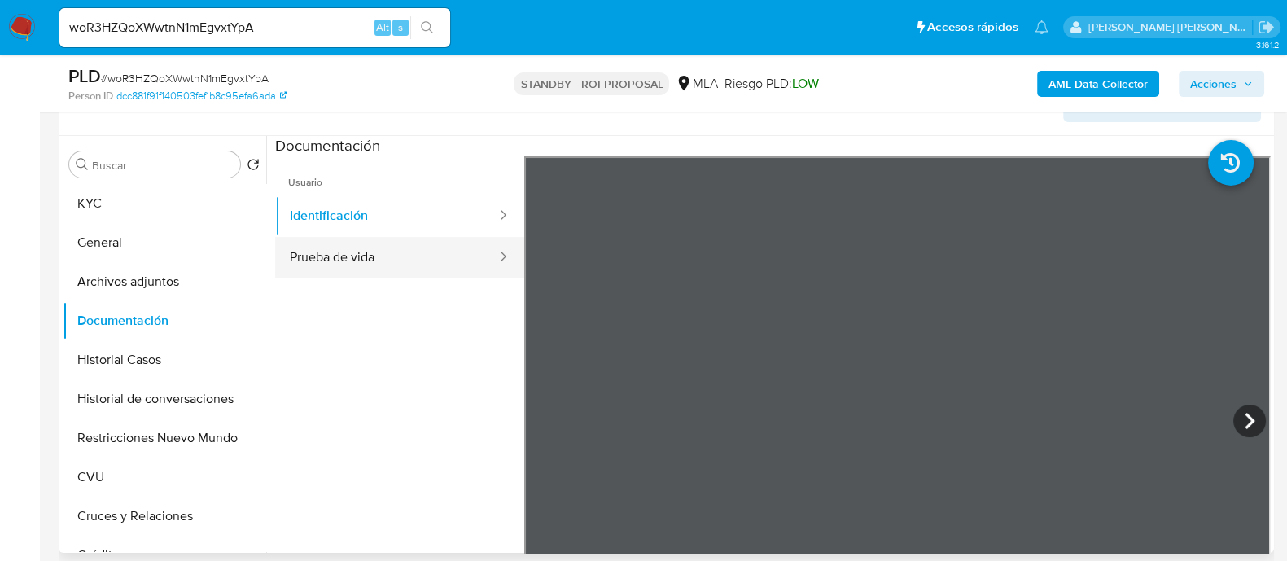
drag, startPoint x: 355, startPoint y: 255, endPoint x: 378, endPoint y: 255, distance: 23.6
click at [355, 255] on button "Prueba de vida" at bounding box center [386, 258] width 223 height 42
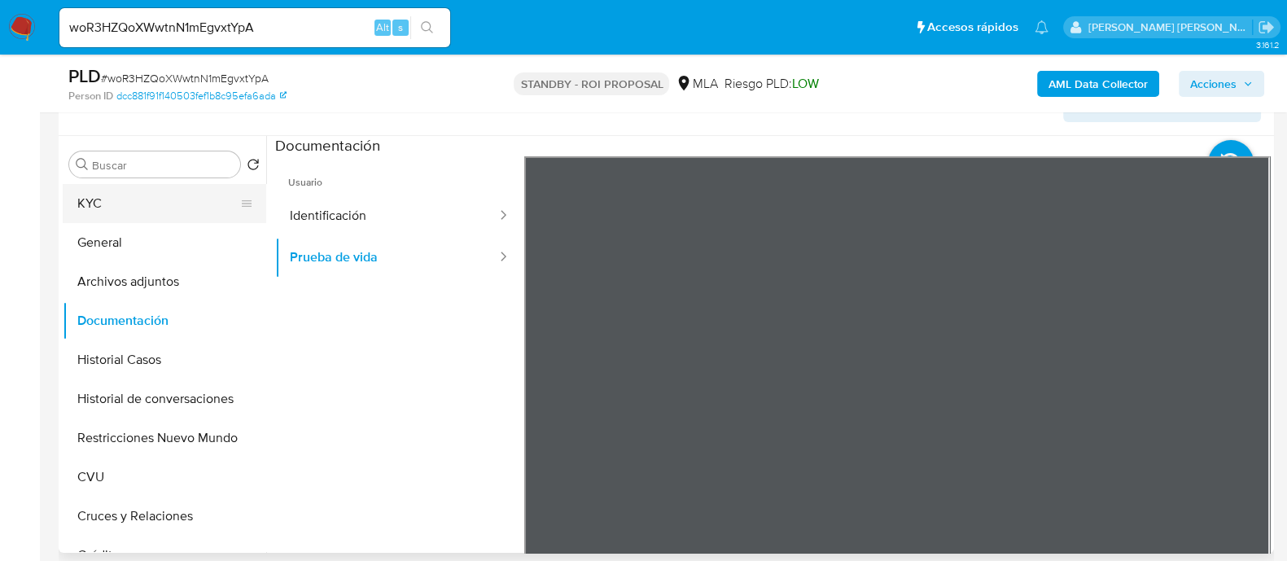
click at [160, 205] on button "KYC" at bounding box center [158, 203] width 190 height 39
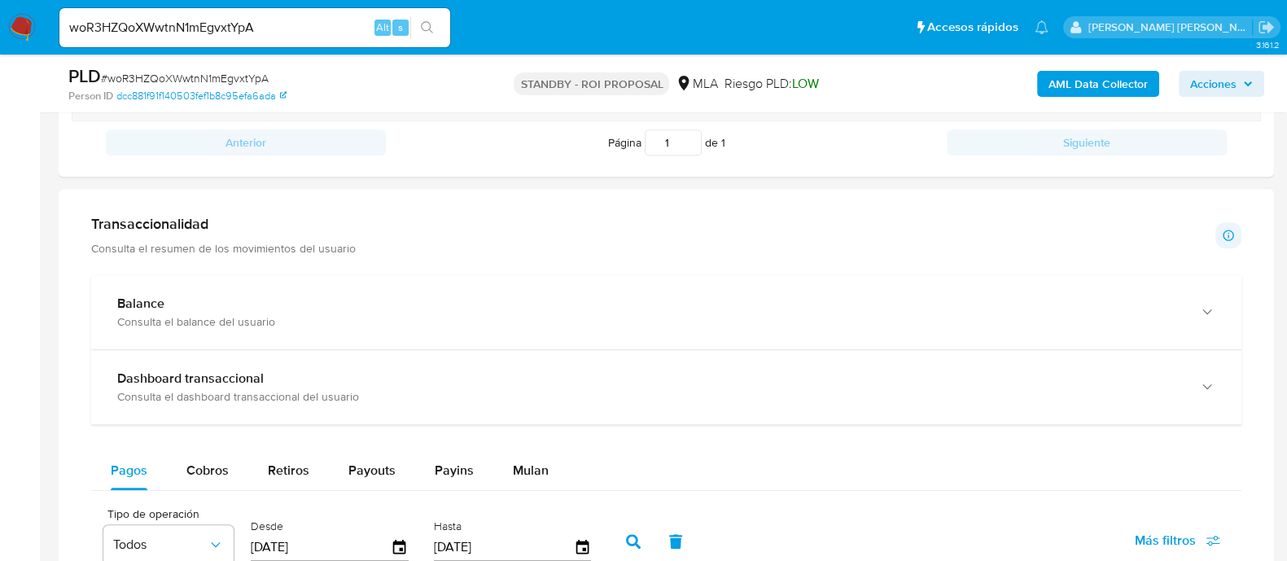
scroll to position [1423, 0]
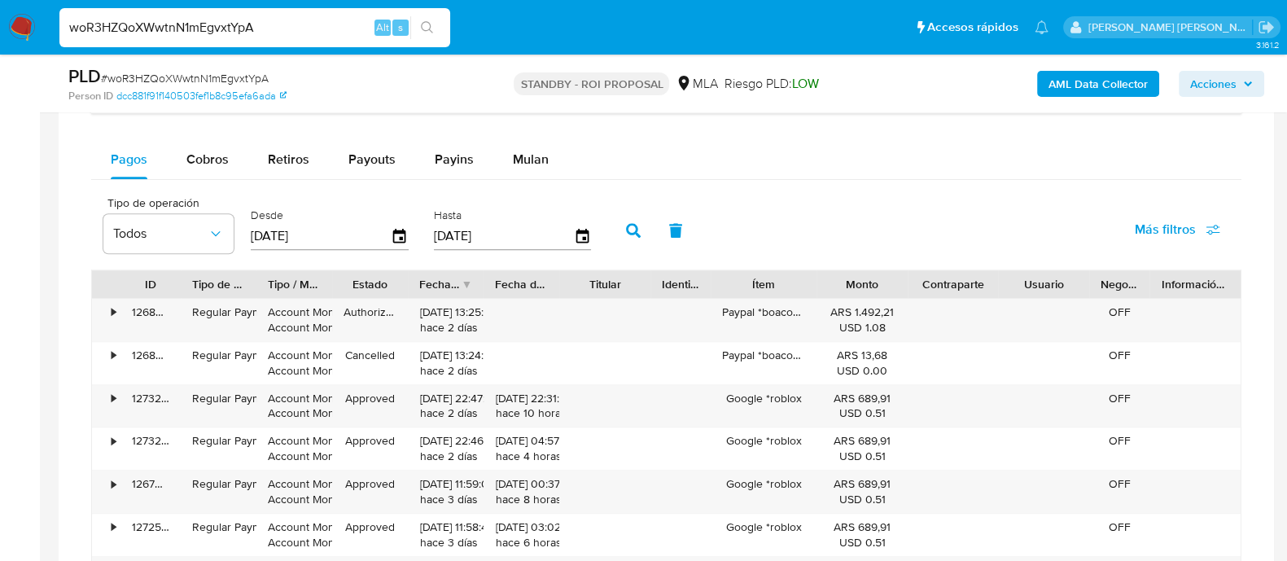
click at [269, 24] on input "woR3HZQoXWwtnN1mEgvxtYpA" at bounding box center [254, 27] width 391 height 21
paste input "pIrWNouNO1o58B673tx4AJLb"
type input "pIrWNouNO1o58B673tx4AJLb"
click at [431, 24] on icon "search-icon" at bounding box center [427, 27] width 13 height 13
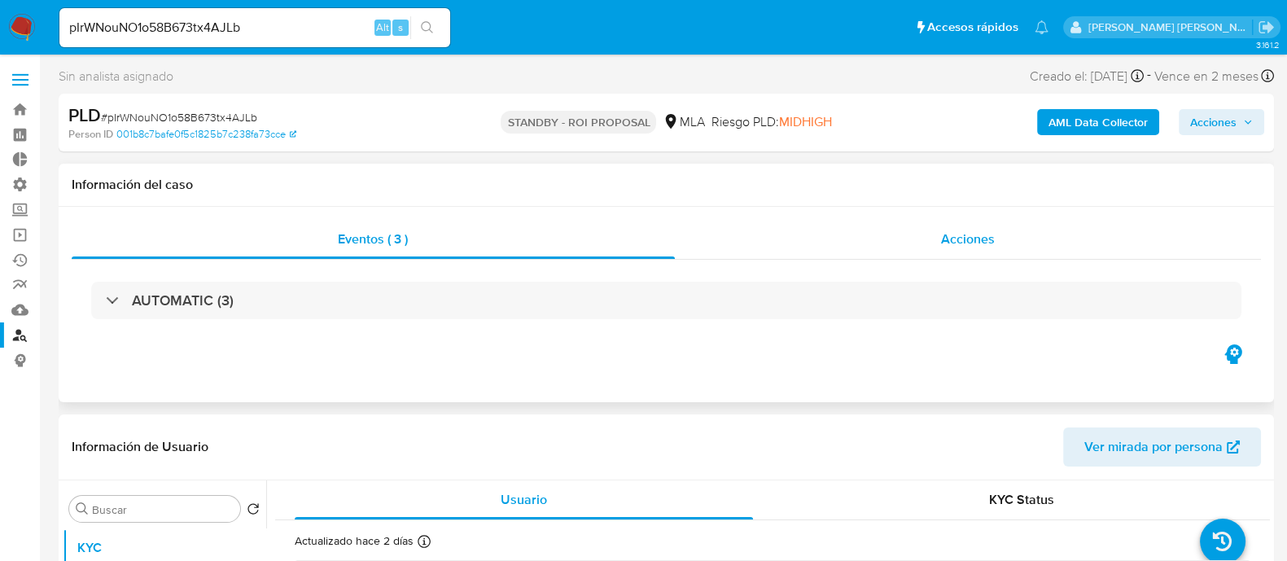
click at [916, 247] on div "Acciones" at bounding box center [968, 239] width 587 height 39
select select "10"
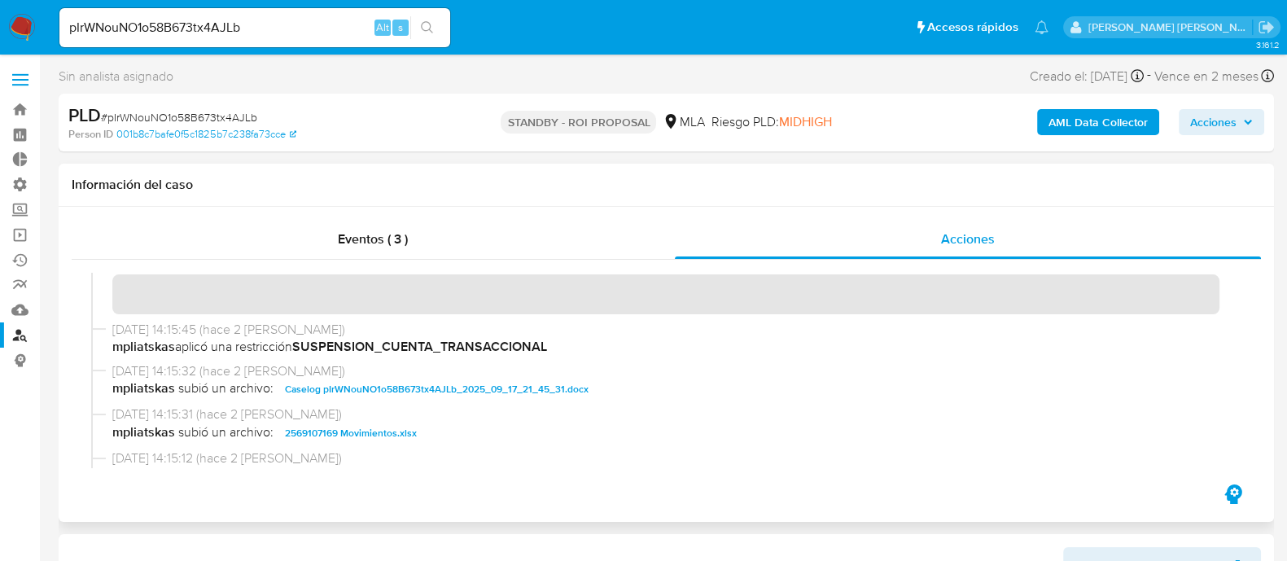
scroll to position [203, 0]
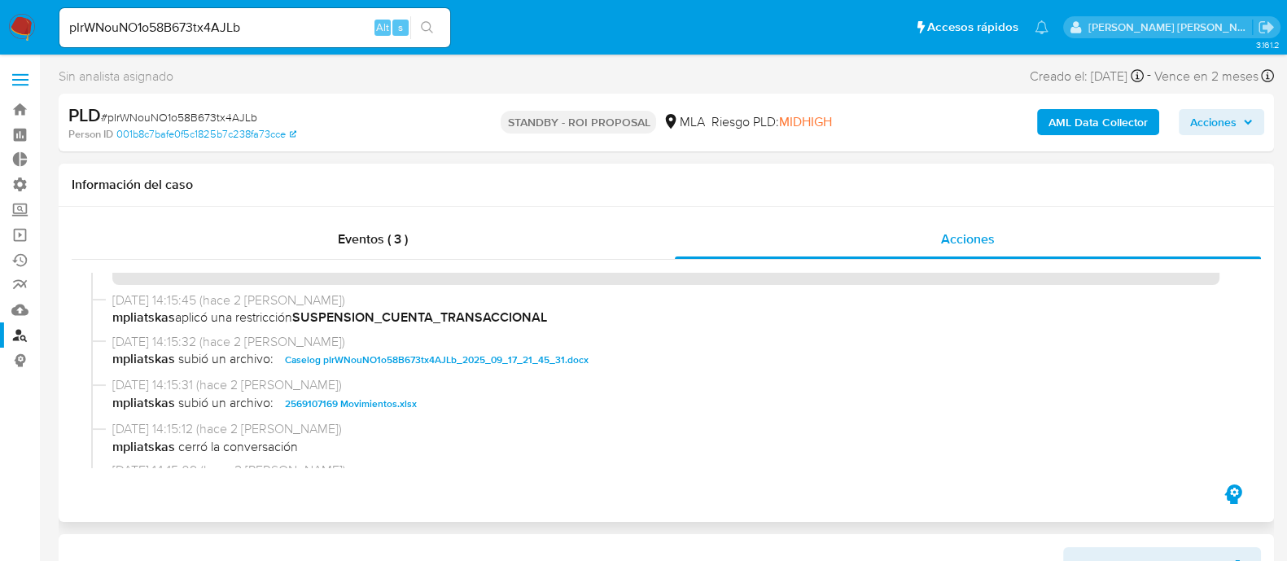
click at [442, 360] on span "Caselog pIrWNouNO1o58B673tx4AJLb_2025_09_17_21_45_31.docx" at bounding box center [437, 360] width 304 height 20
click at [399, 399] on span "2569107169 Movimientos.xlsx" at bounding box center [351, 404] width 132 height 20
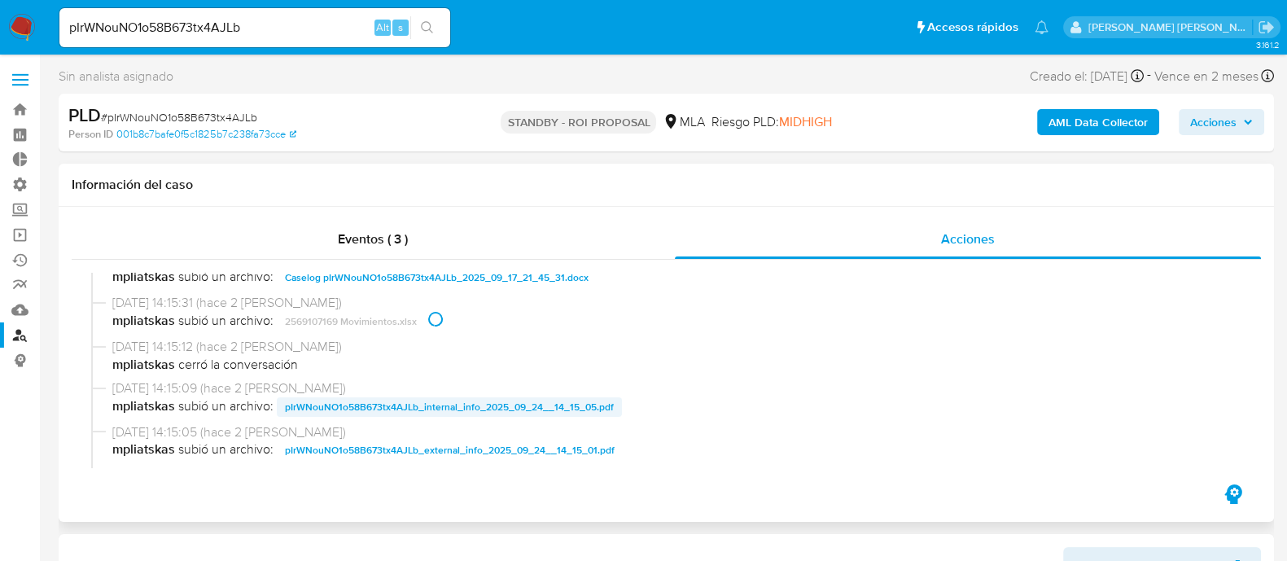
scroll to position [406, 0]
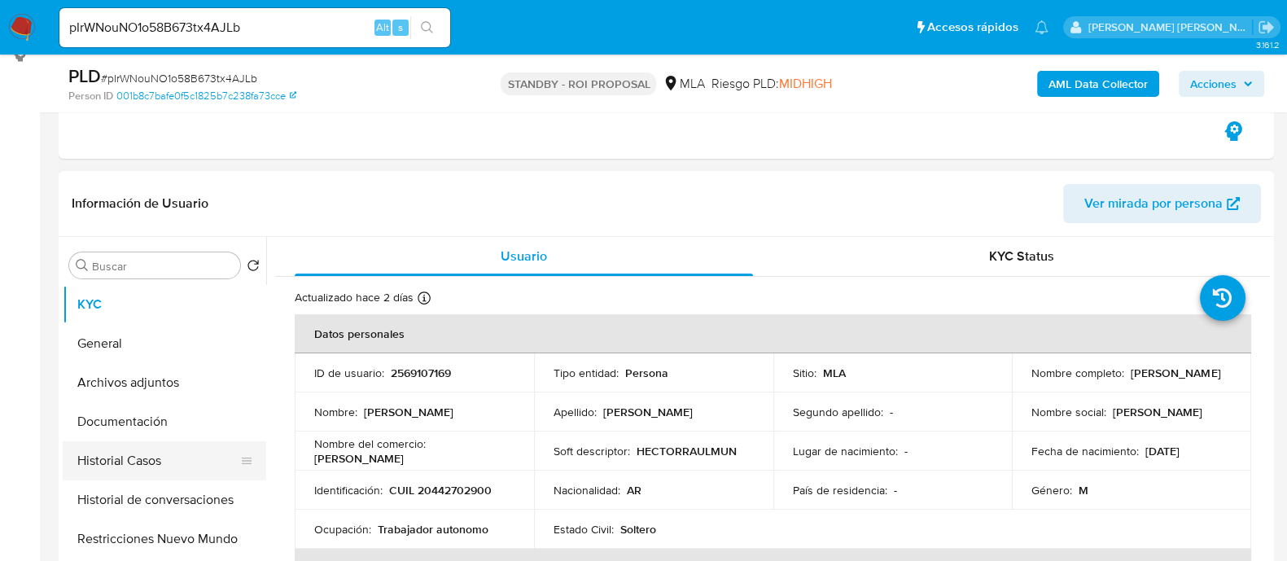
click at [118, 456] on button "Historial Casos" at bounding box center [158, 460] width 190 height 39
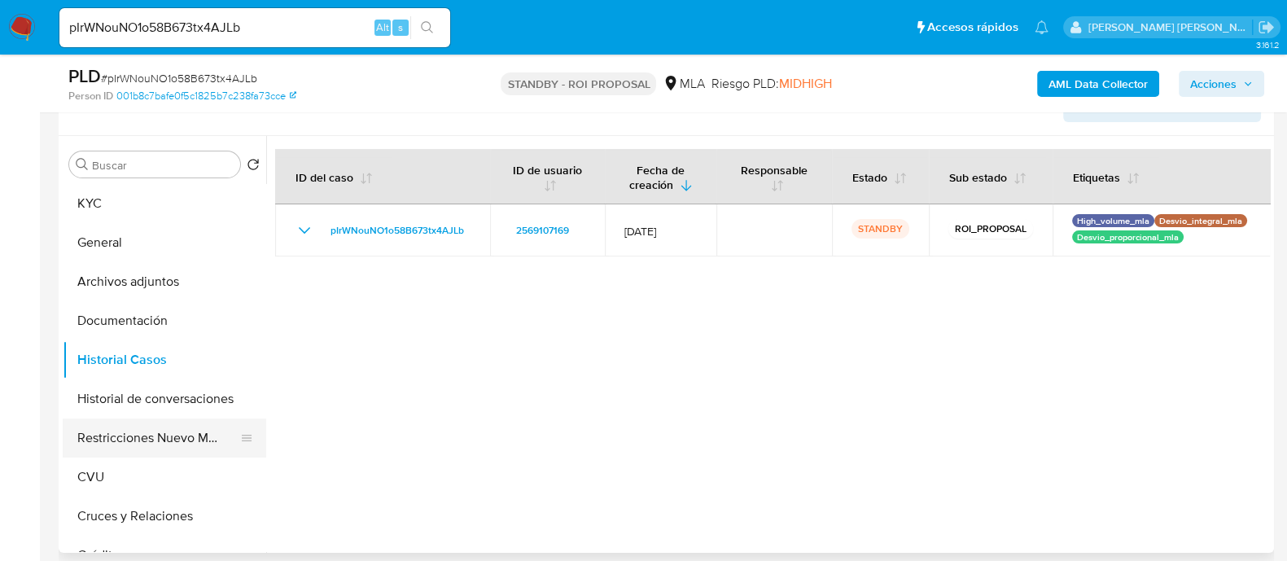
click at [150, 431] on button "Restricciones Nuevo Mundo" at bounding box center [158, 437] width 190 height 39
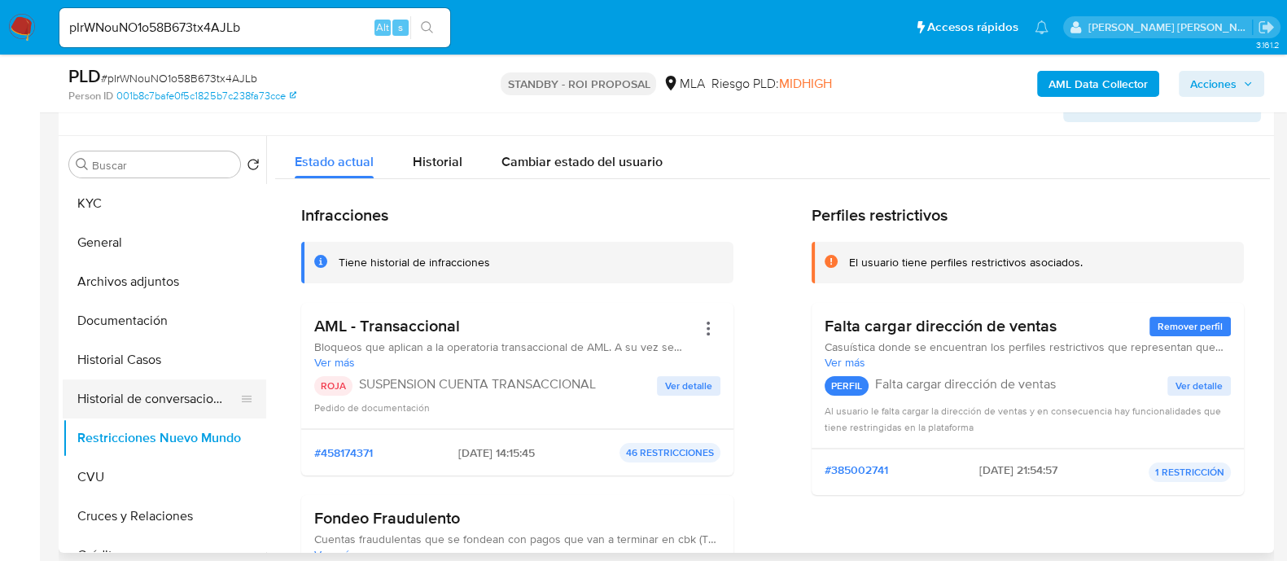
click at [204, 390] on button "Historial de conversaciones" at bounding box center [158, 398] width 190 height 39
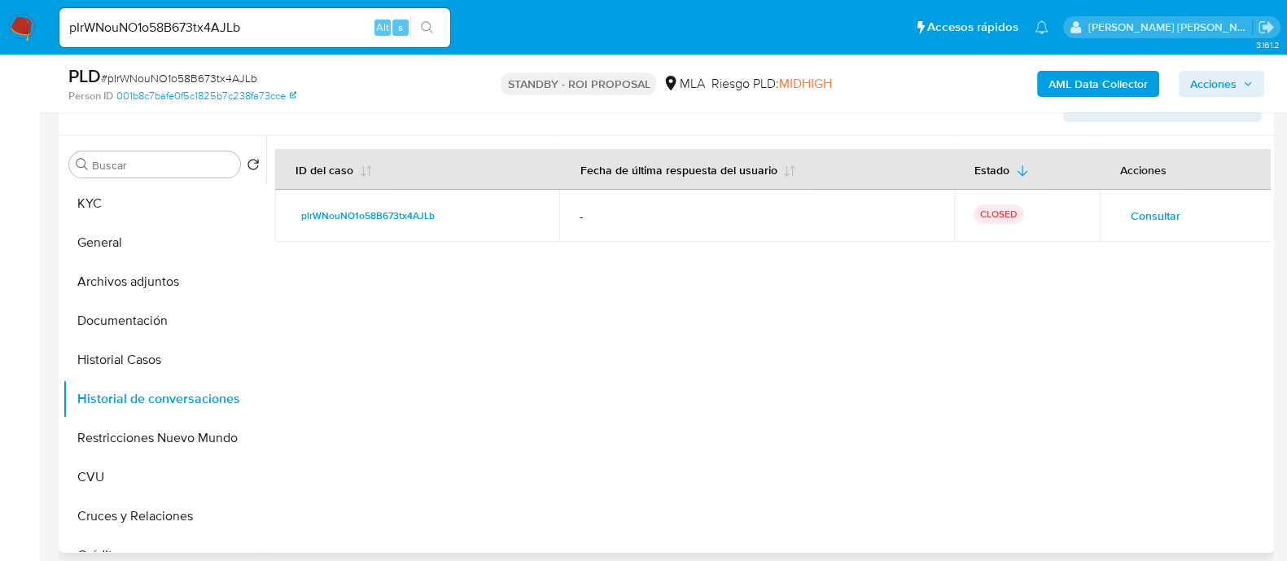
click at [1130, 221] on span "Consultar" at bounding box center [1155, 215] width 50 height 23
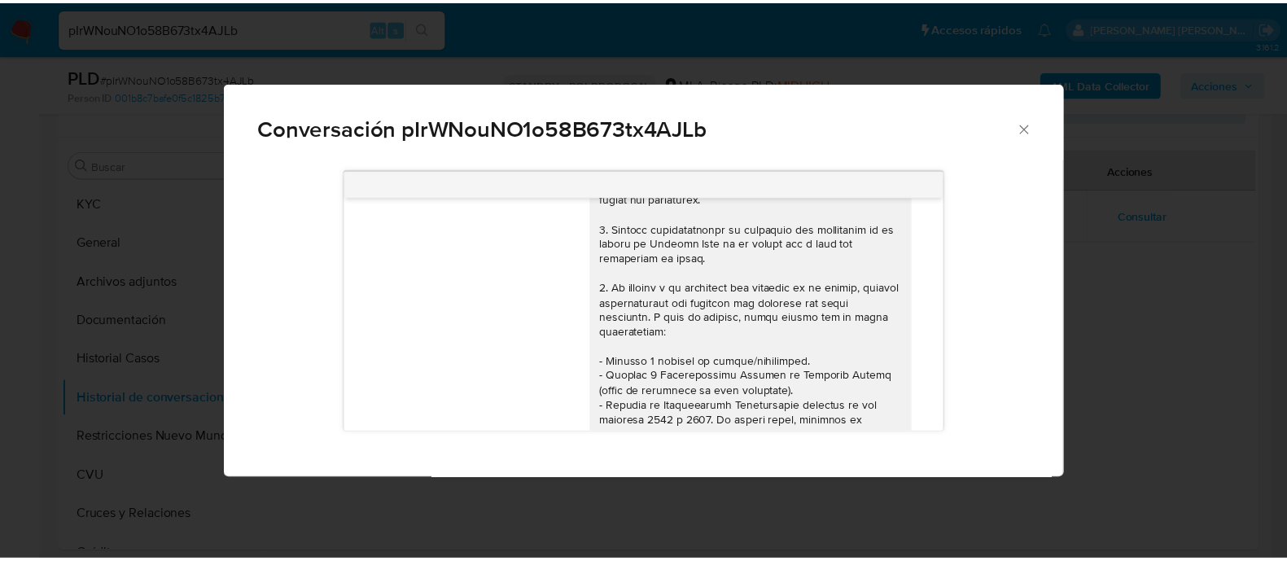
scroll to position [28, 0]
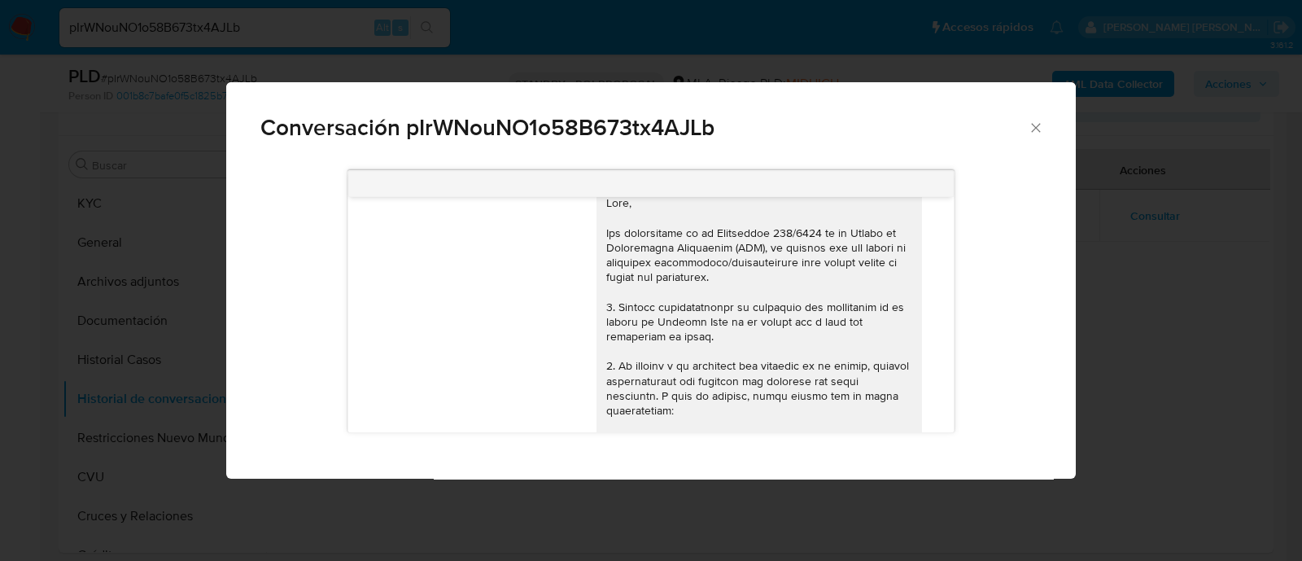
click at [1169, 311] on div "Conversación pIrWNouNO1o58B673tx4AJLb 17/09/2025 14:36:20 Hola, Esperamos que t…" at bounding box center [651, 280] width 1302 height 561
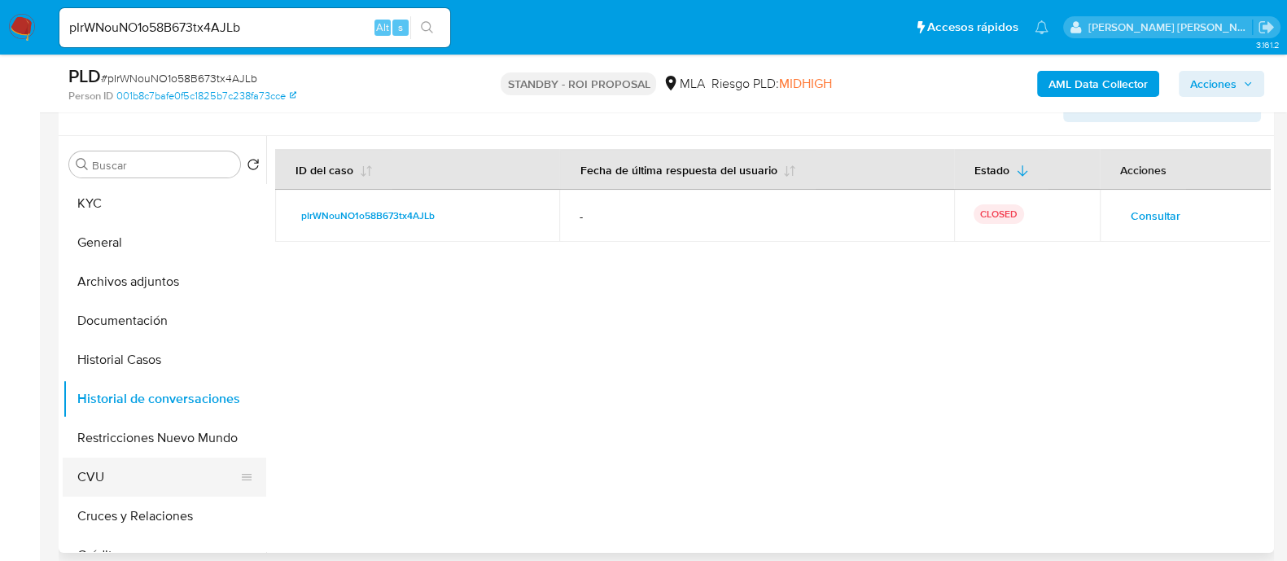
click at [133, 483] on button "CVU" at bounding box center [158, 476] width 190 height 39
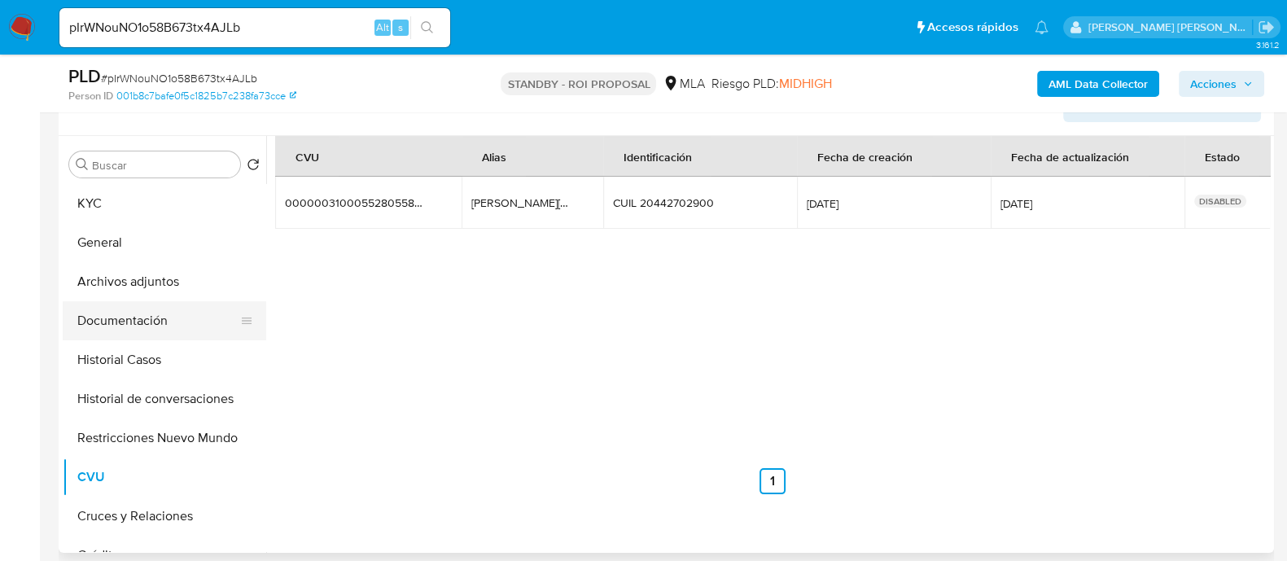
click at [184, 310] on button "Documentación" at bounding box center [158, 320] width 190 height 39
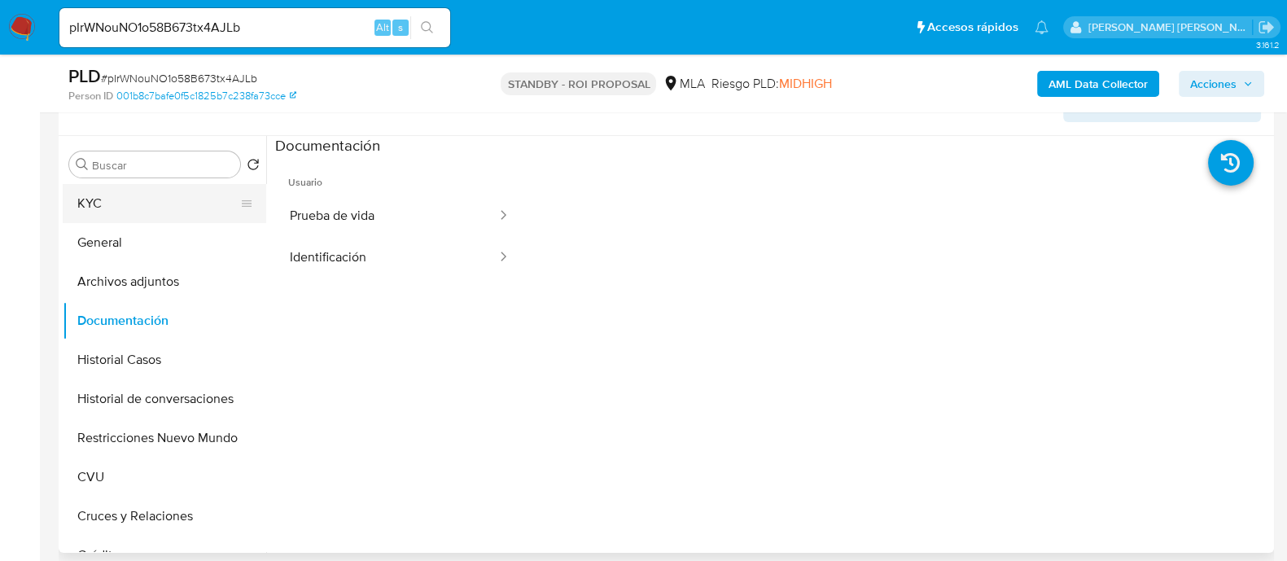
click at [172, 205] on button "KYC" at bounding box center [158, 203] width 190 height 39
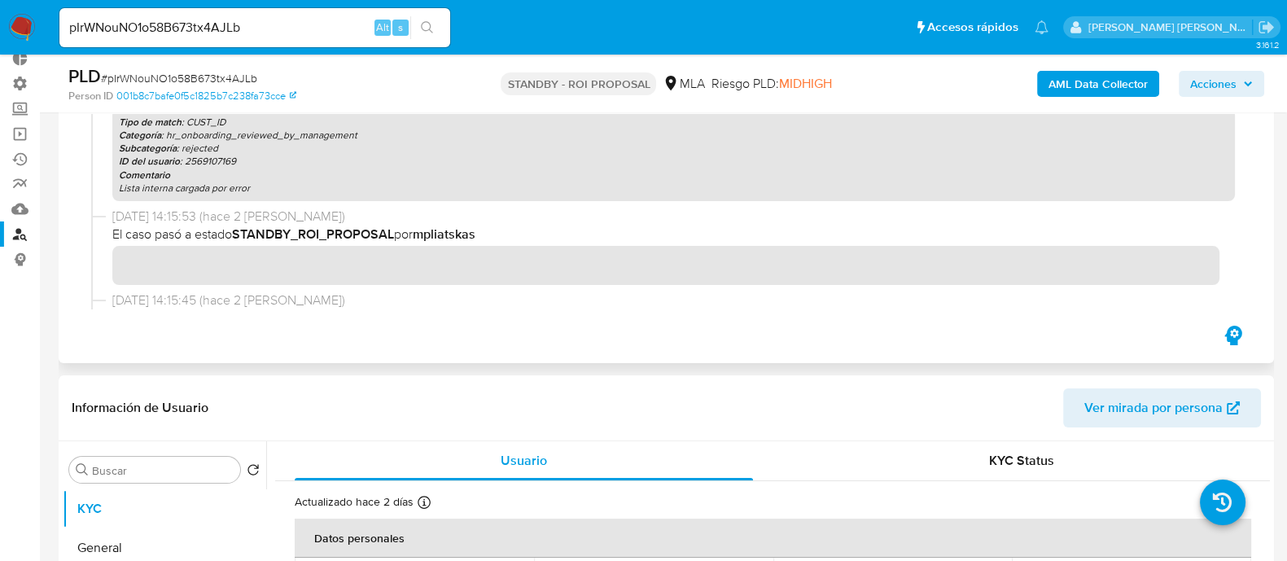
scroll to position [0, 0]
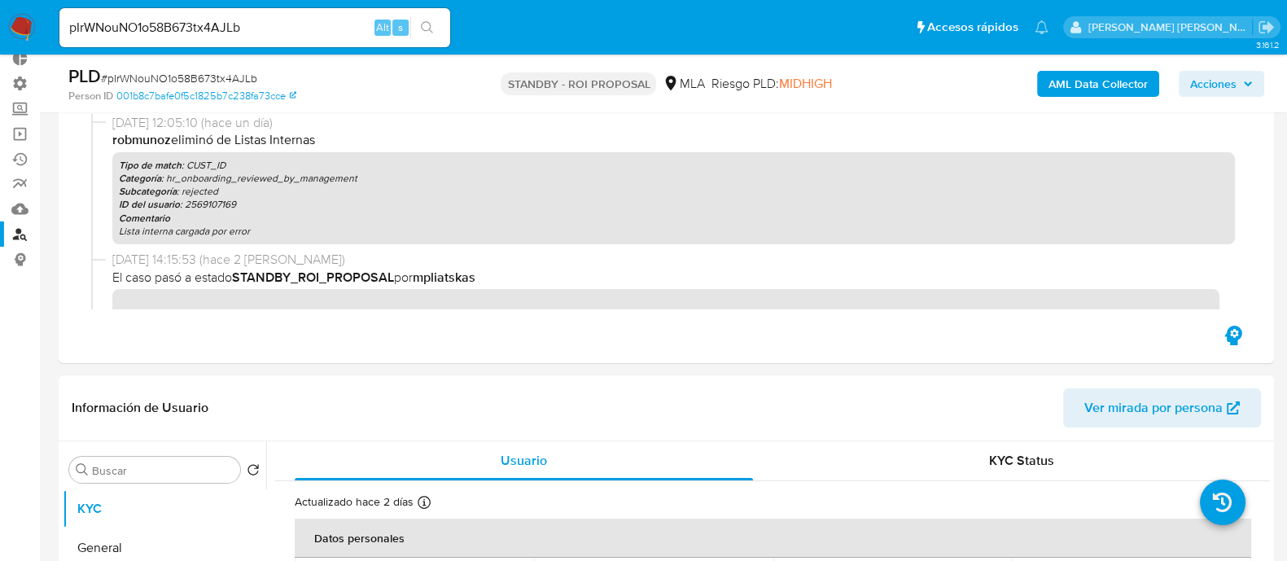
click at [316, 20] on input "pIrWNouNO1o58B673tx4AJLb" at bounding box center [254, 27] width 391 height 21
paste input "Xing Lin"
click at [441, 31] on button "search-icon" at bounding box center [426, 27] width 33 height 23
drag, startPoint x: 283, startPoint y: 31, endPoint x: 0, endPoint y: 28, distance: 283.2
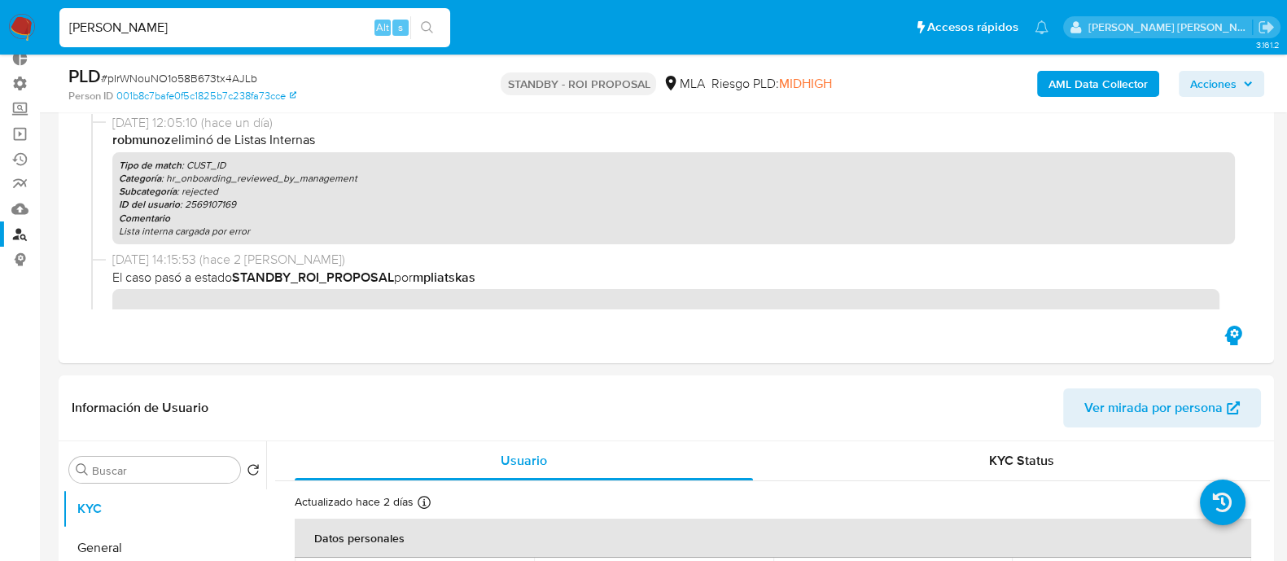
click at [0, 28] on nav "Pausado Ver notificaciones Xing Lin Alt s Accesos rápidos Presiona las siguient…" at bounding box center [643, 27] width 1287 height 55
paste input "yFZdo2Uk95CXZ4OVKb5d9ZAu"
type input "yFZdo2Uk95CXZ4OVKb5d9ZAu"
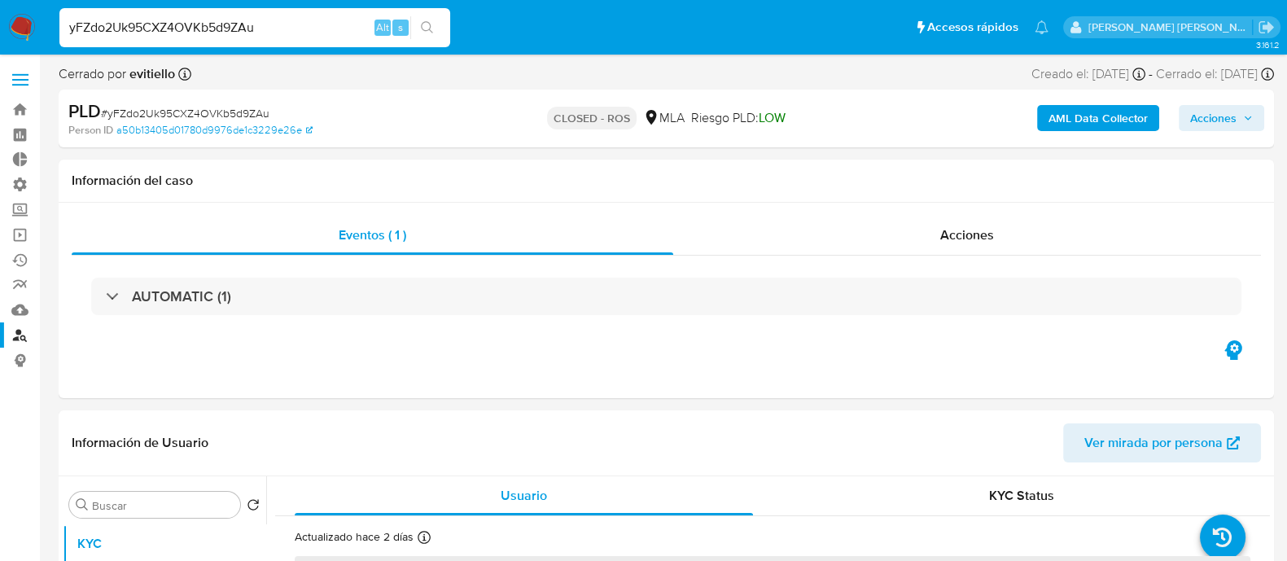
select select "10"
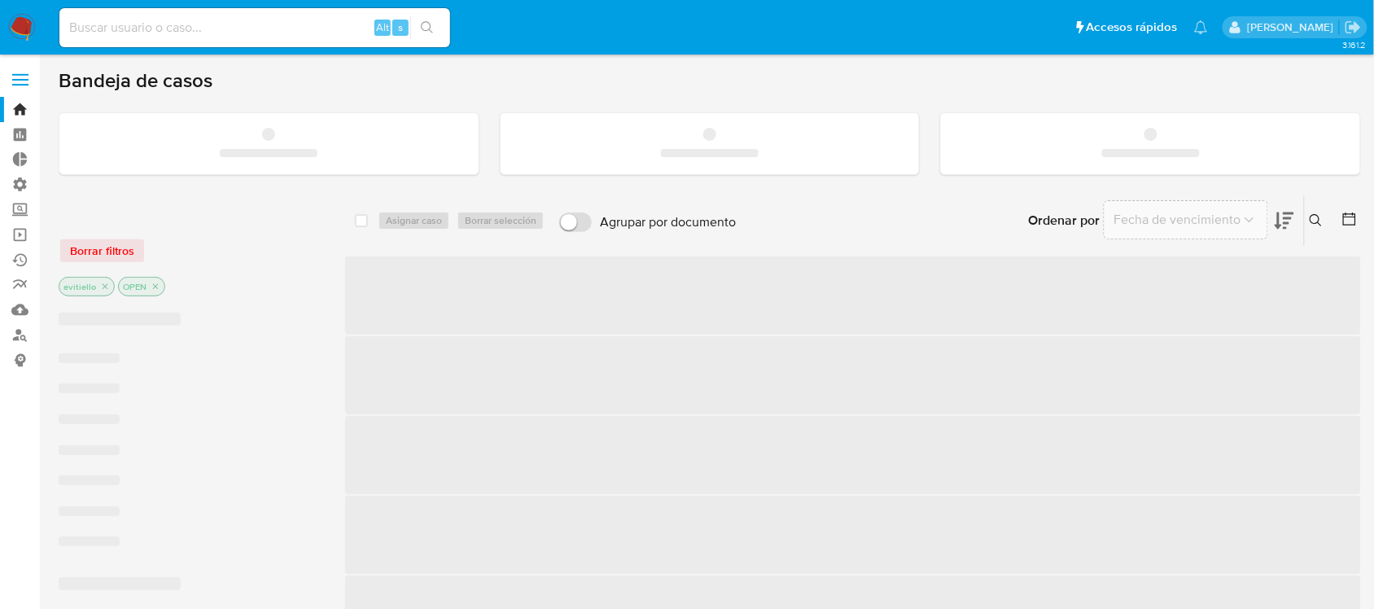
click at [271, 20] on input at bounding box center [254, 27] width 391 height 21
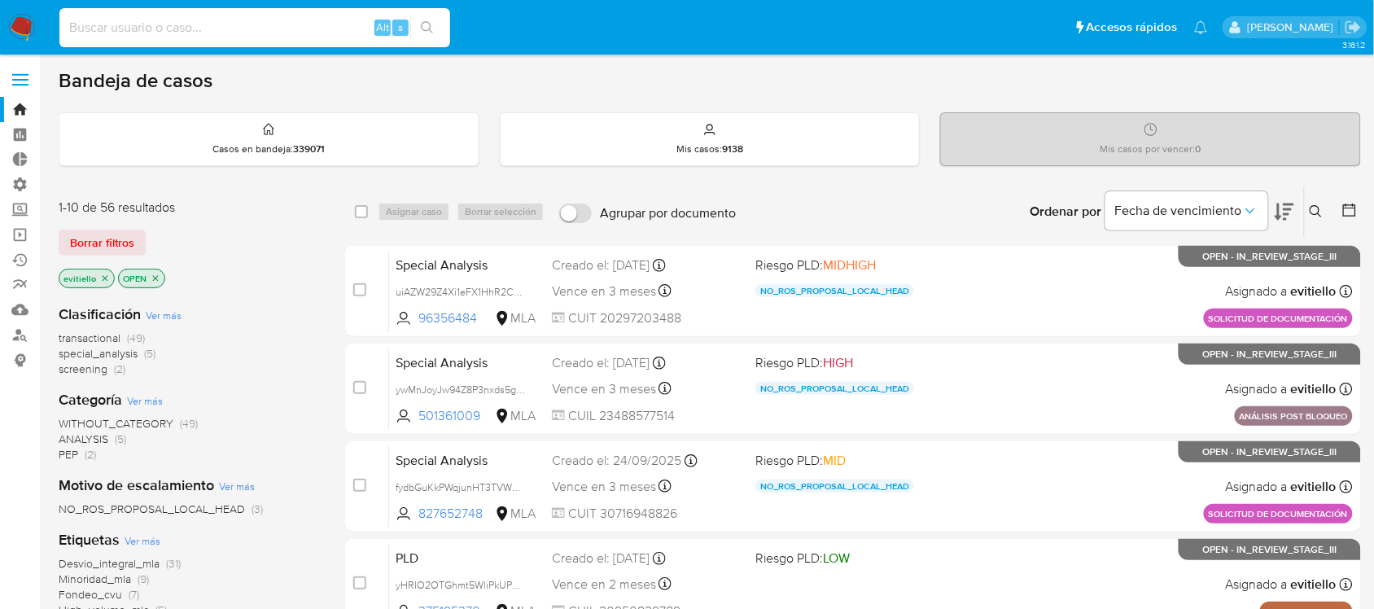
paste input "190168245"
type input "190168245"
click at [419, 23] on button "search-icon" at bounding box center [426, 27] width 33 height 23
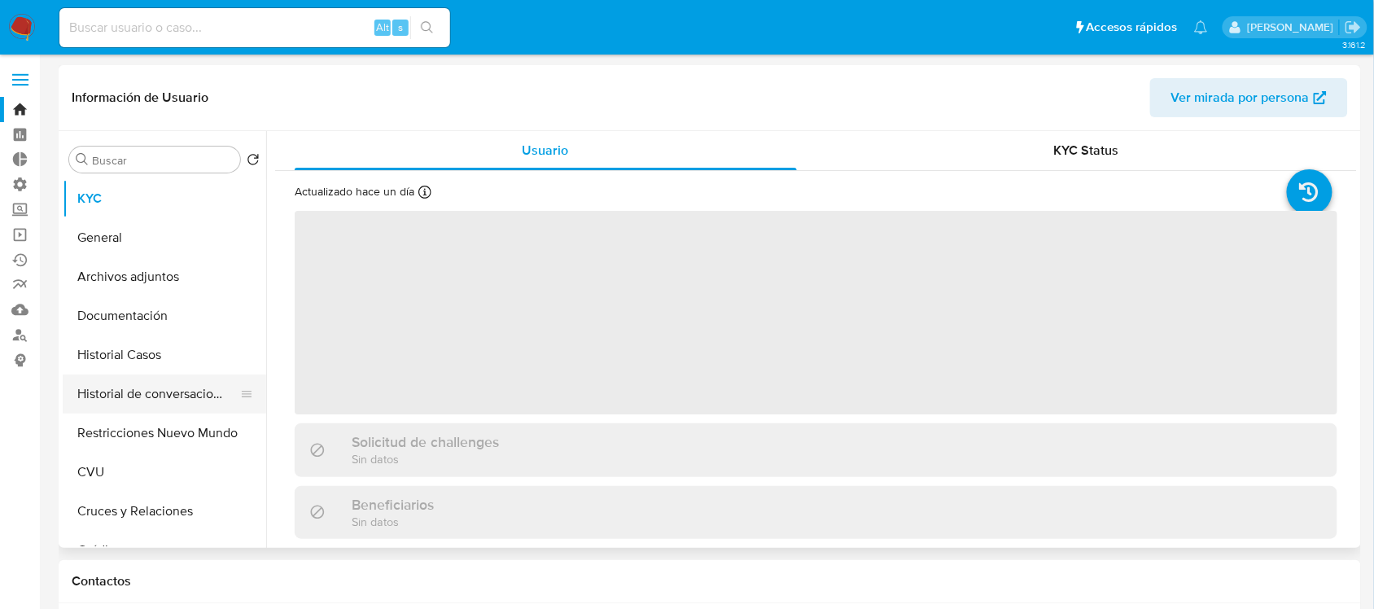
click at [169, 404] on button "Historial de conversaciones" at bounding box center [158, 393] width 190 height 39
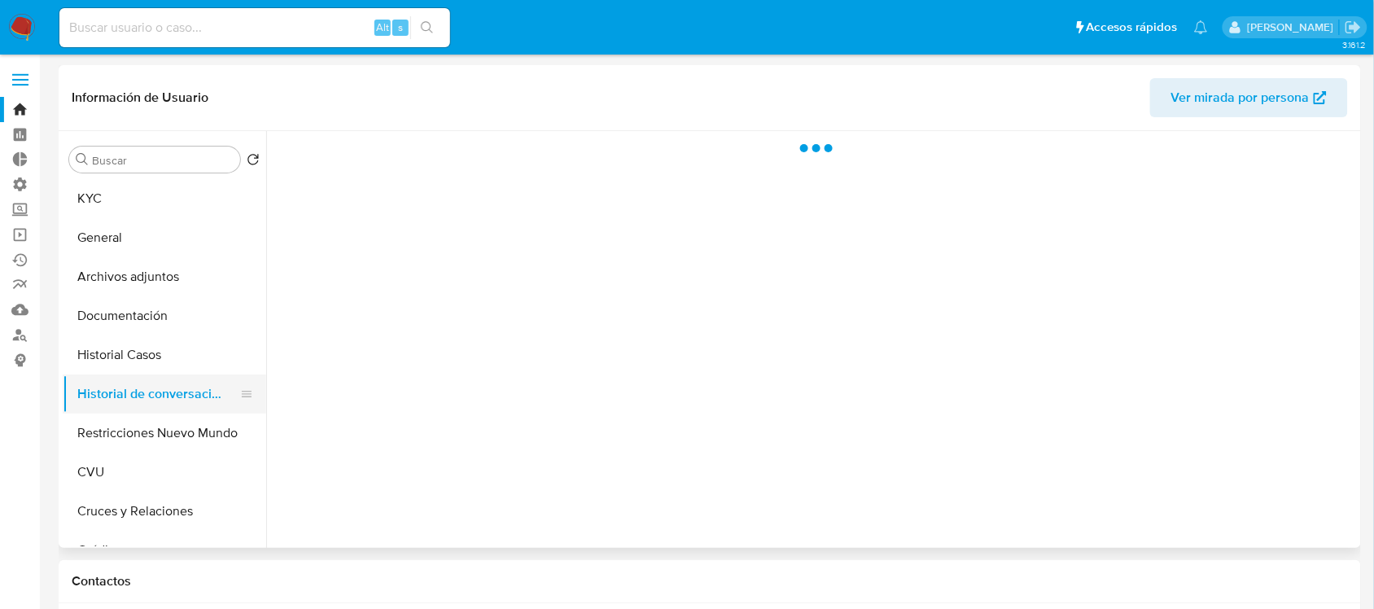
select select "10"
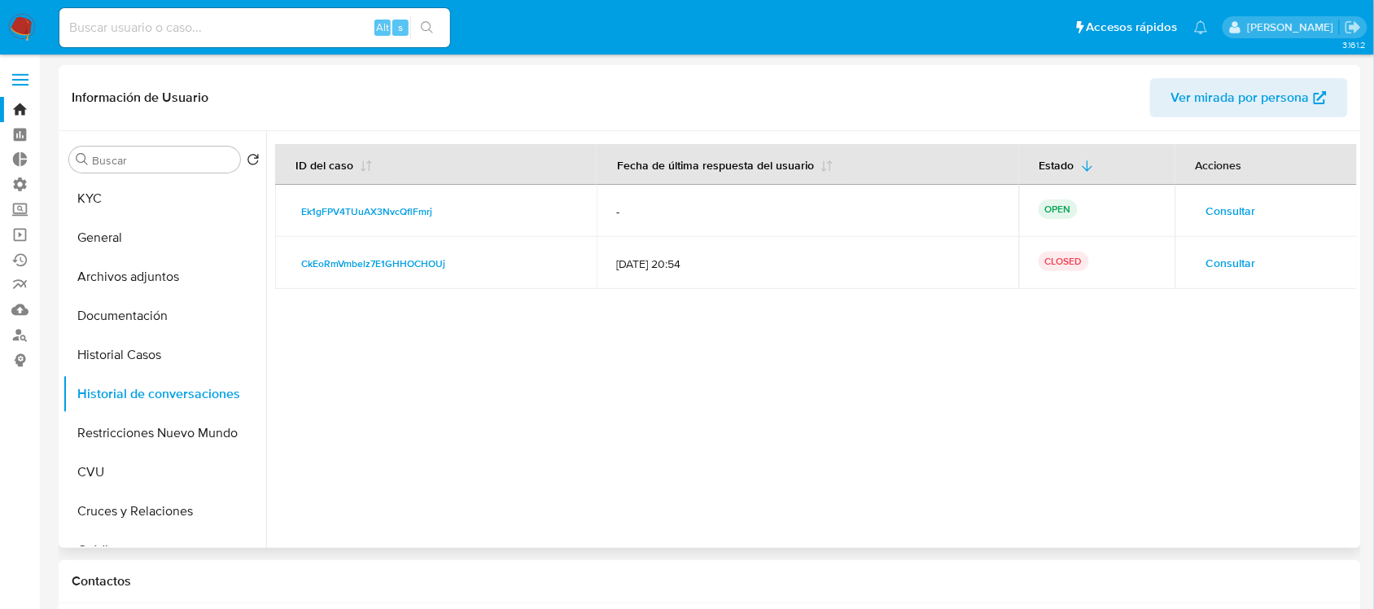
click at [1226, 206] on span "Consultar" at bounding box center [1231, 210] width 50 height 23
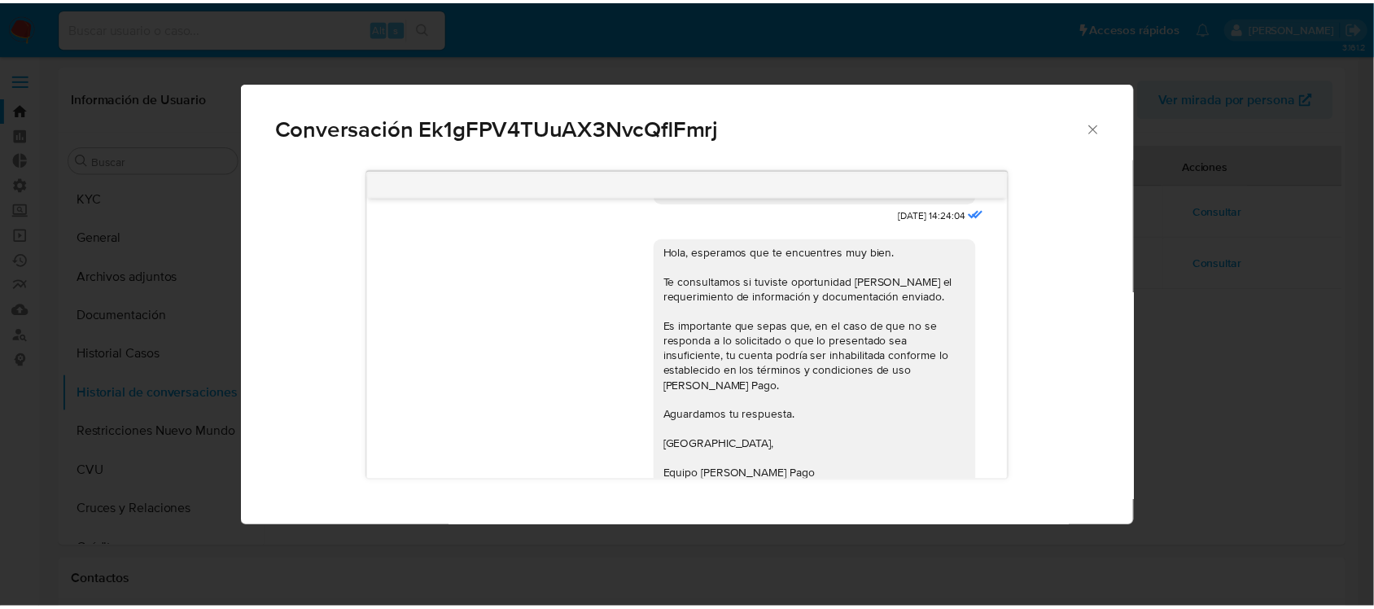
scroll to position [95, 0]
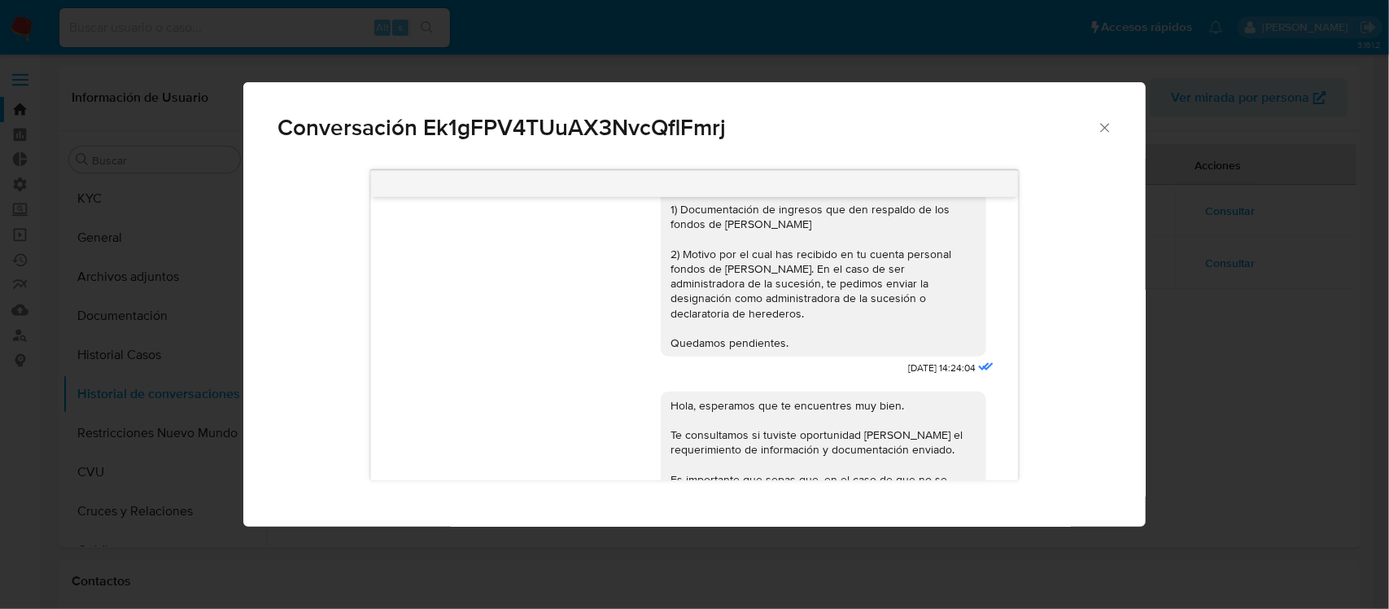
click at [65, 46] on div "Conversación Ek1gFPV4TUuAX3NvcQflFmrj Buenos días, En función de las operacione…" at bounding box center [694, 304] width 1389 height 609
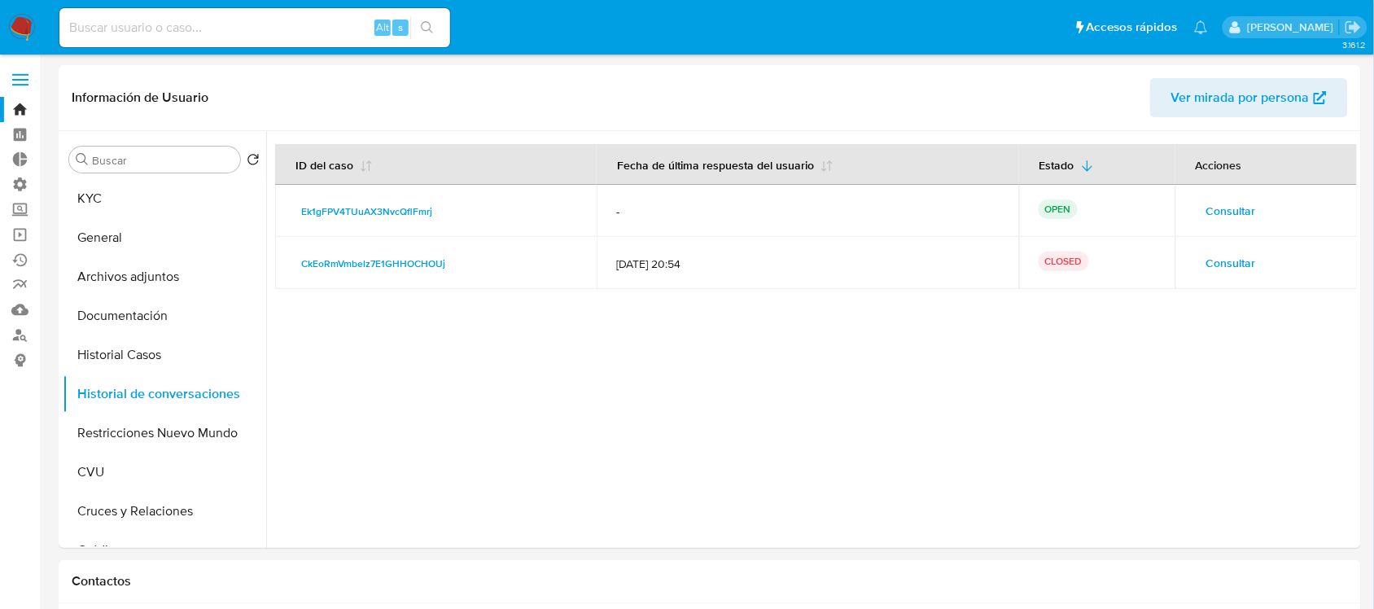
click at [28, 24] on img at bounding box center [22, 28] width 28 height 28
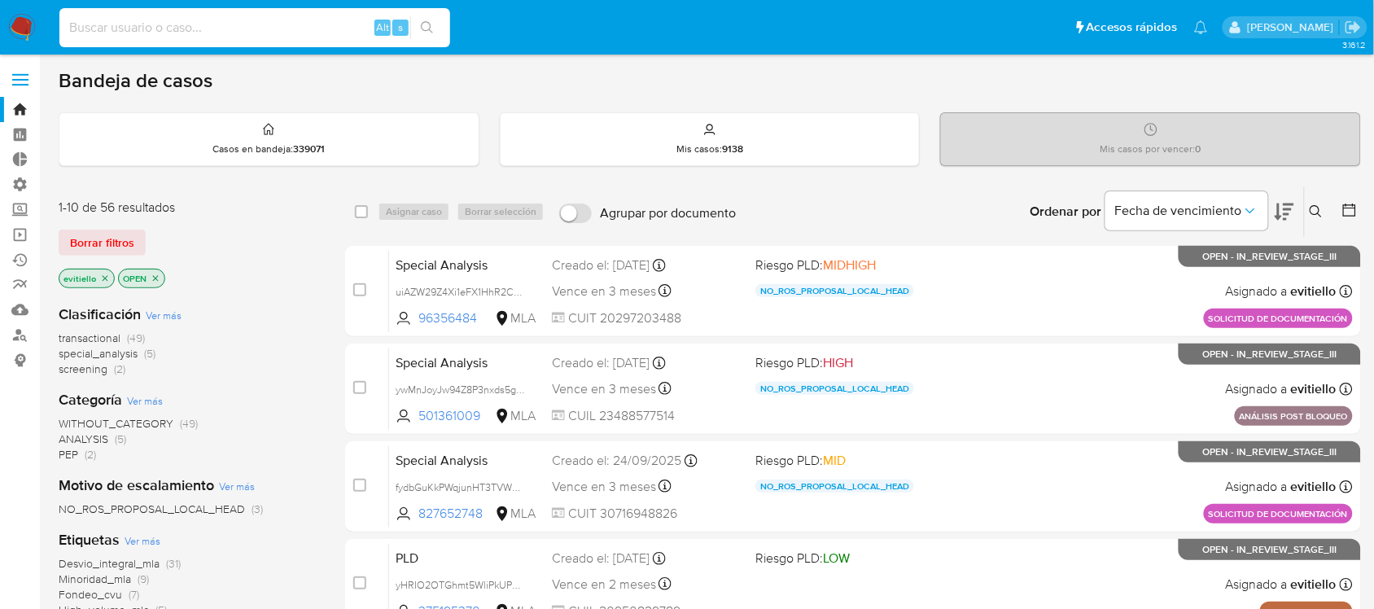
click at [214, 31] on input at bounding box center [254, 27] width 391 height 21
paste input "190168245"
type input "190168245"
click at [431, 30] on icon "search-icon" at bounding box center [427, 27] width 13 height 13
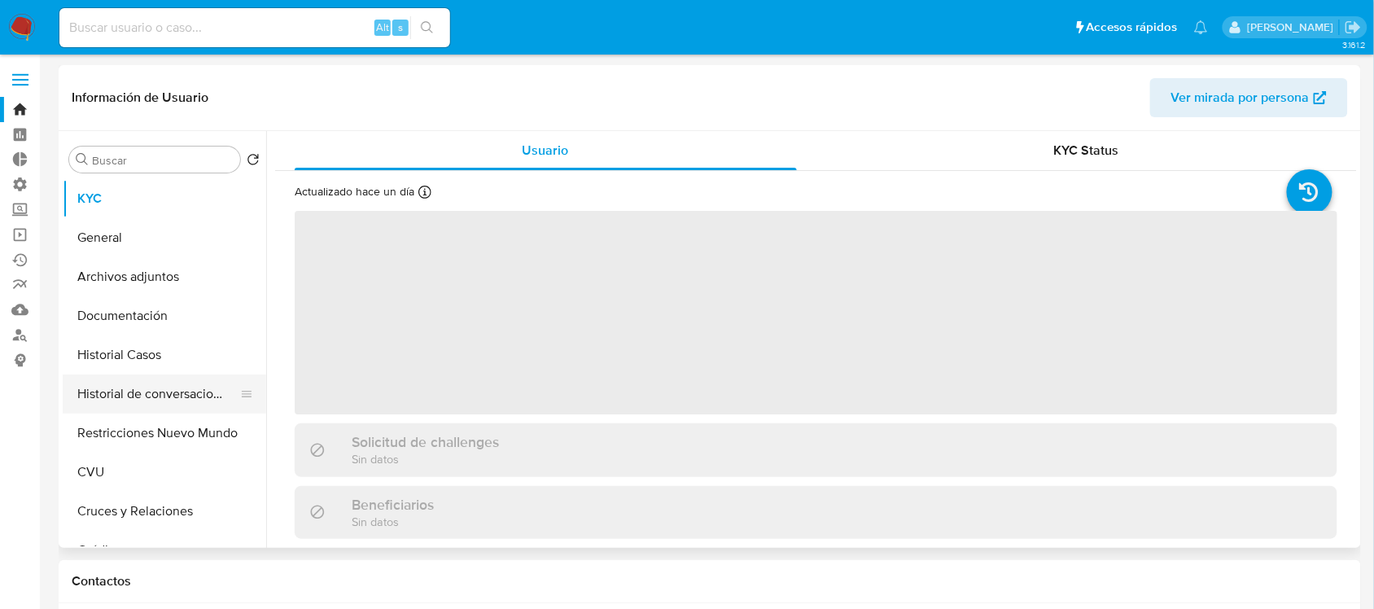
click at [181, 396] on button "Historial de conversaciones" at bounding box center [158, 393] width 190 height 39
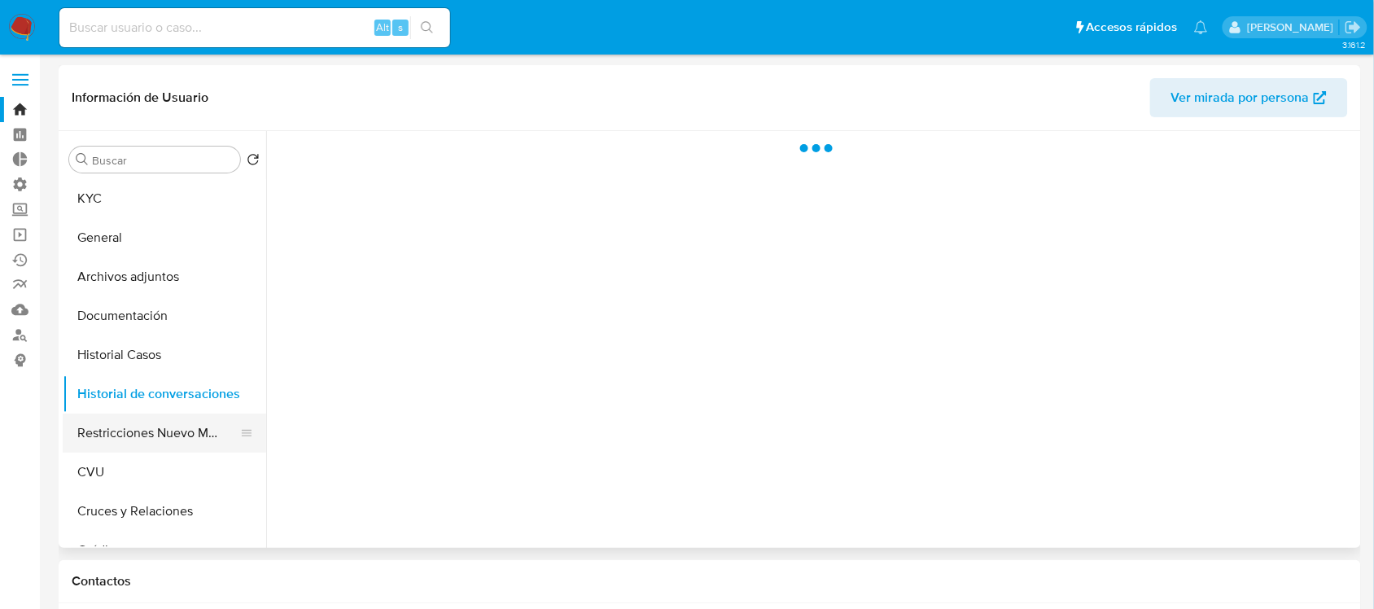
select select "10"
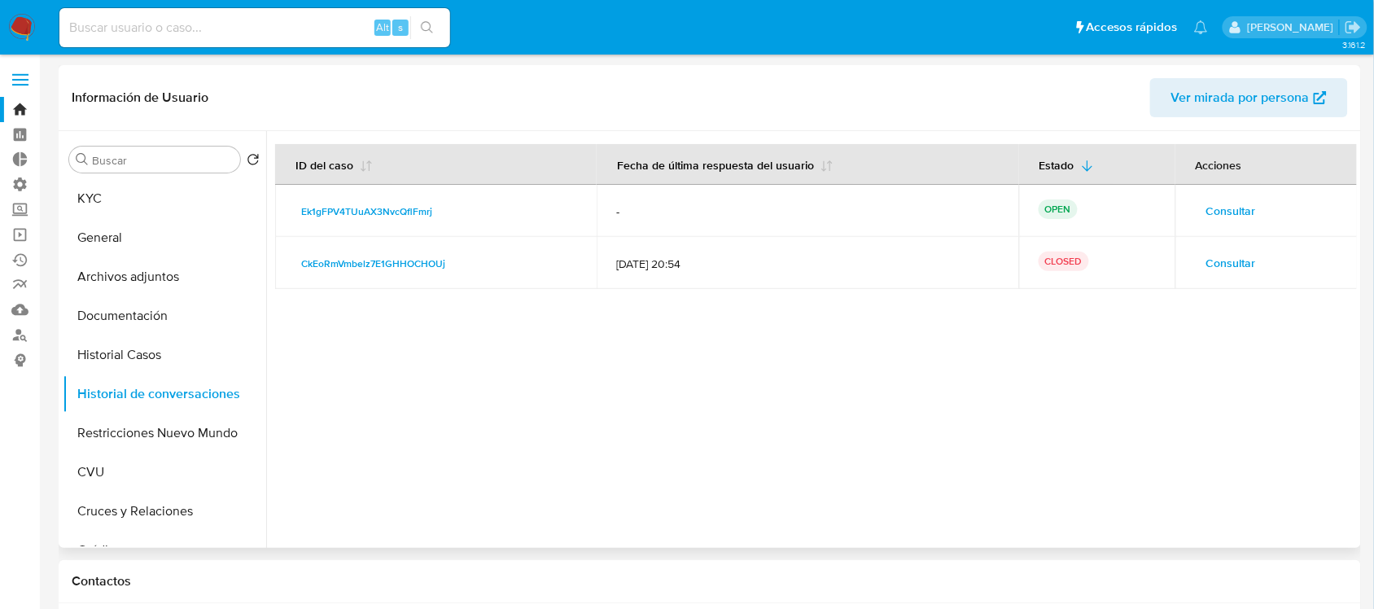
click at [1239, 206] on span "Consultar" at bounding box center [1231, 210] width 50 height 23
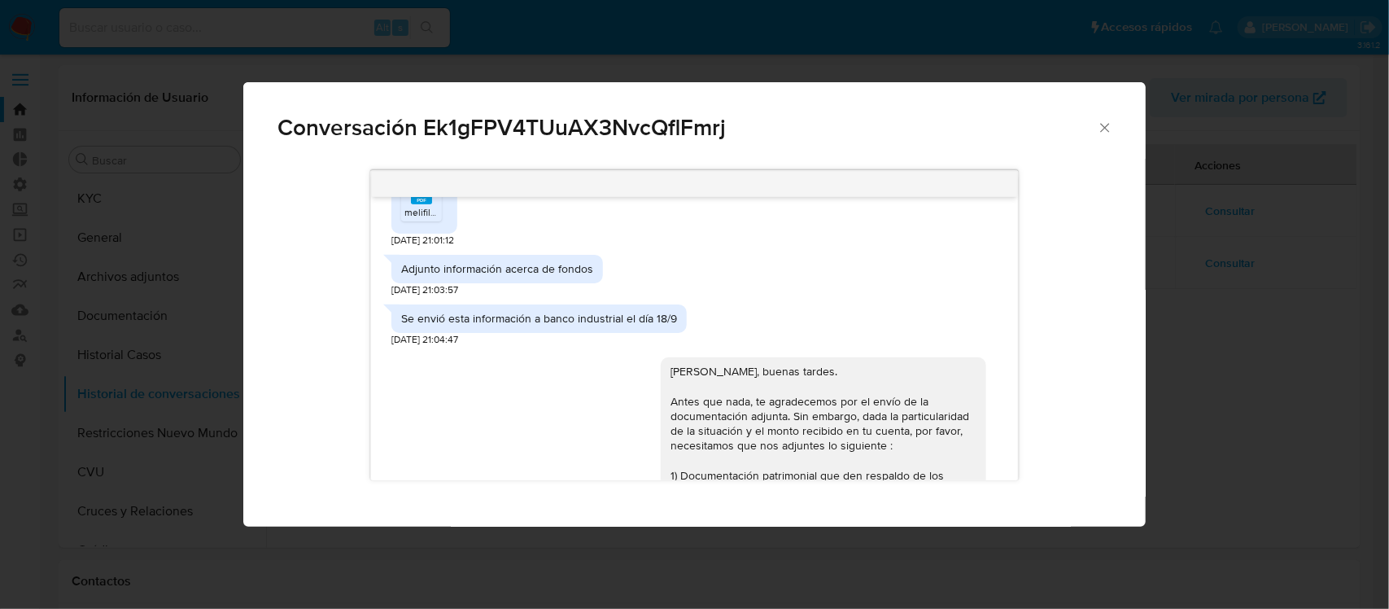
scroll to position [502, 0]
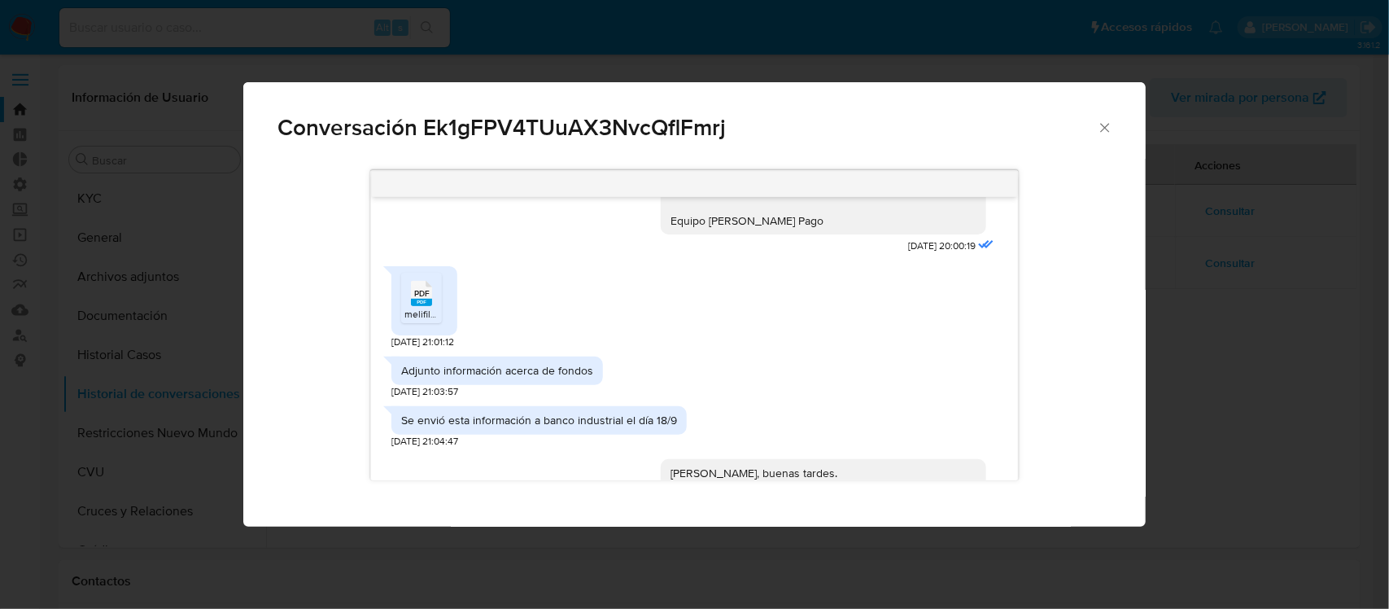
click at [1251, 282] on div "Conversación Ek1gFPV4TUuAX3NvcQflFmrj Buenos días, En función de las operacione…" at bounding box center [694, 304] width 1389 height 609
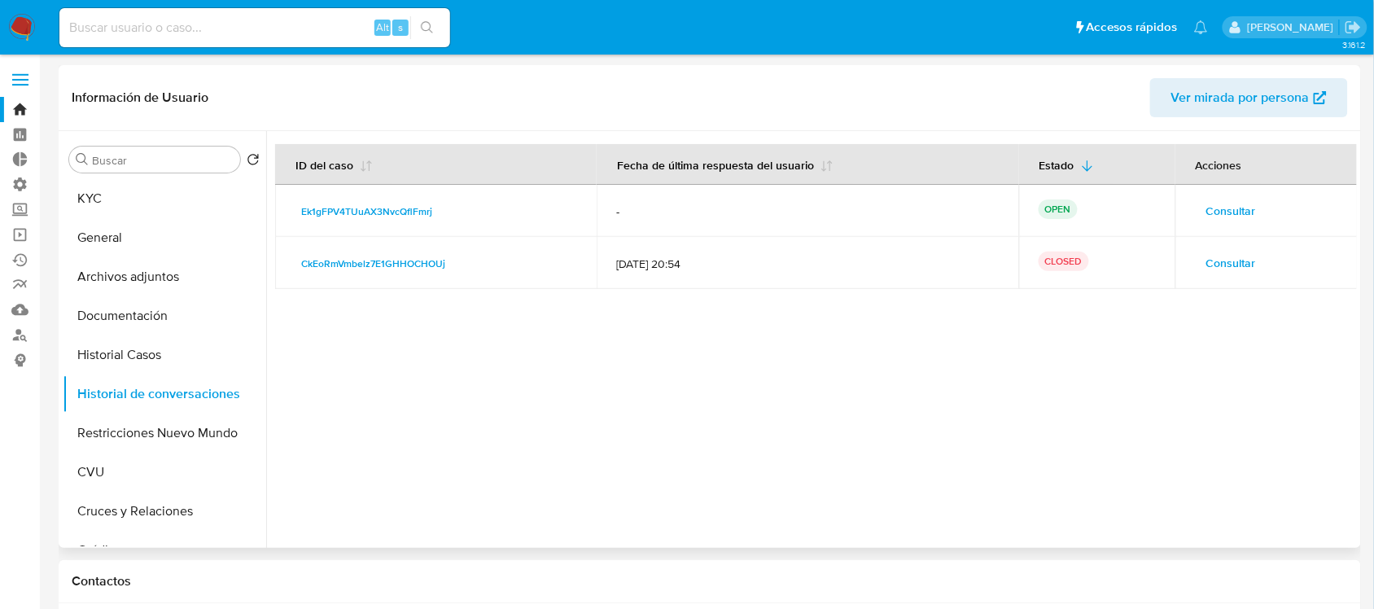
click at [1189, 217] on td "Consultar" at bounding box center [1266, 211] width 183 height 52
click at [1195, 216] on button "Consultar" at bounding box center [1231, 211] width 72 height 26
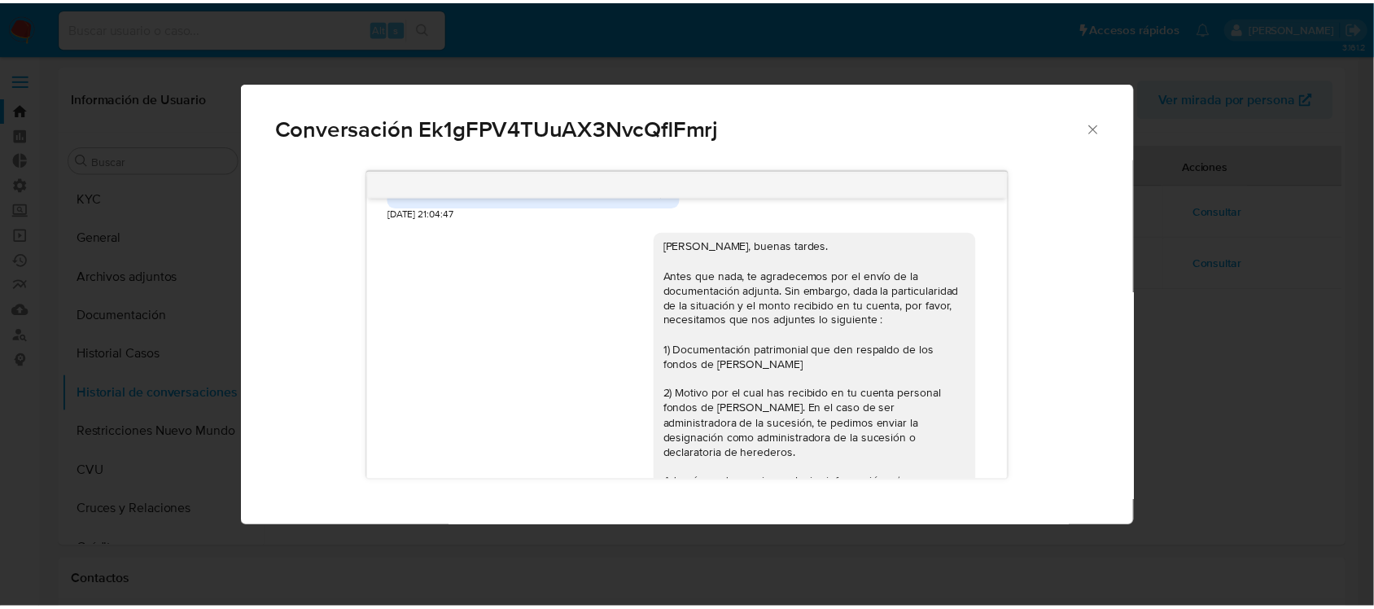
scroll to position [604, 0]
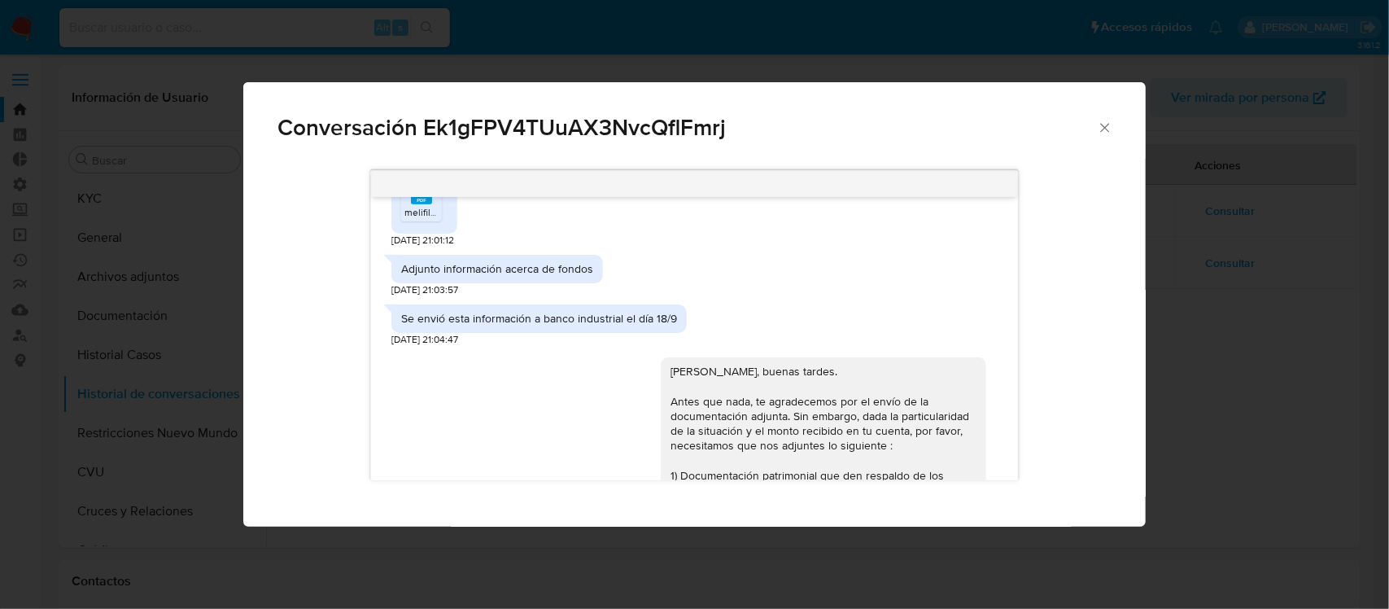
click at [1152, 413] on div "Conversación Ek1gFPV4TUuAX3NvcQflFmrj Buenos días, En función de las operacione…" at bounding box center [694, 304] width 1389 height 609
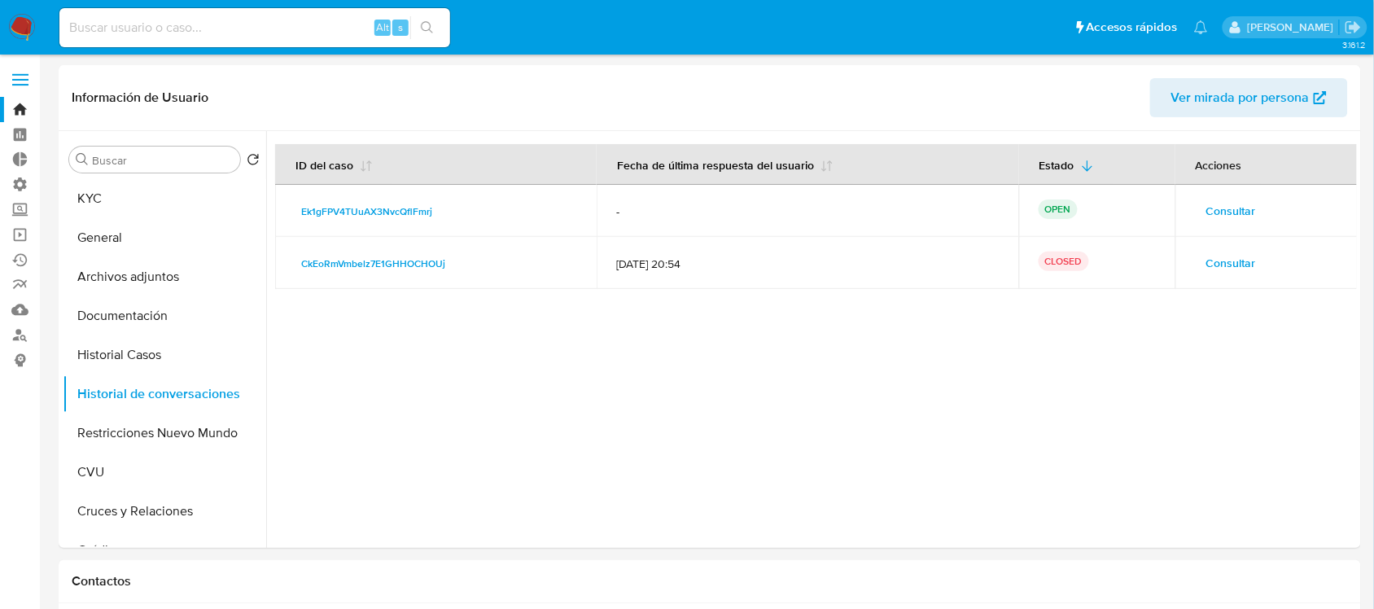
click at [258, 35] on input at bounding box center [254, 27] width 391 height 21
paste input "21968657"
type input "21968657"
click at [432, 26] on icon "search-icon" at bounding box center [427, 27] width 13 height 13
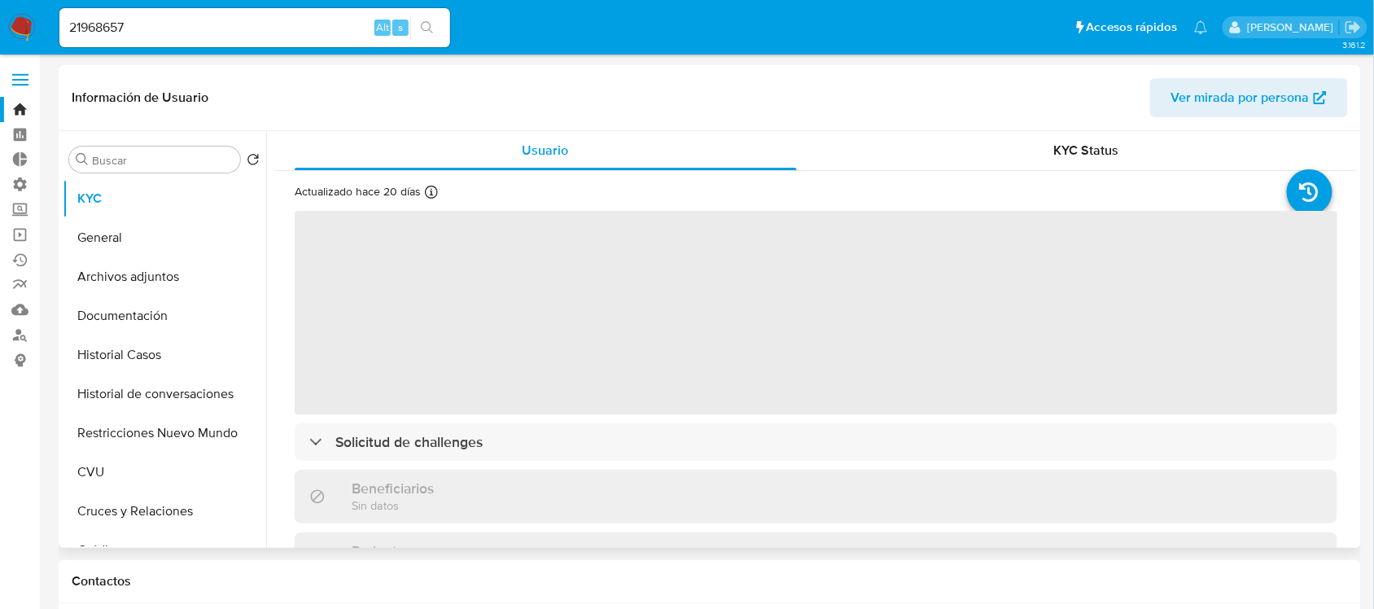
select select "10"
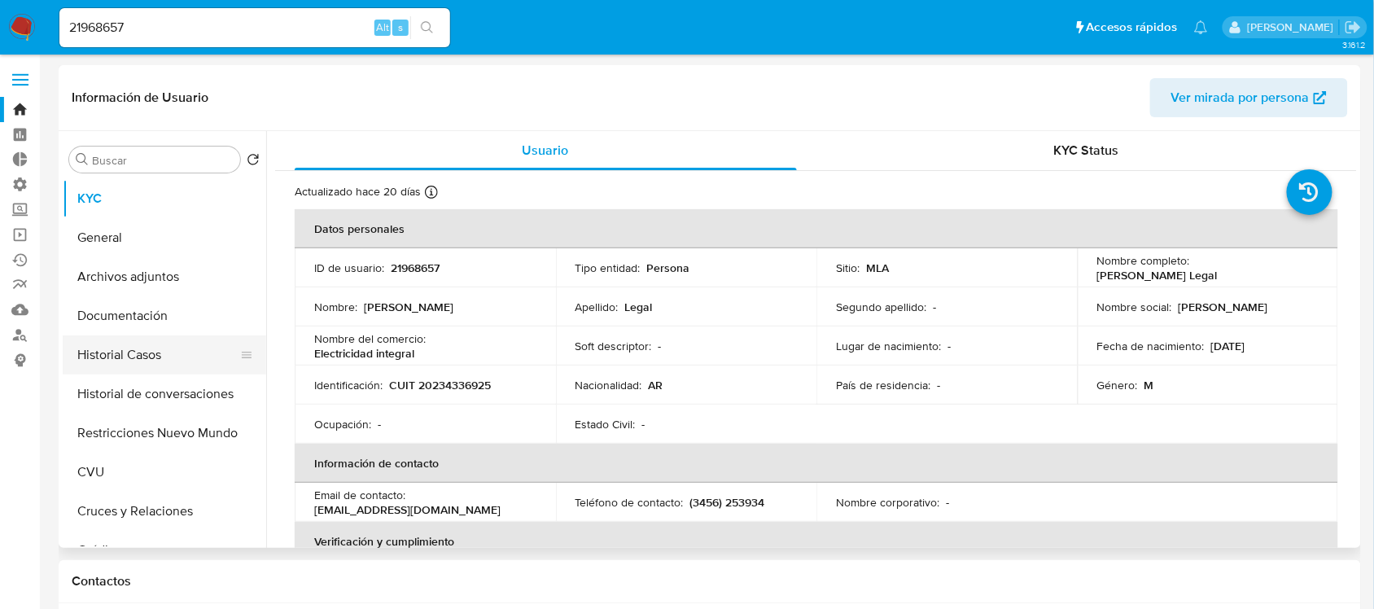
click at [126, 352] on button "Historial Casos" at bounding box center [158, 354] width 190 height 39
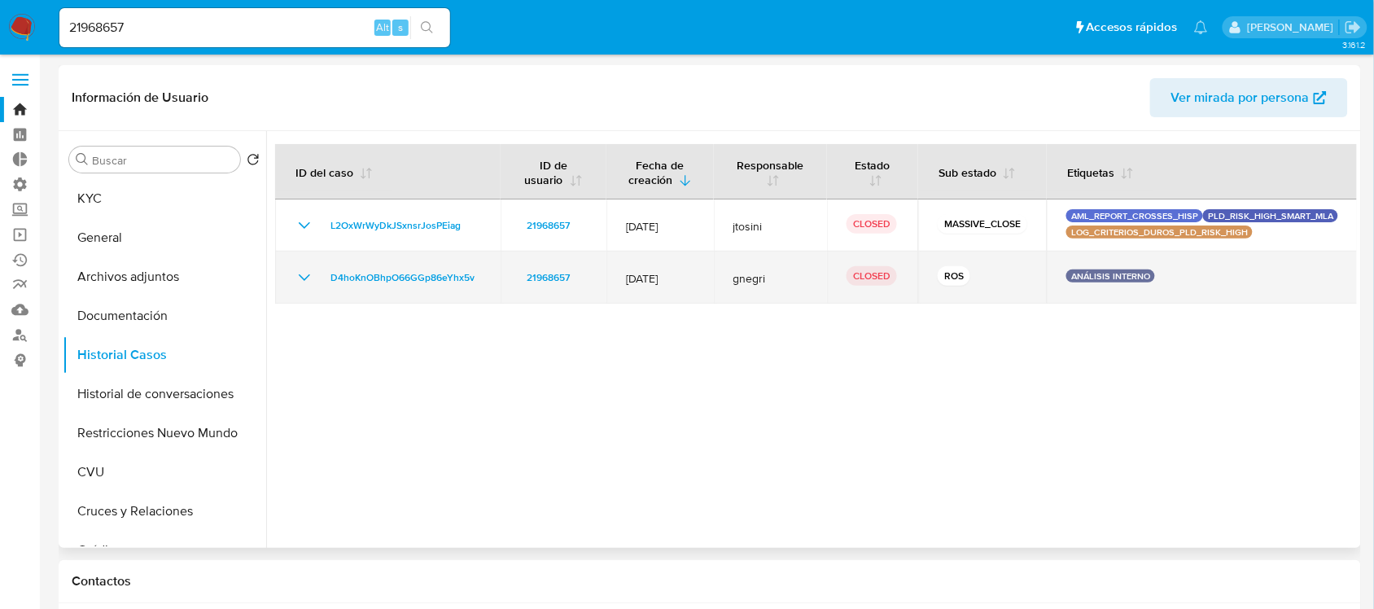
click at [308, 278] on icon "Mostrar/Ocultar" at bounding box center [305, 278] width 20 height 20
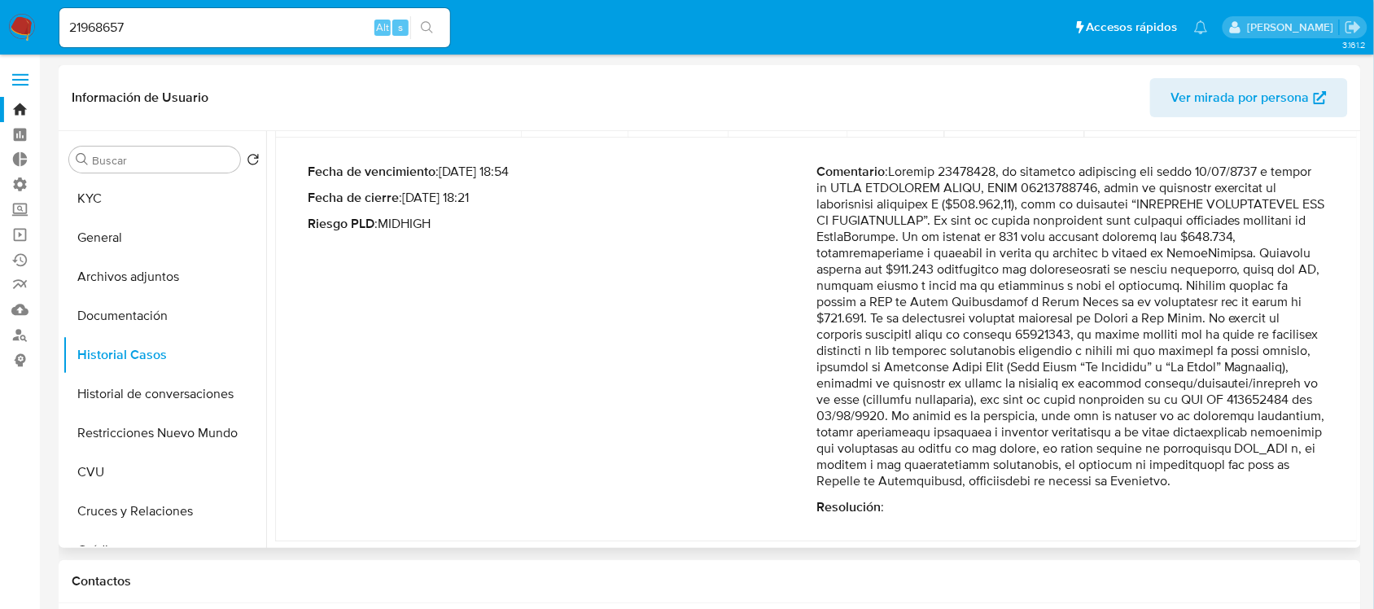
scroll to position [183, 0]
click at [308, 25] on input "21968657" at bounding box center [254, 27] width 391 height 21
click at [188, 229] on button "General" at bounding box center [158, 237] width 190 height 39
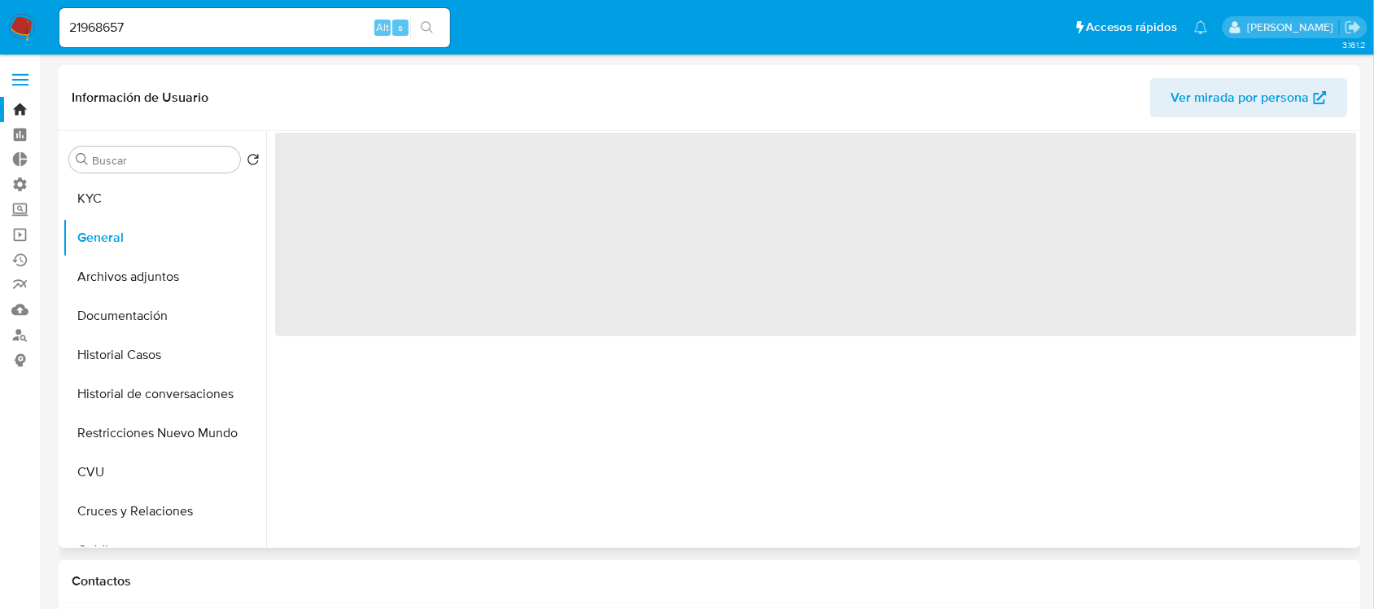
scroll to position [0, 0]
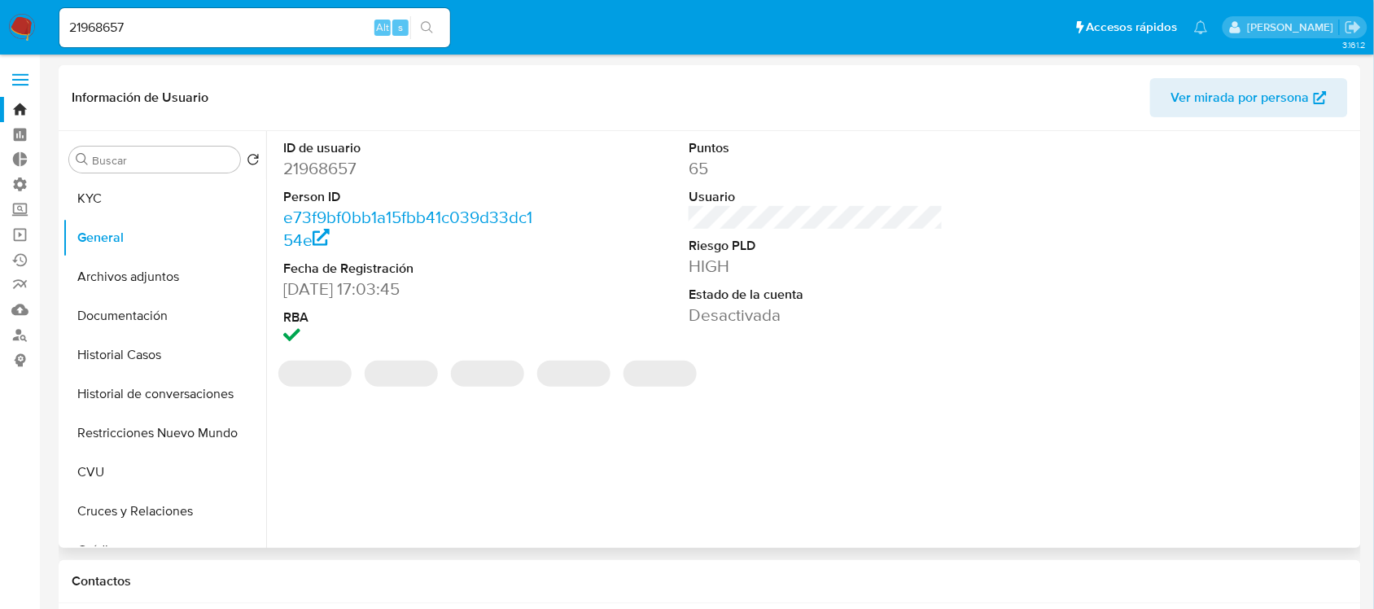
click at [334, 168] on dd "21968657" at bounding box center [410, 168] width 254 height 23
copy dd "21968657"
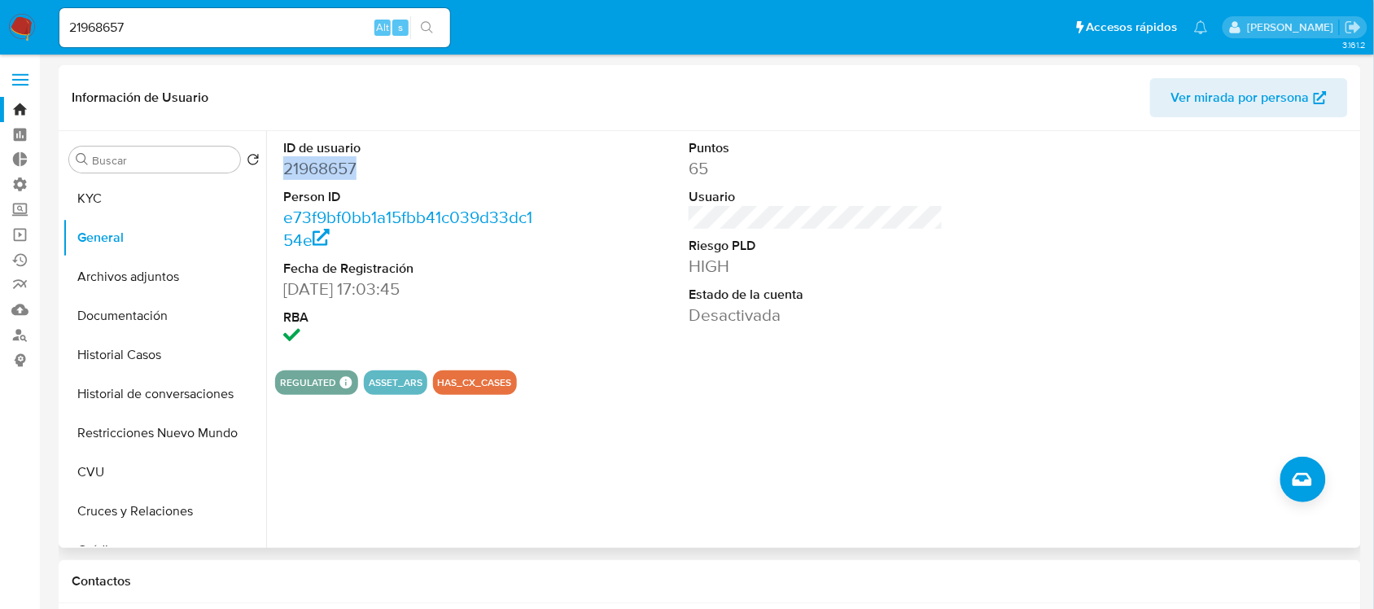
click at [336, 173] on dd "21968657" at bounding box center [410, 168] width 254 height 23
click at [326, 163] on dd "21968657" at bounding box center [410, 168] width 254 height 23
drag, startPoint x: 208, startPoint y: 193, endPoint x: 228, endPoint y: 202, distance: 22.2
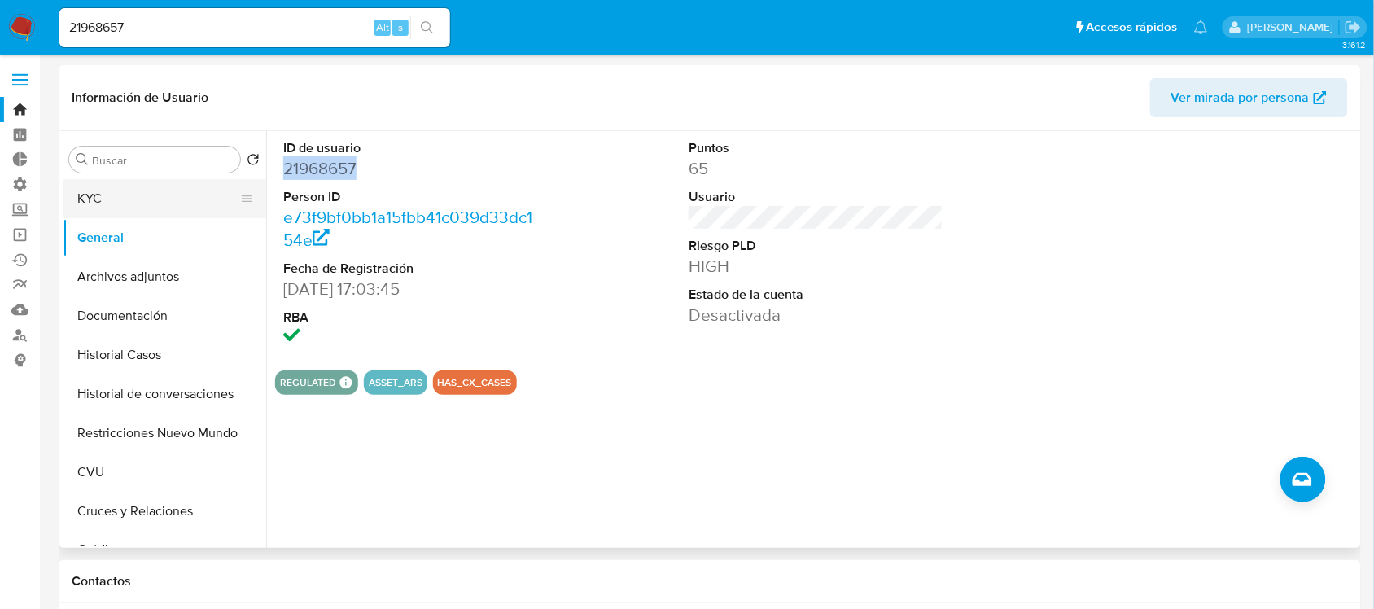
click at [206, 193] on button "KYC" at bounding box center [158, 198] width 190 height 39
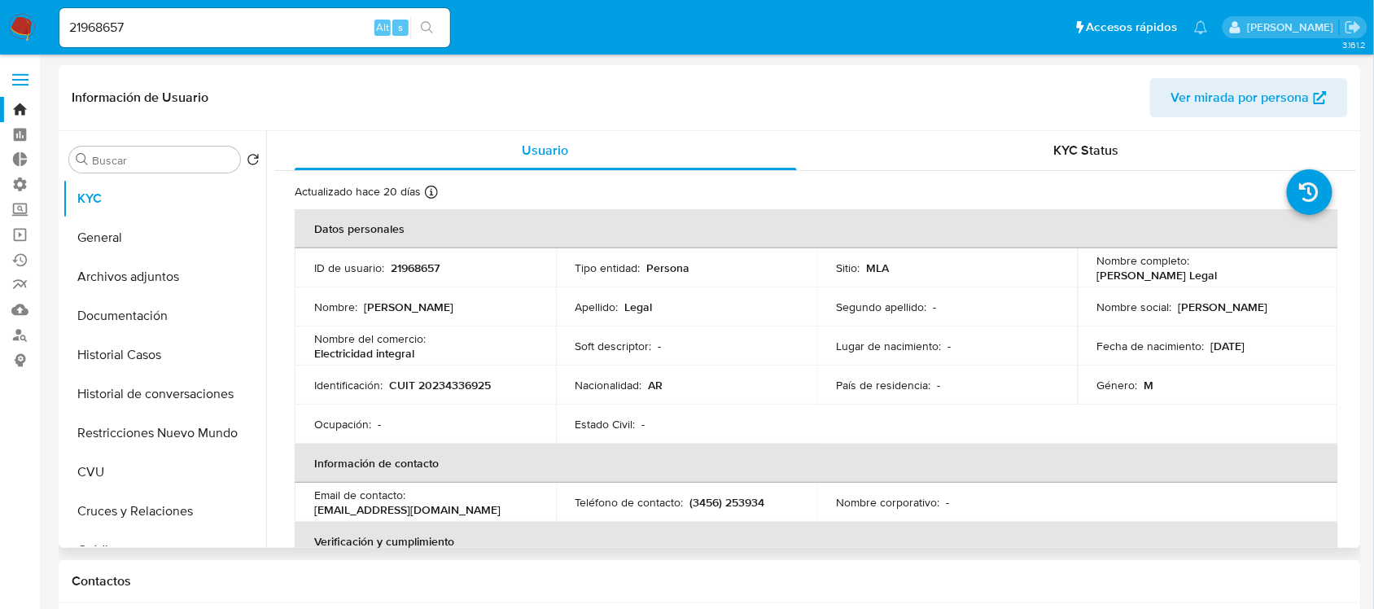
drag, startPoint x: 1309, startPoint y: 269, endPoint x: 1191, endPoint y: 270, distance: 118.0
click at [1191, 270] on div "Nombre completo : Luis Francisco Legal" at bounding box center [1208, 267] width 222 height 29
copy p "Luis Francisco Legal"
click at [285, 9] on div "21968657 Alt s" at bounding box center [254, 27] width 391 height 39
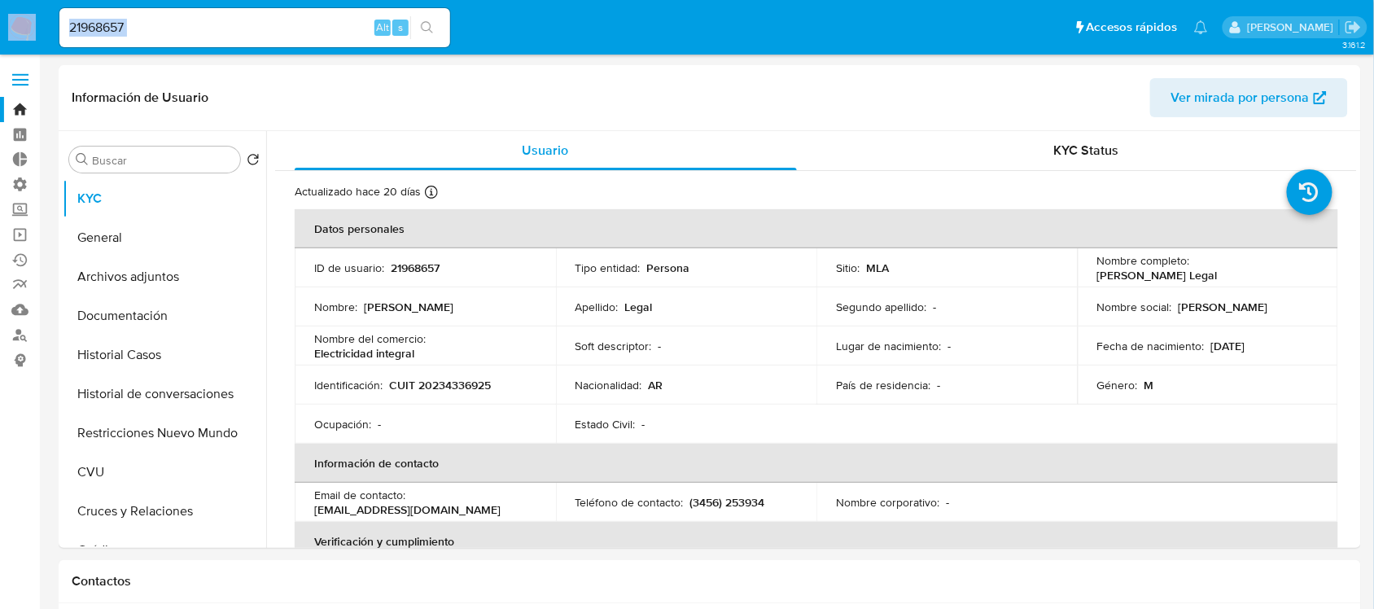
click at [274, 15] on div "21968657 Alt s" at bounding box center [254, 27] width 391 height 39
click at [274, 18] on input "21968657" at bounding box center [254, 27] width 391 height 21
paste input "AeR62W2TITV5YSoprYWTKhL5"
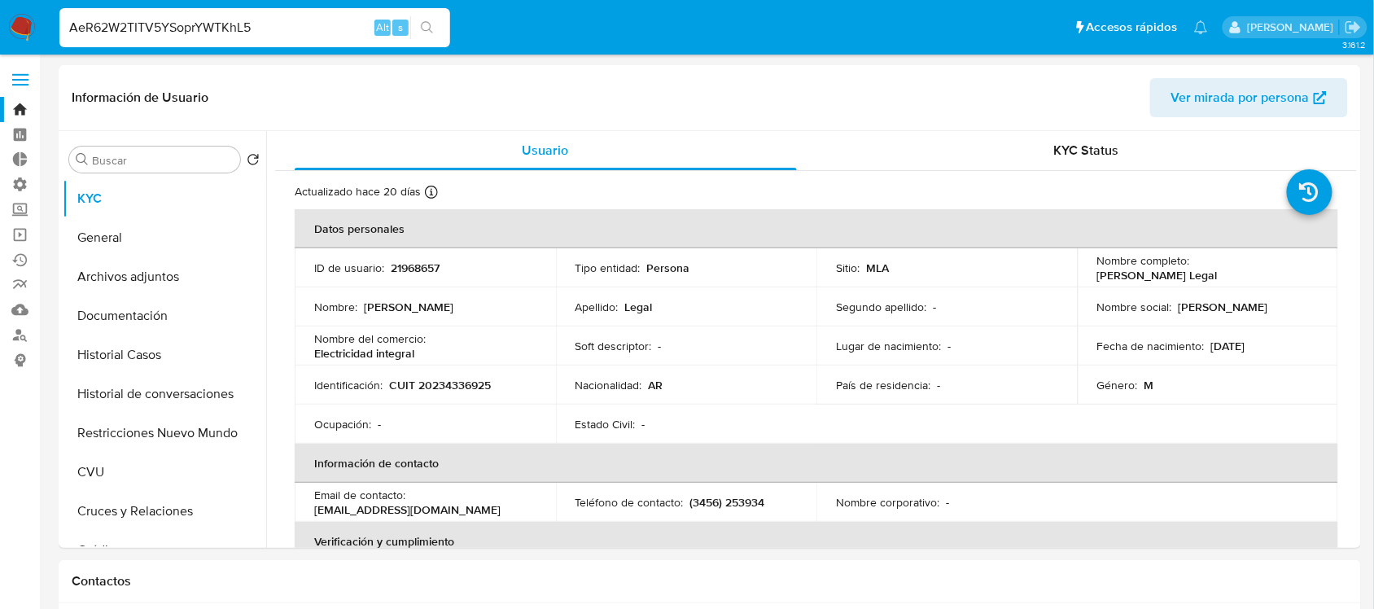
type input "AeR62W2TITV5YSoprYWTKhL5"
click at [424, 19] on button "search-icon" at bounding box center [426, 27] width 33 height 23
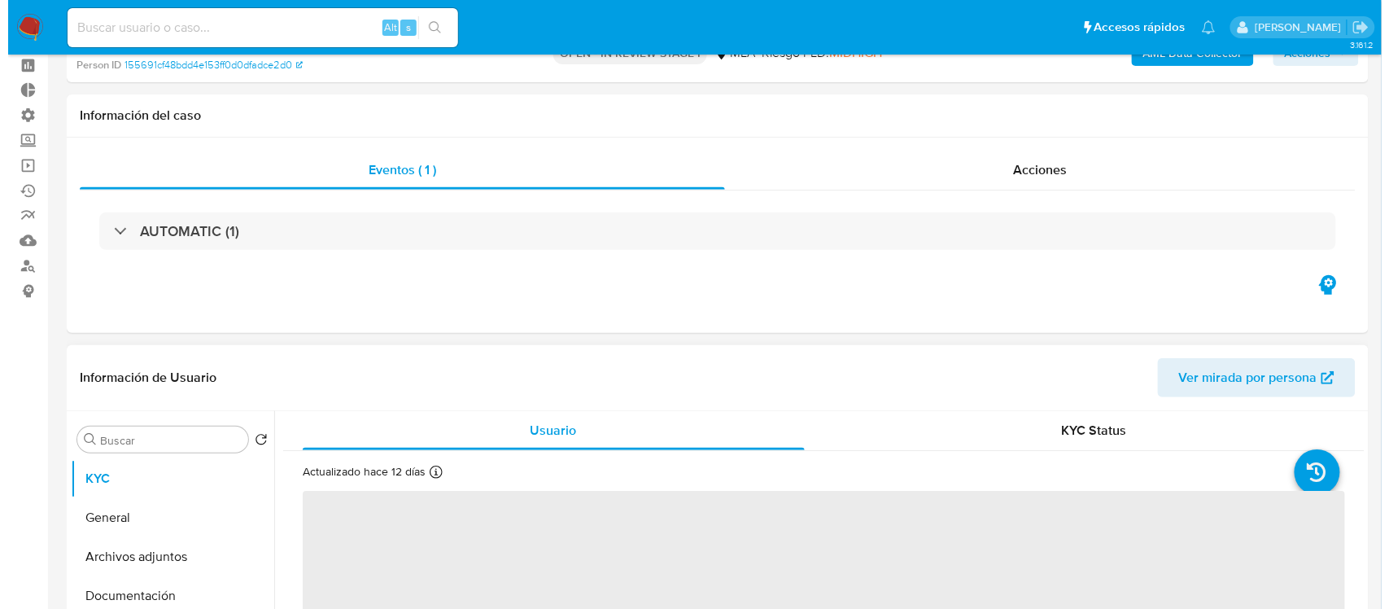
scroll to position [203, 0]
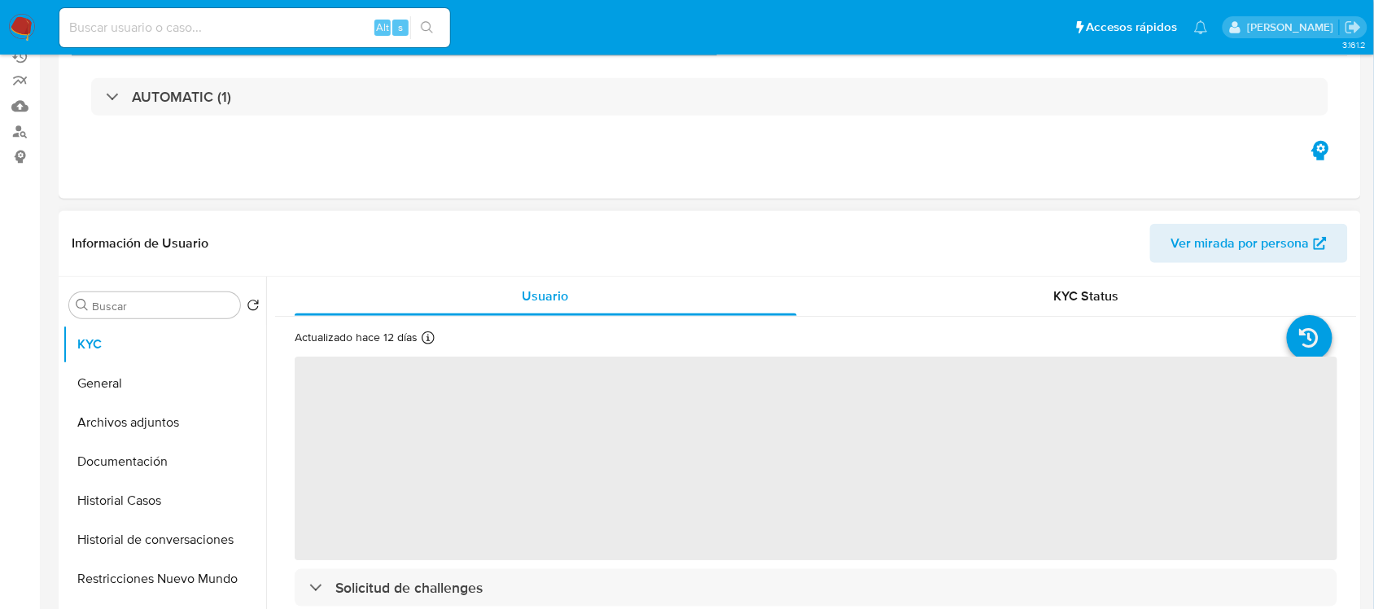
select select "10"
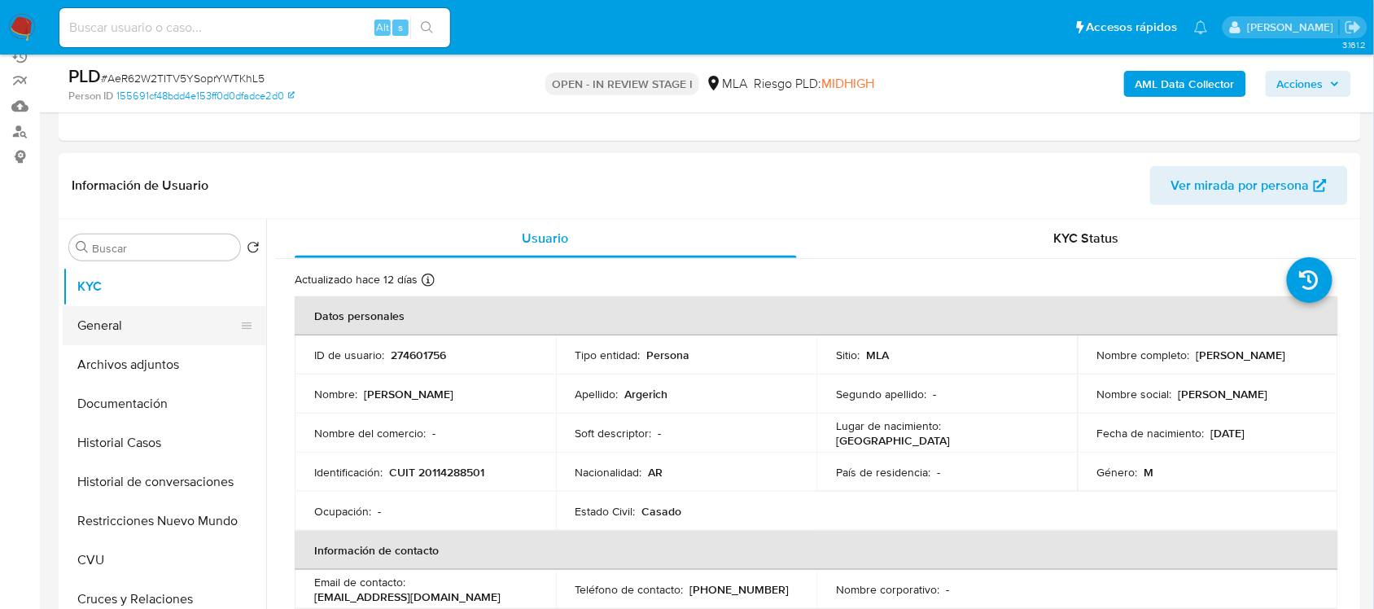
drag, startPoint x: 149, startPoint y: 331, endPoint x: 161, endPoint y: 330, distance: 12.3
click at [147, 330] on button "General" at bounding box center [158, 325] width 190 height 39
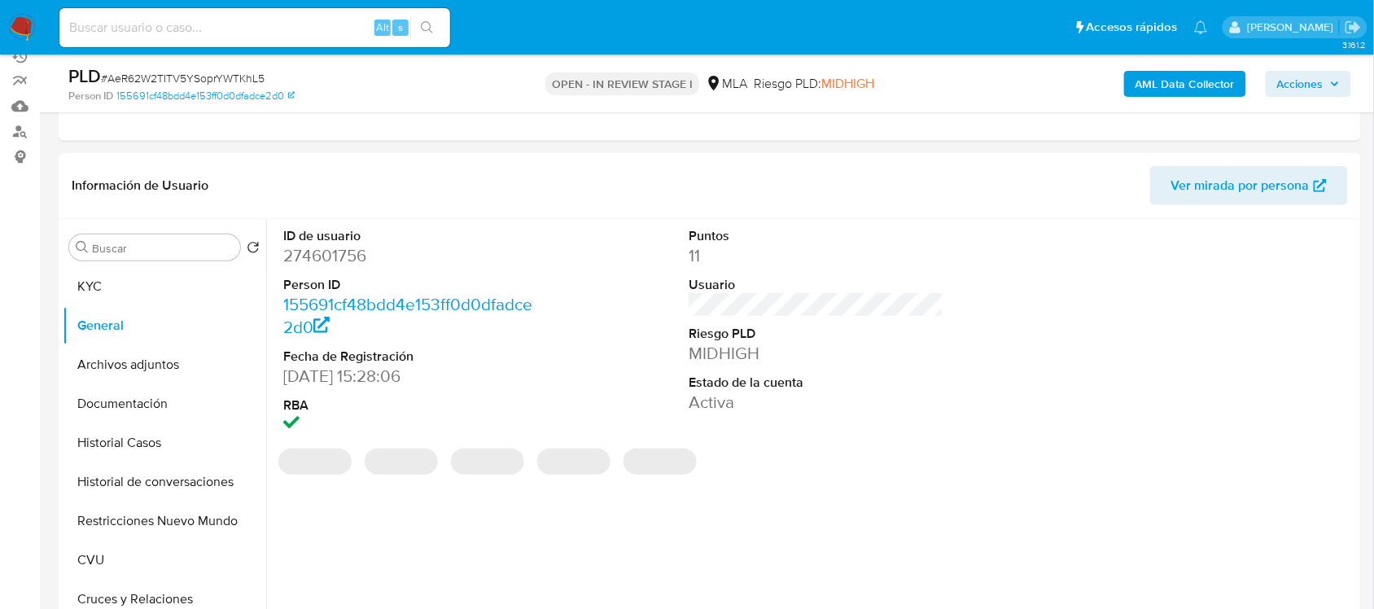
click at [334, 256] on dd "274601756" at bounding box center [410, 255] width 254 height 23
copy dd "274601756"
click at [199, 473] on button "Historial de conversaciones" at bounding box center [158, 481] width 190 height 39
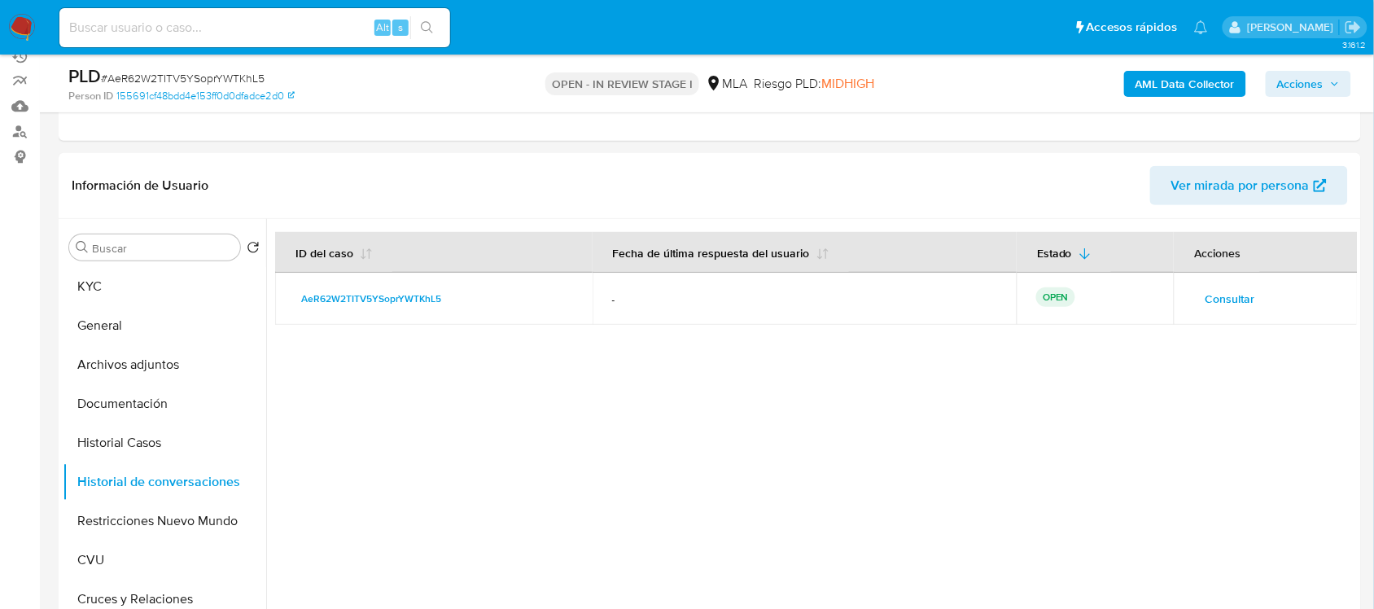
click at [1231, 290] on span "Consultar" at bounding box center [1229, 298] width 50 height 23
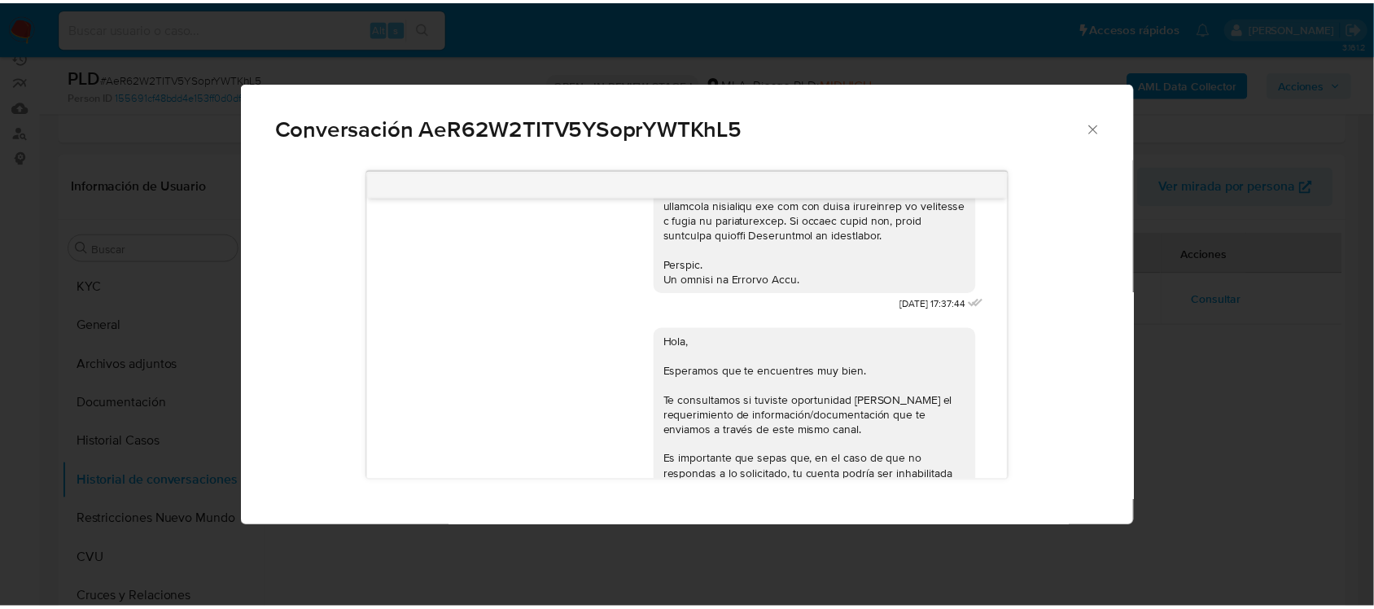
scroll to position [794, 0]
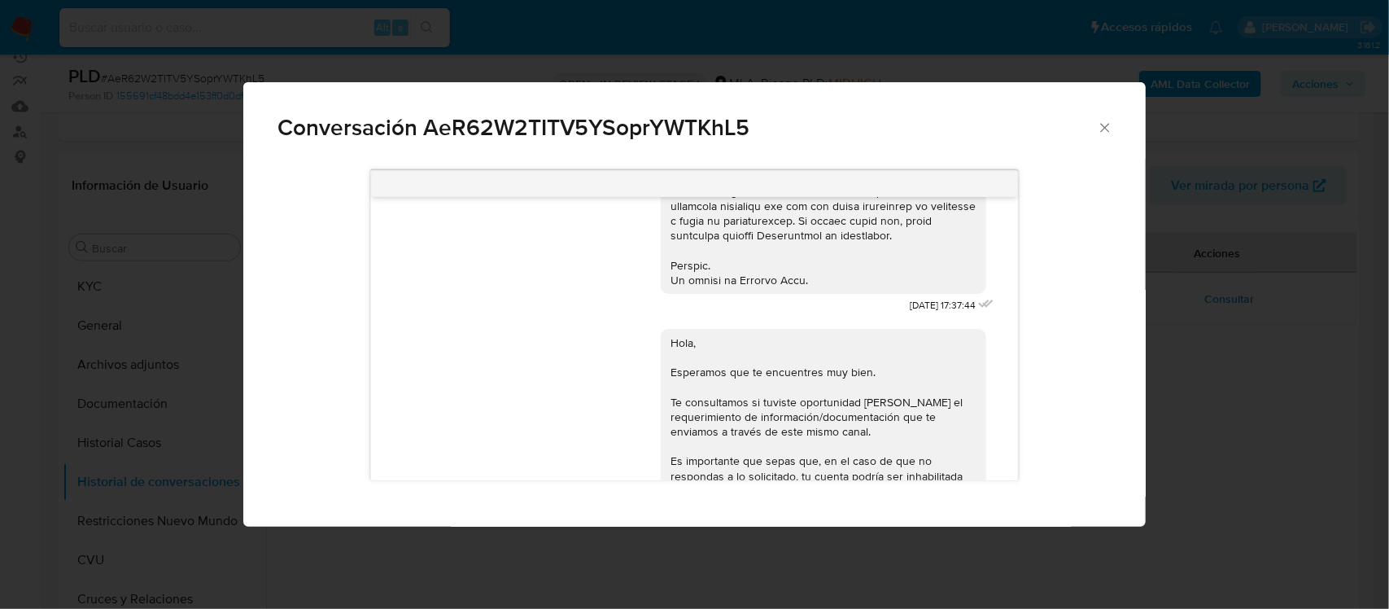
click at [1296, 396] on div "Conversación AeR62W2TITV5YSoprYWTKhL5 18/08/2025 17:37:44 Hola, Esperamos que t…" at bounding box center [694, 304] width 1389 height 609
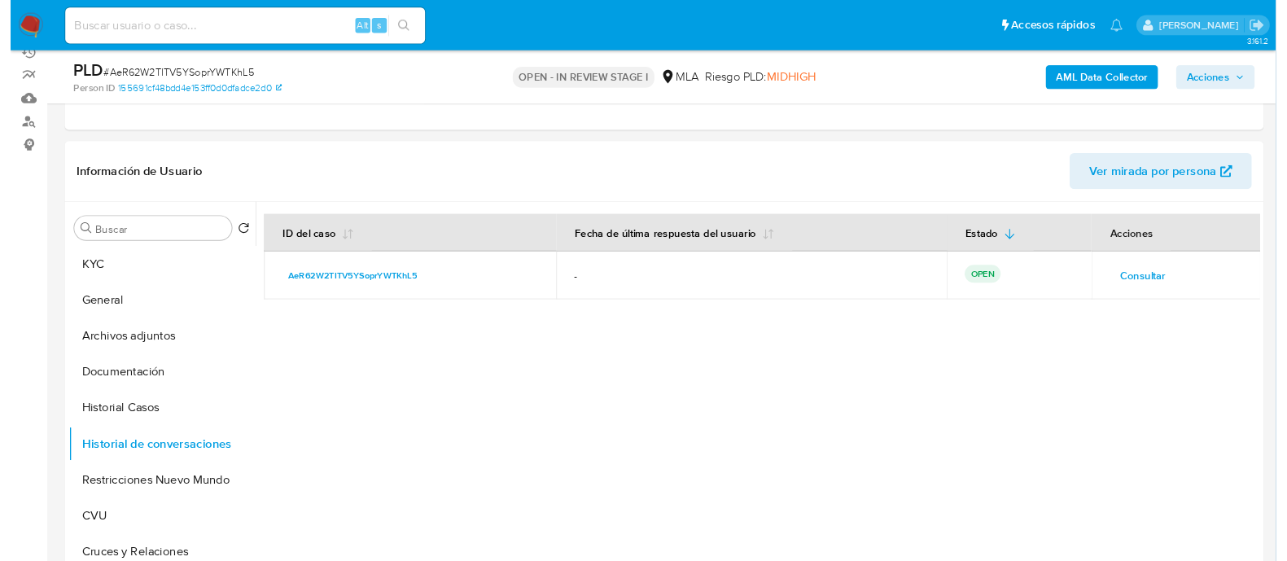
scroll to position [203, 0]
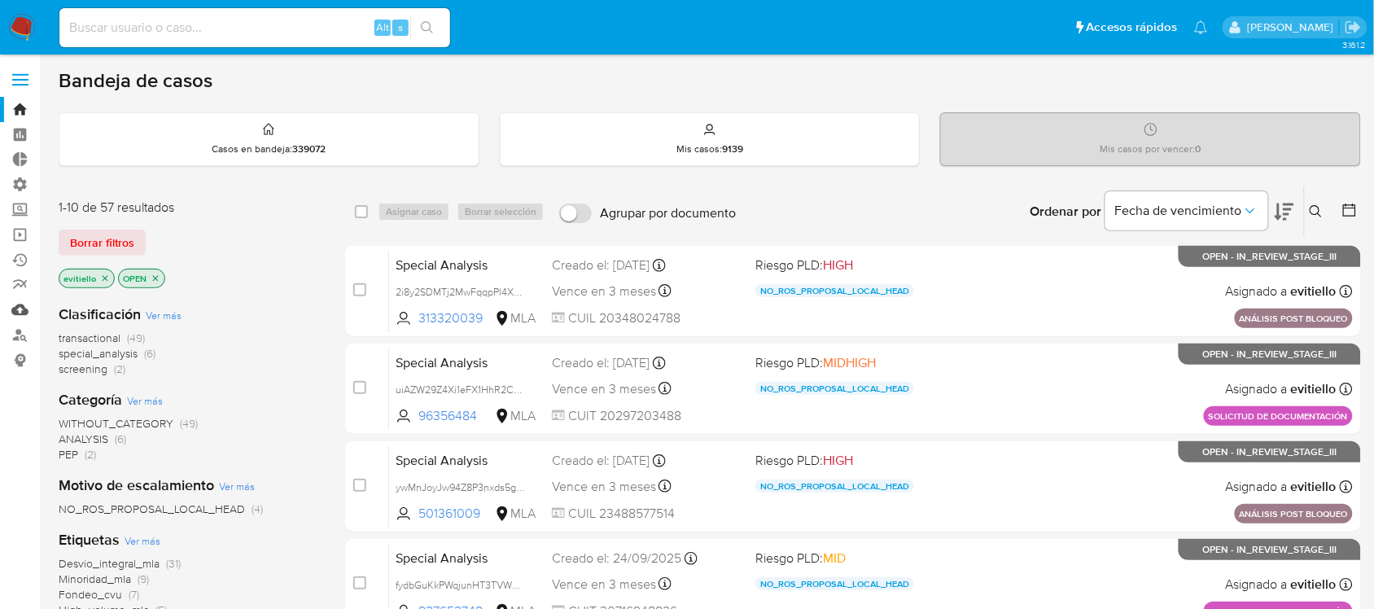
click at [20, 311] on link "Mulan" at bounding box center [97, 309] width 194 height 25
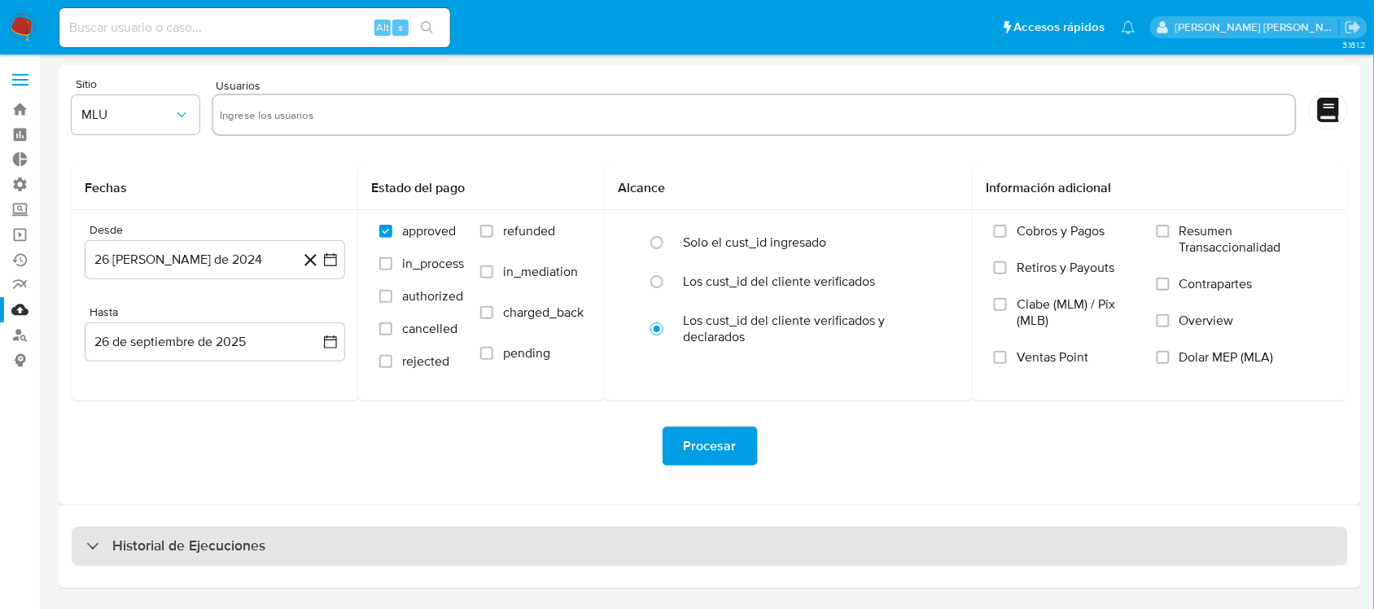
click at [261, 540] on h3 "Historial de Ejecuciones" at bounding box center [188, 546] width 153 height 20
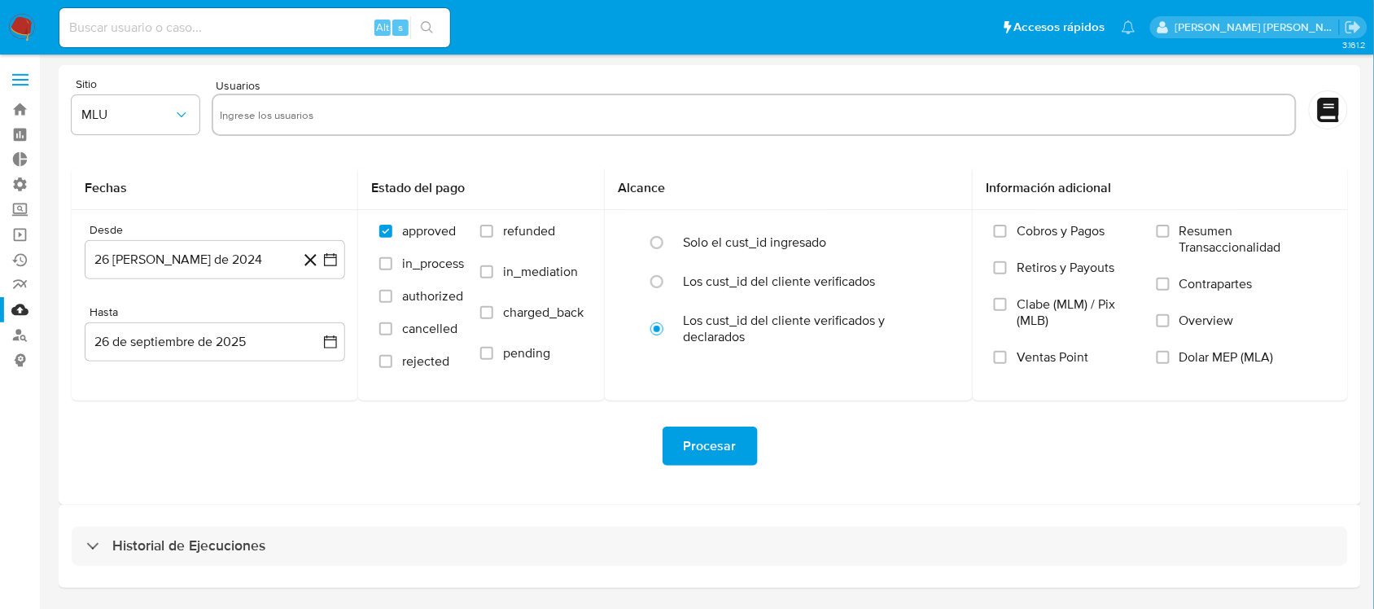
select select "10"
click at [285, 103] on input "text" at bounding box center [754, 115] width 1069 height 26
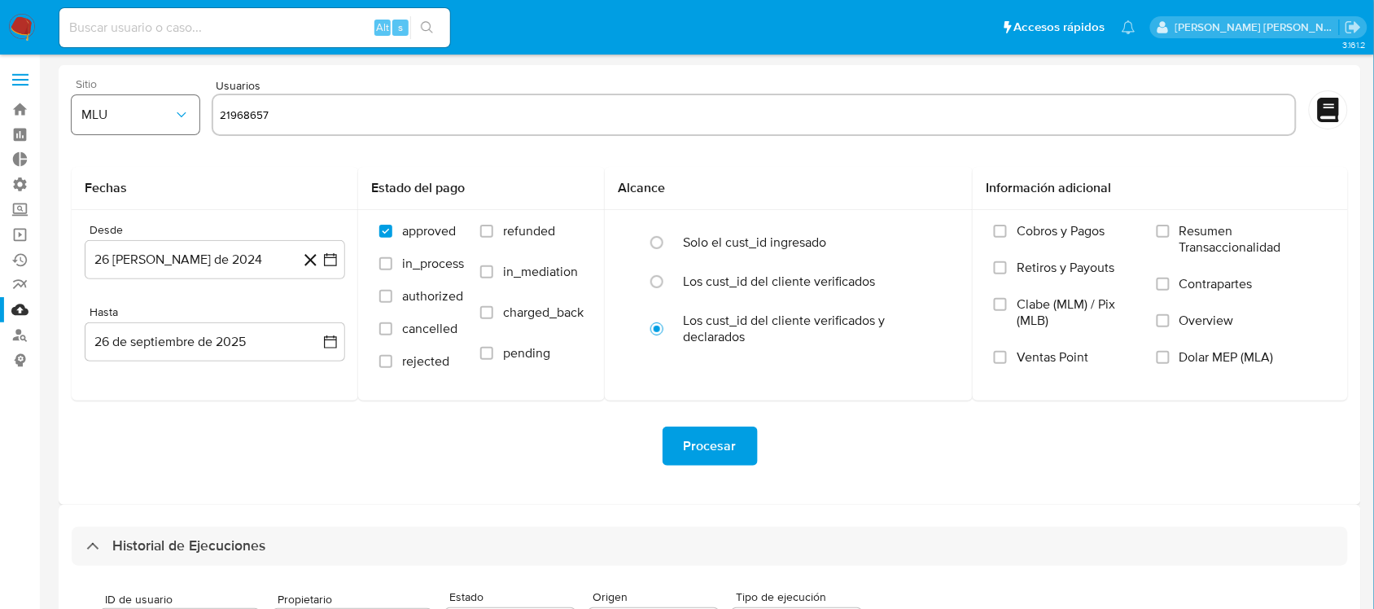
type input "21968657"
click at [172, 111] on span "MLU" at bounding box center [127, 115] width 92 height 16
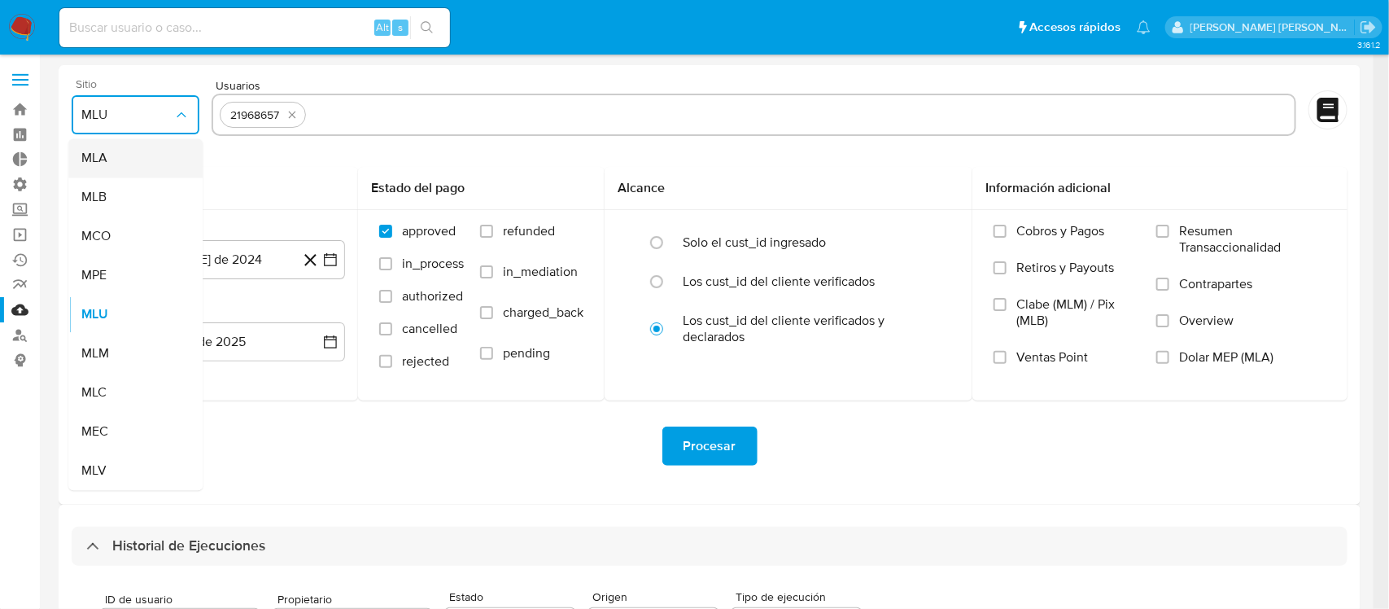
click at [180, 165] on li "MLA" at bounding box center [135, 158] width 134 height 39
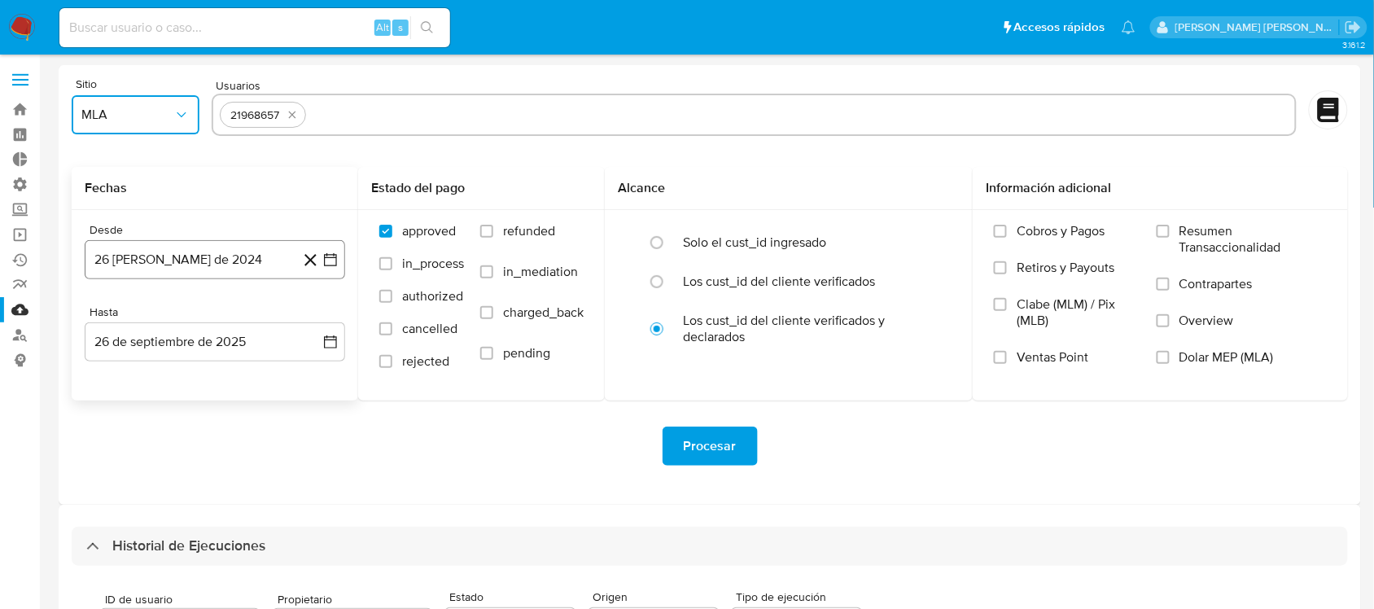
click at [222, 254] on button "26 de agosto de 2024" at bounding box center [215, 259] width 260 height 39
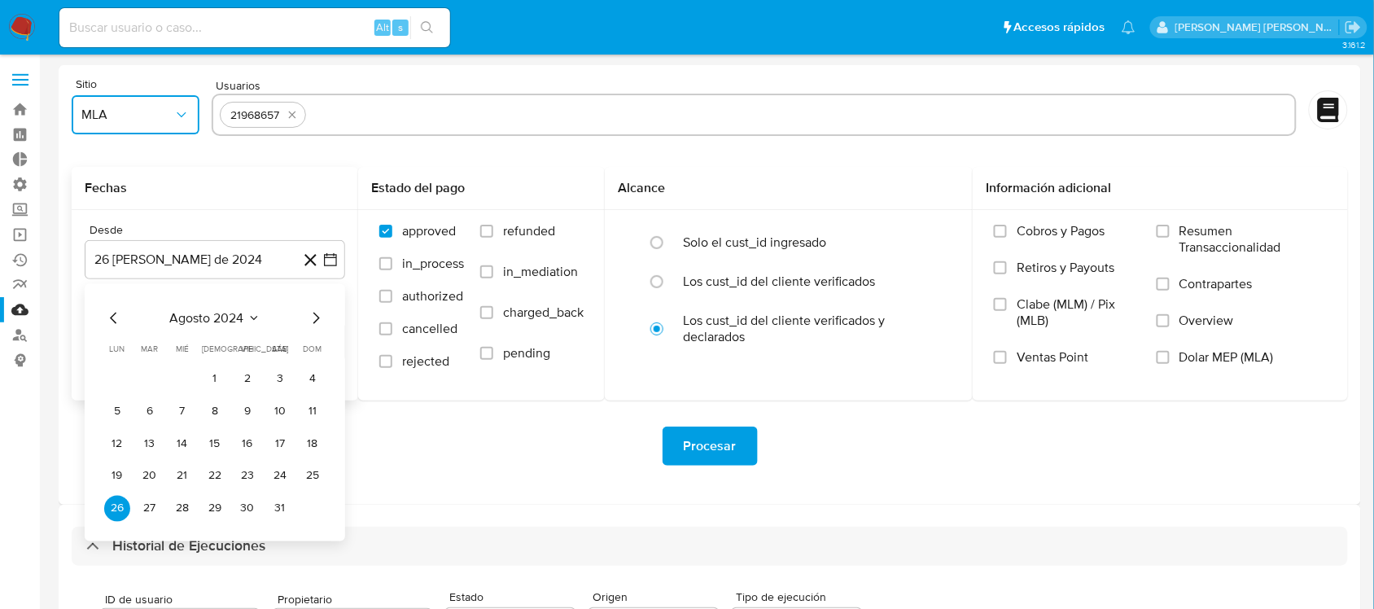
click at [110, 312] on icon "Mes anterior" at bounding box center [114, 318] width 20 height 20
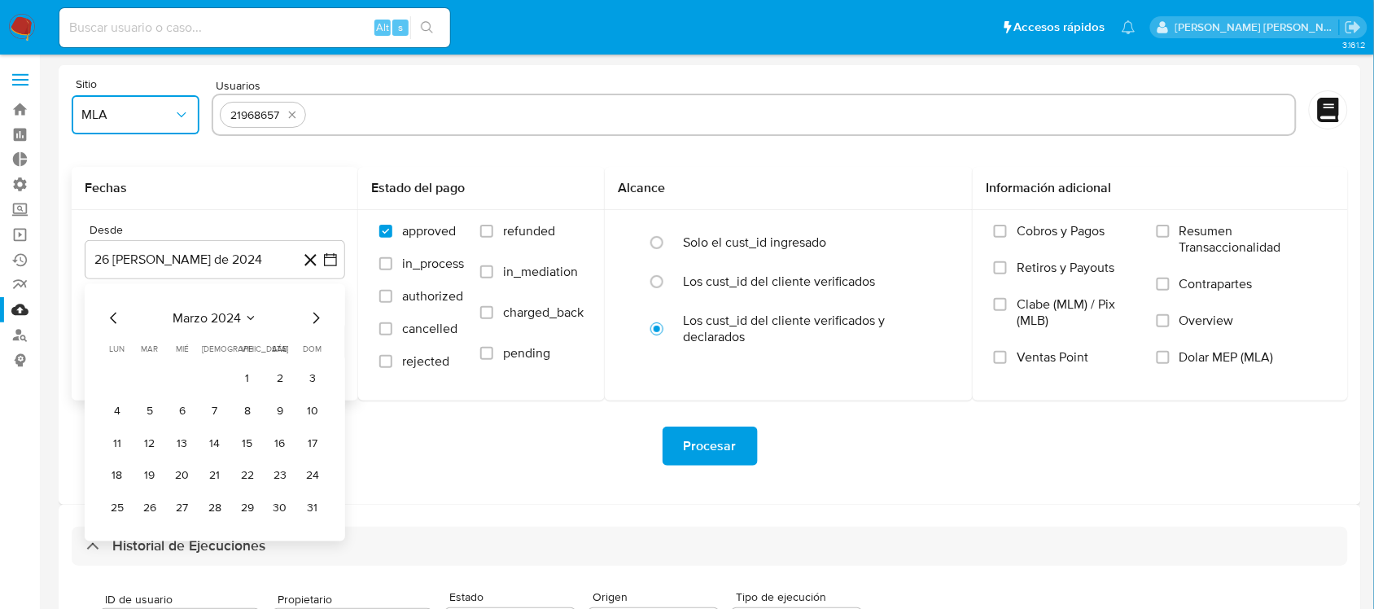
click at [110, 312] on icon "Mes anterior" at bounding box center [114, 318] width 20 height 20
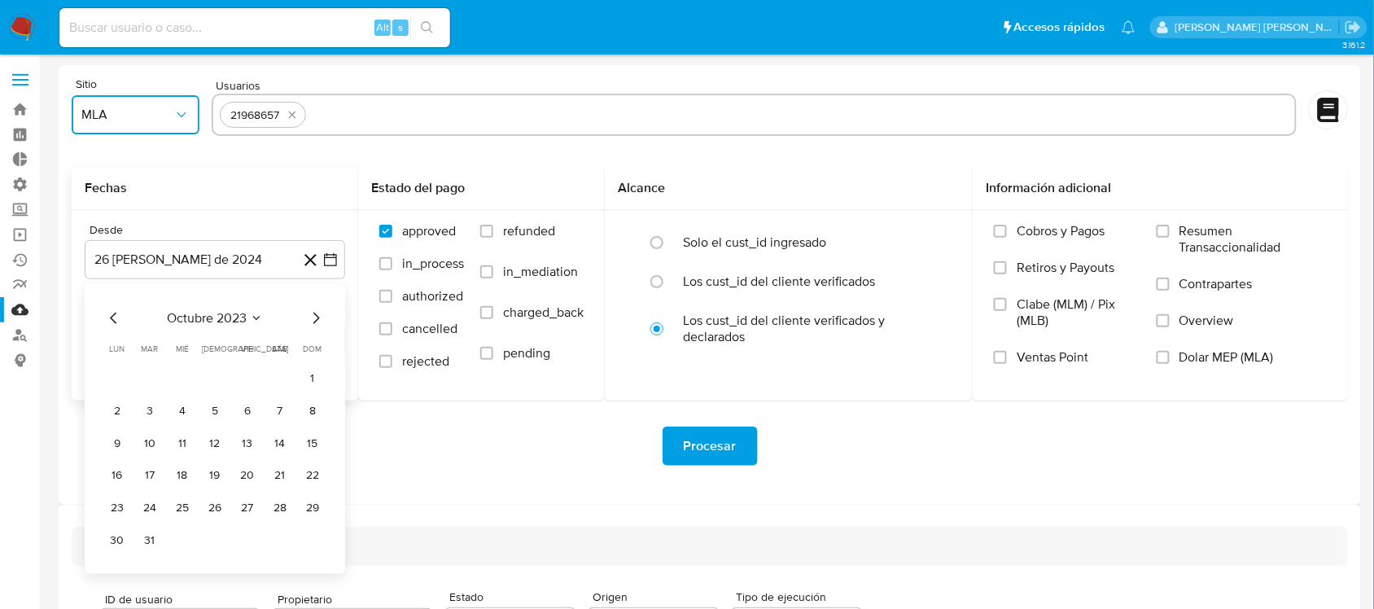
click at [110, 312] on icon "Mes anterior" at bounding box center [114, 318] width 20 height 20
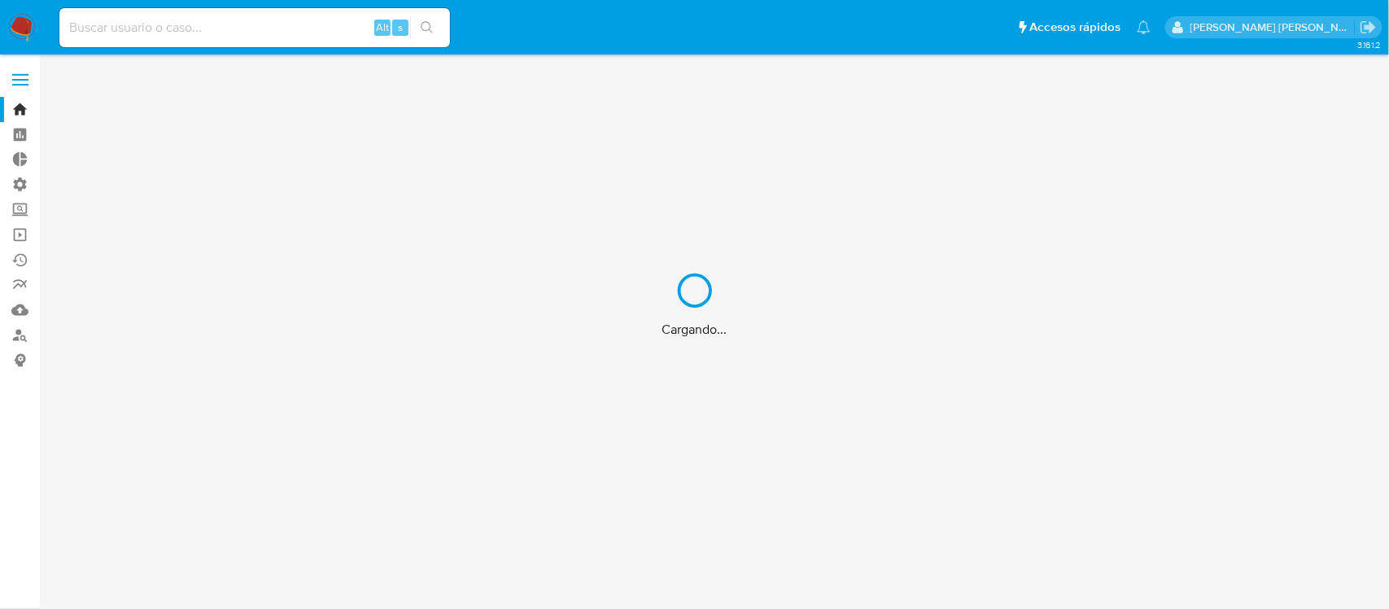
click at [187, 41] on div "Cargando..." at bounding box center [694, 304] width 1389 height 609
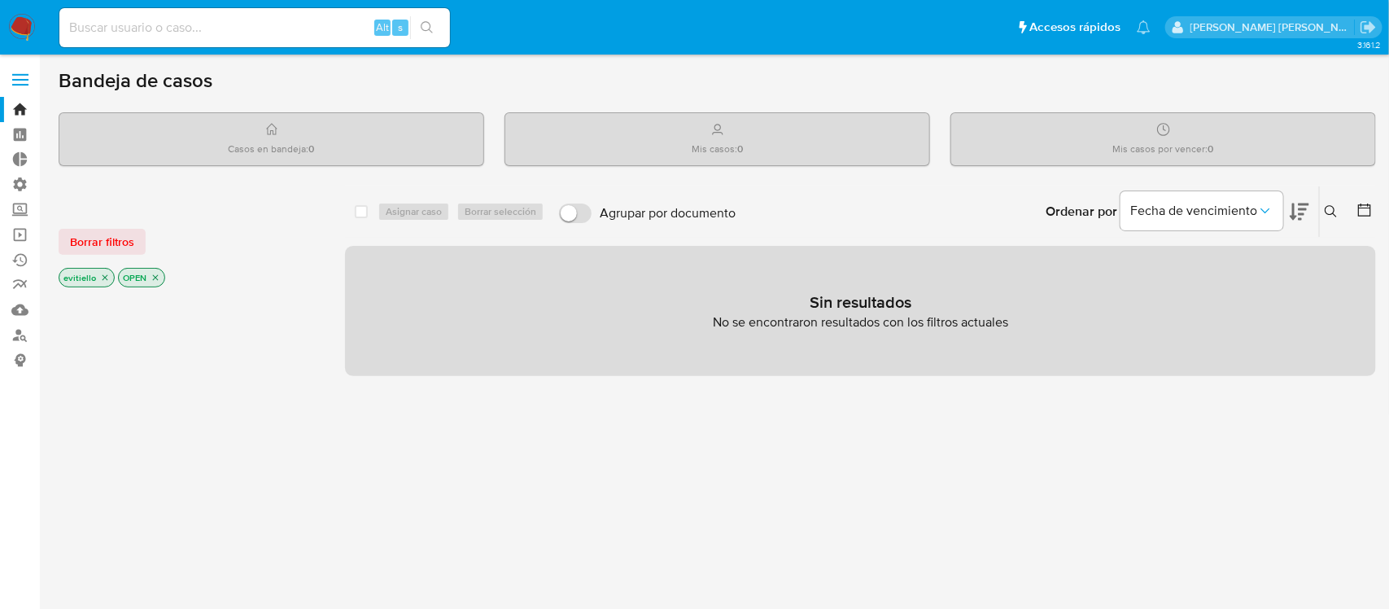
click at [213, 31] on input at bounding box center [254, 27] width 391 height 21
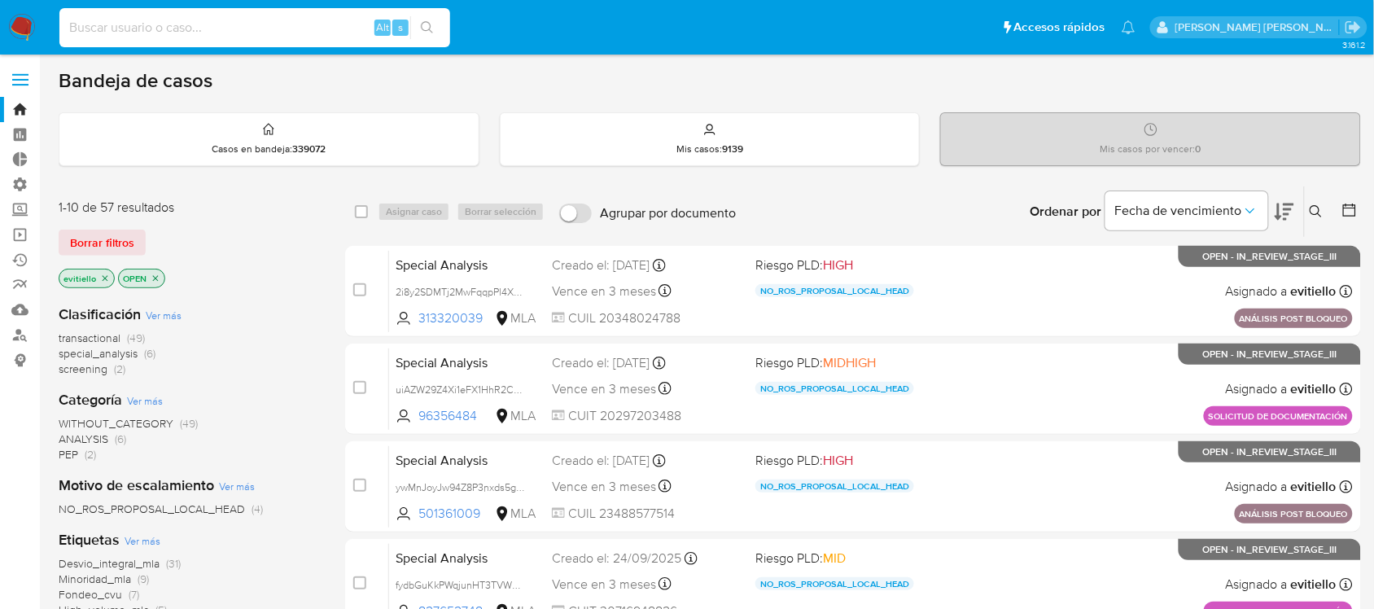
paste input "301124339"
type input "301124339"
click at [425, 26] on icon "search-icon" at bounding box center [427, 27] width 13 height 13
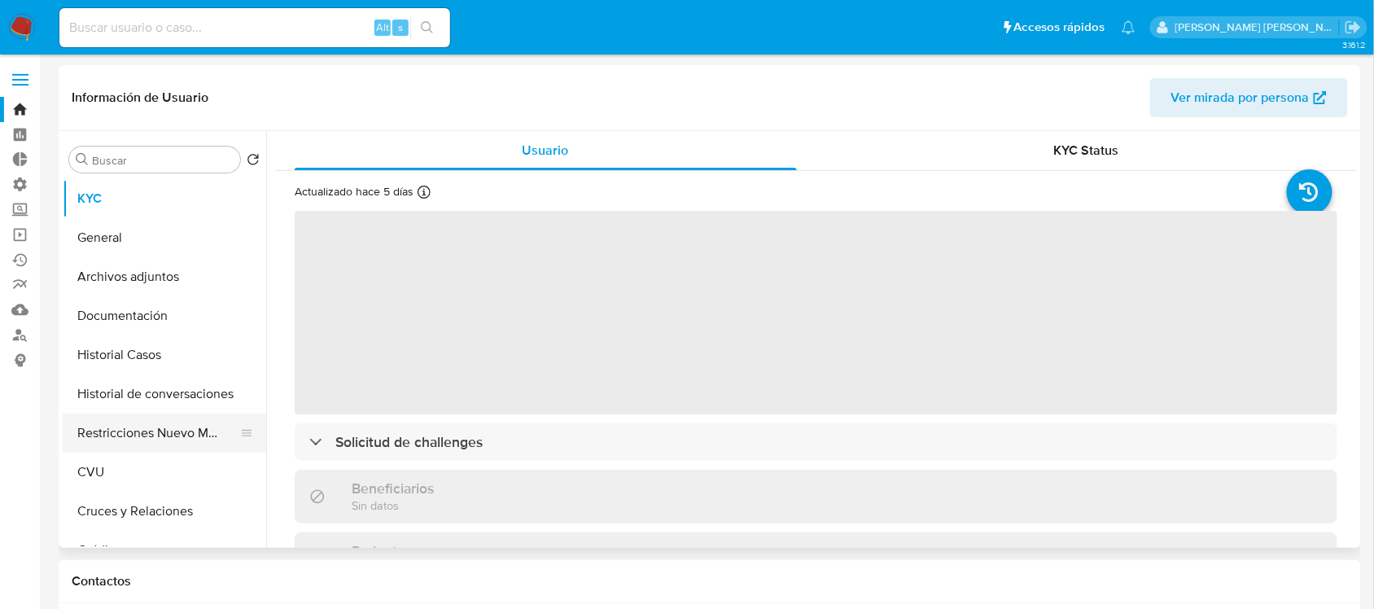
click at [168, 426] on button "Restricciones Nuevo Mundo" at bounding box center [158, 432] width 190 height 39
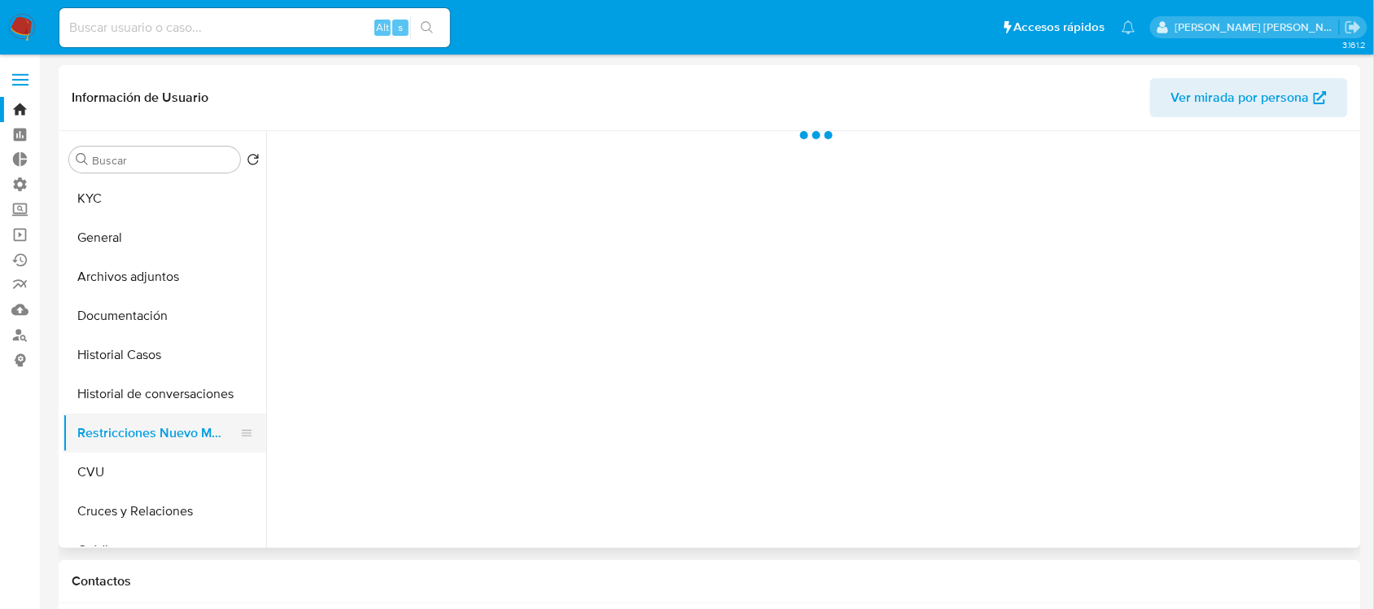
select select "10"
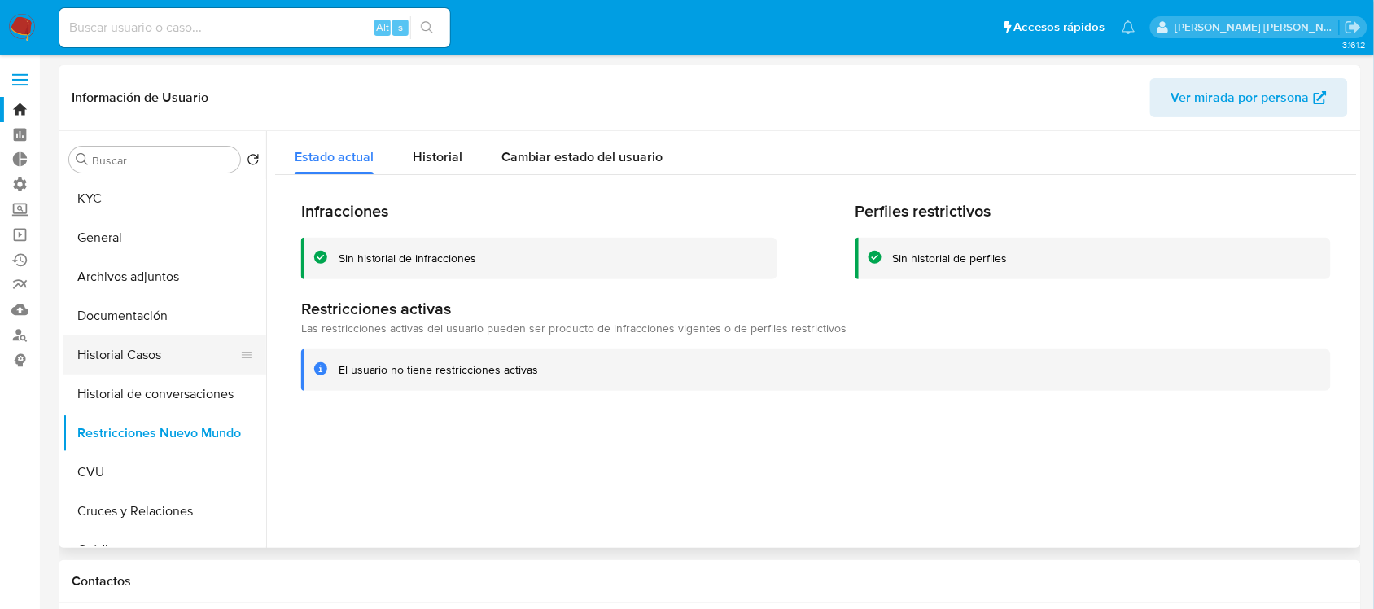
click at [185, 354] on button "Historial Casos" at bounding box center [158, 354] width 190 height 39
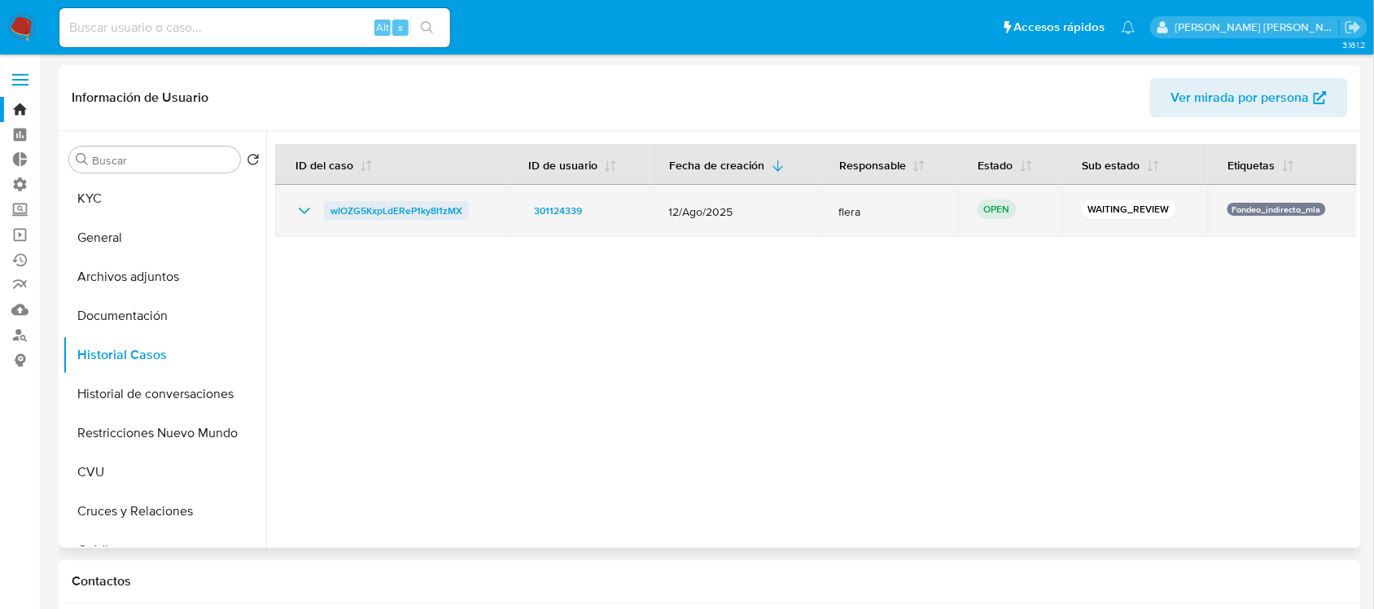
click at [409, 209] on span "wIOZG5KxpLdEReP1ky8I1zMX" at bounding box center [396, 211] width 132 height 20
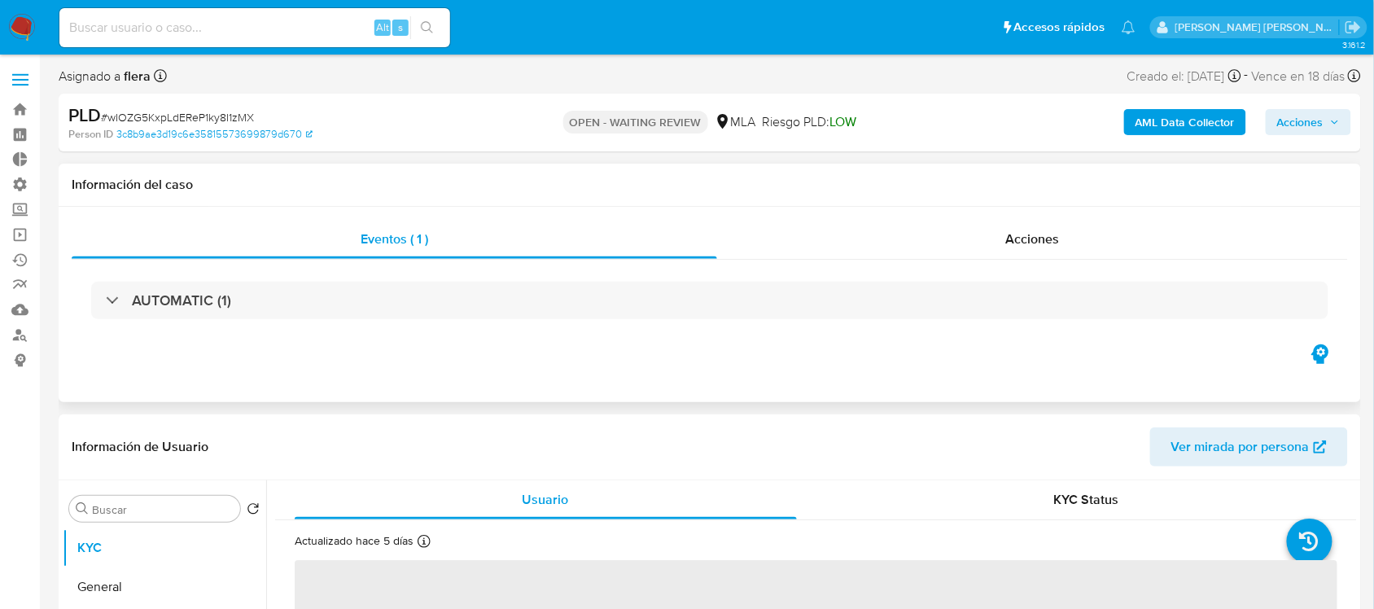
select select "10"
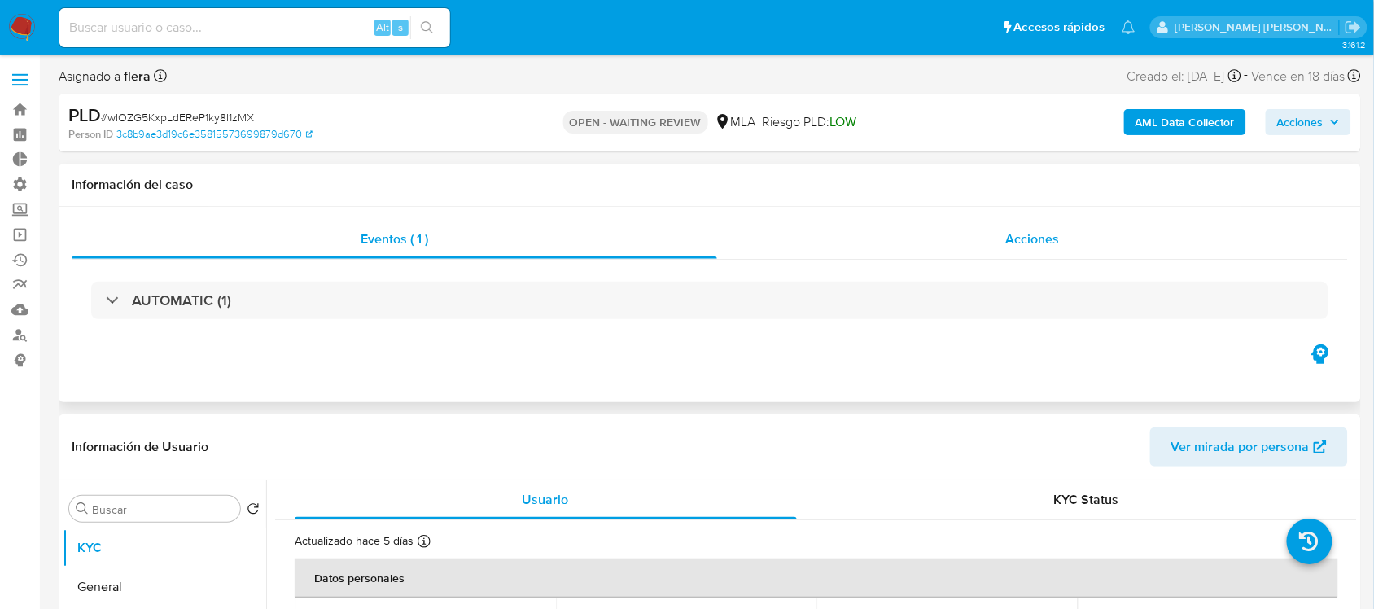
click at [1087, 245] on div "Acciones" at bounding box center [1033, 239] width 632 height 39
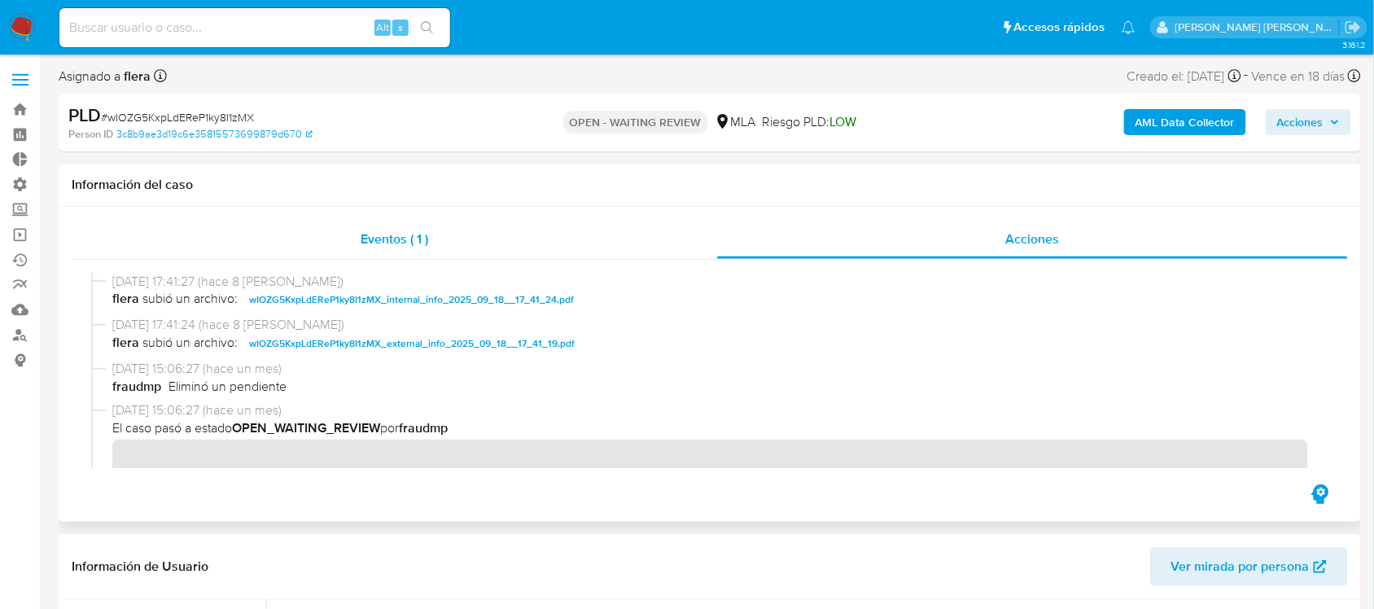
drag, startPoint x: 461, startPoint y: 222, endPoint x: 452, endPoint y: 230, distance: 12.1
click at [461, 222] on div "Eventos ( 1 )" at bounding box center [394, 239] width 645 height 39
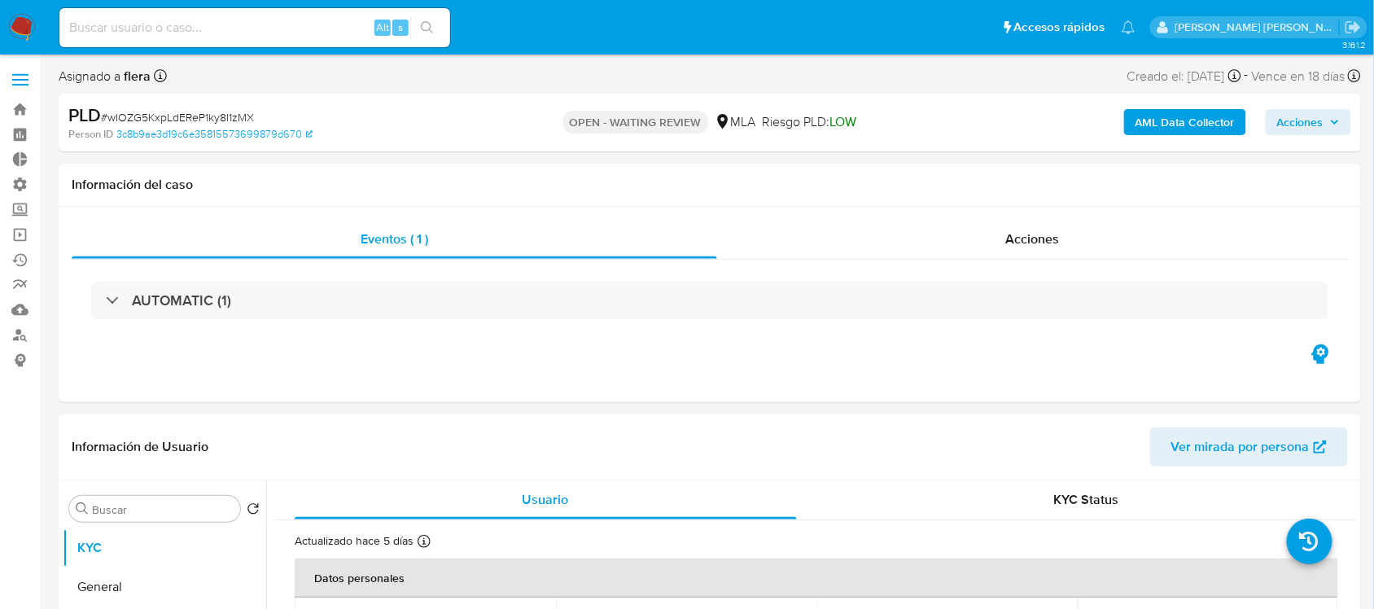
click at [265, 298] on div "AUTOMATIC (1)" at bounding box center [709, 300] width 1237 height 37
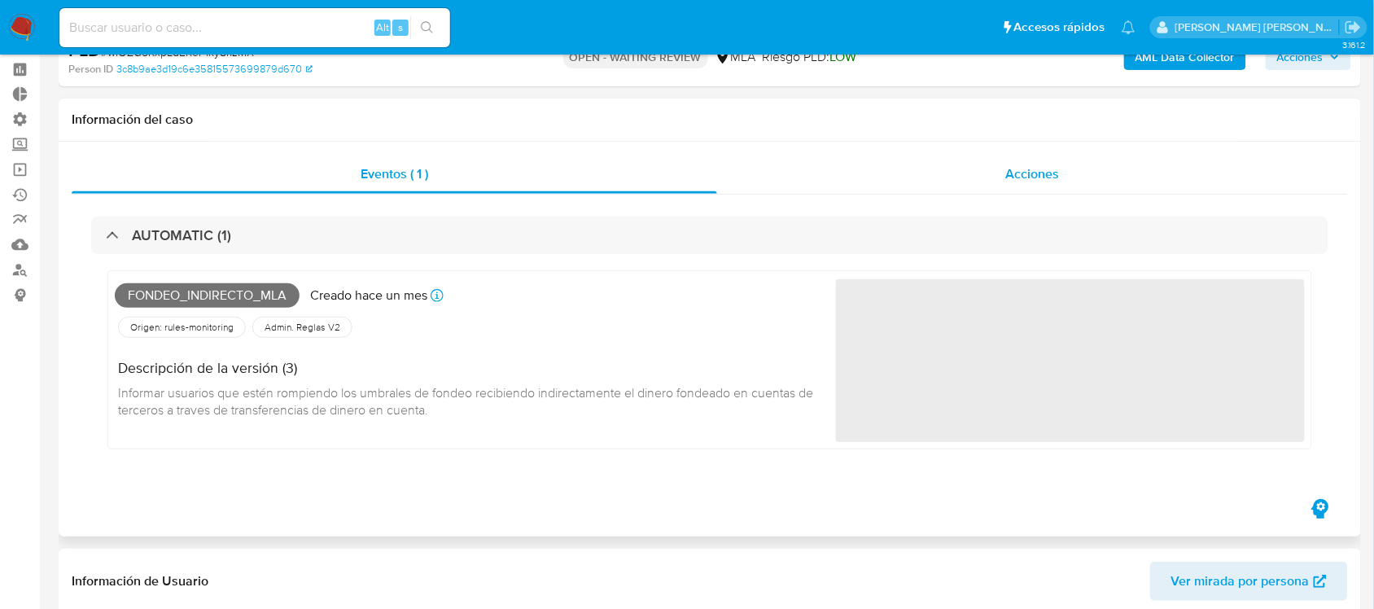
scroll to position [102, 0]
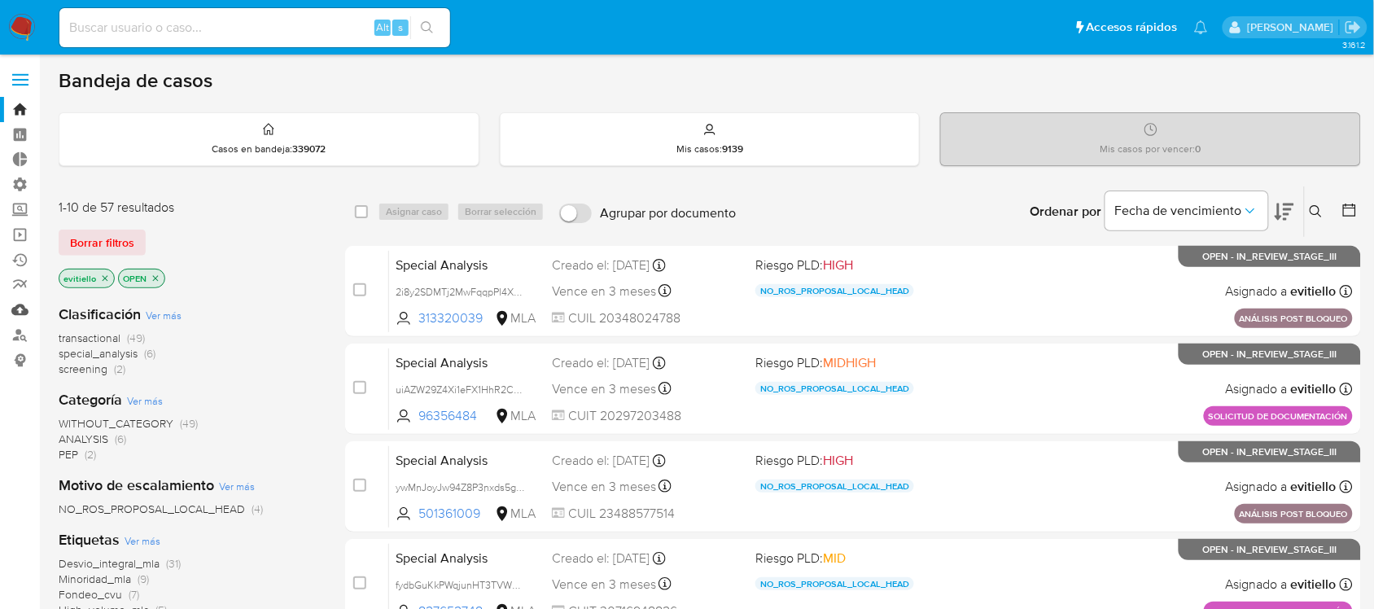
click at [20, 306] on link "Mulan" at bounding box center [97, 309] width 194 height 25
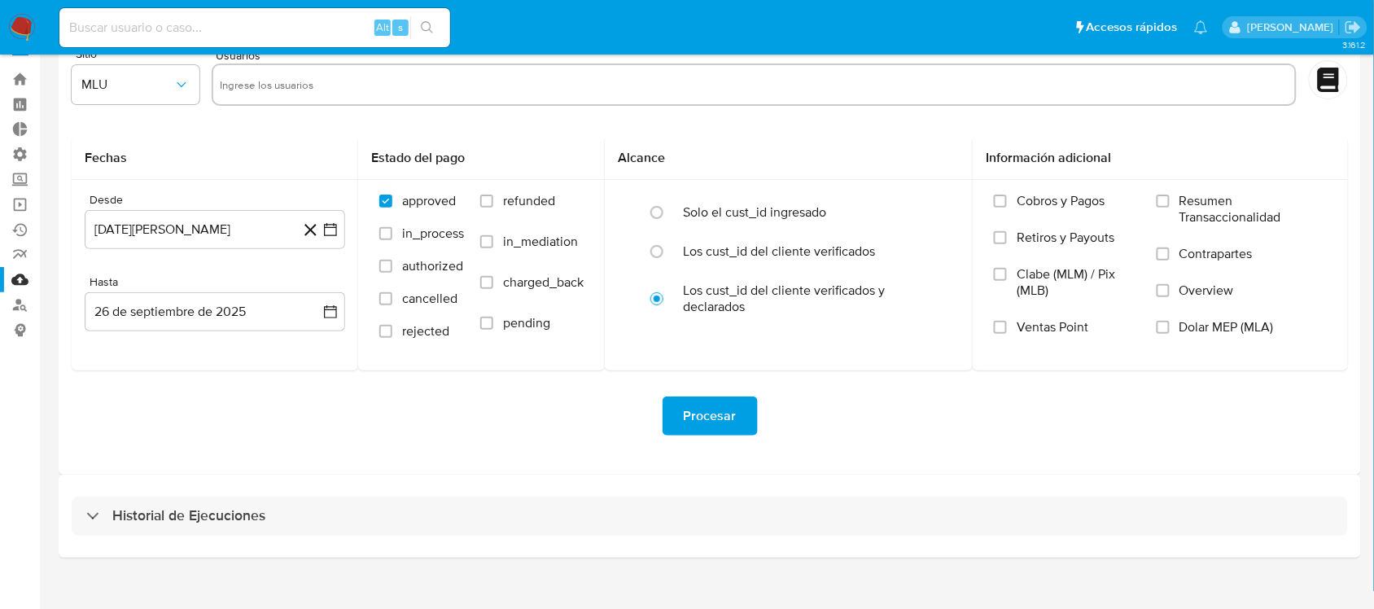
scroll to position [47, 0]
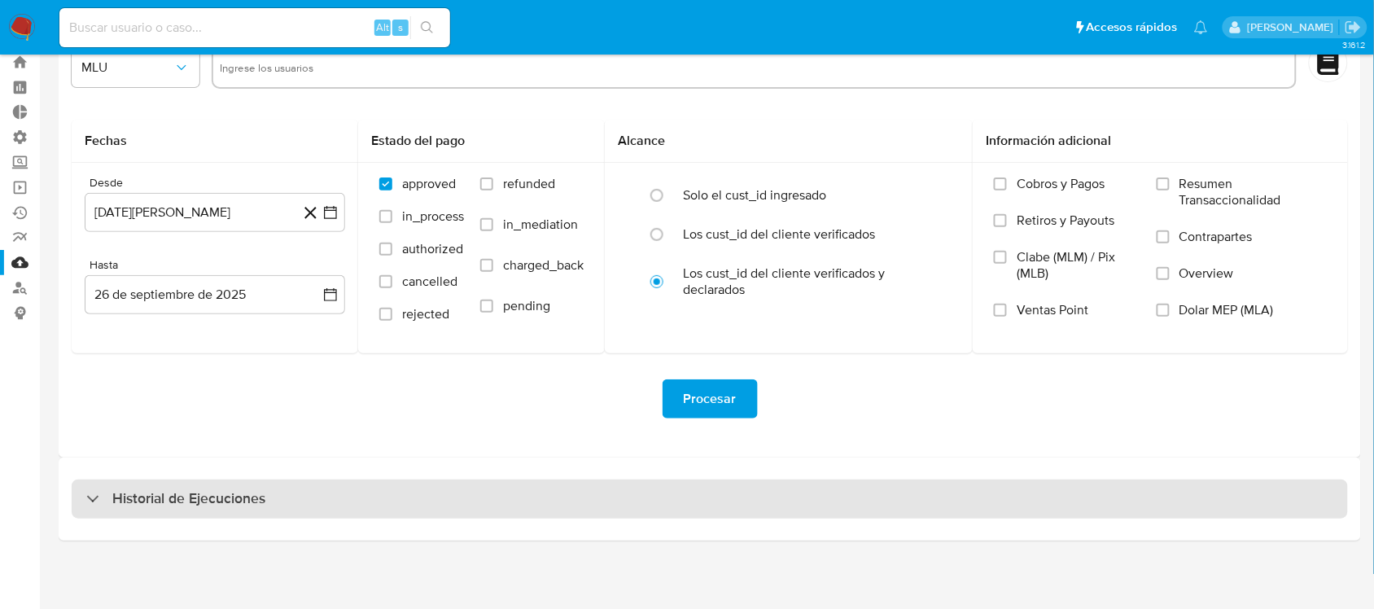
drag, startPoint x: 181, startPoint y: 502, endPoint x: 188, endPoint y: 494, distance: 10.9
click at [181, 501] on h3 "Historial de Ejecuciones" at bounding box center [188, 499] width 153 height 20
select select "10"
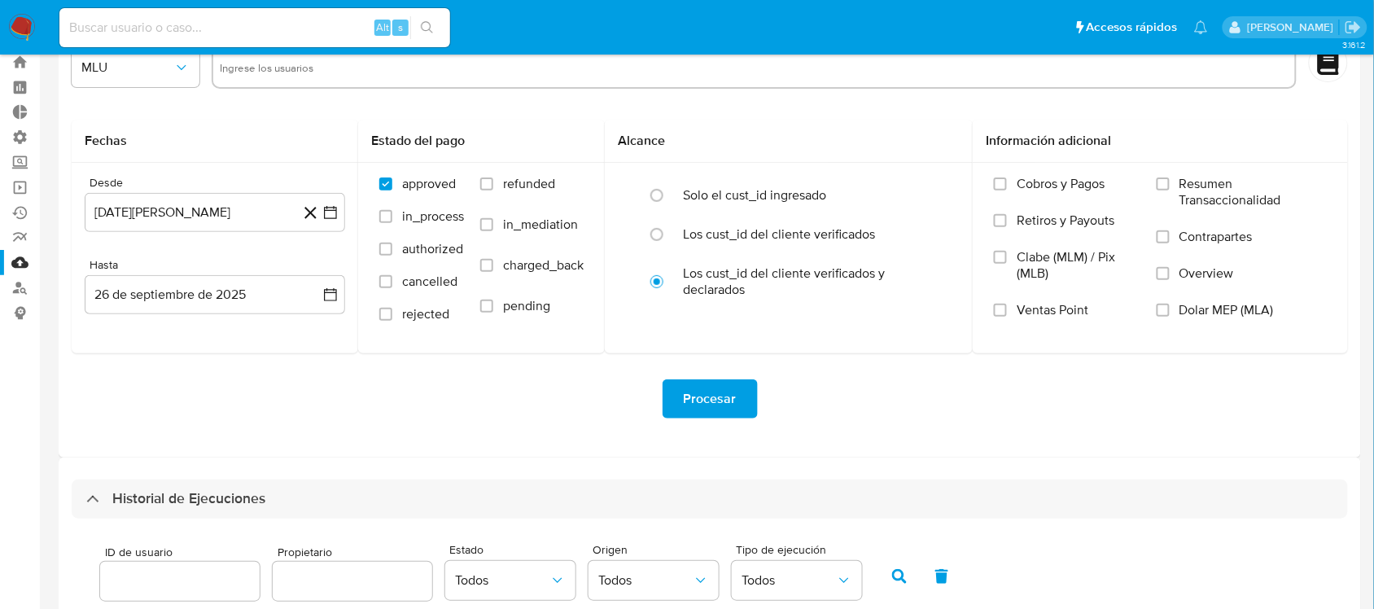
scroll to position [454, 0]
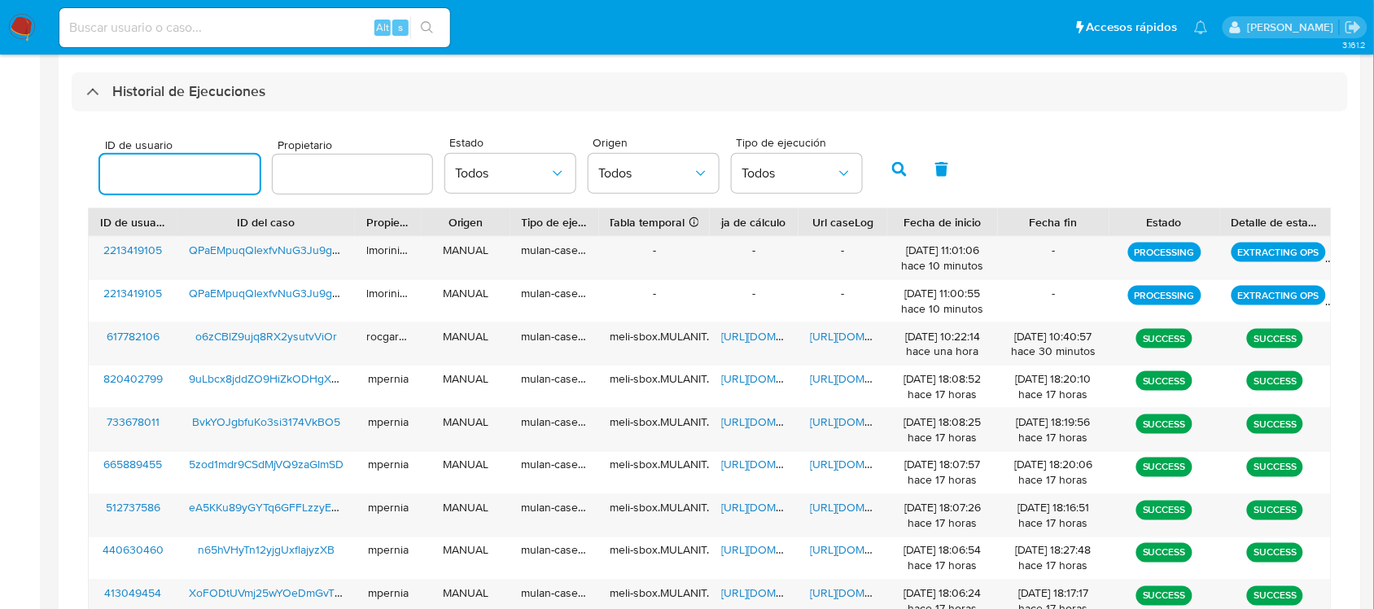
click at [128, 168] on input "number" at bounding box center [180, 174] width 160 height 21
type input "274601756"
click at [898, 168] on icon "button" at bounding box center [899, 169] width 15 height 15
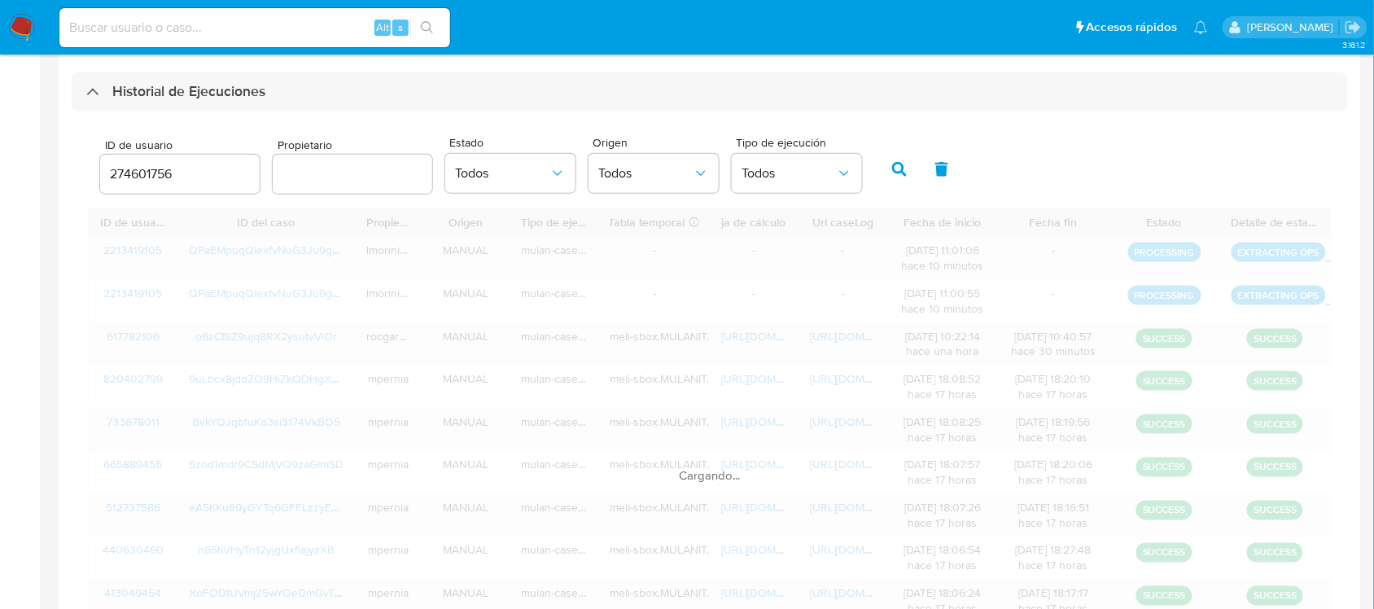
scroll to position [318, 0]
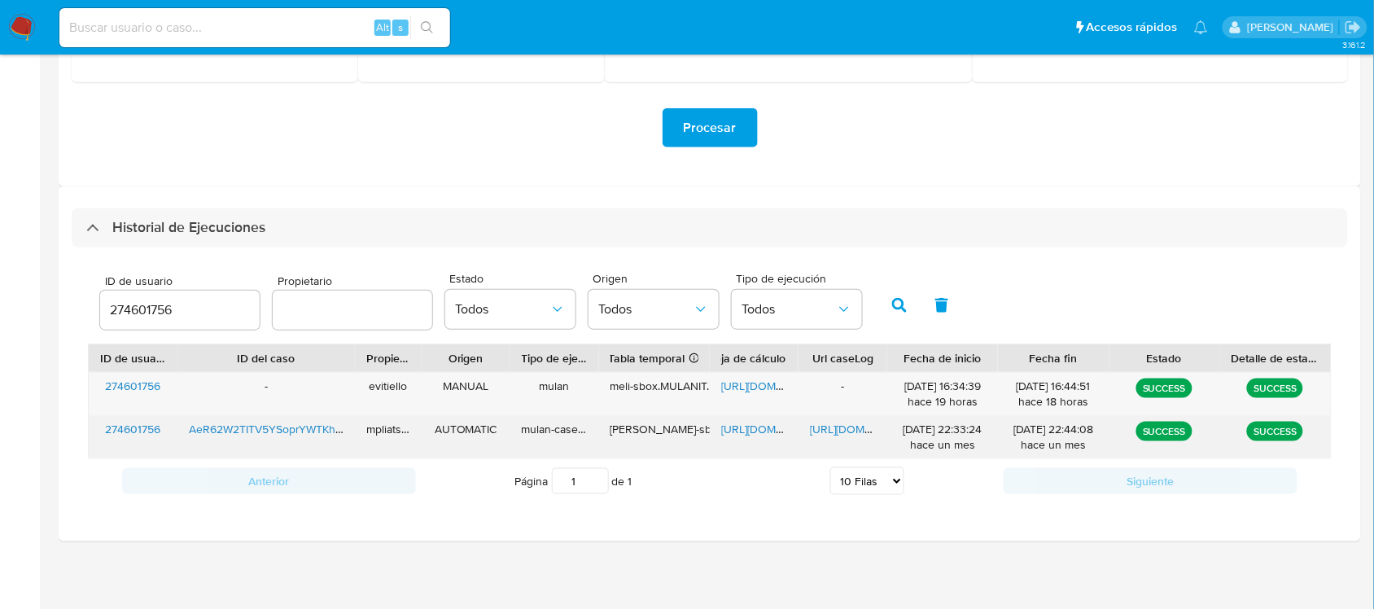
click at [816, 422] on span "[URL][DOMAIN_NAME]" at bounding box center [866, 429] width 112 height 16
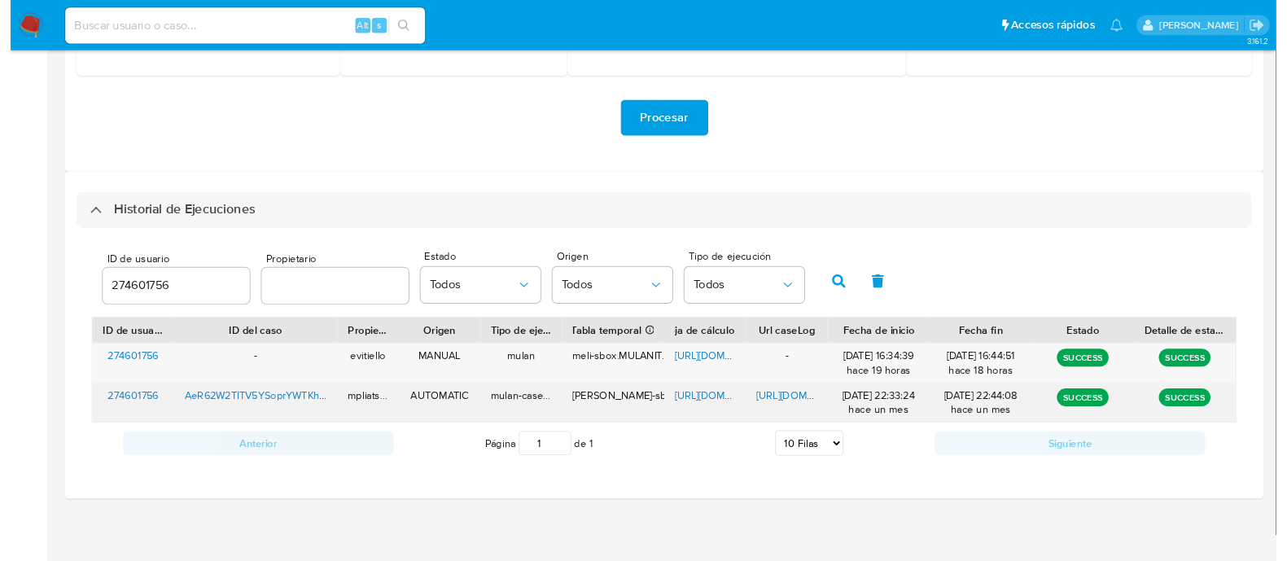
scroll to position [317, 0]
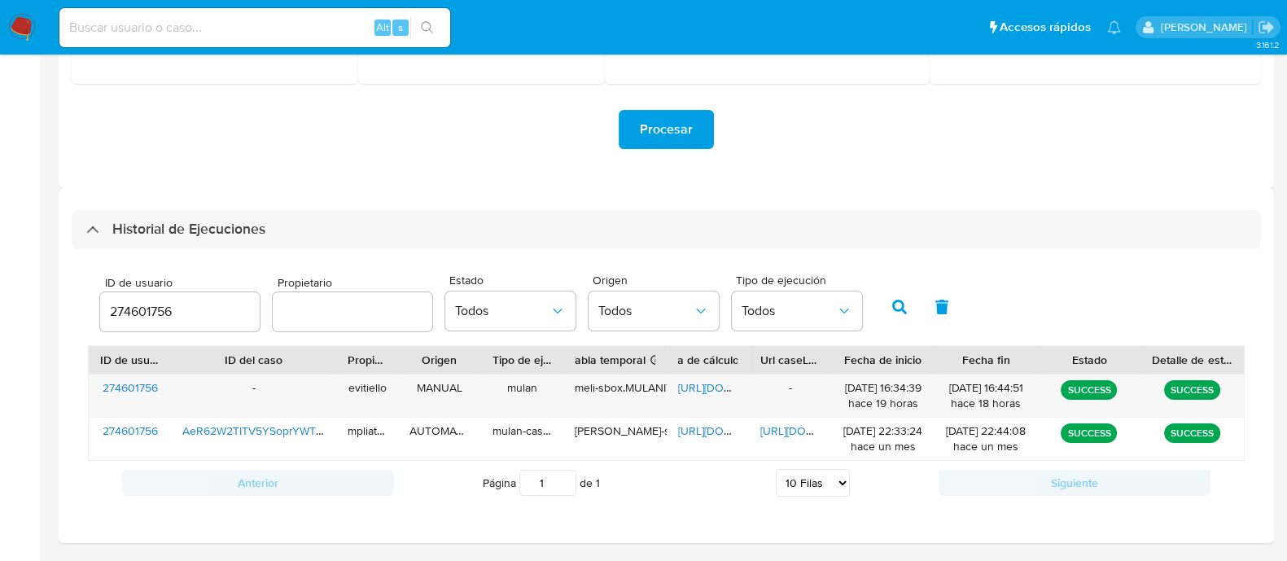
click at [334, 18] on input at bounding box center [254, 27] width 391 height 21
paste input "190168245"
type input "190168245"
click at [428, 22] on icon "search-icon" at bounding box center [427, 27] width 12 height 12
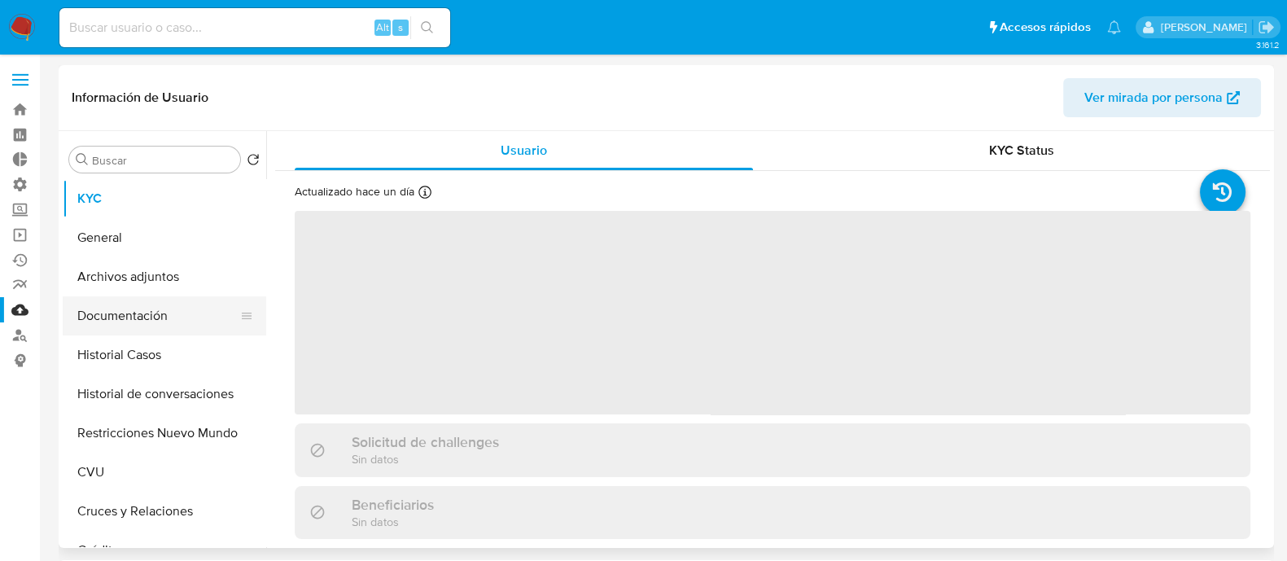
select select "10"
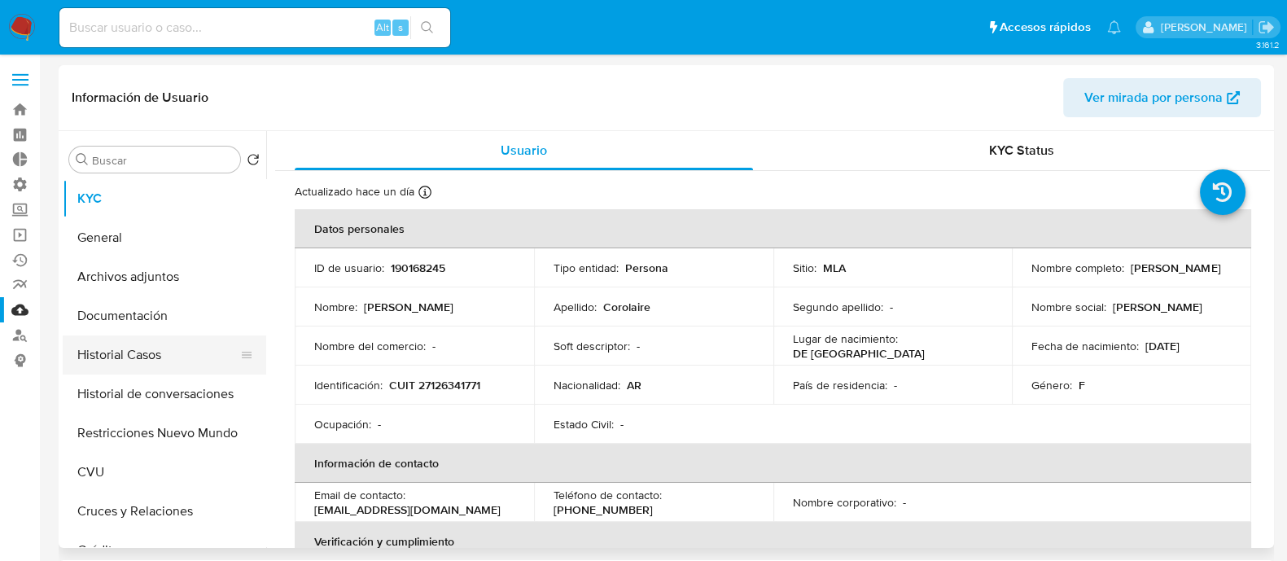
click at [189, 363] on button "Historial Casos" at bounding box center [158, 354] width 190 height 39
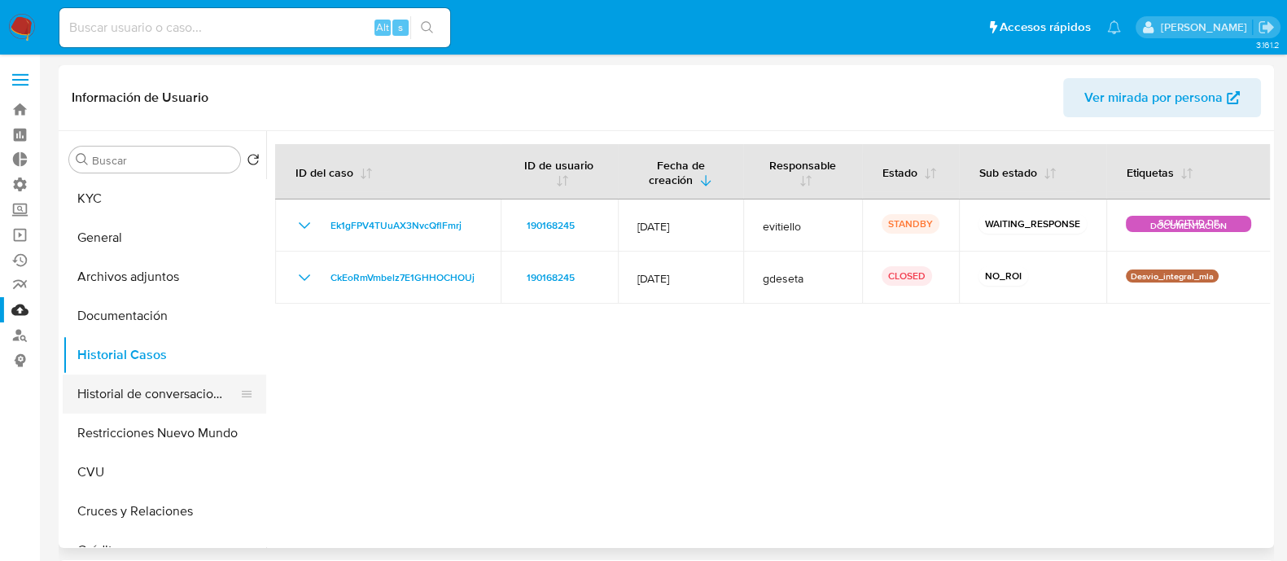
click at [189, 392] on button "Historial de conversaciones" at bounding box center [158, 393] width 190 height 39
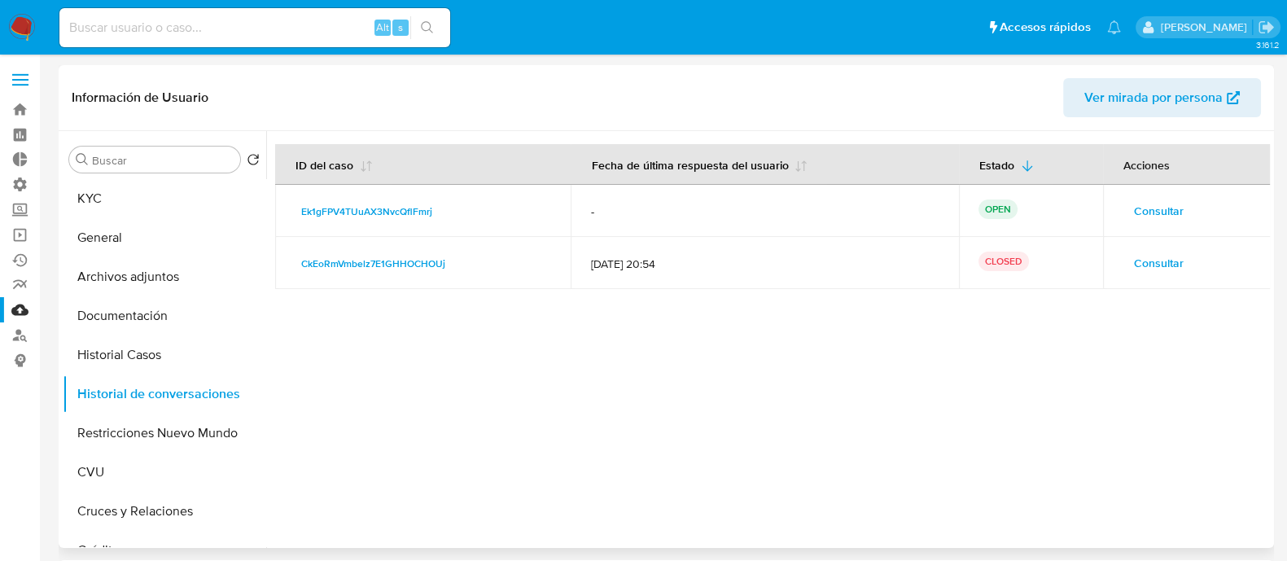
click at [1140, 203] on span "Consultar" at bounding box center [1159, 210] width 50 height 23
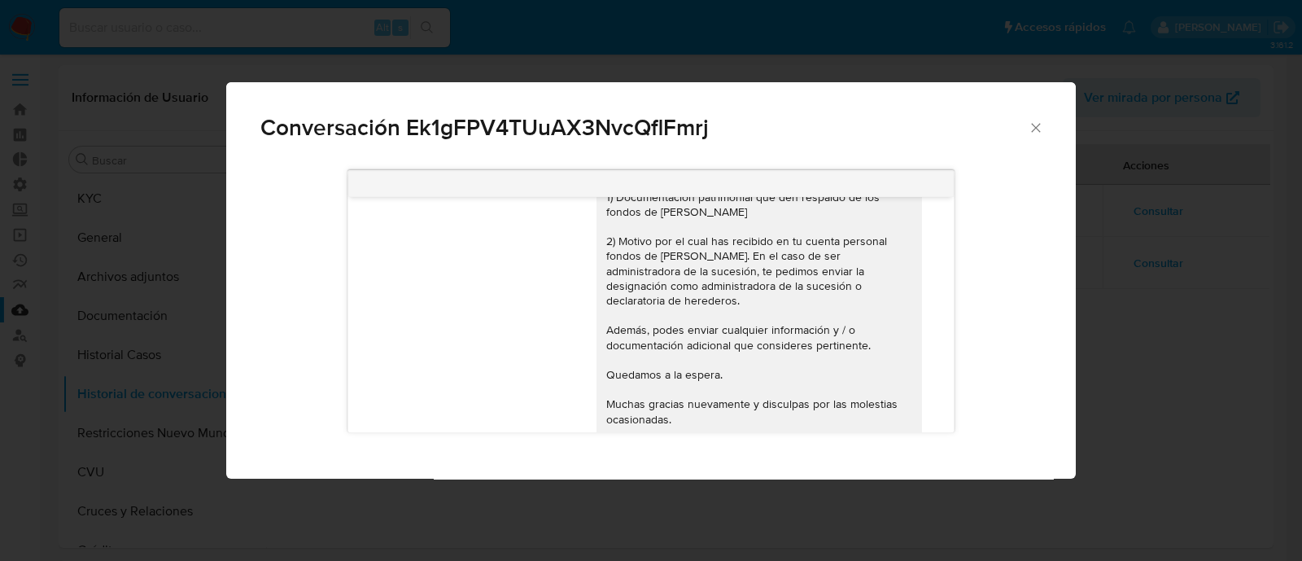
scroll to position [855, 0]
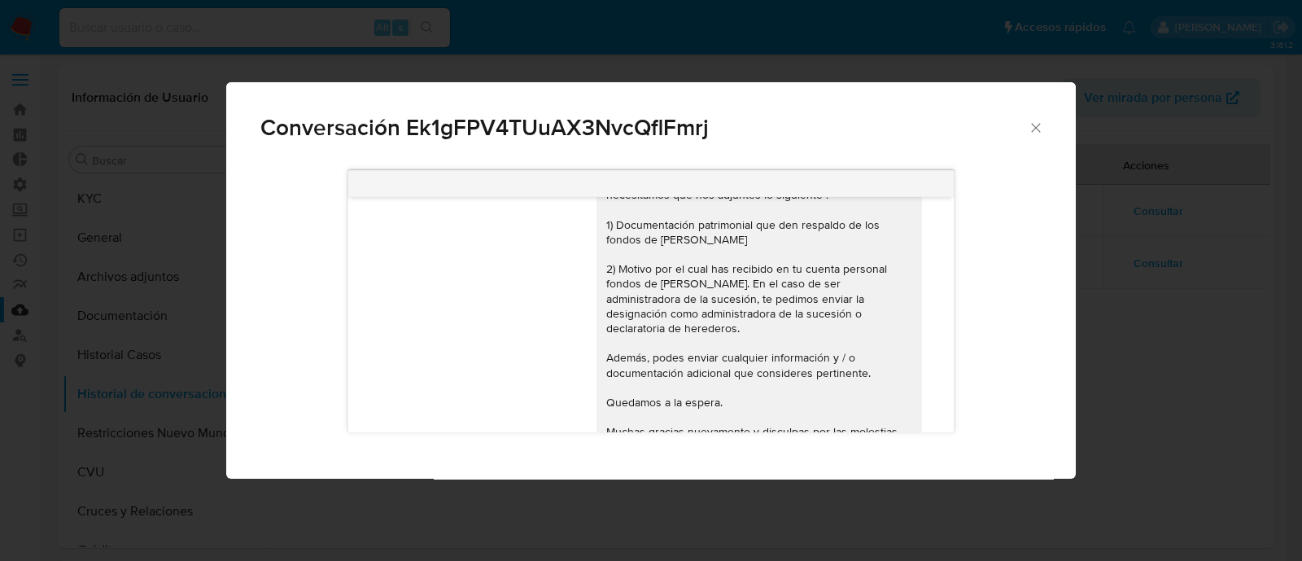
click at [1152, 327] on div "Conversación Ek1gFPV4TUuAX3NvcQflFmrj Buenos días, En función de las operacione…" at bounding box center [651, 280] width 1302 height 561
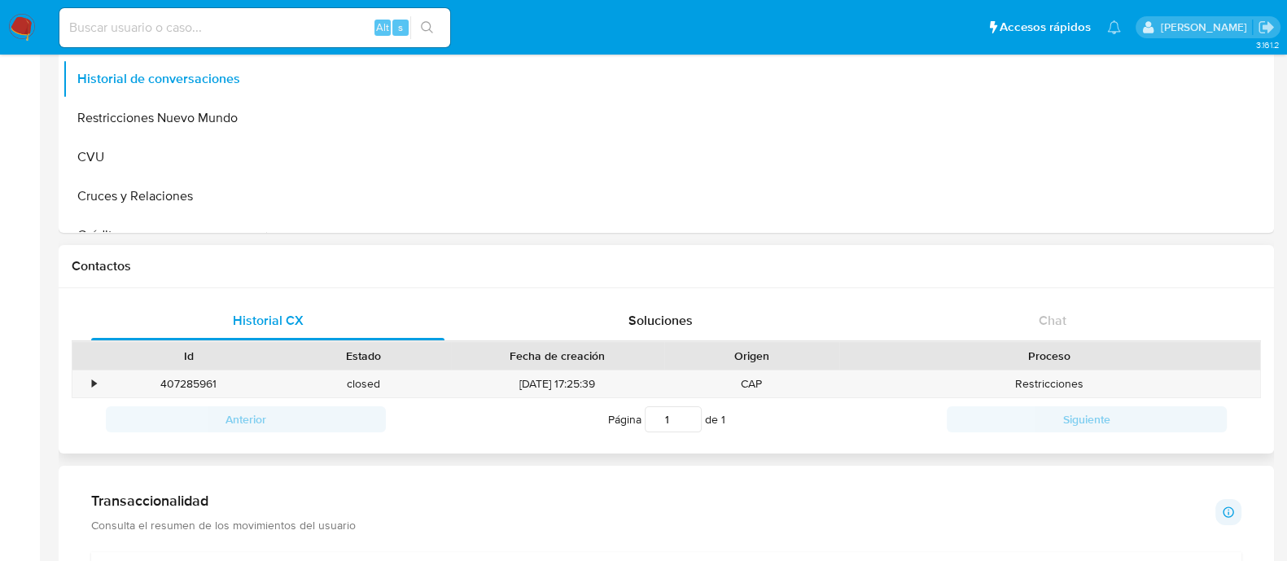
scroll to position [406, 0]
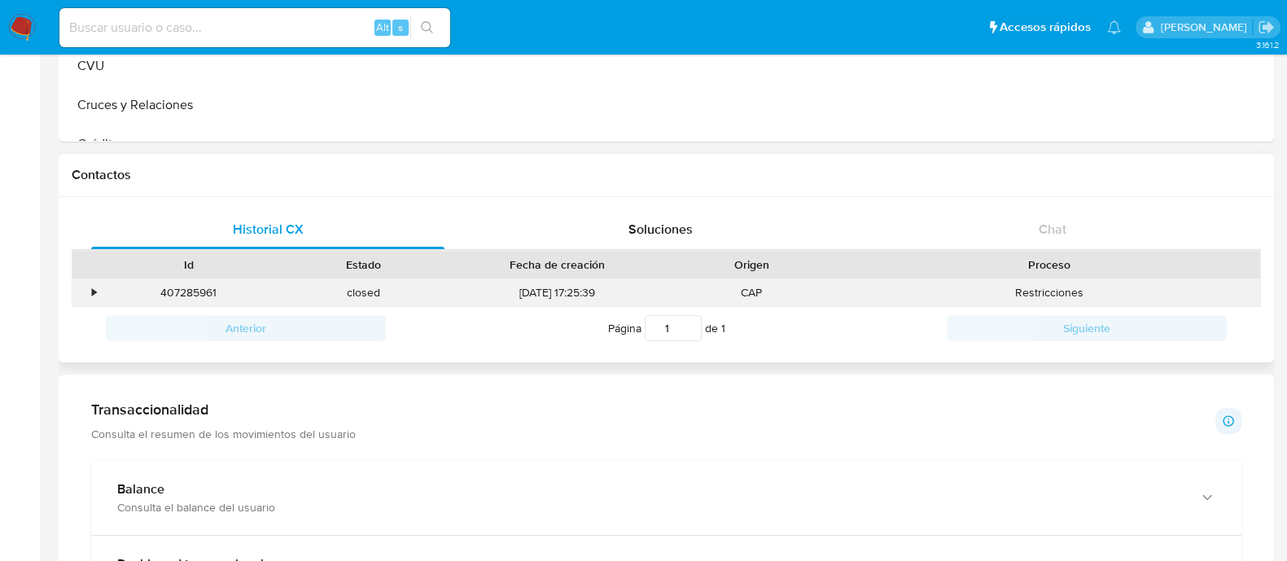
click at [98, 295] on div "•" at bounding box center [86, 292] width 28 height 27
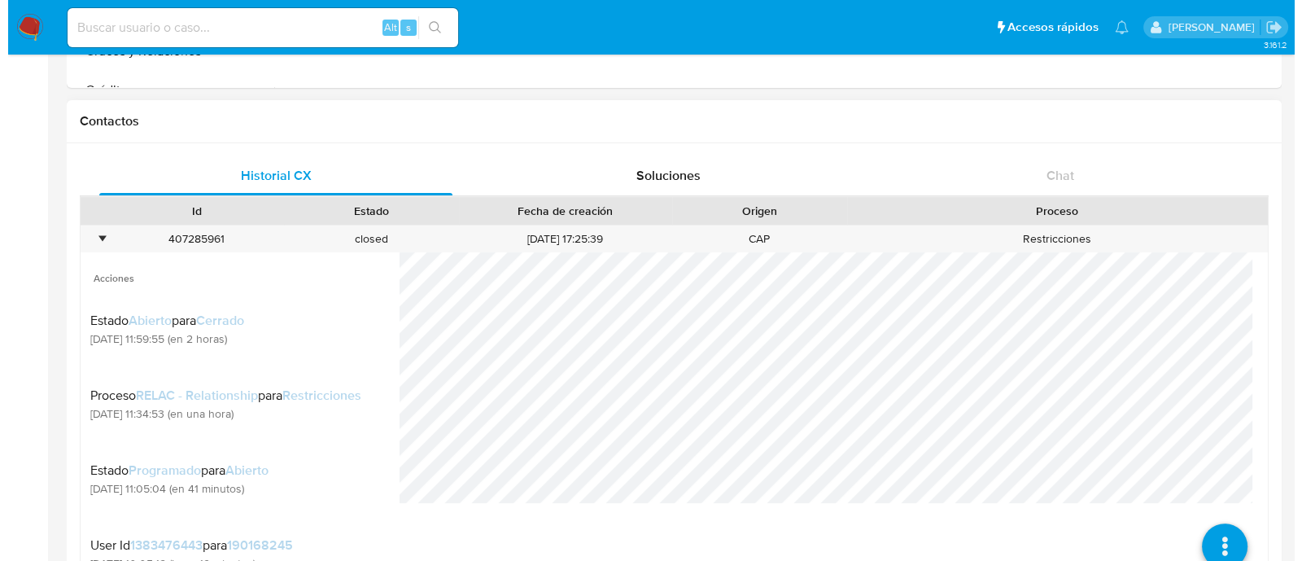
scroll to position [711, 0]
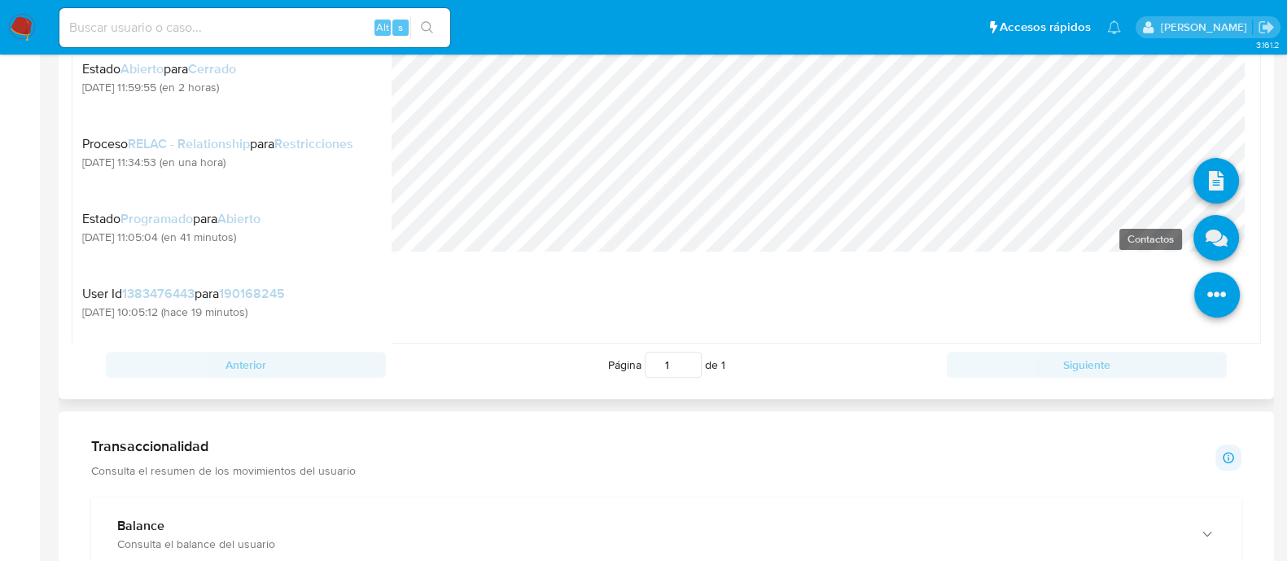
click at [1194, 248] on icon at bounding box center [1216, 238] width 46 height 46
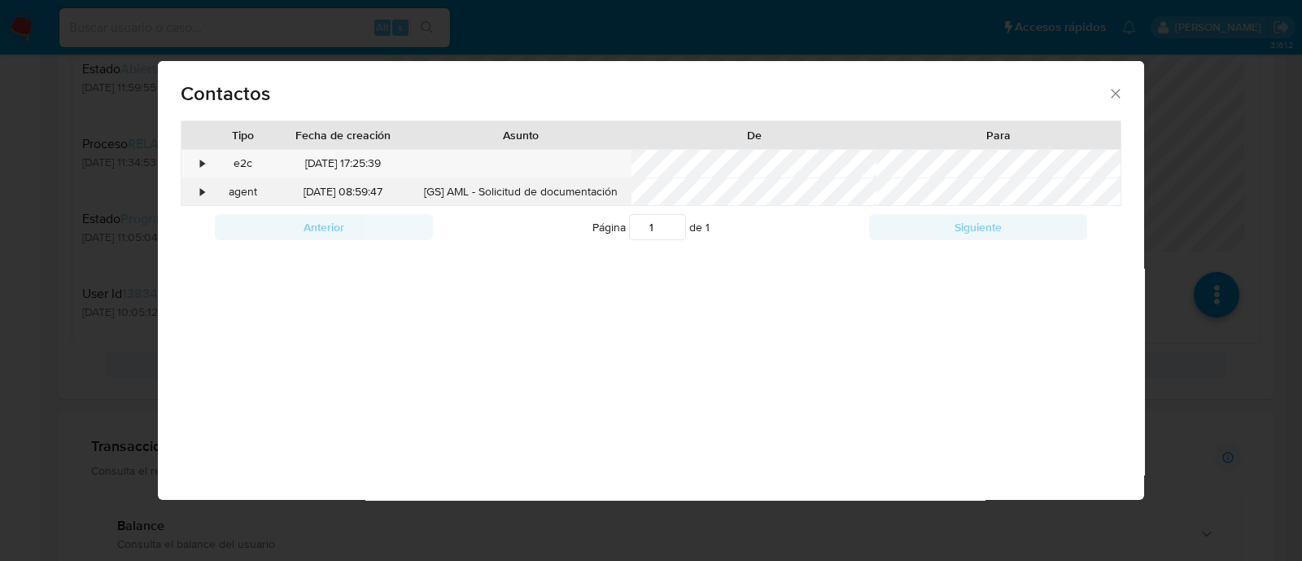
click at [201, 194] on div "•" at bounding box center [203, 192] width 4 height 16
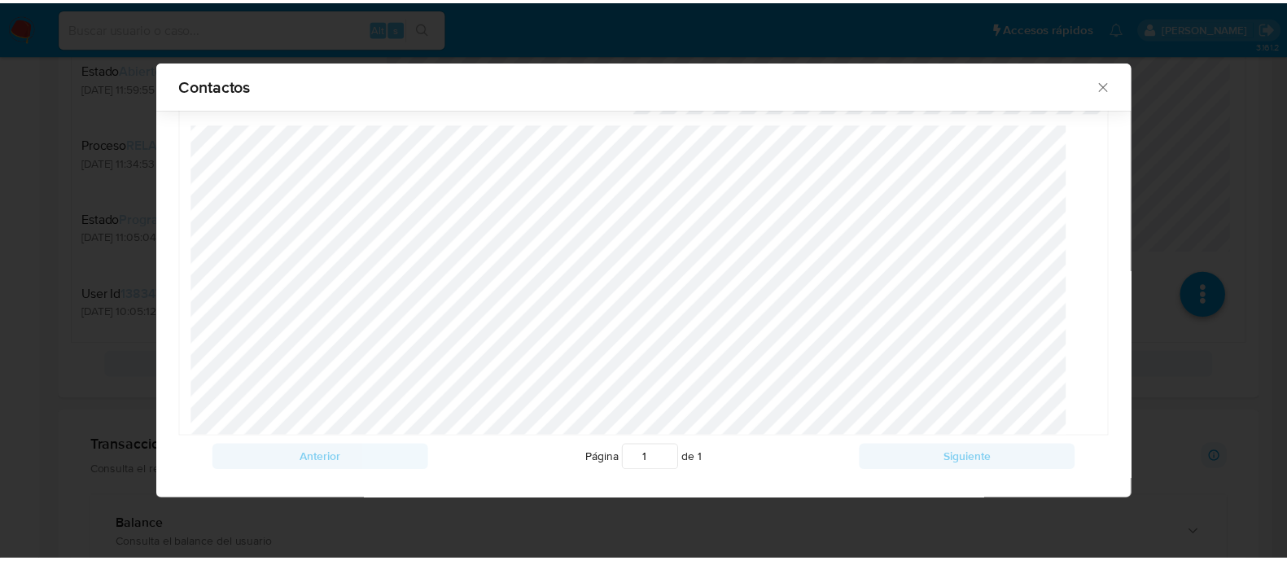
scroll to position [0, 0]
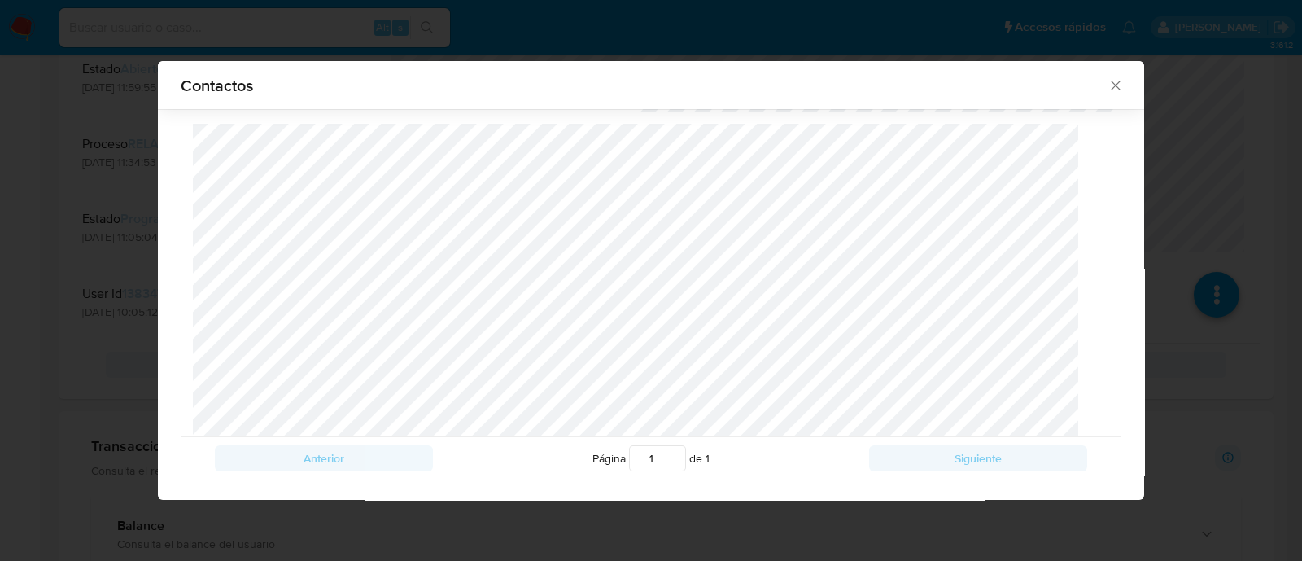
click at [74, 205] on div "Contactos Tipo Fecha de creación Asunto De Para • e2c [DATE] 17:25:39 • agent […" at bounding box center [651, 280] width 1302 height 561
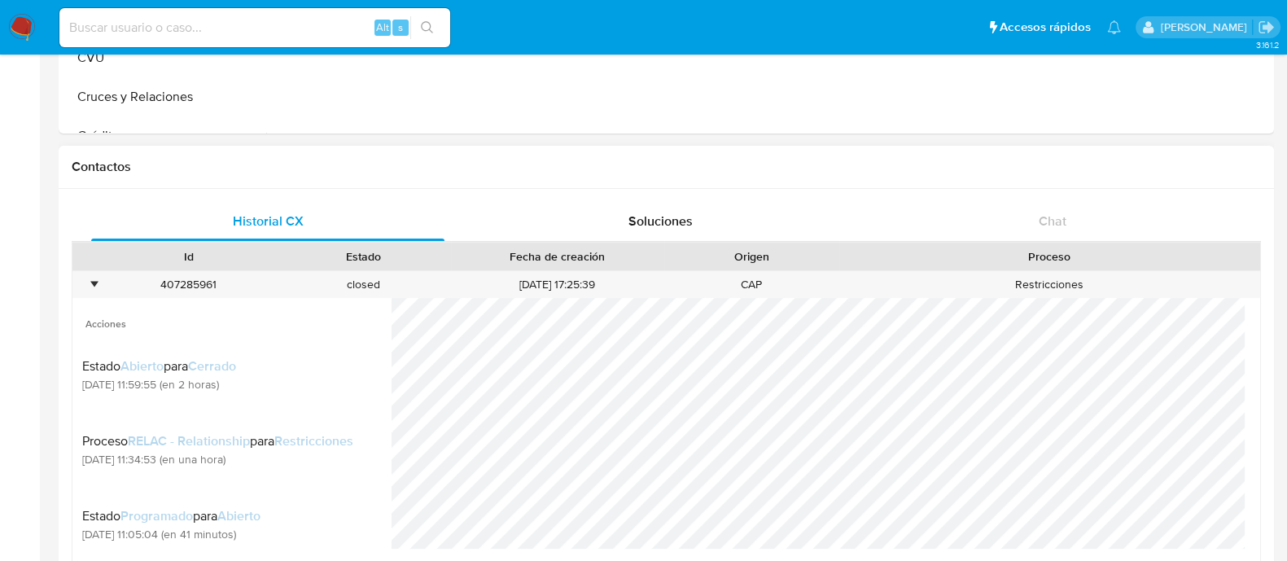
scroll to position [406, 0]
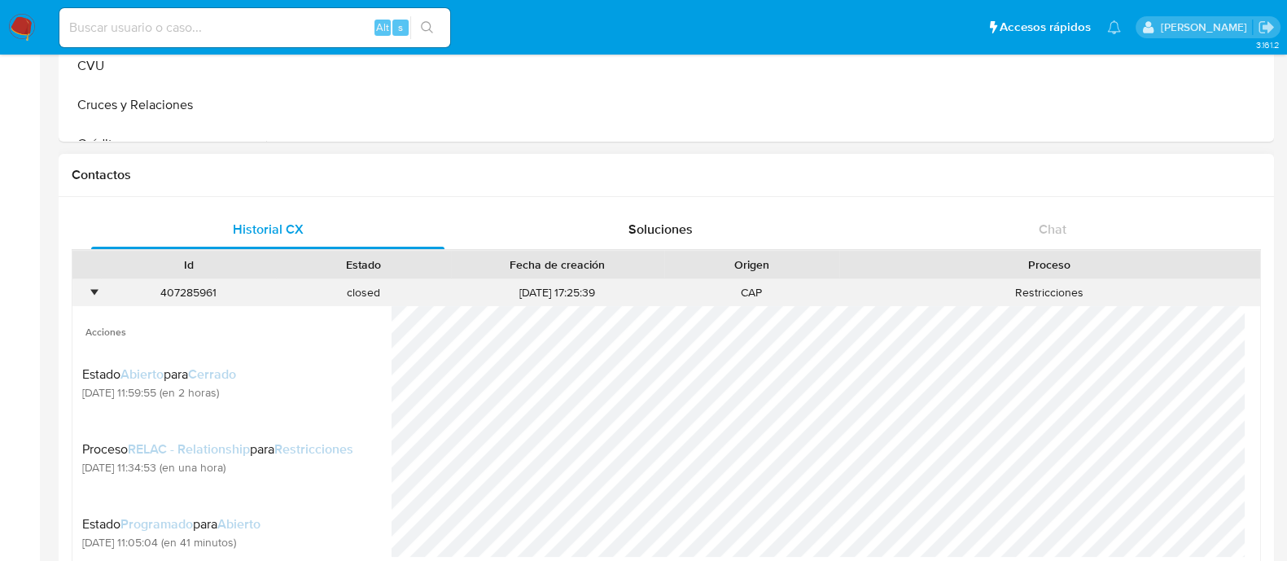
click at [94, 290] on div "•" at bounding box center [94, 292] width 4 height 15
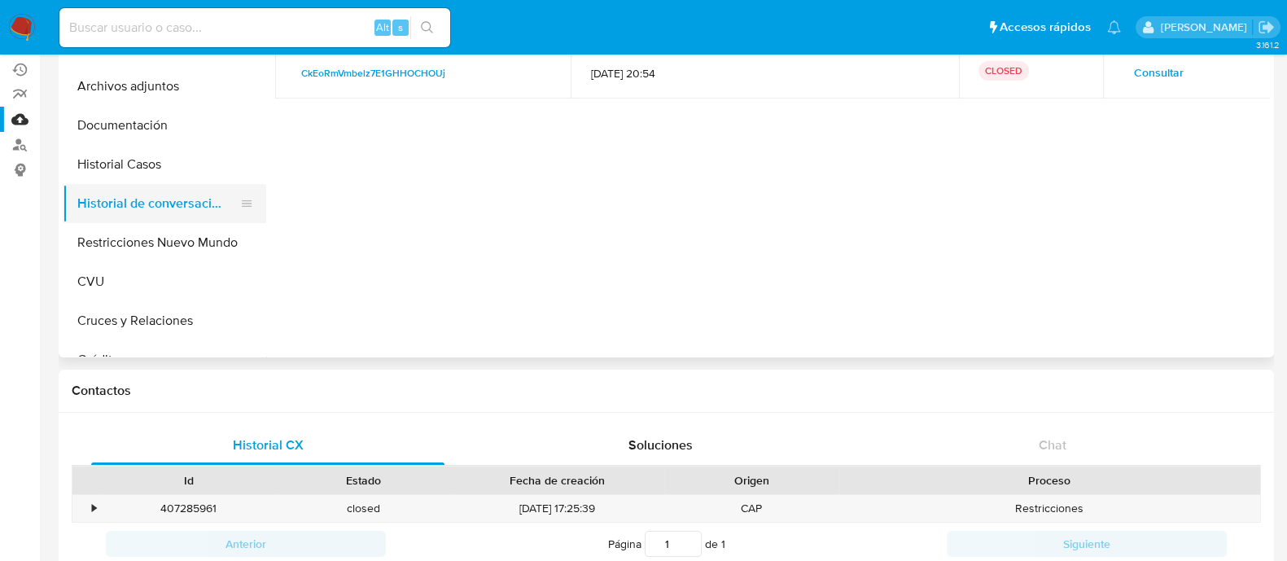
scroll to position [101, 0]
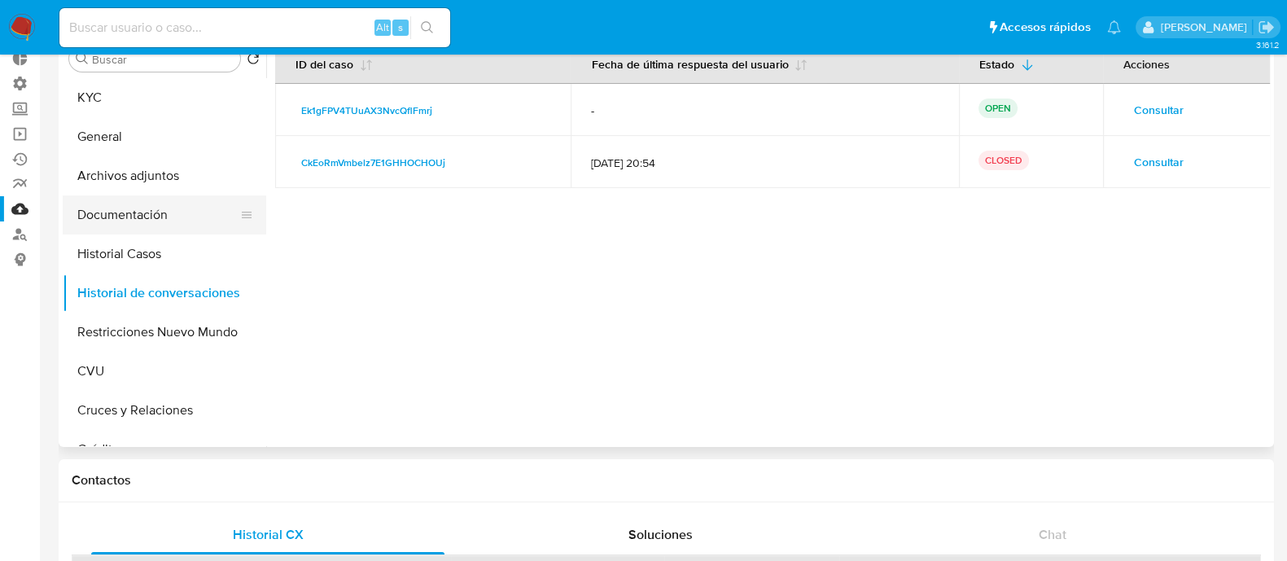
click at [165, 216] on button "Documentación" at bounding box center [158, 214] width 190 height 39
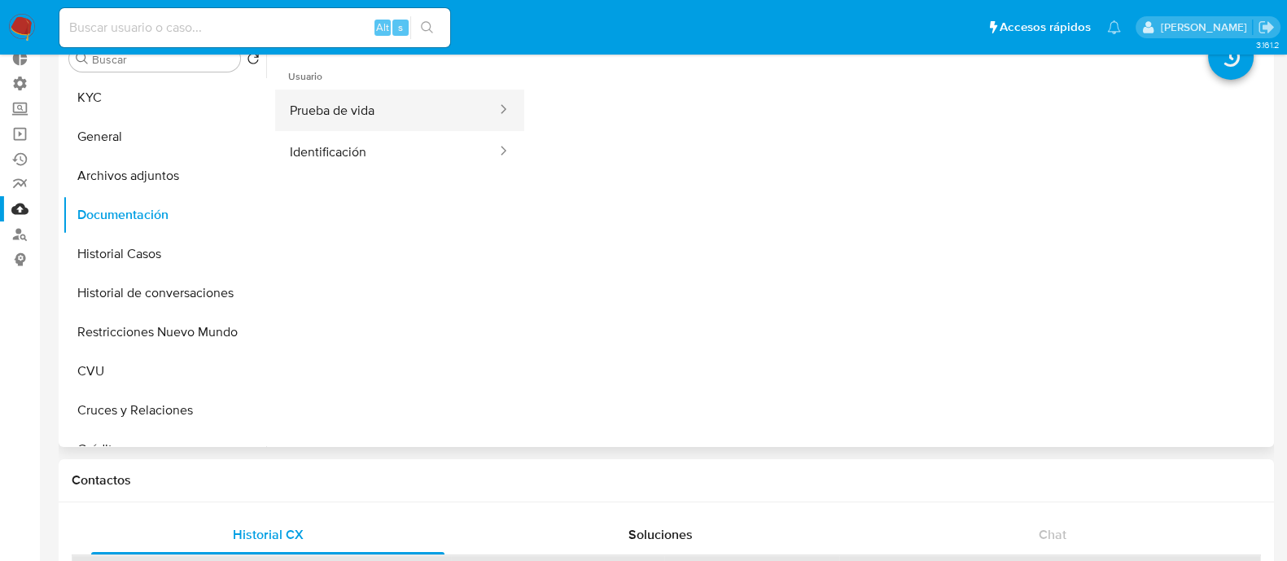
click at [421, 103] on button "Prueba de vida" at bounding box center [386, 111] width 223 height 42
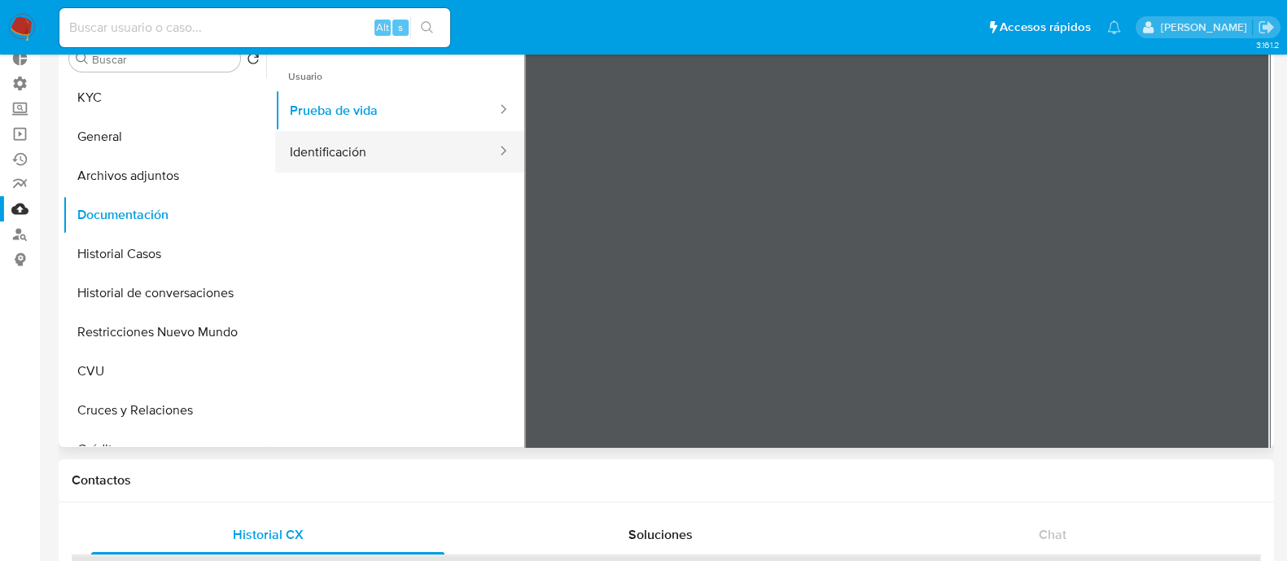
click at [400, 149] on button "Identificación" at bounding box center [386, 152] width 223 height 42
